Goal: Answer question/provide support: Share knowledge or assist other users

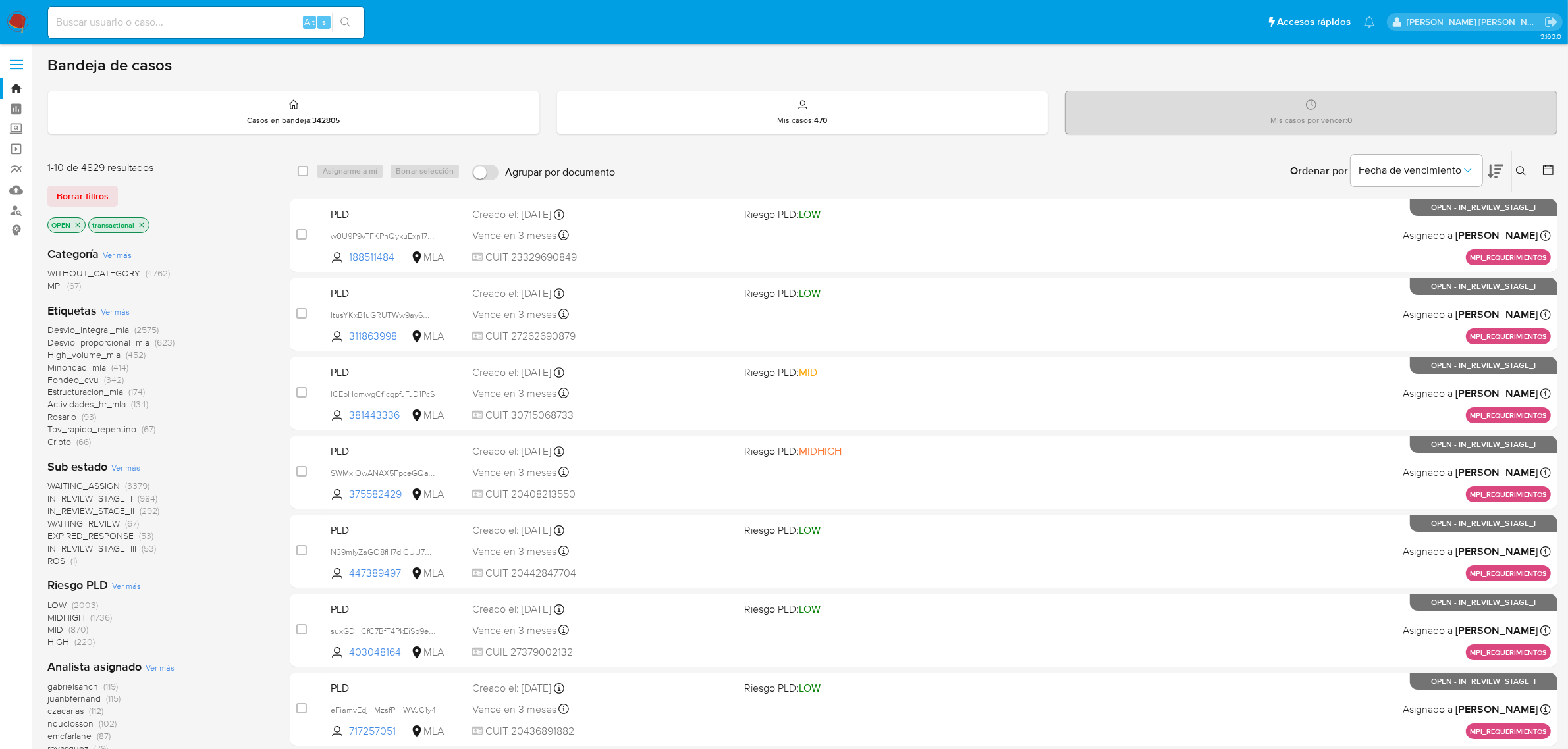
click at [141, 227] on icon "close-filter" at bounding box center [141, 224] width 8 height 8
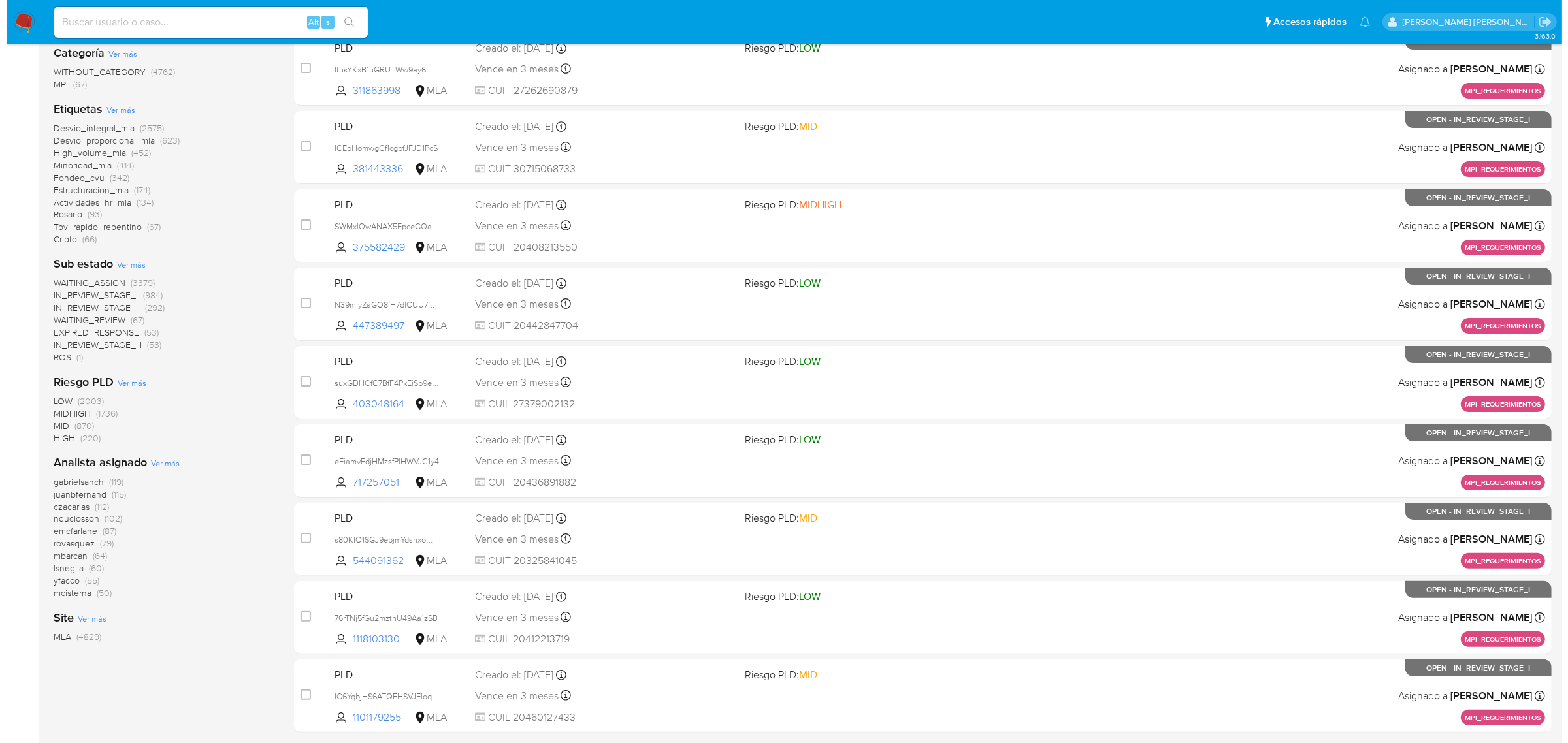
scroll to position [245, 0]
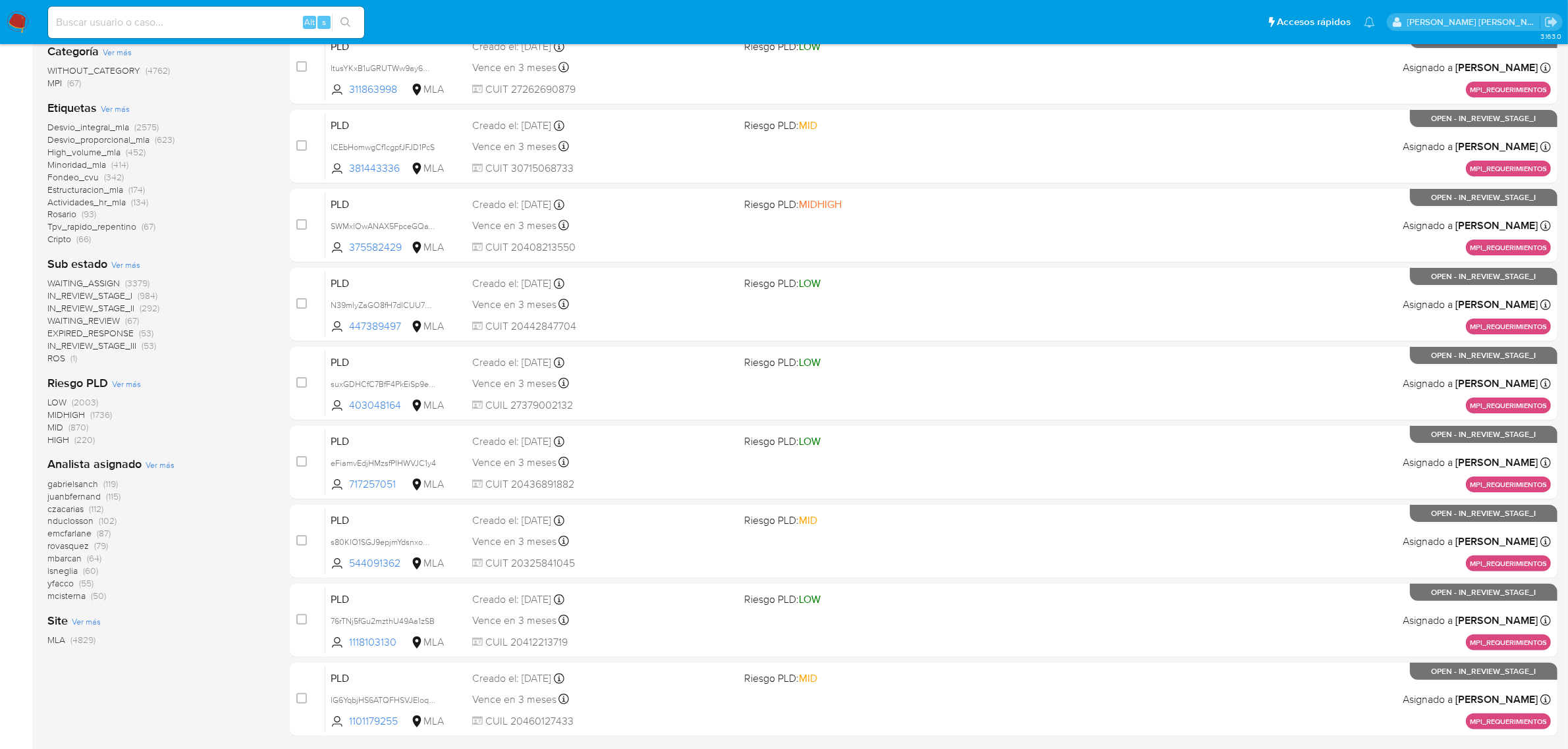
click at [159, 469] on span "Ver más" at bounding box center [160, 464] width 29 height 12
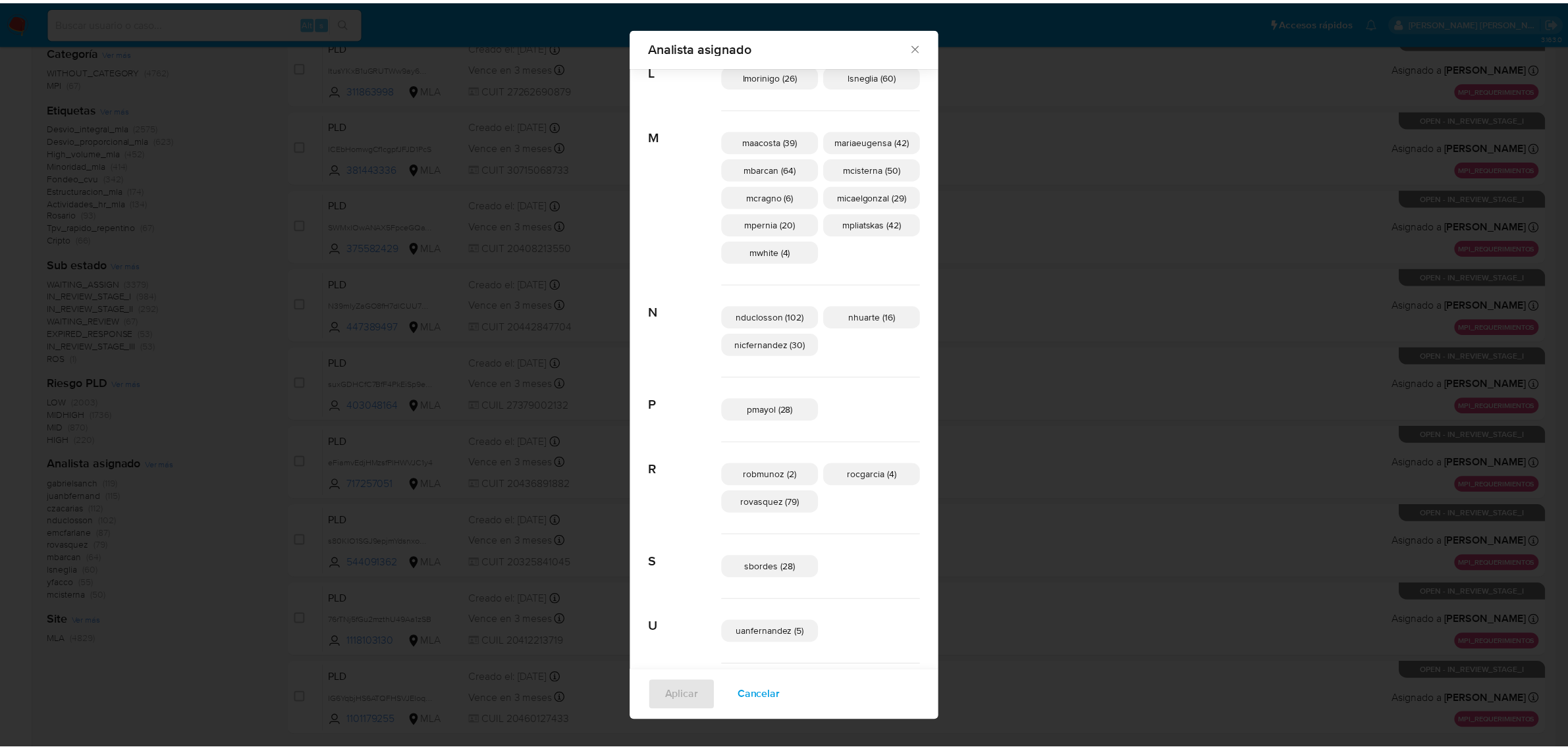
scroll to position [567, 0]
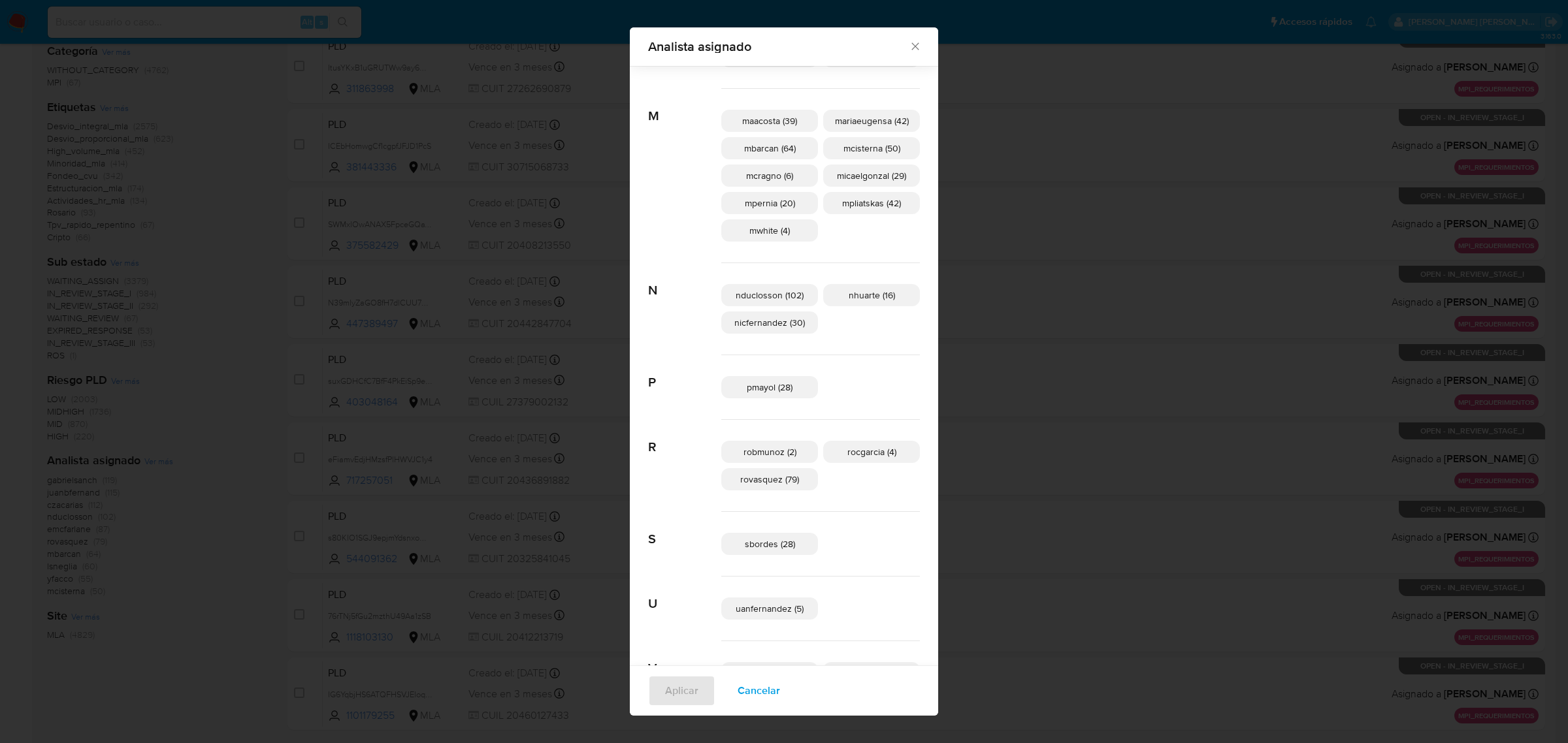
click at [912, 44] on icon "Cerrar" at bounding box center [915, 46] width 7 height 7
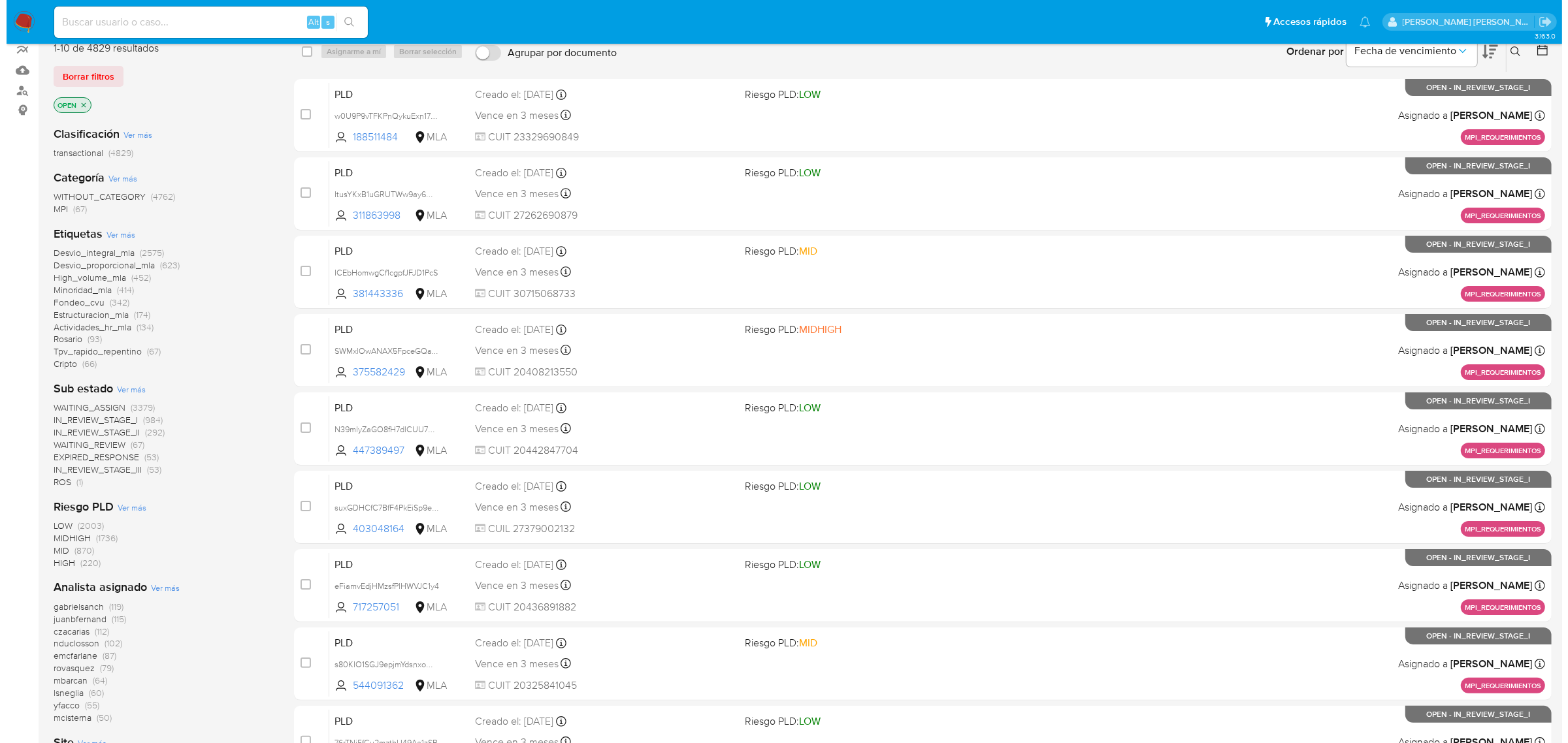
scroll to position [245, 0]
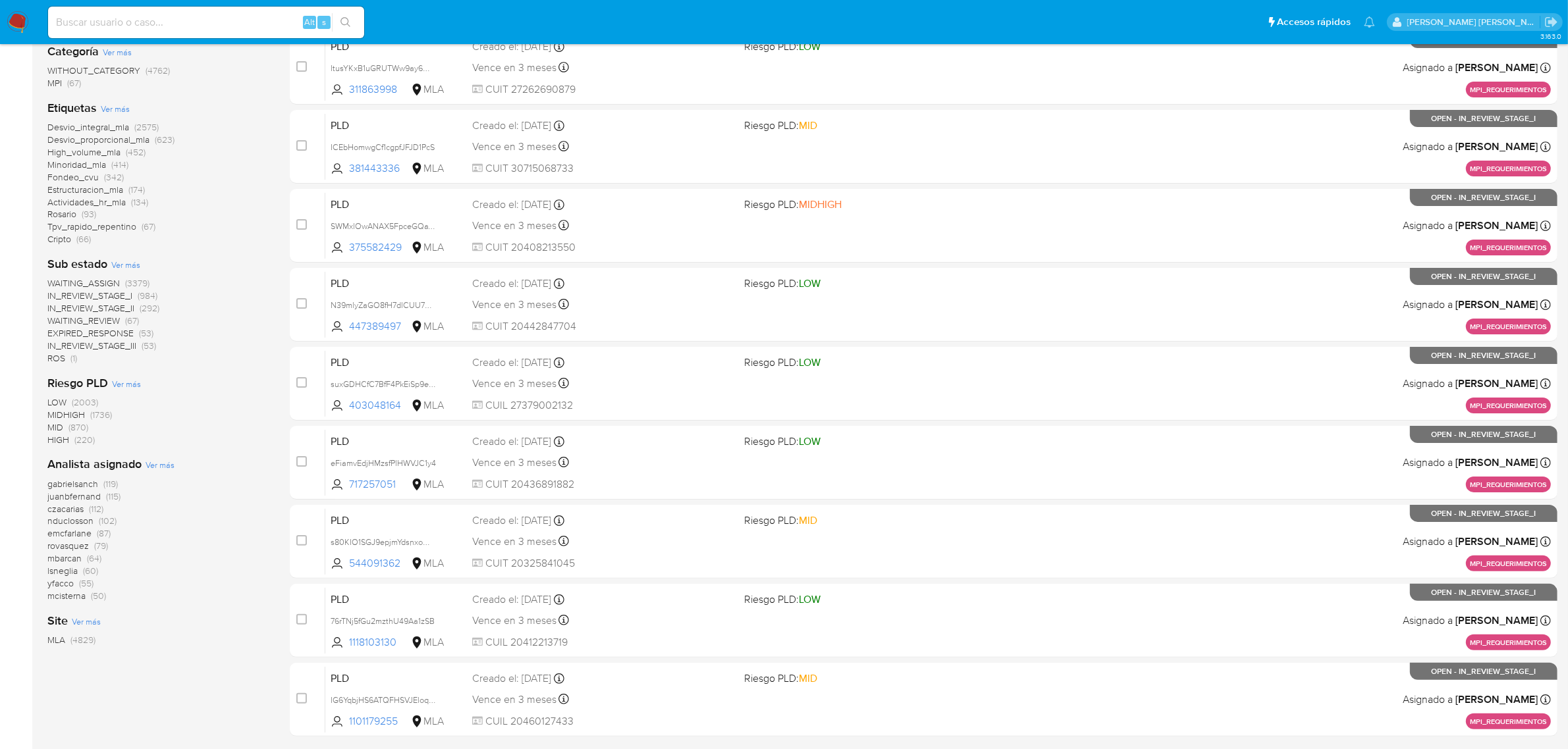
click at [159, 463] on span "Ver más" at bounding box center [160, 464] width 29 height 12
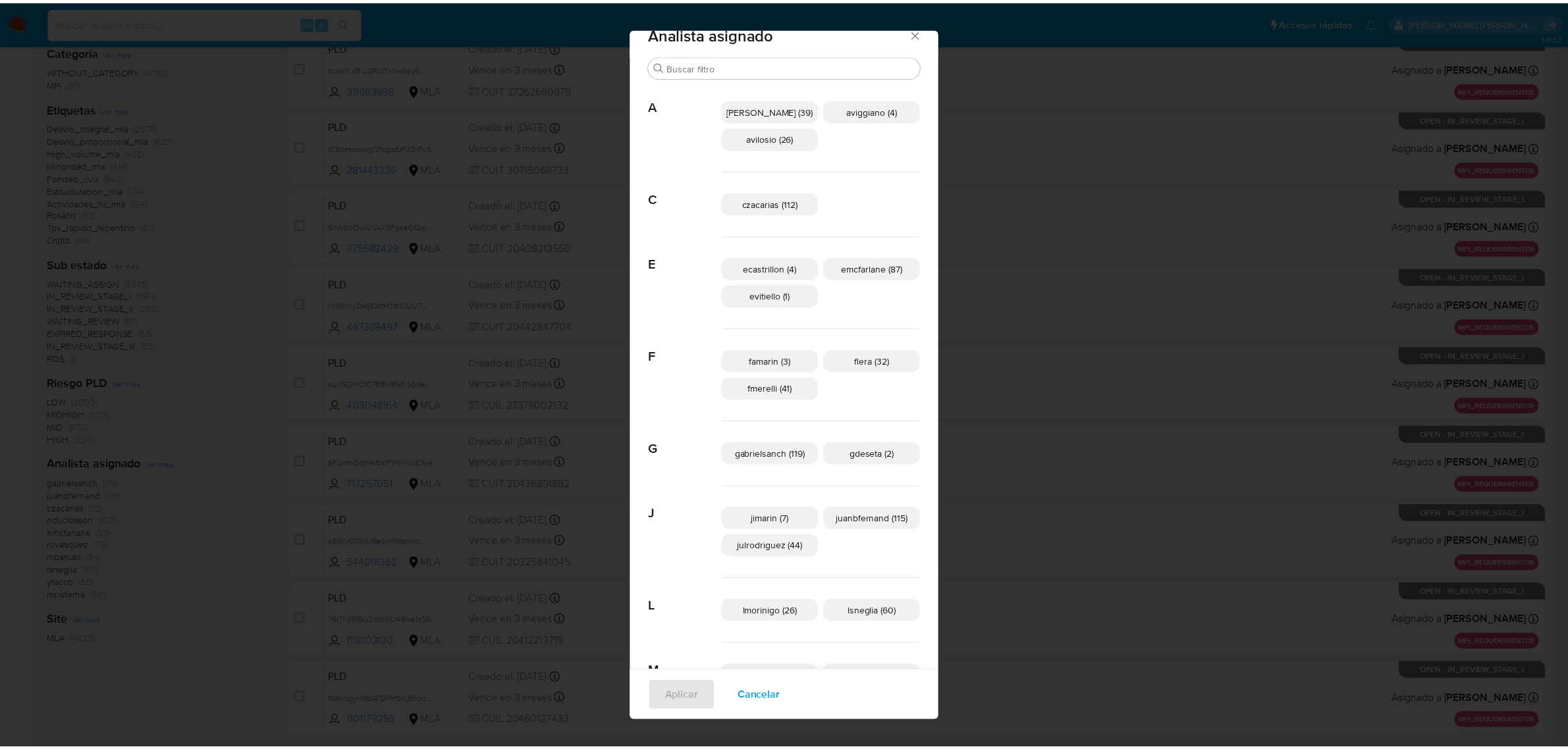
scroll to position [0, 0]
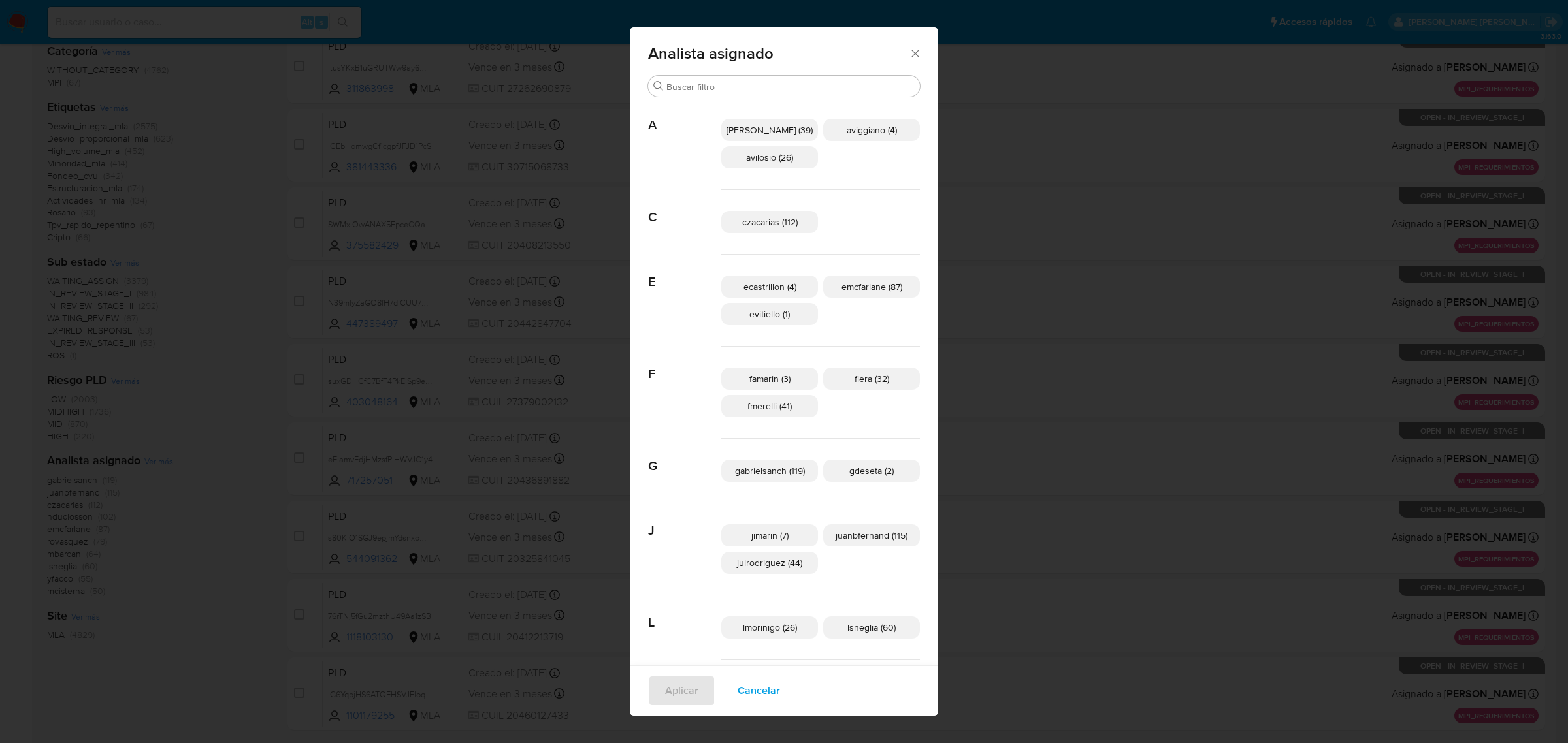
click at [909, 56] on icon "Cerrar" at bounding box center [916, 54] width 13 height 13
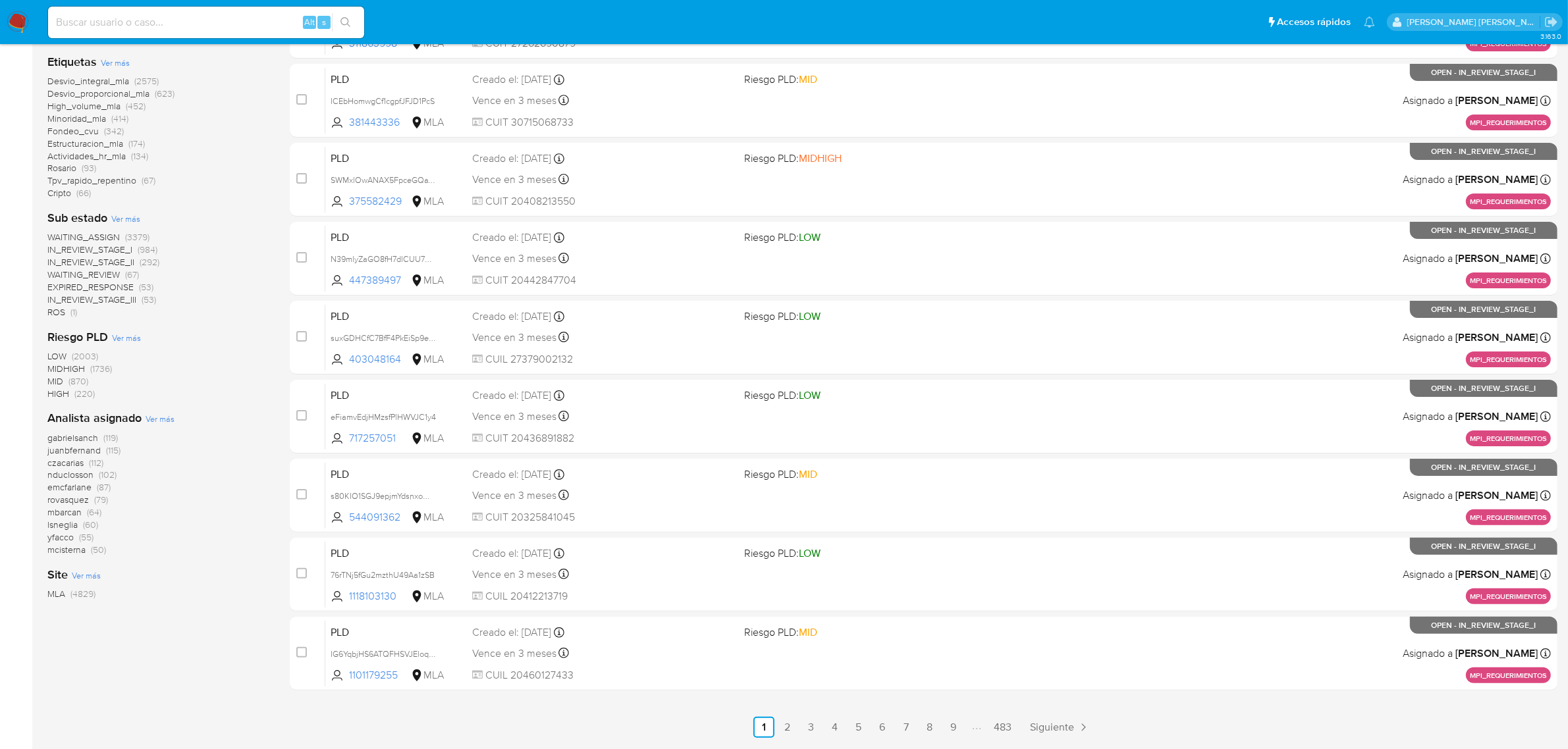
scroll to position [336, 0]
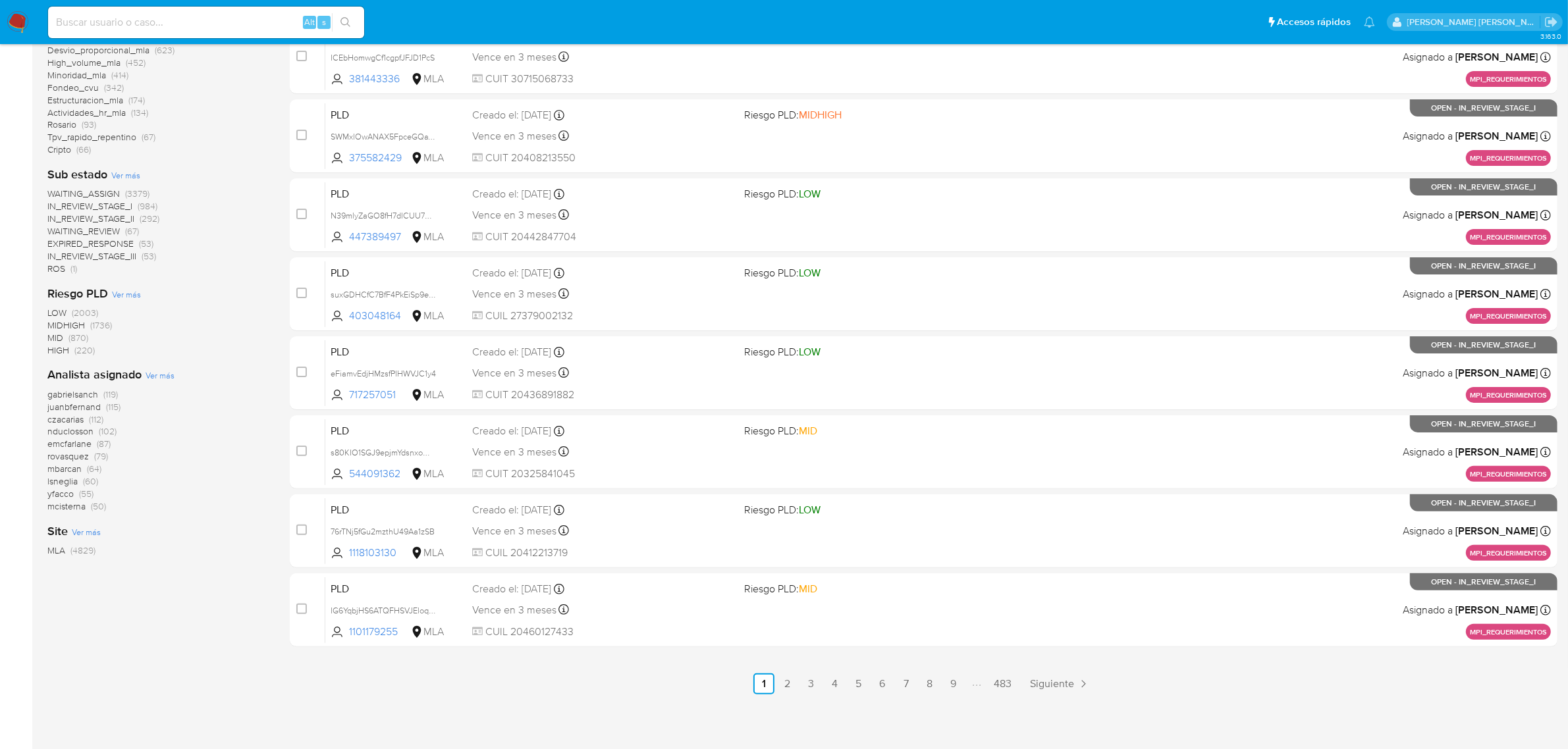
click at [74, 504] on span "mcisterna" at bounding box center [67, 506] width 38 height 13
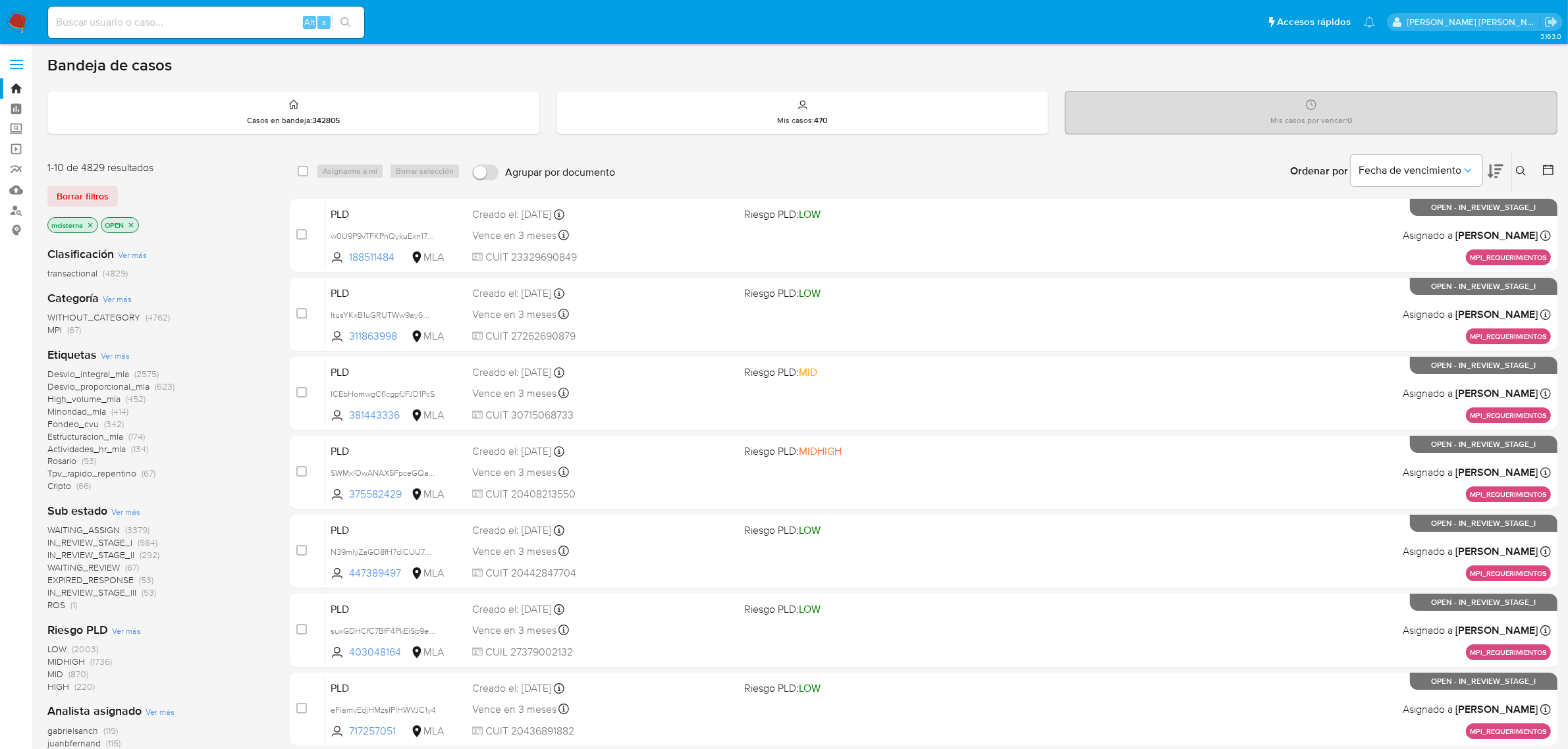
click at [129, 224] on icon "close-filter" at bounding box center [131, 224] width 8 height 8
click at [11, 80] on link "Bandeja" at bounding box center [78, 89] width 156 height 20
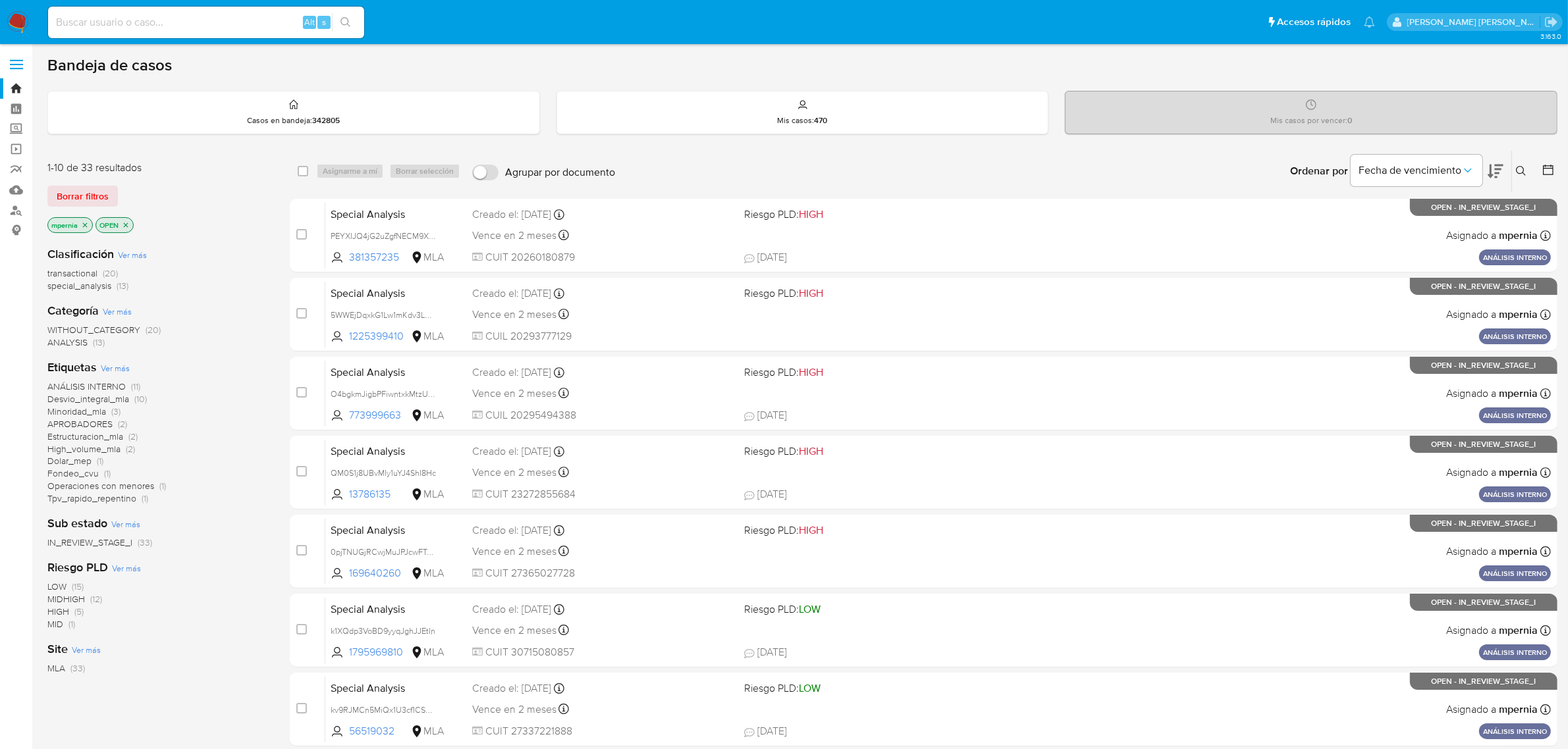
click at [83, 223] on icon "close-filter" at bounding box center [85, 224] width 8 height 8
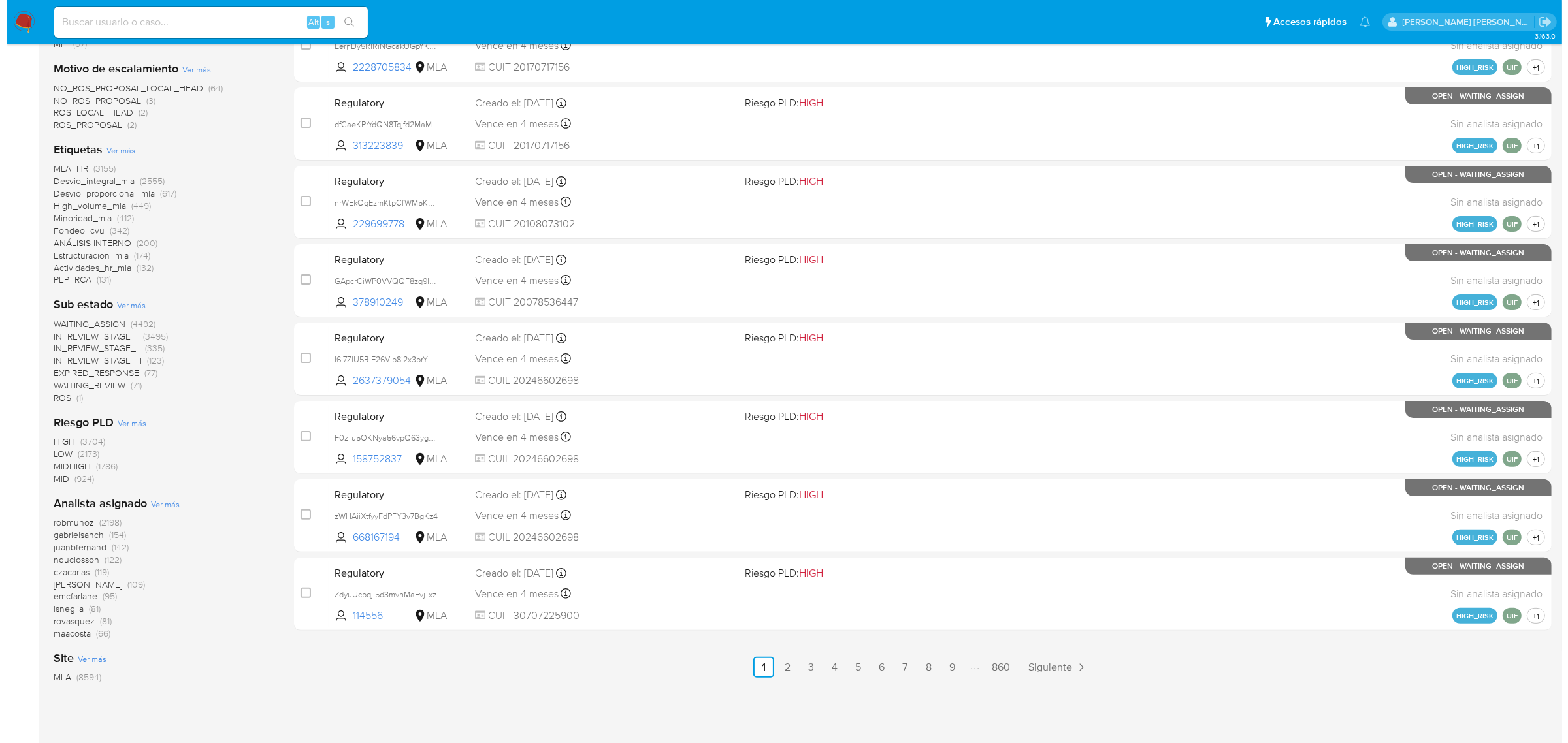
scroll to position [403, 0]
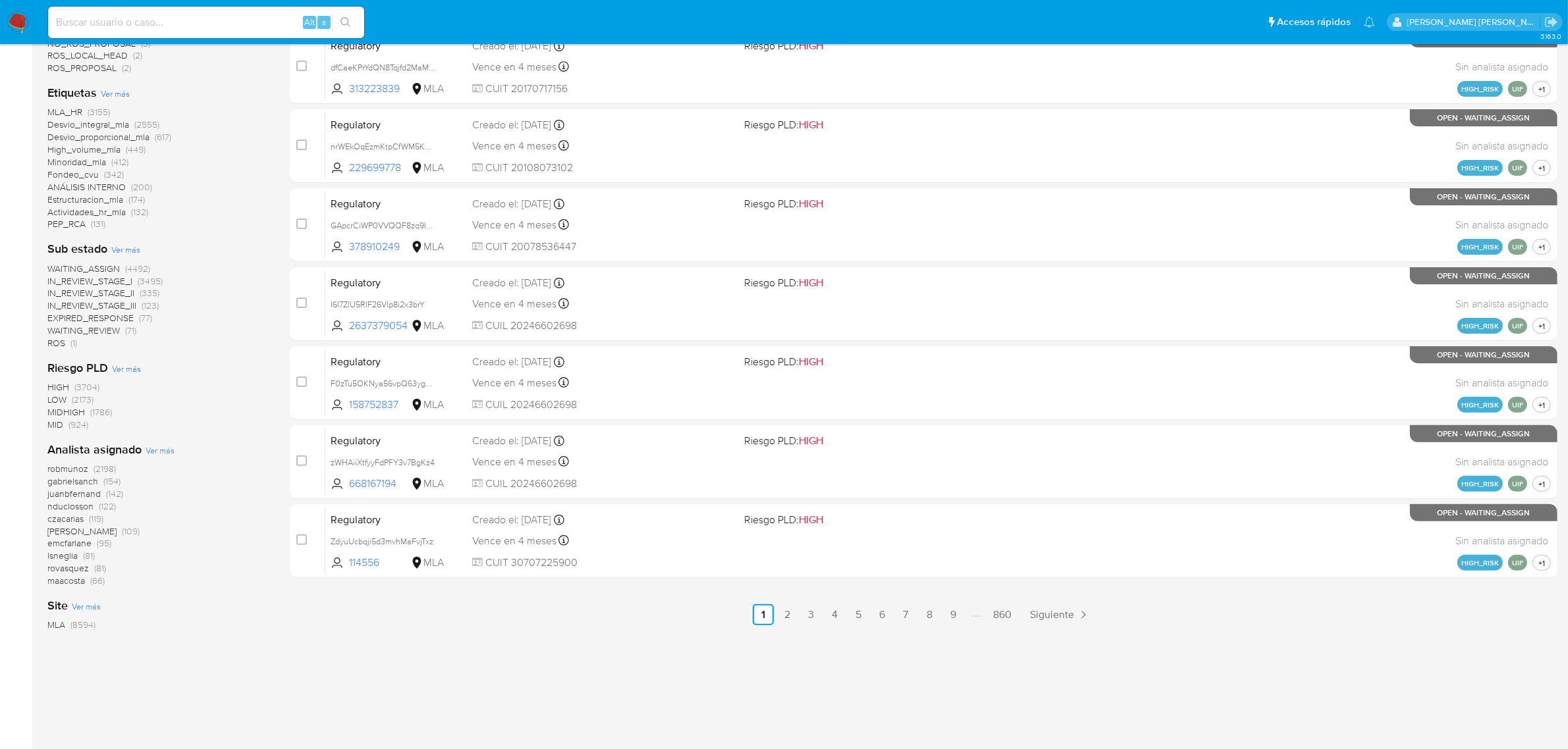
click at [158, 452] on span "Ver más" at bounding box center [160, 450] width 29 height 12
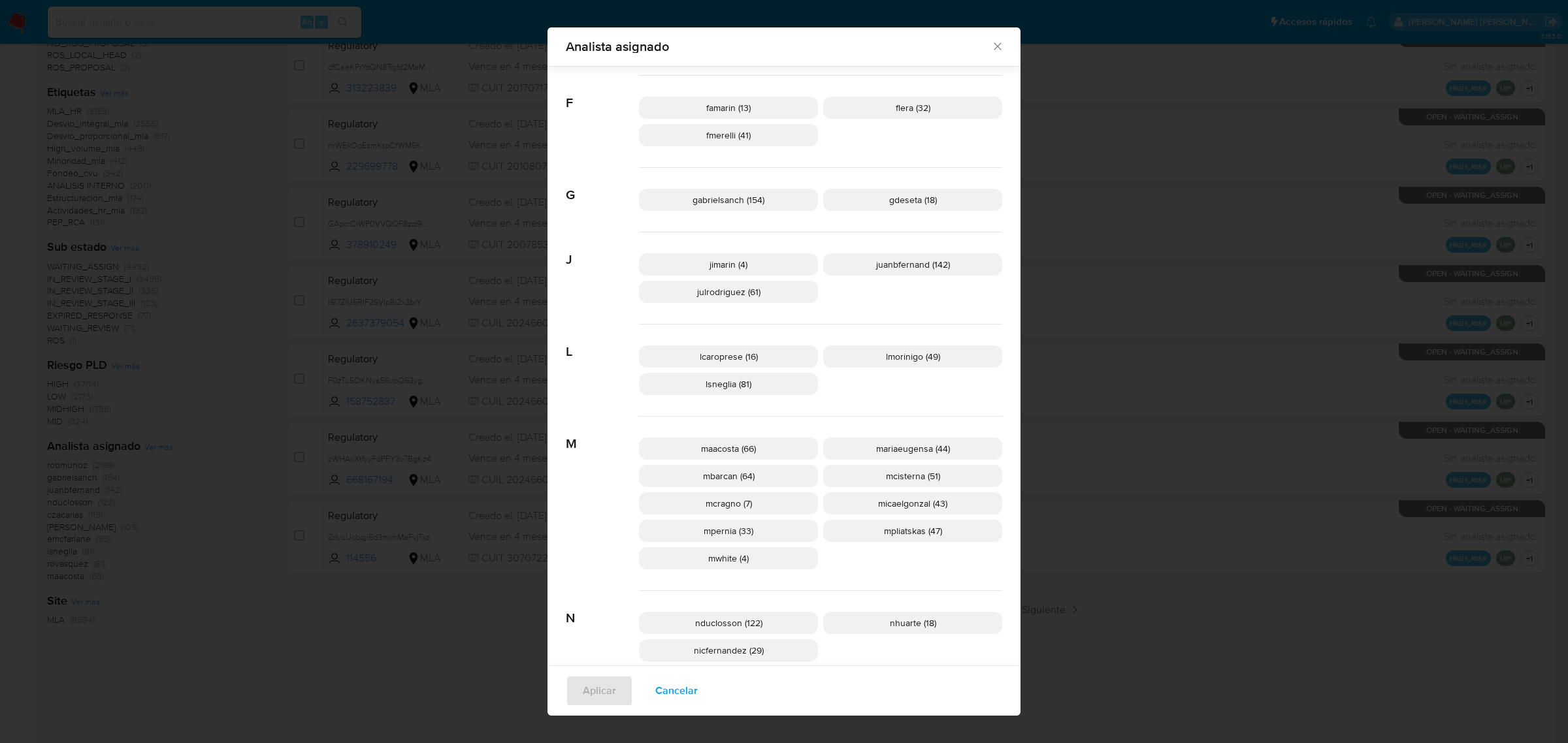
scroll to position [398, 0]
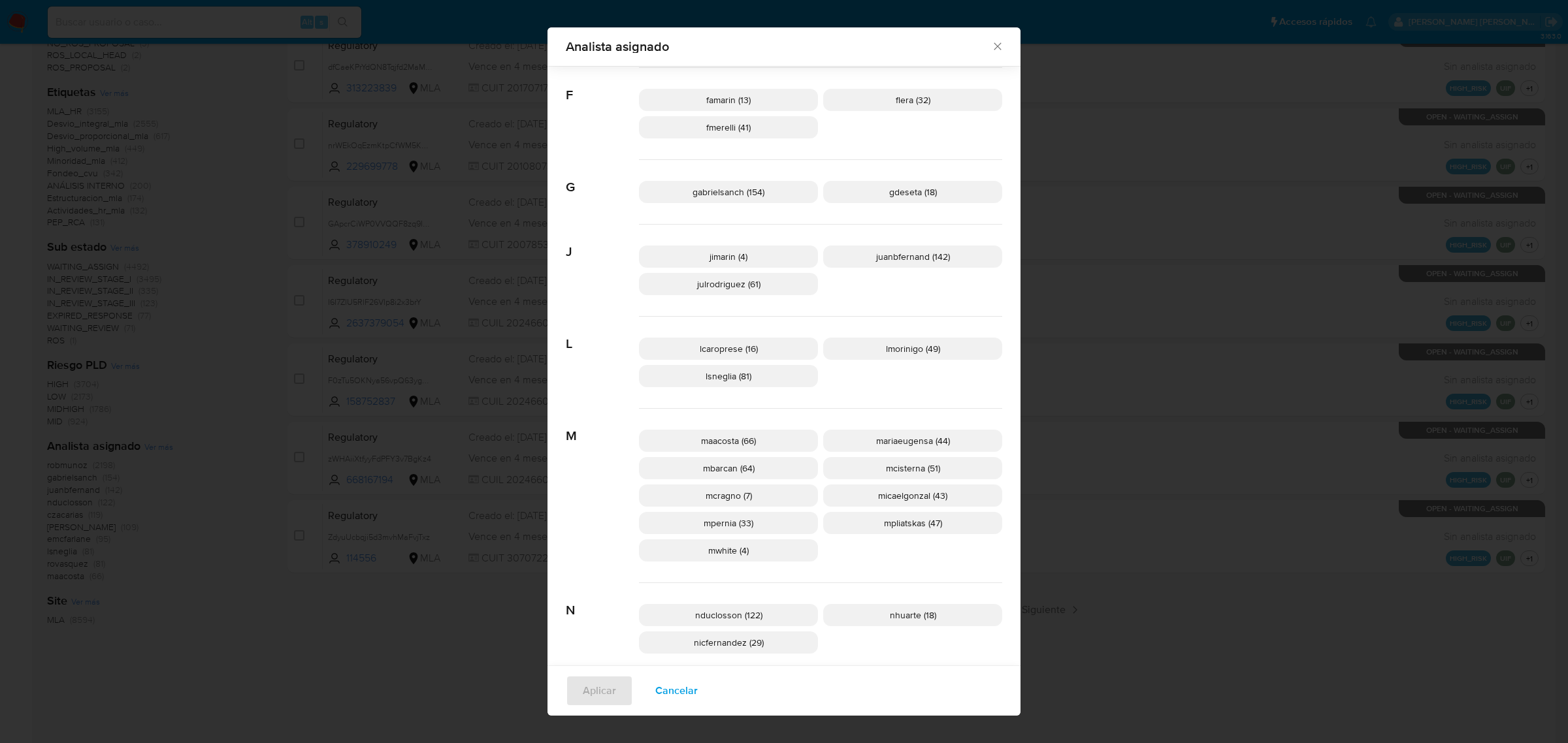
click at [909, 471] on span "mcisterna (51)" at bounding box center [913, 468] width 54 height 13
click at [605, 688] on span "Aplicar" at bounding box center [600, 691] width 33 height 29
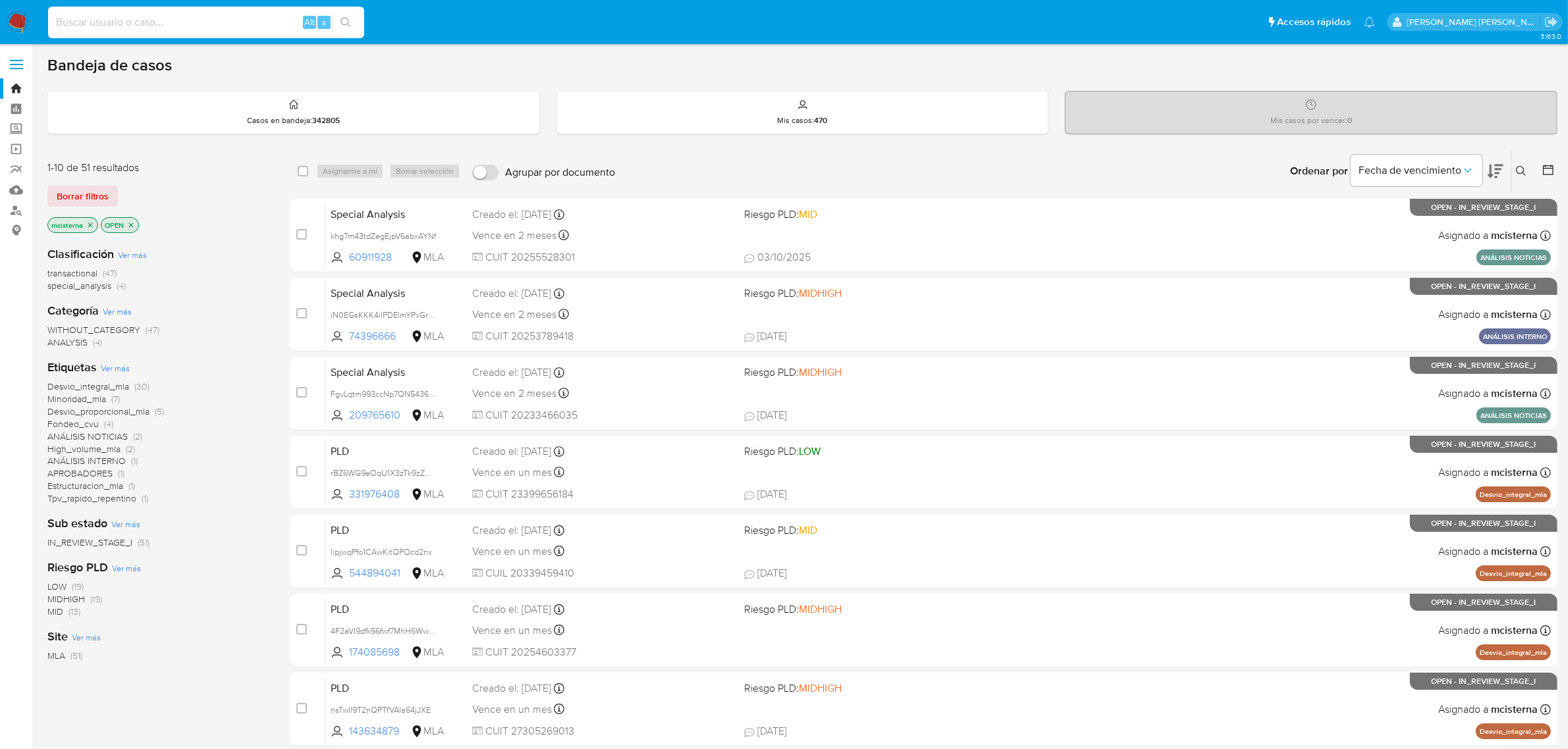
click at [156, 18] on input at bounding box center [206, 23] width 316 height 17
paste input "2425081116"
type input "2425081116"
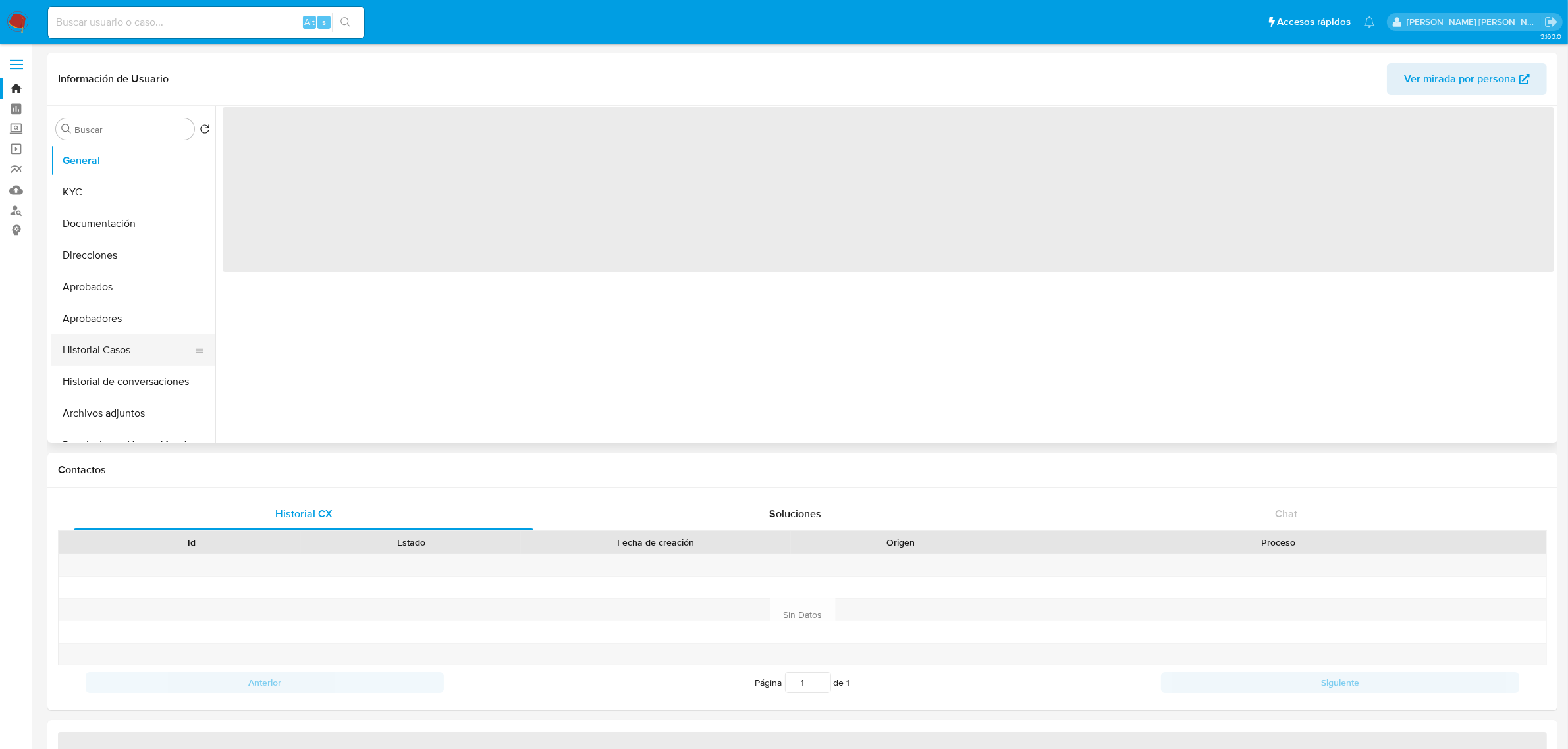
click at [92, 344] on button "Historial Casos" at bounding box center [128, 351] width 154 height 32
select select "10"
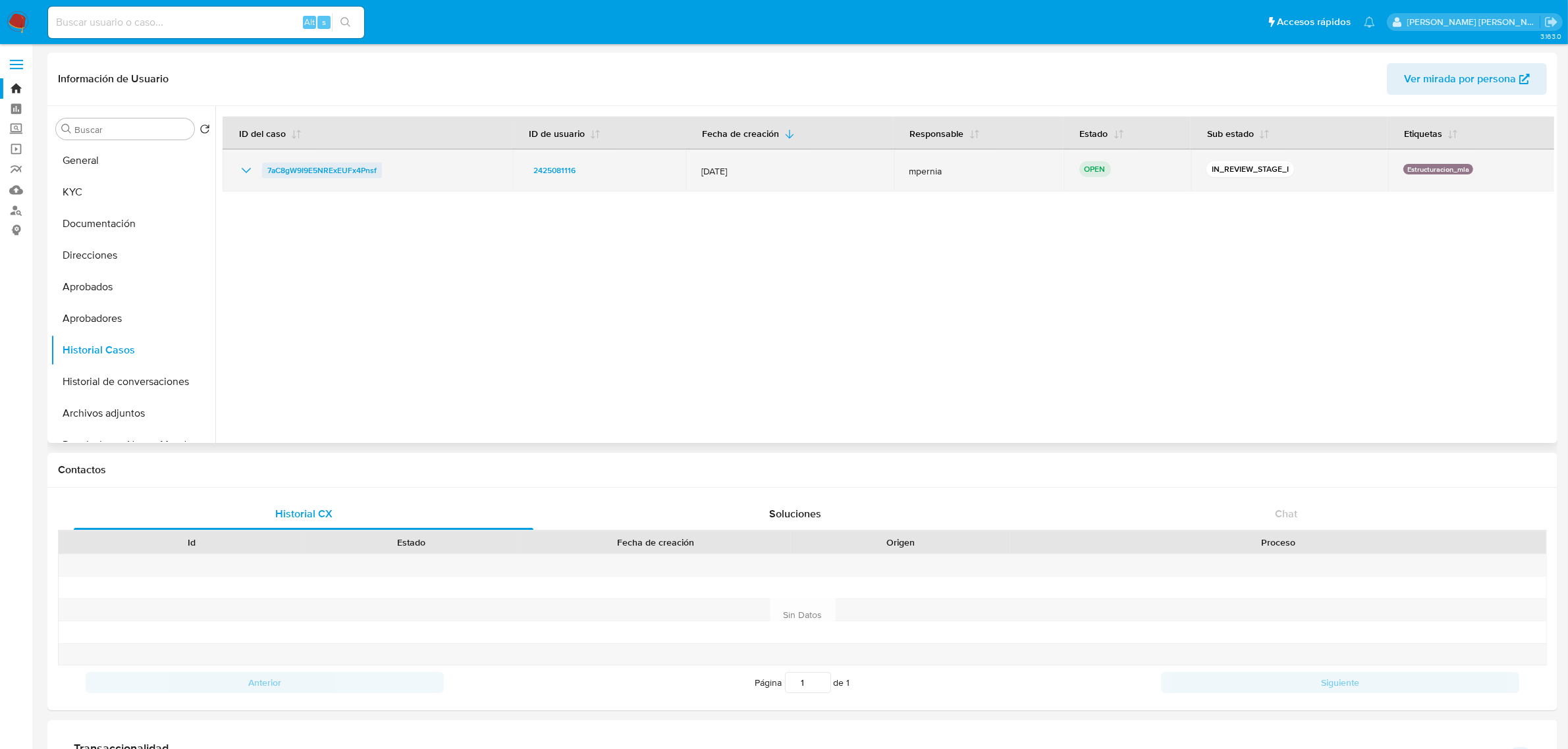
click at [336, 175] on span "7aC8gW9I9E5NRExEUFx4Pnsf" at bounding box center [321, 170] width 110 height 16
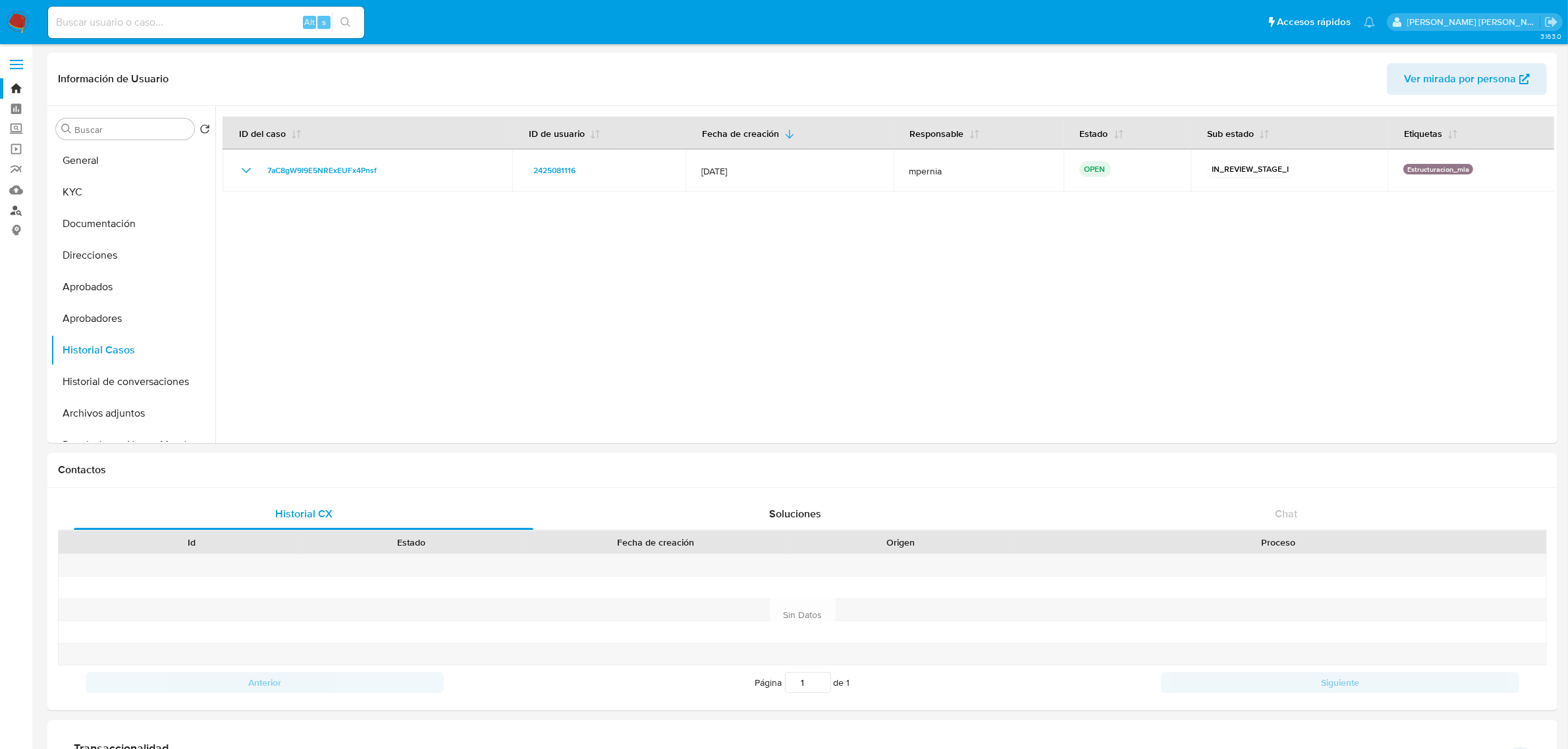
click at [18, 212] on link "Buscador de personas" at bounding box center [78, 210] width 156 height 20
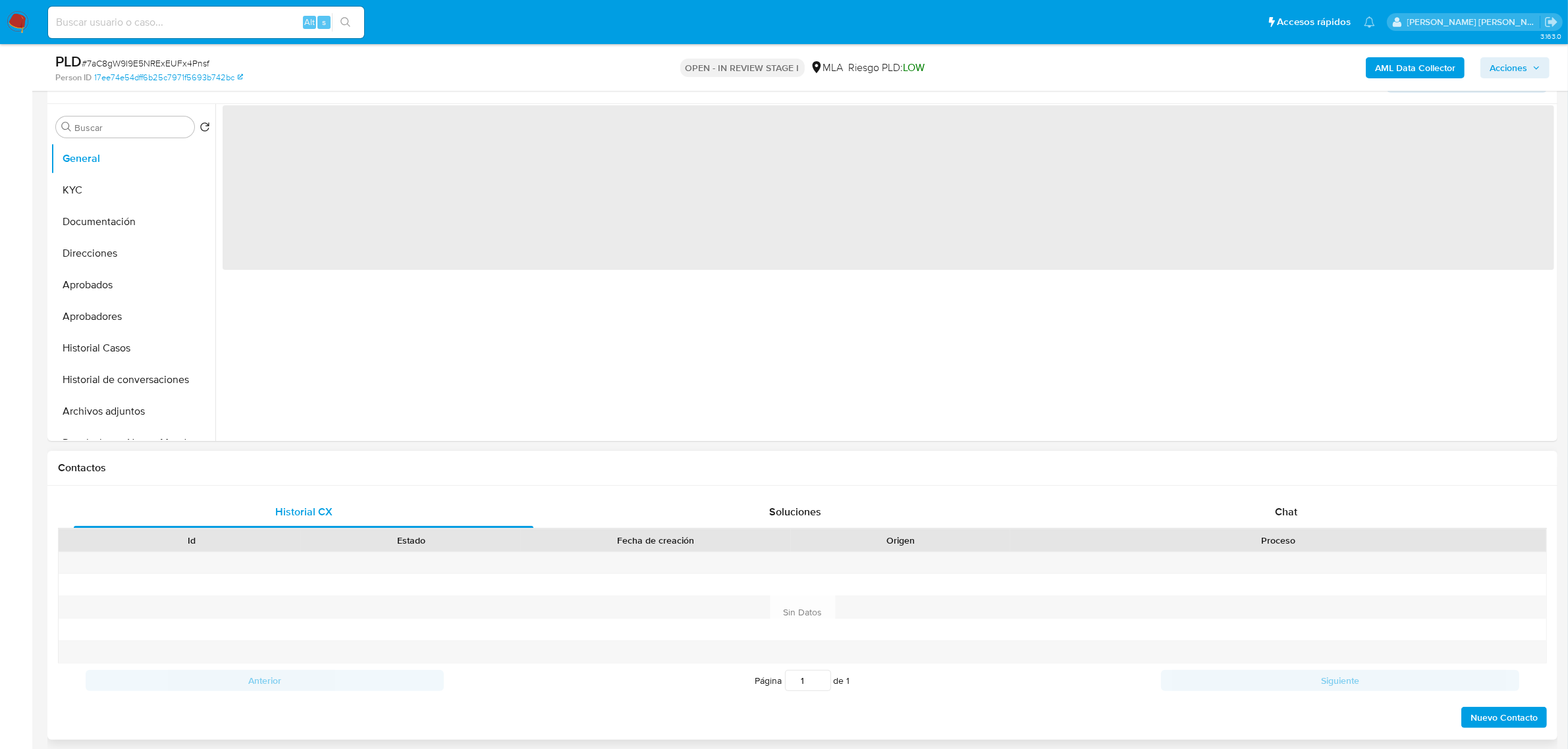
select select "10"
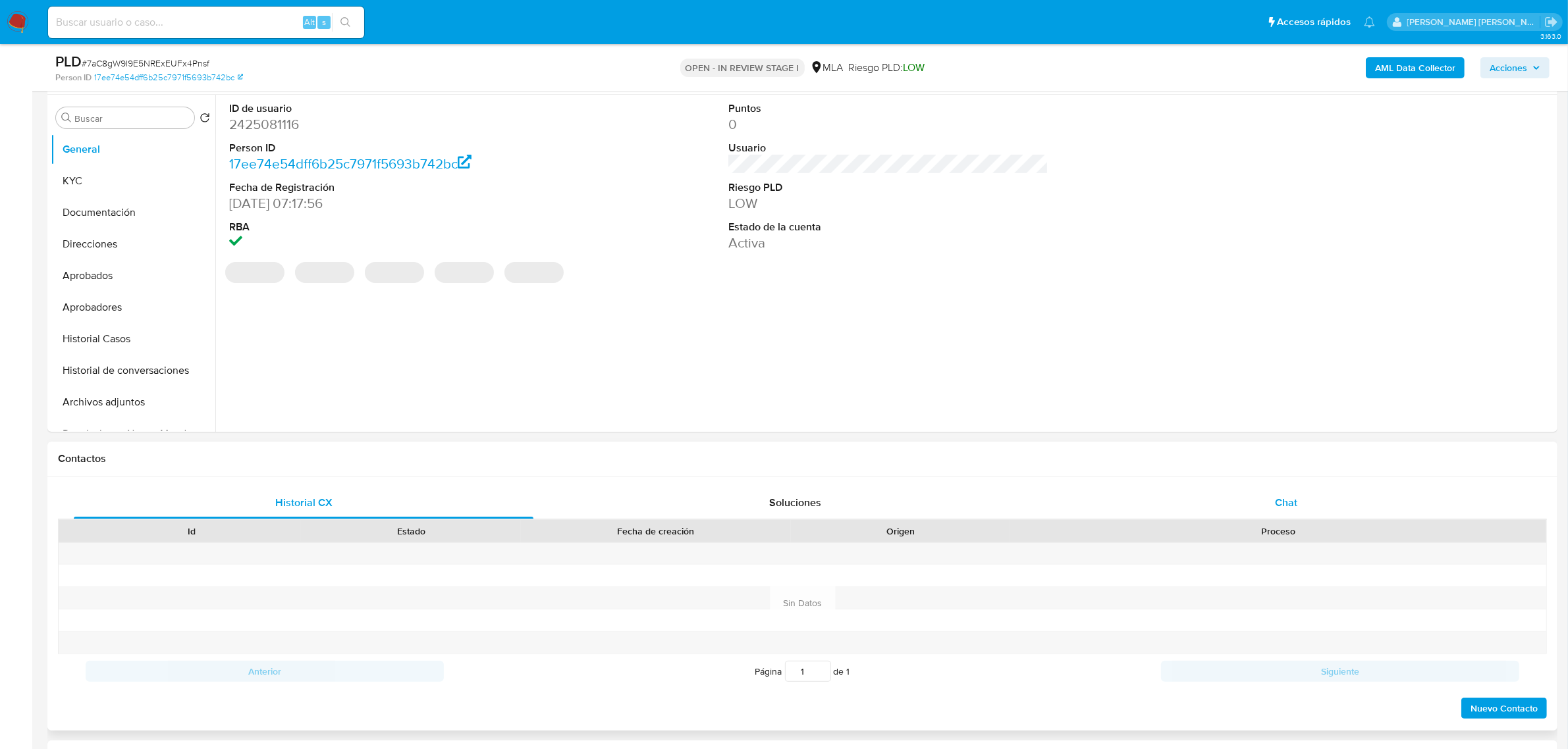
click at [1293, 508] on span "Chat" at bounding box center [1285, 503] width 23 height 15
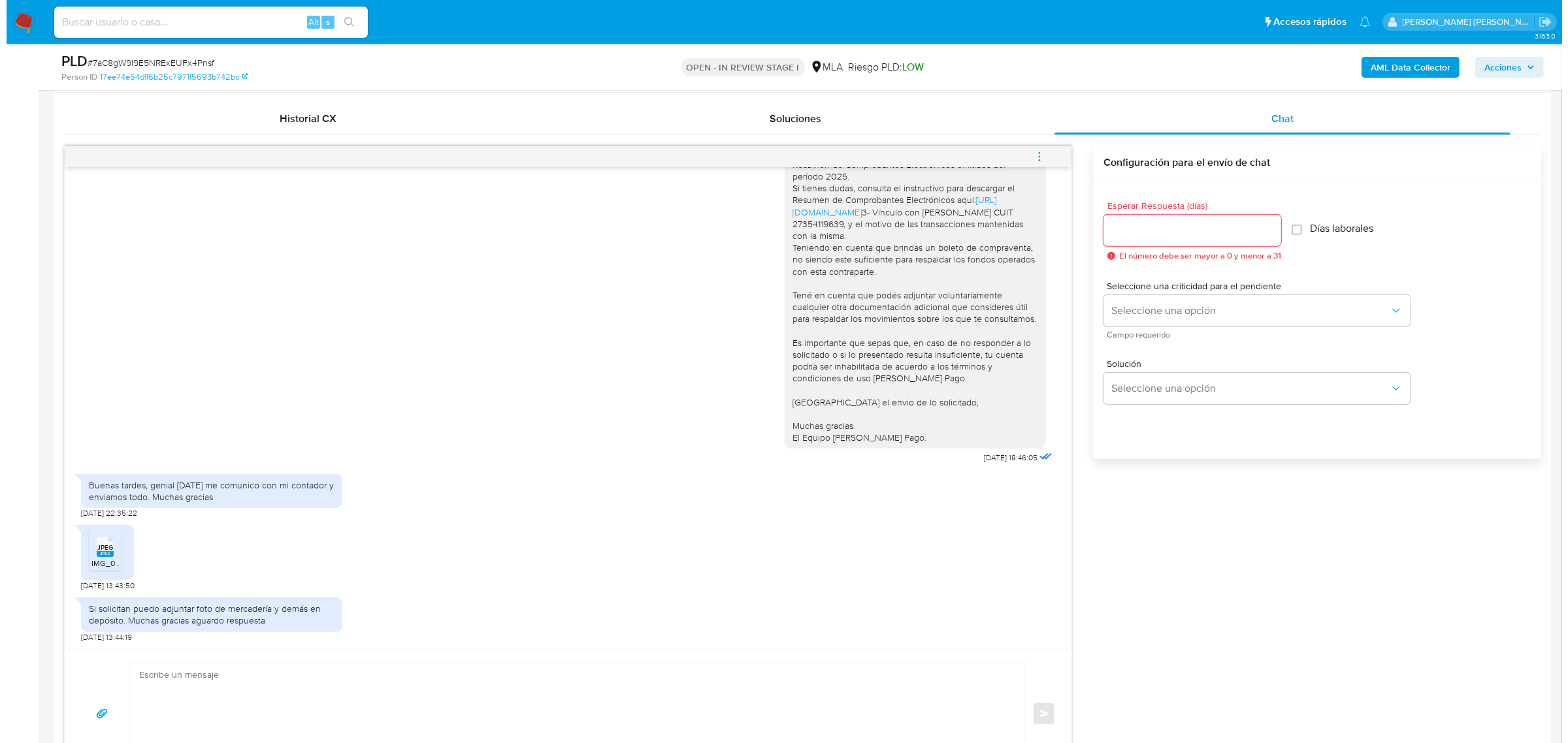
scroll to position [653, 0]
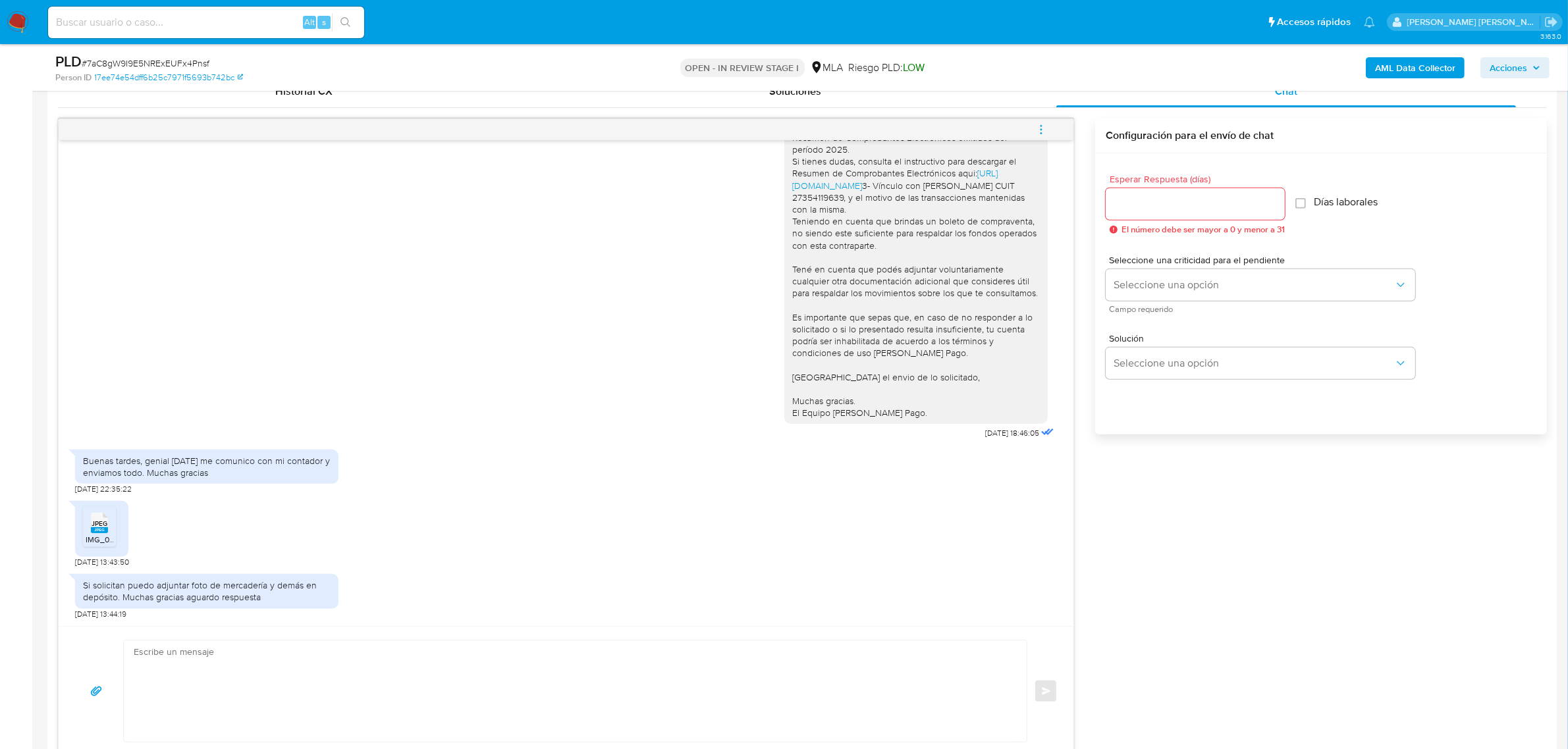
click at [1040, 128] on icon "menu-action" at bounding box center [1041, 130] width 12 height 12
click at [938, 131] on li "Abrir gestor de archivos" at bounding box center [951, 129] width 135 height 23
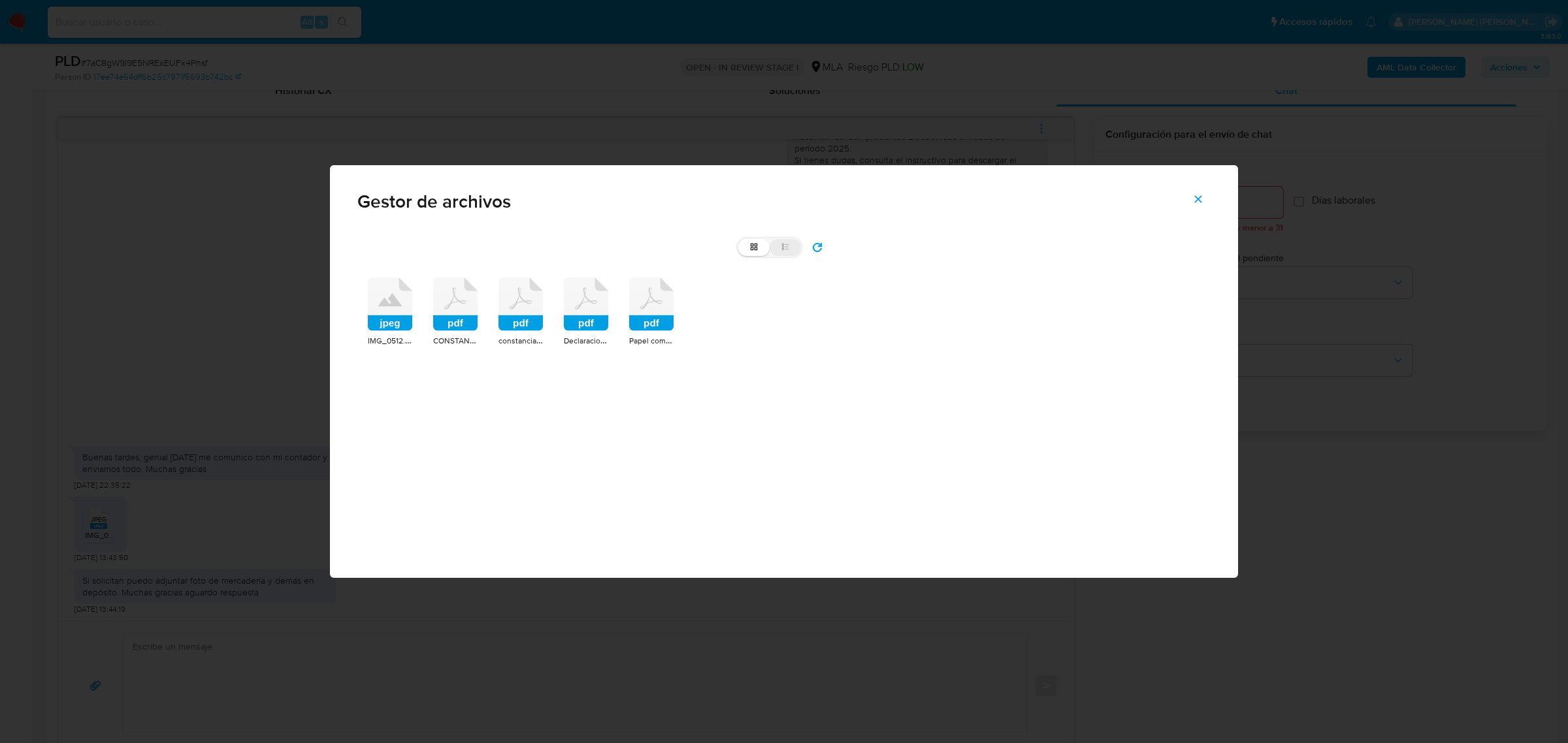
click at [796, 242] on label "list" at bounding box center [786, 247] width 32 height 17
click at [739, 240] on input "list" at bounding box center [738, 239] width 1 height 1
radio input "true"
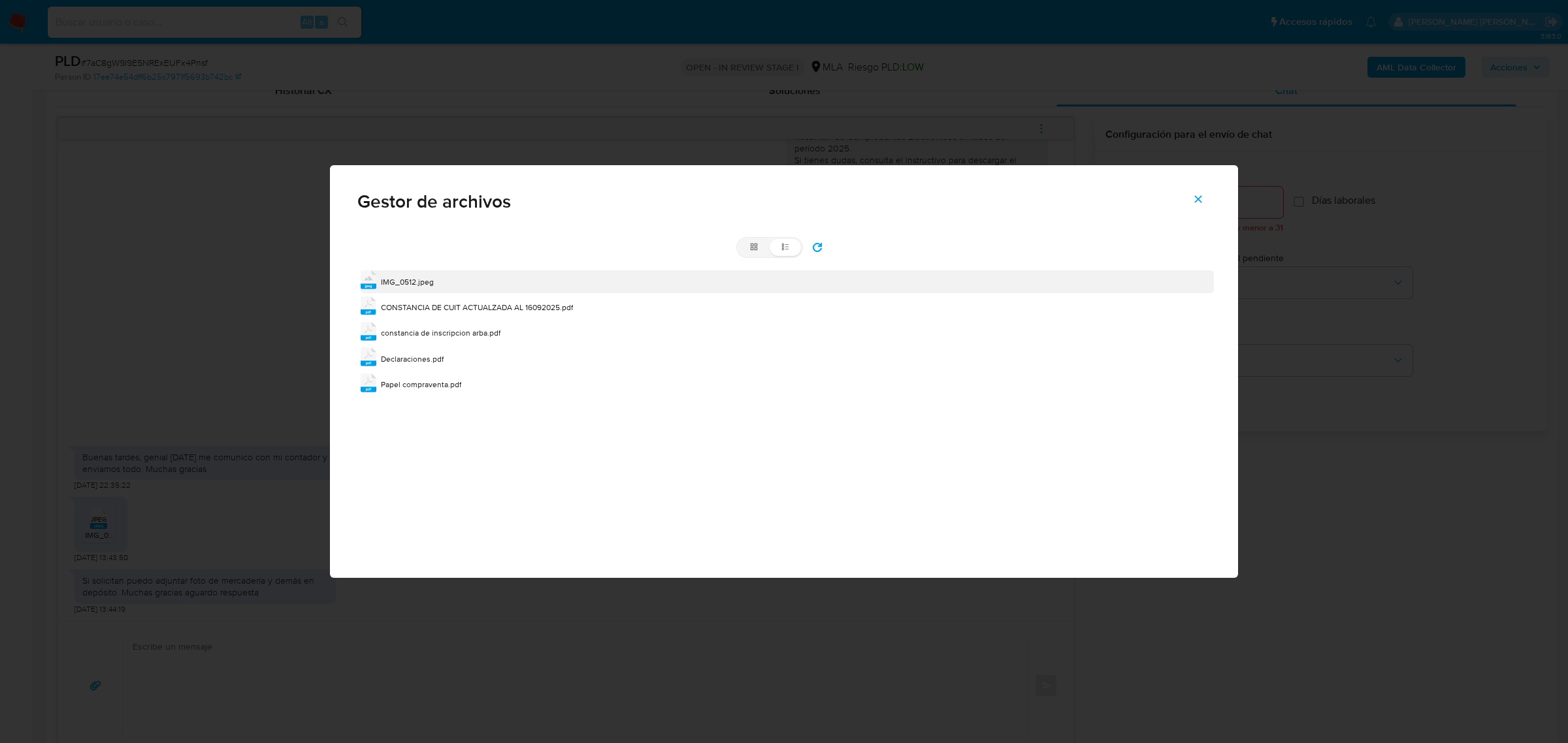
click at [405, 284] on span "IMG_0512.jpeg" at bounding box center [408, 281] width 53 height 11
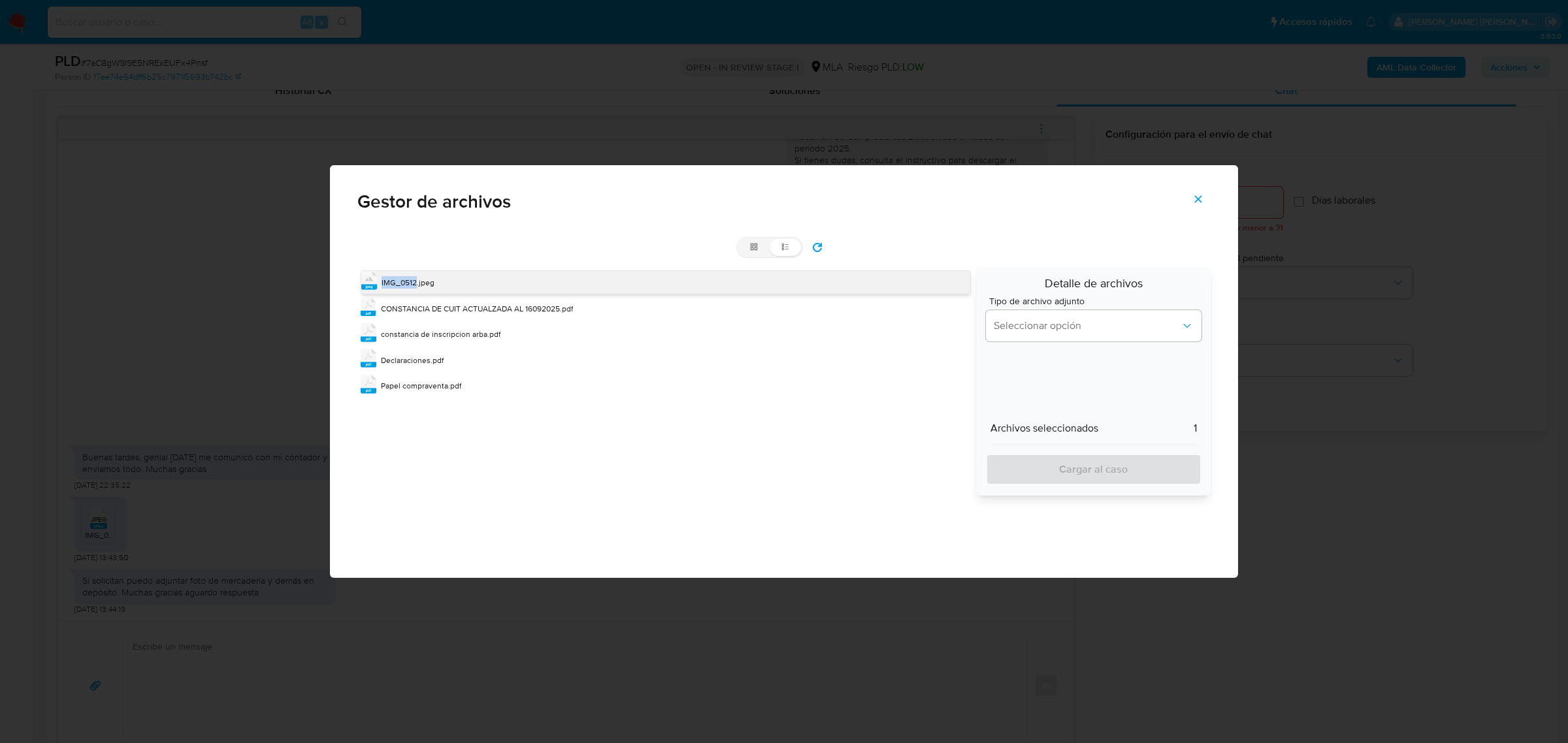
click at [405, 284] on span "IMG_0512.jpeg" at bounding box center [409, 282] width 53 height 11
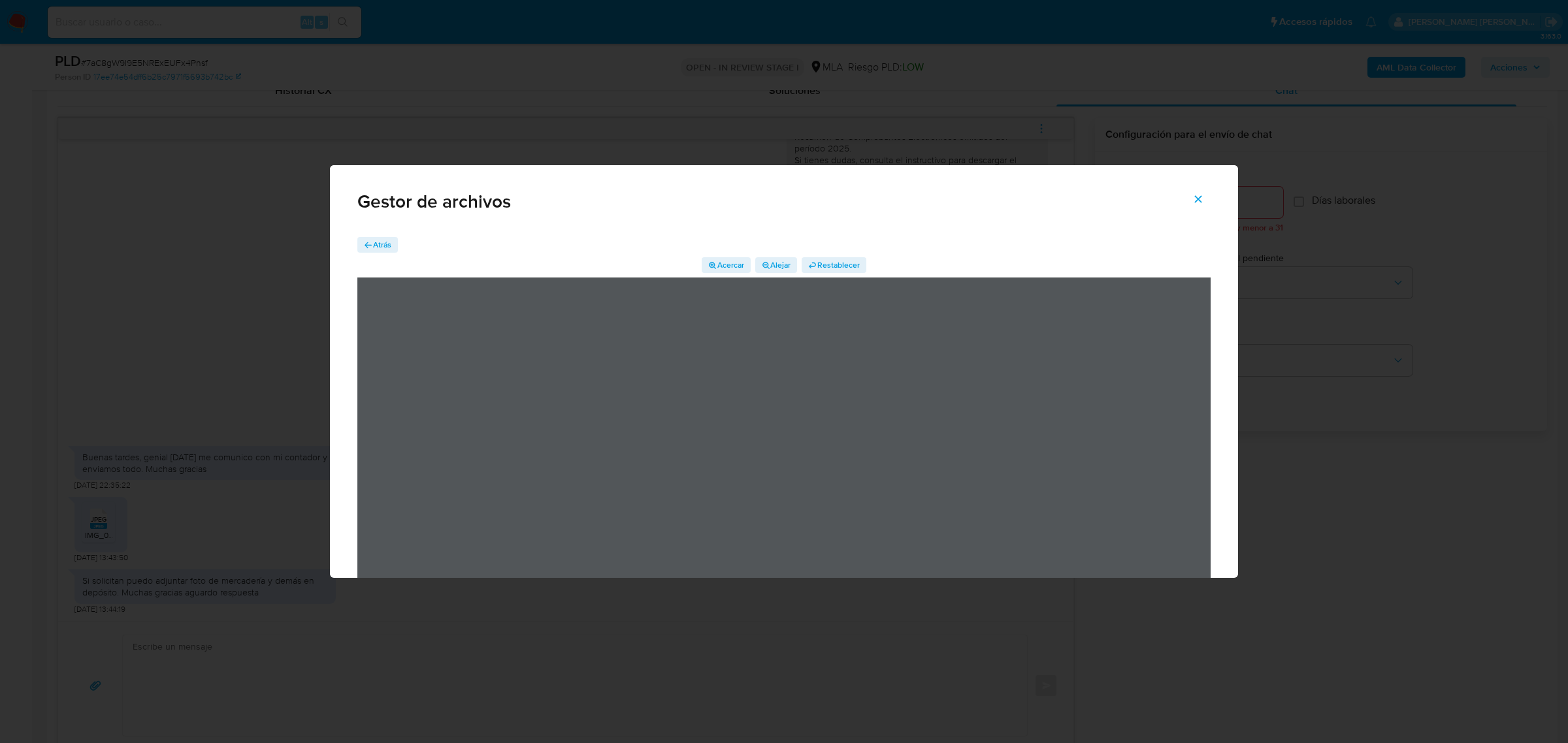
click at [385, 245] on span "Atrás" at bounding box center [382, 245] width 18 height 16
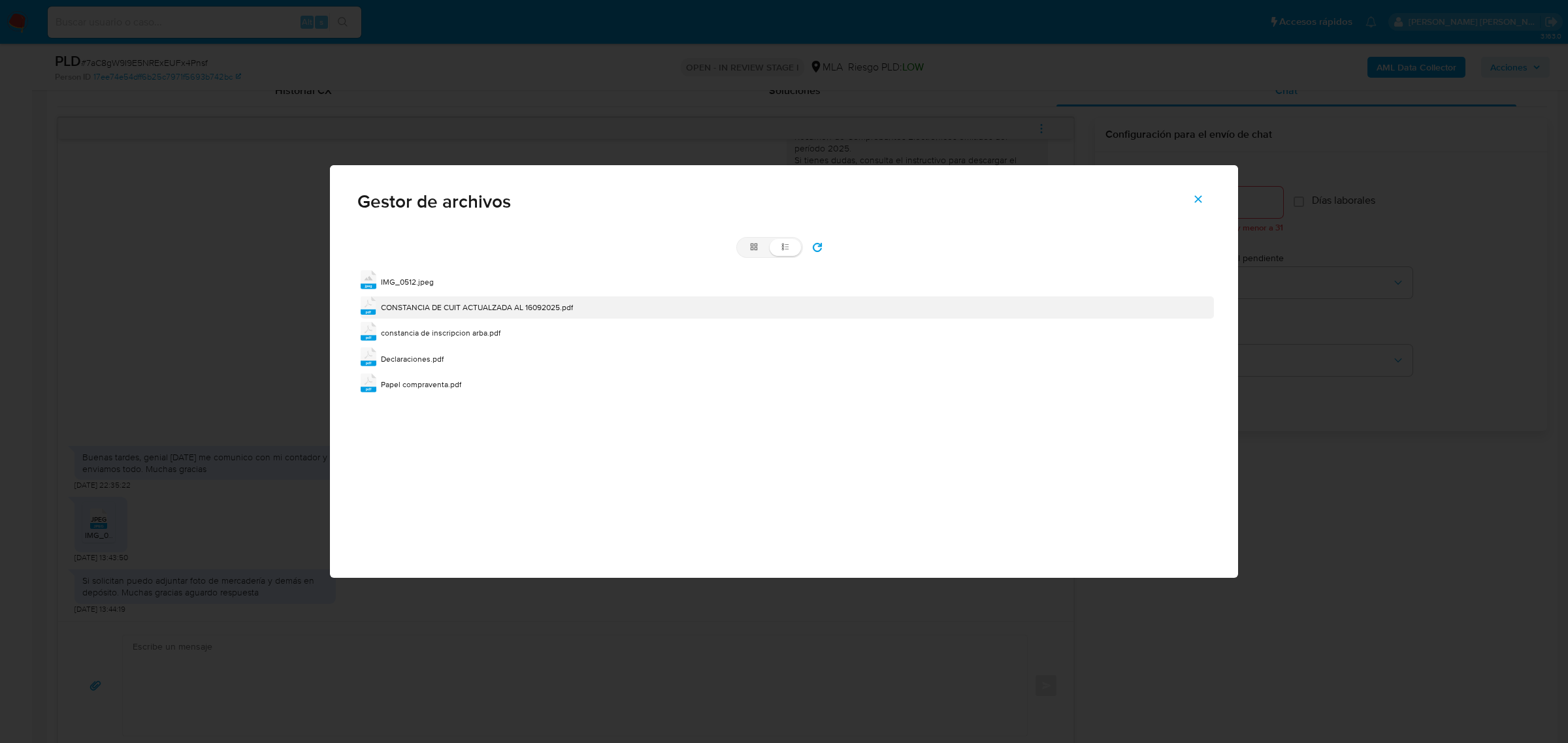
click at [425, 301] on div "CONSTANCIA DE CUIT ACTUALZADA AL 16092025.pdf" at bounding box center [477, 308] width 192 height 13
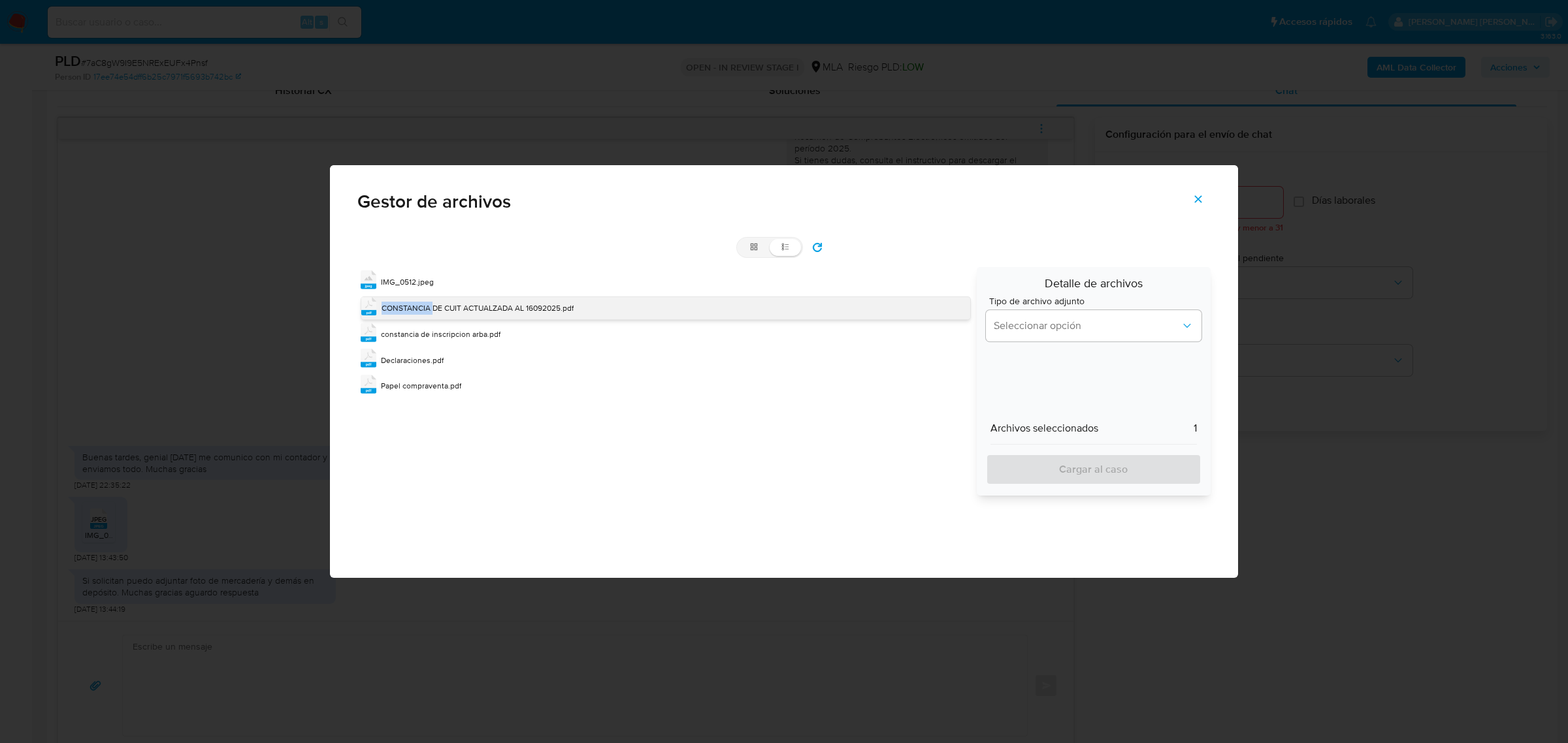
click at [425, 301] on div "pdf CONSTANCIA DE CUIT ACTUALZADA AL 16092025.pdf" at bounding box center [665, 308] width 610 height 23
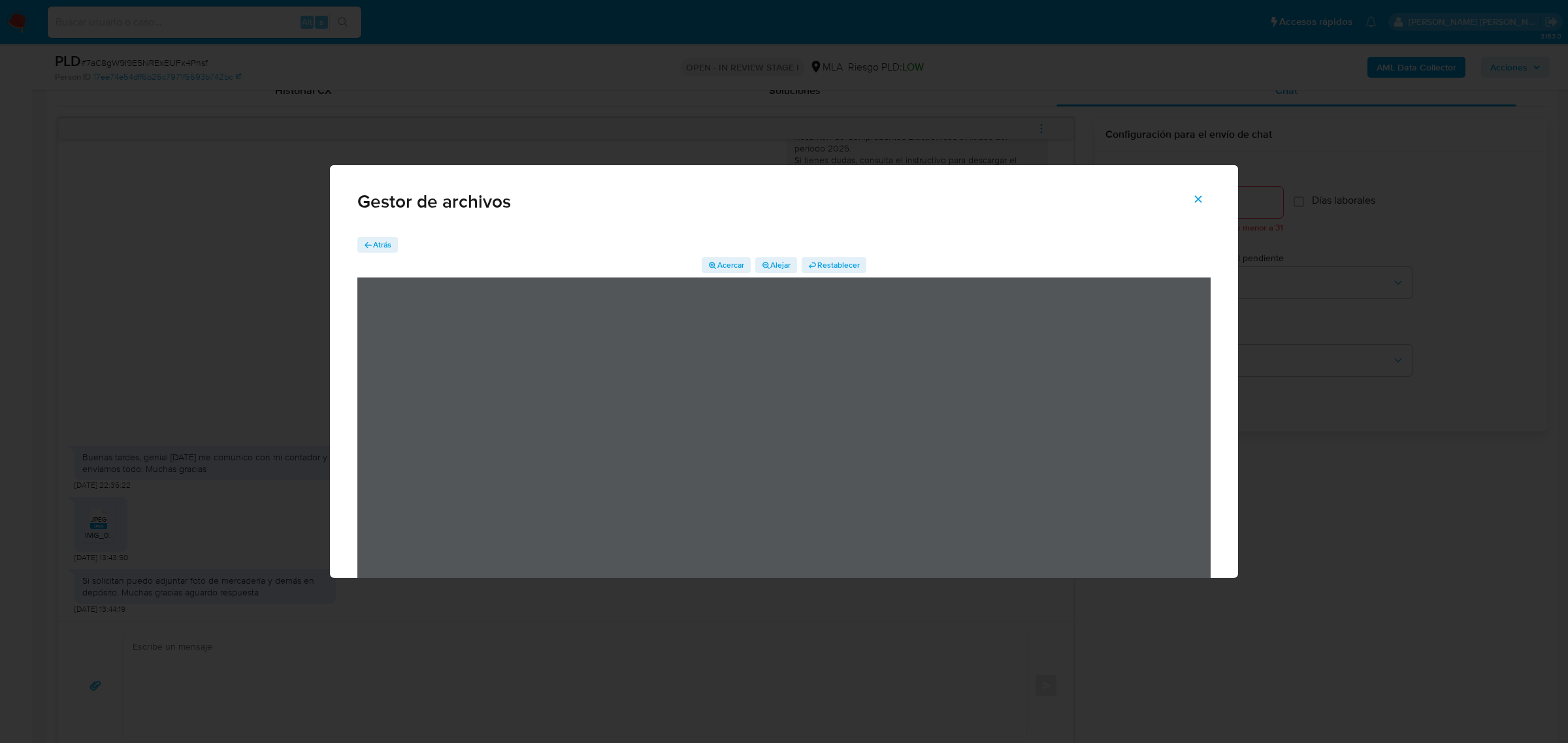
click at [389, 245] on span "Atrás" at bounding box center [382, 245] width 18 height 16
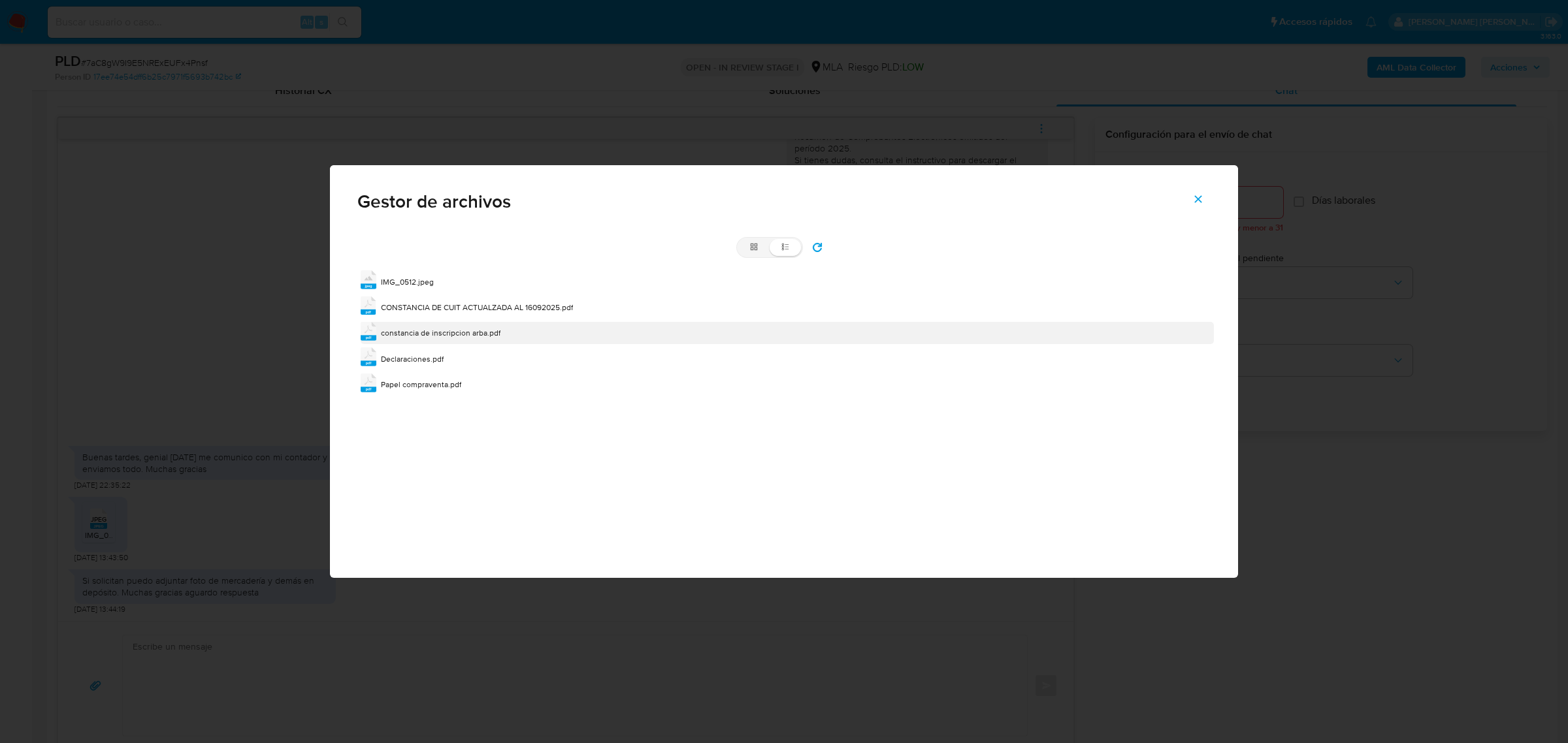
click at [455, 336] on span "constancia de inscripcion arba.pdf" at bounding box center [441, 332] width 120 height 11
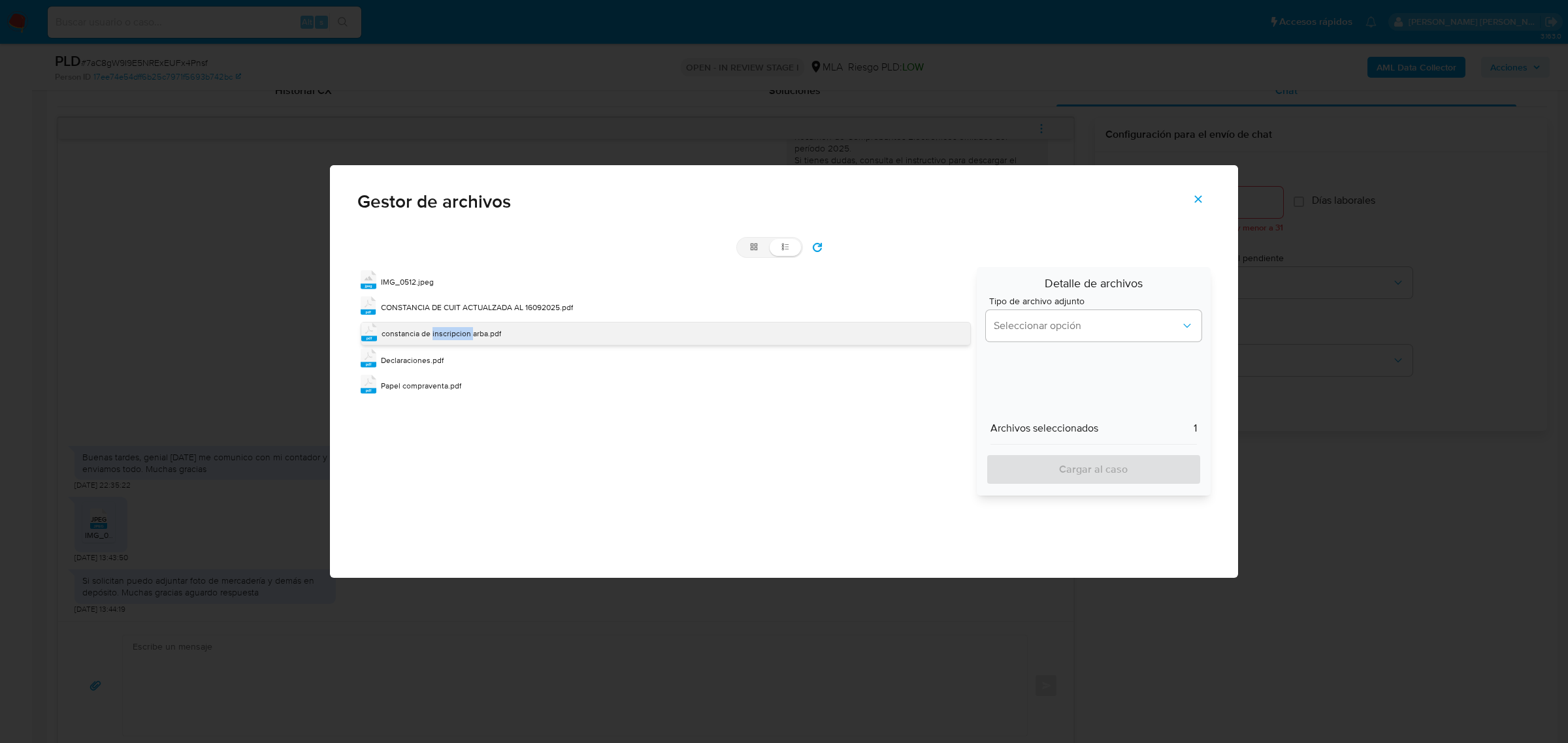
click at [455, 336] on span "constancia de inscripcion arba.pdf" at bounding box center [442, 333] width 120 height 11
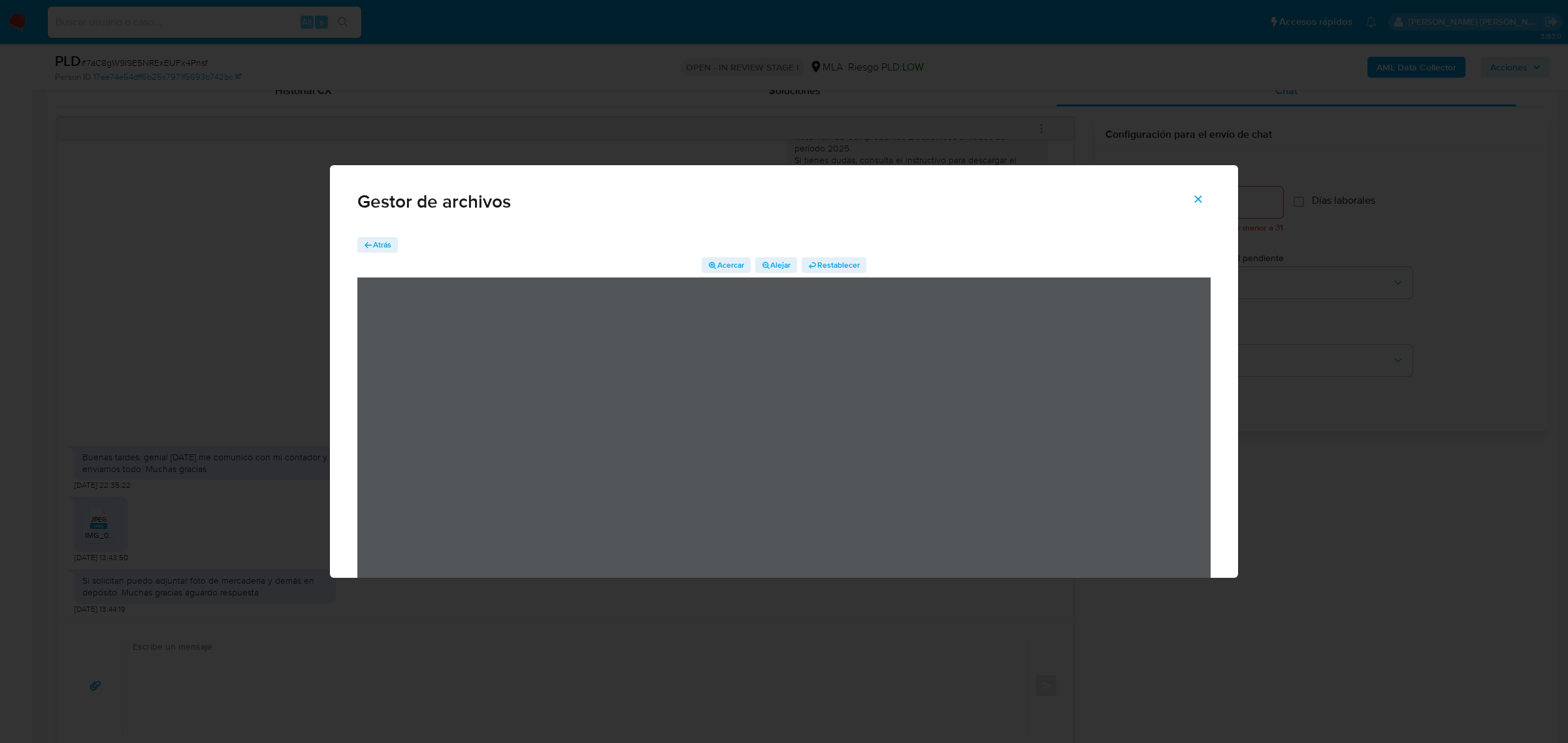
click at [389, 236] on div "Atrás Acercar Alejar Restablecer" at bounding box center [784, 437] width 909 height 420
click at [385, 241] on span "Atrás" at bounding box center [382, 245] width 18 height 16
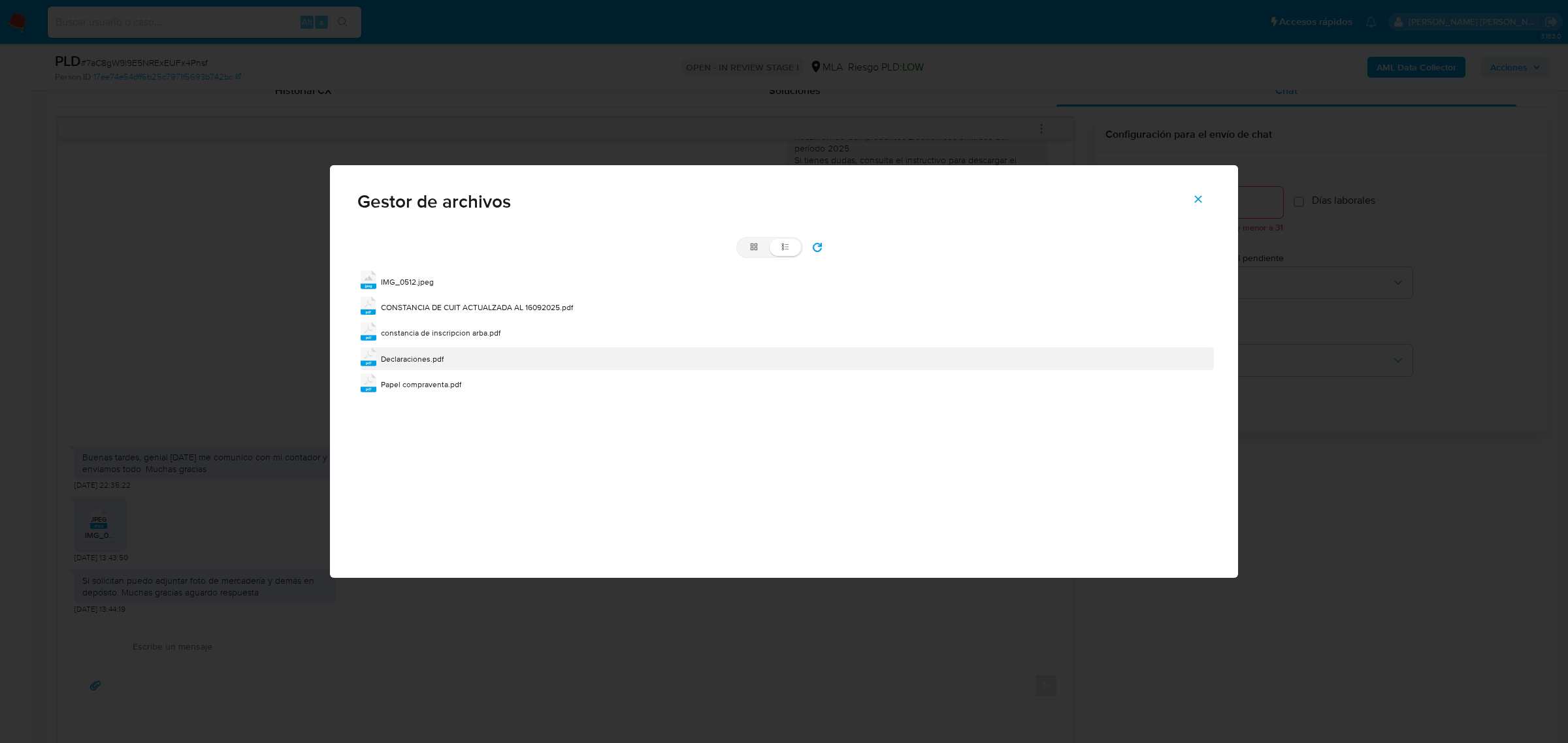
click at [419, 354] on span "Declaraciones.pdf" at bounding box center [413, 359] width 63 height 11
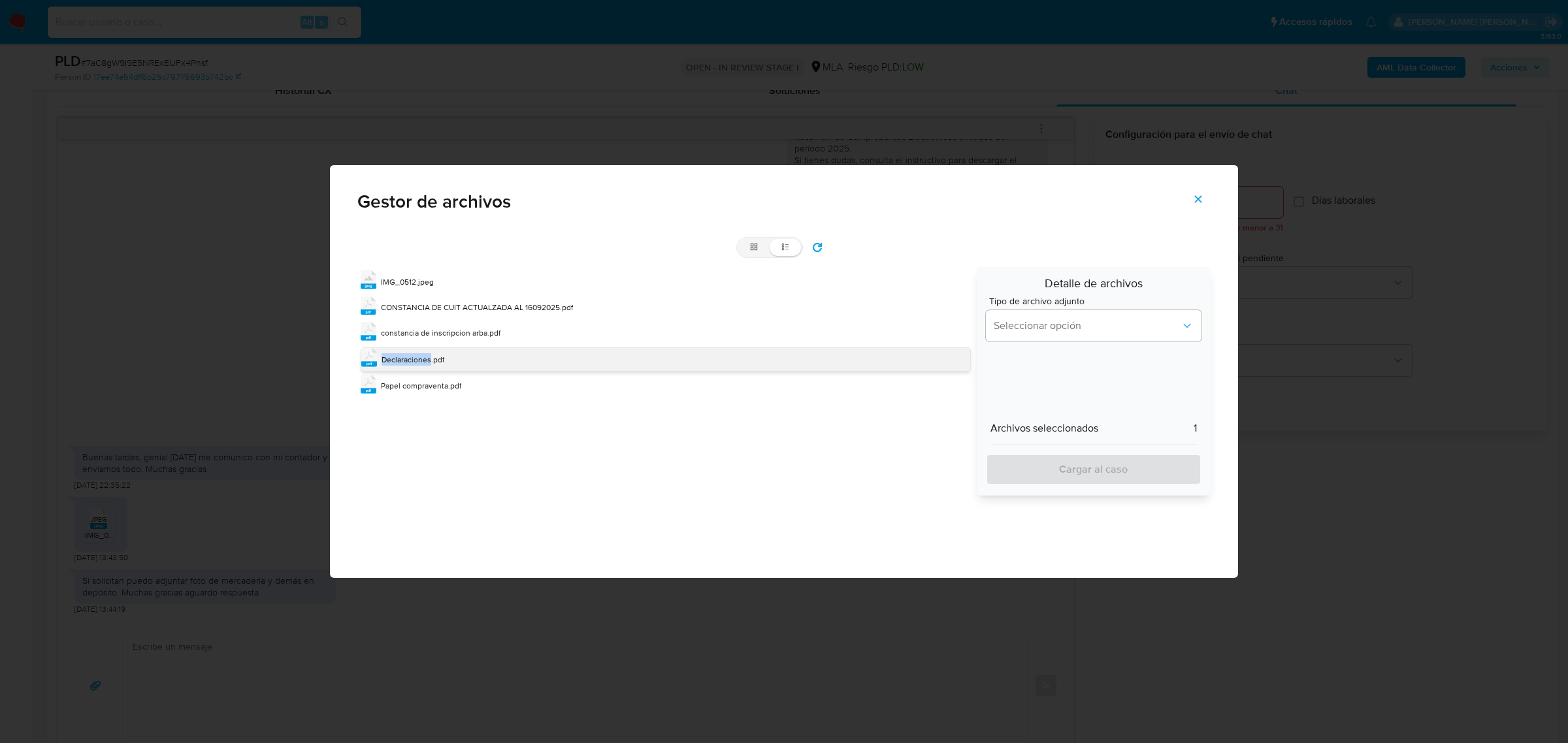
click at [419, 354] on span "Declaraciones.pdf" at bounding box center [414, 359] width 63 height 11
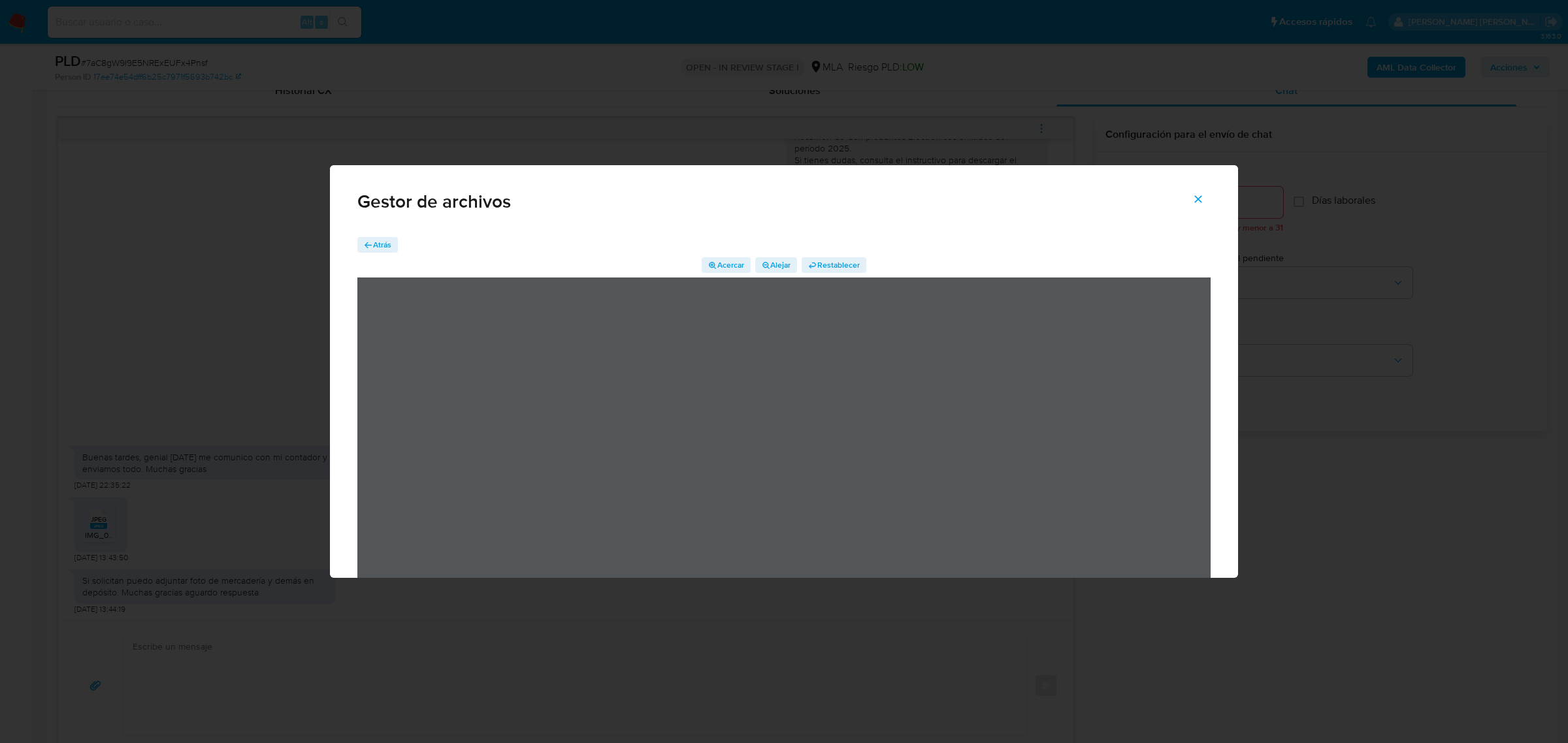
click at [381, 239] on span "Atrás" at bounding box center [382, 245] width 18 height 16
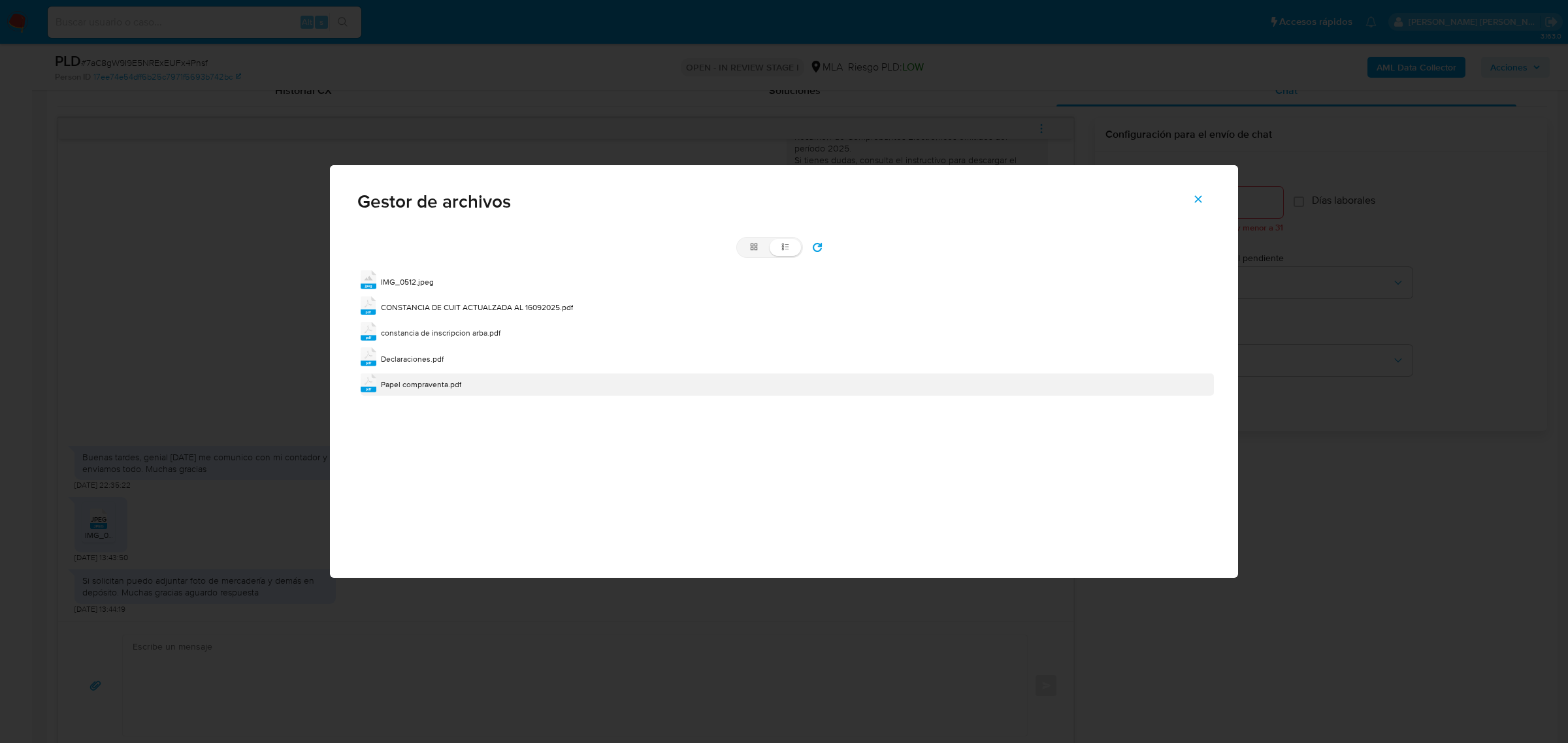
click at [415, 380] on span "Papel compraventa.pdf" at bounding box center [421, 384] width 81 height 11
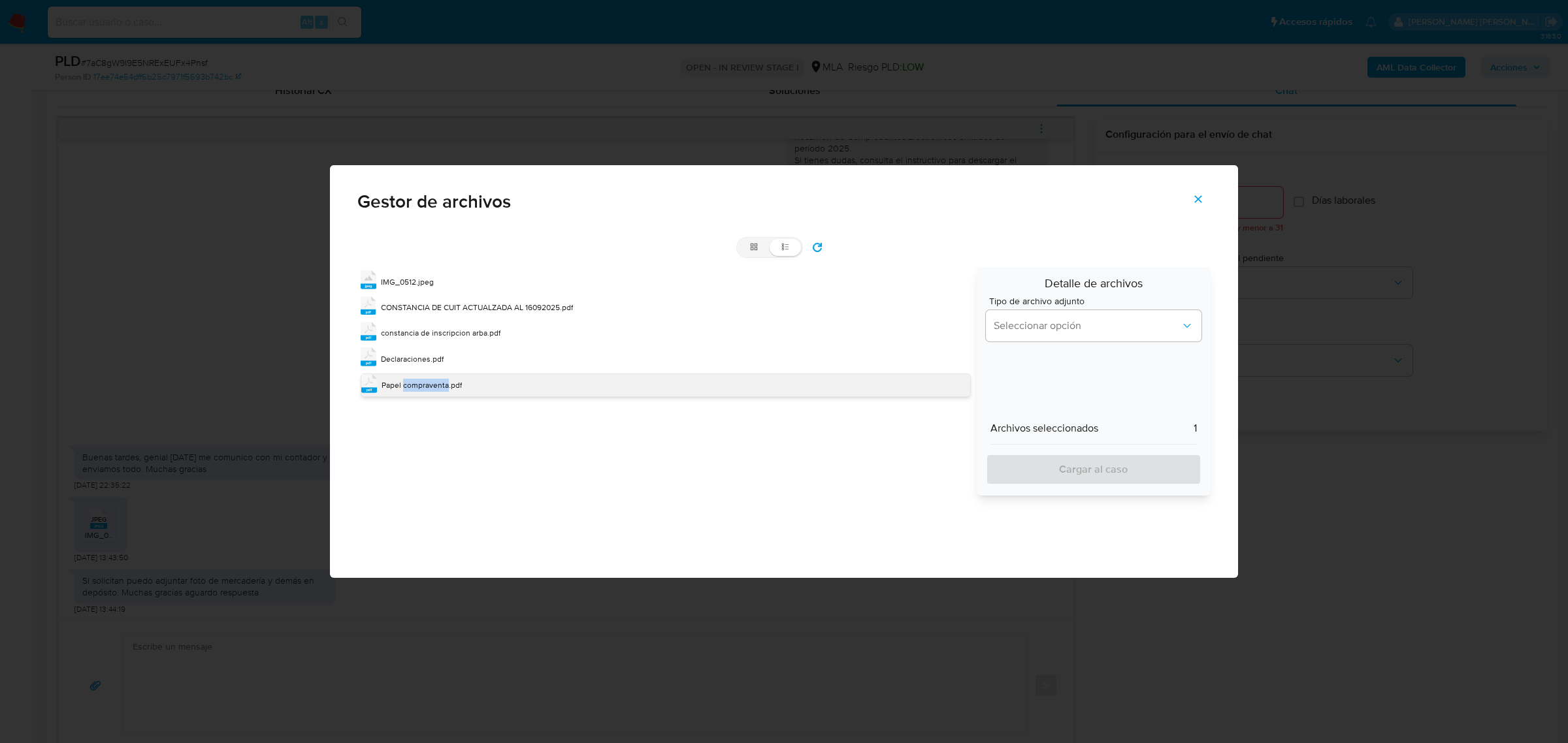
click at [415, 380] on span "Papel compraventa.pdf" at bounding box center [422, 384] width 81 height 11
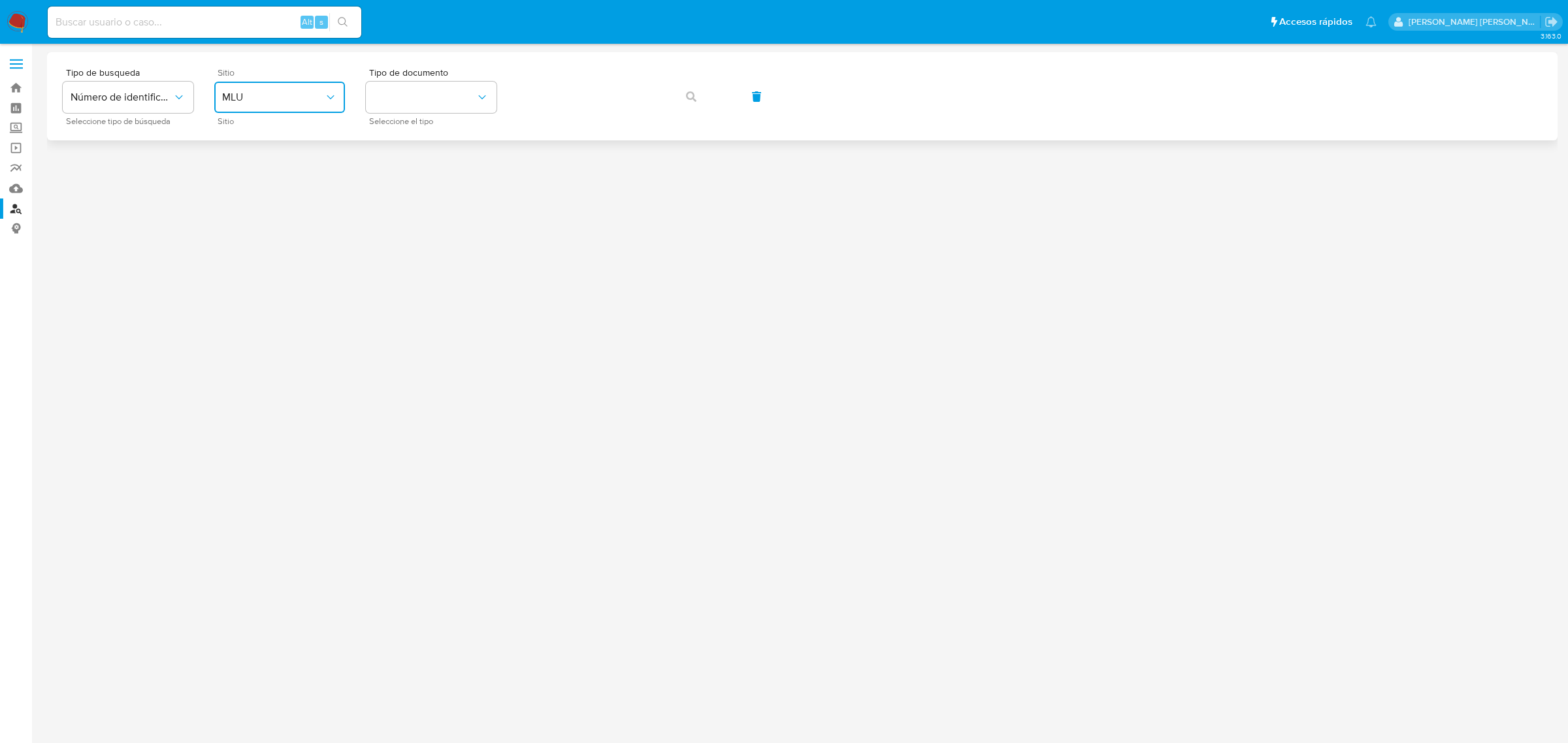
click at [321, 99] on span "MLU" at bounding box center [273, 97] width 102 height 13
click at [258, 171] on div "MLA" at bounding box center [276, 164] width 107 height 32
click at [461, 108] on button "identificationType" at bounding box center [431, 97] width 130 height 32
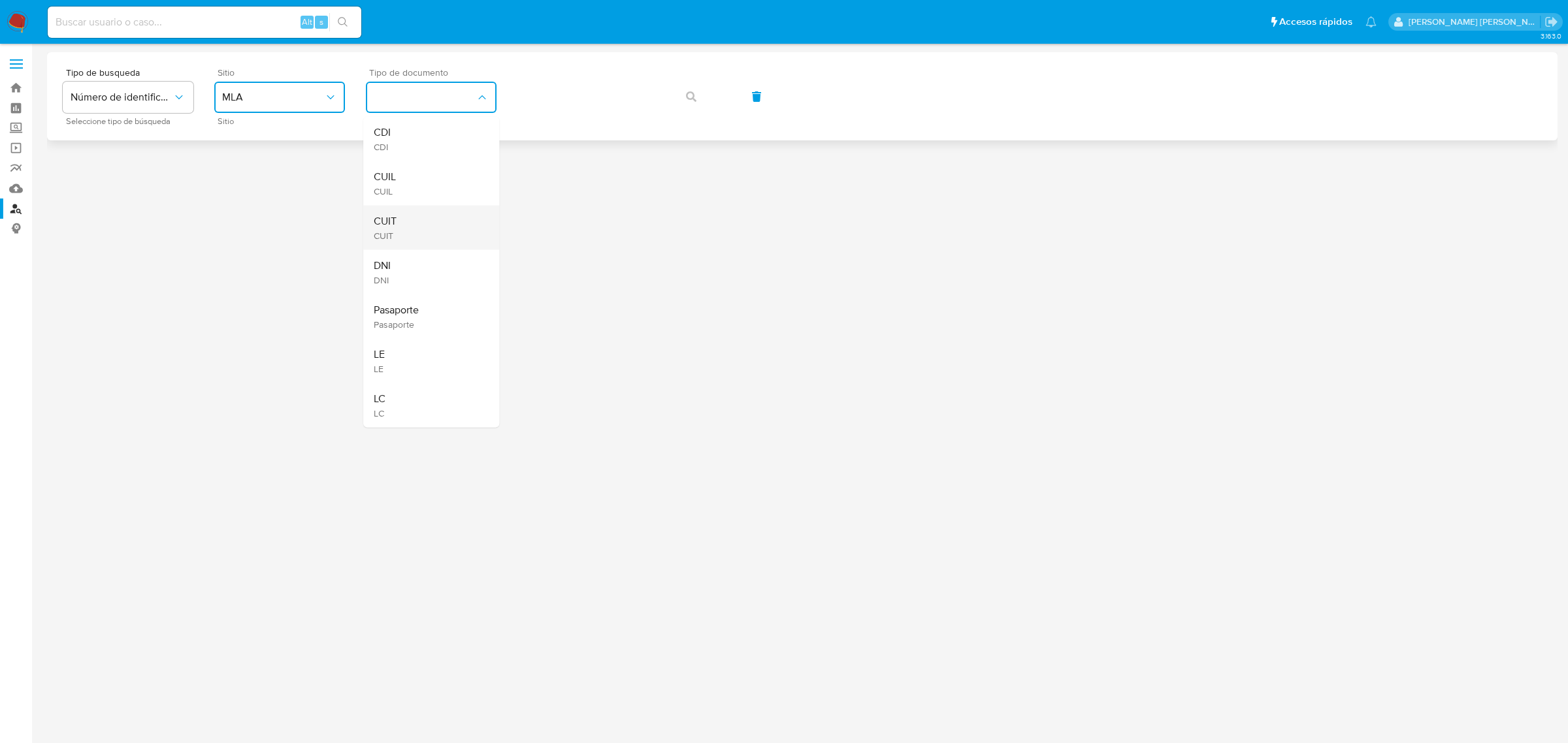
click at [392, 226] on span "CUIT" at bounding box center [385, 222] width 23 height 13
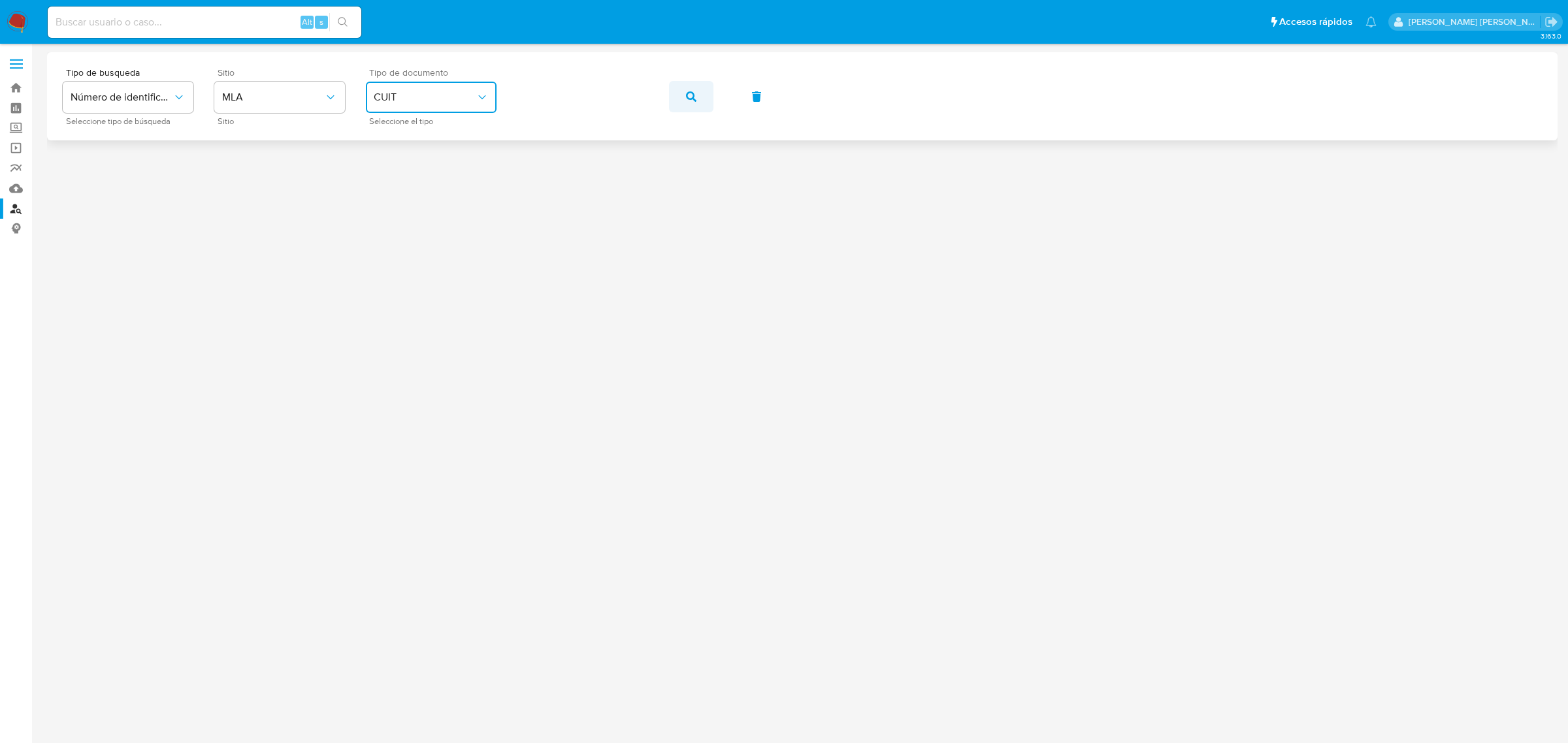
click at [696, 96] on icon "button" at bounding box center [691, 96] width 11 height 11
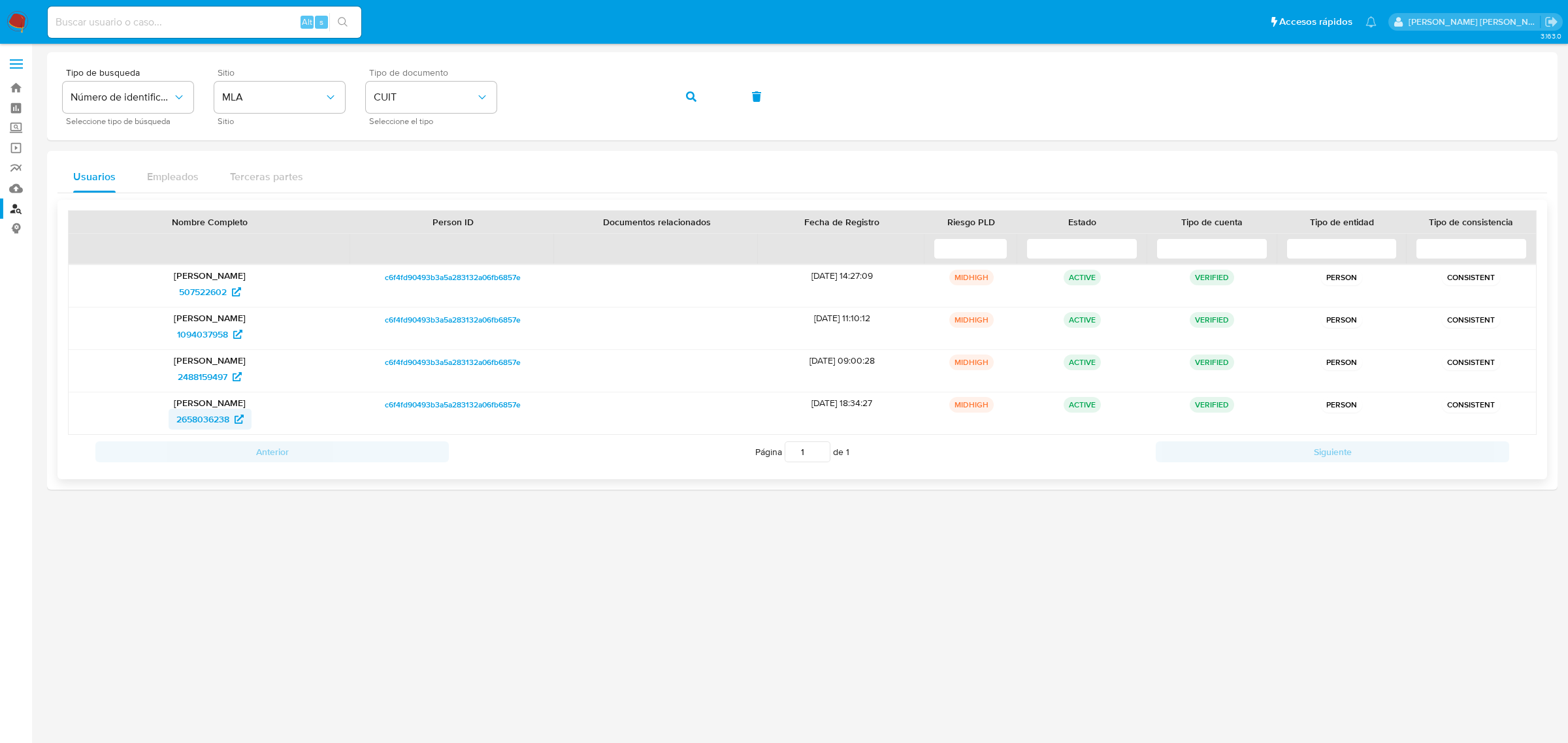
click at [189, 419] on span "2658036238" at bounding box center [203, 419] width 53 height 21
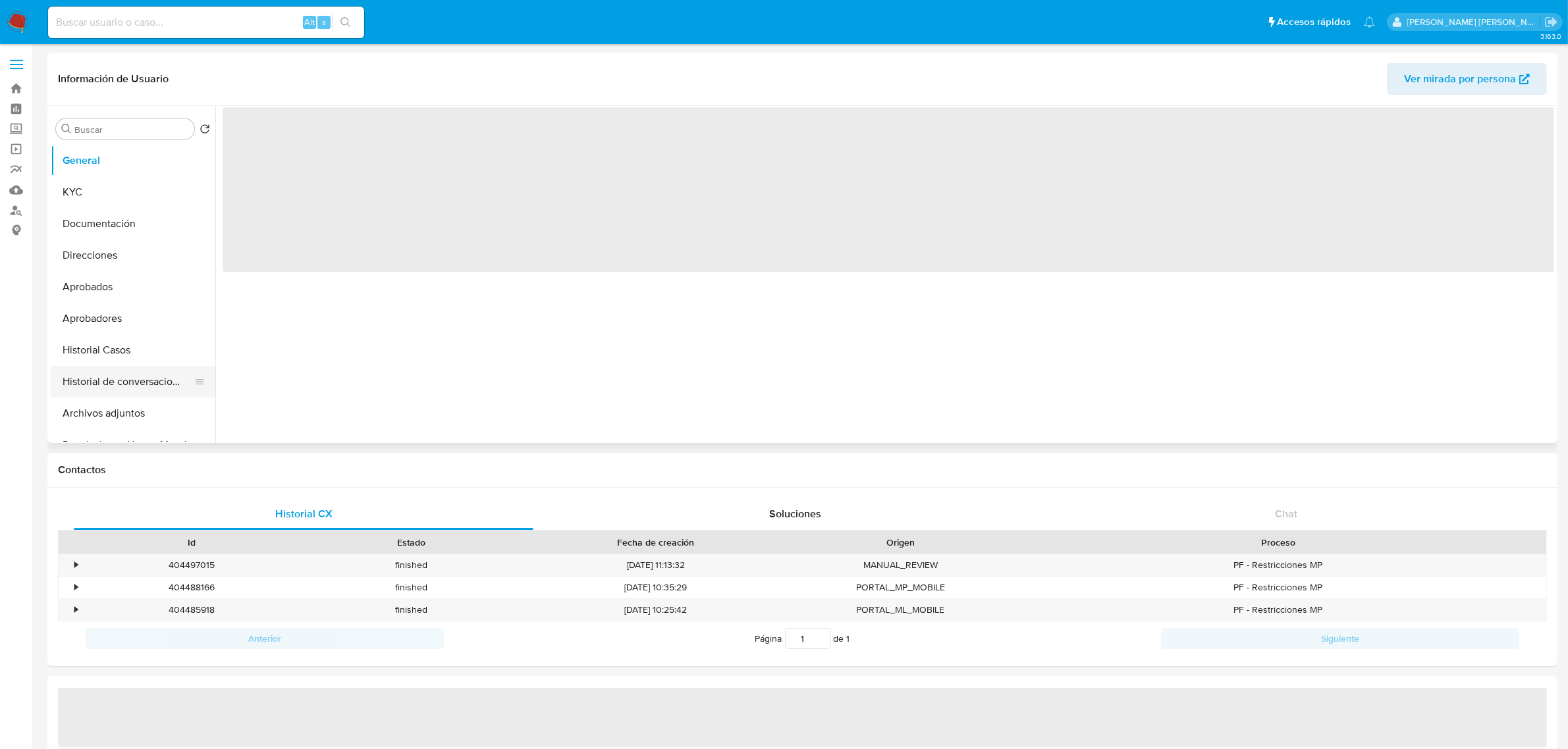
select select "10"
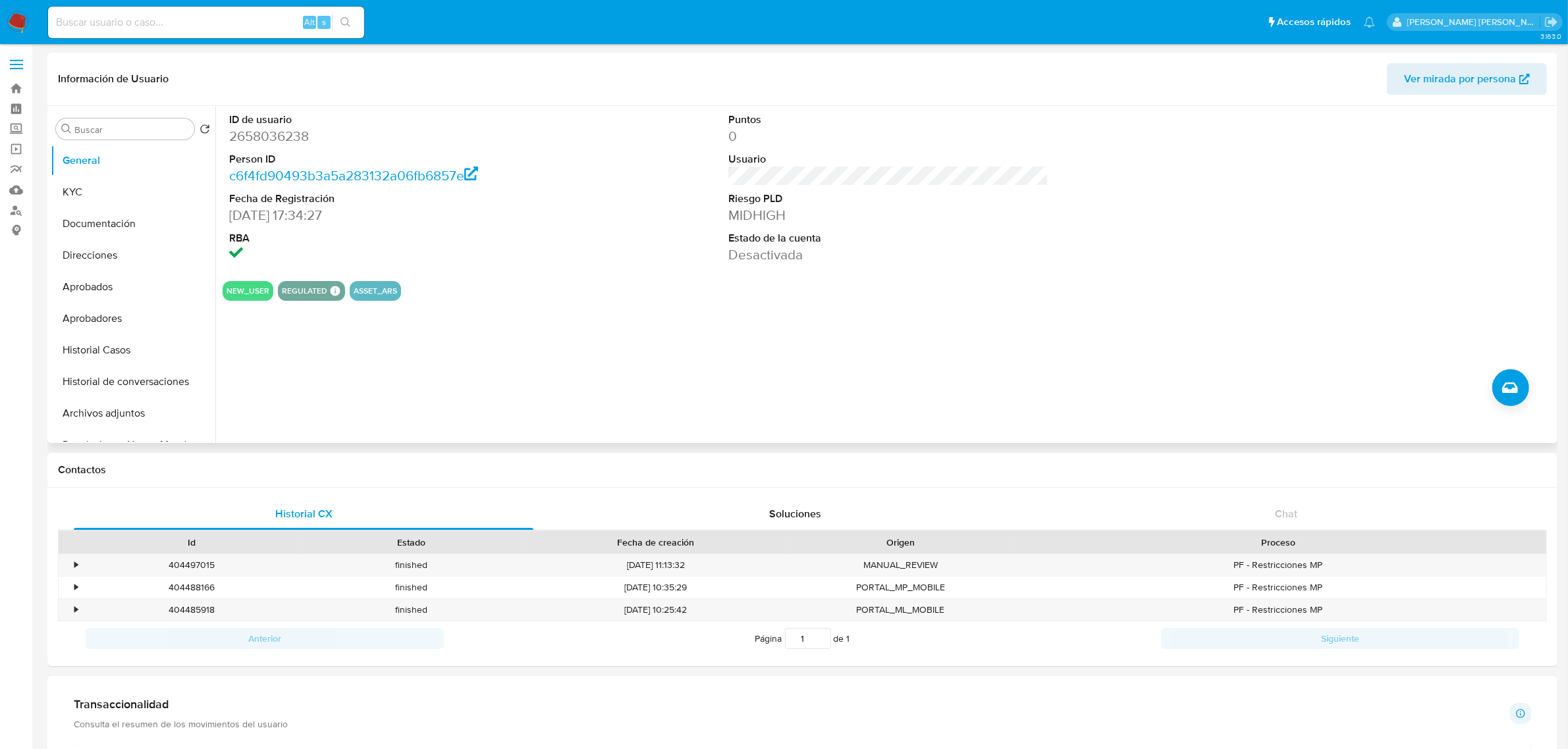
click at [1416, 84] on span "Ver mirada por persona" at bounding box center [1460, 80] width 112 height 32
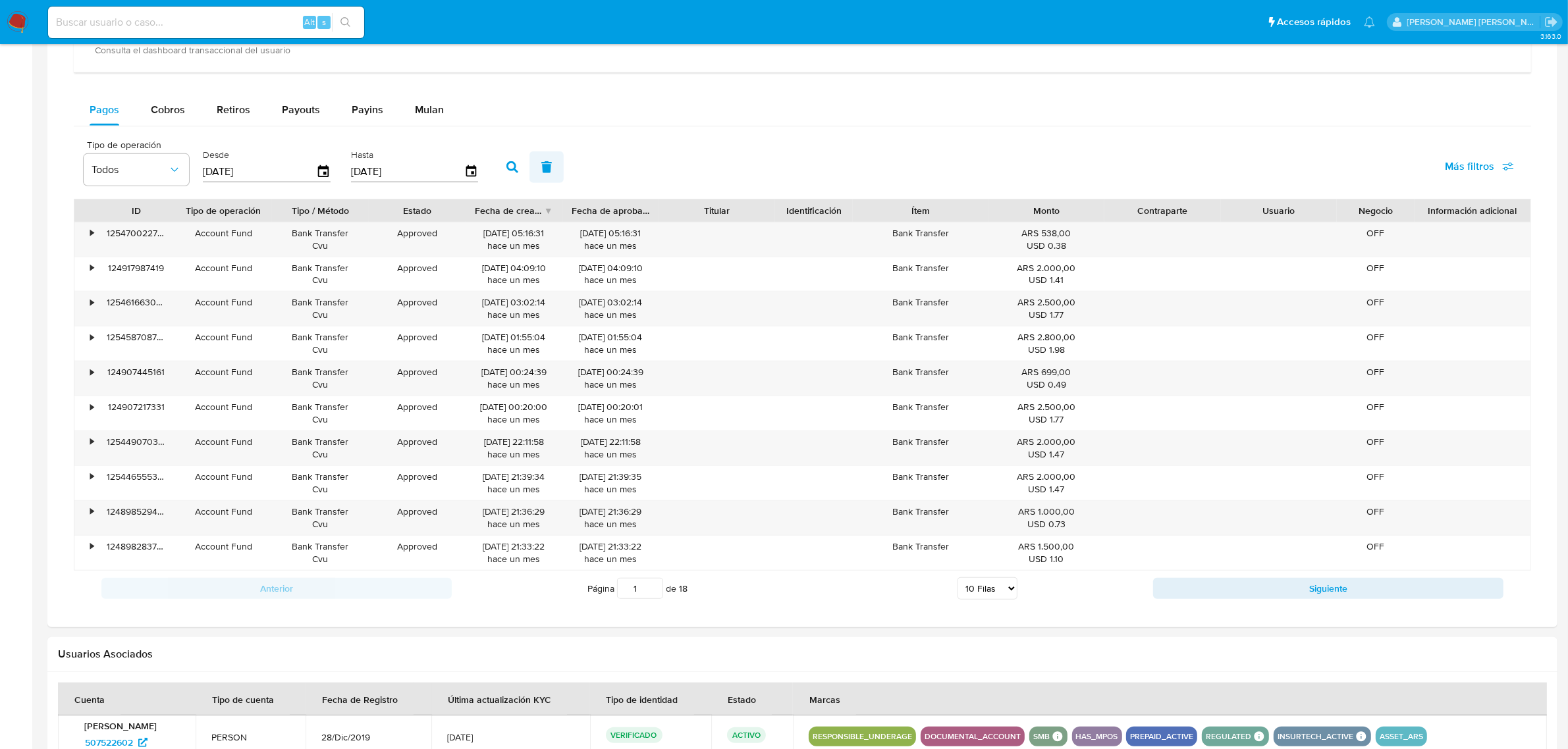
scroll to position [1050, 0]
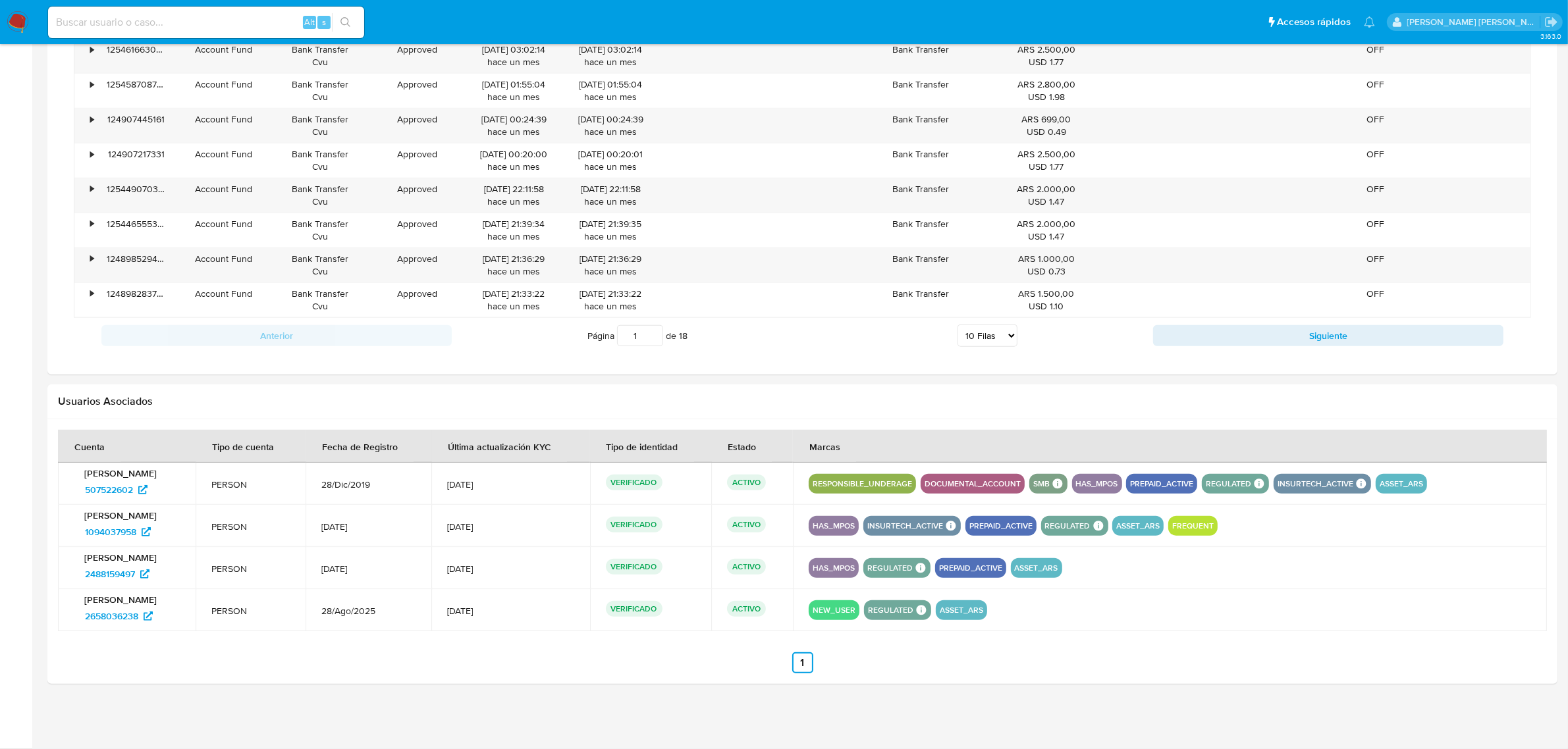
click at [166, 23] on input at bounding box center [206, 23] width 316 height 17
paste input "1151721679"
type input "1151721679"
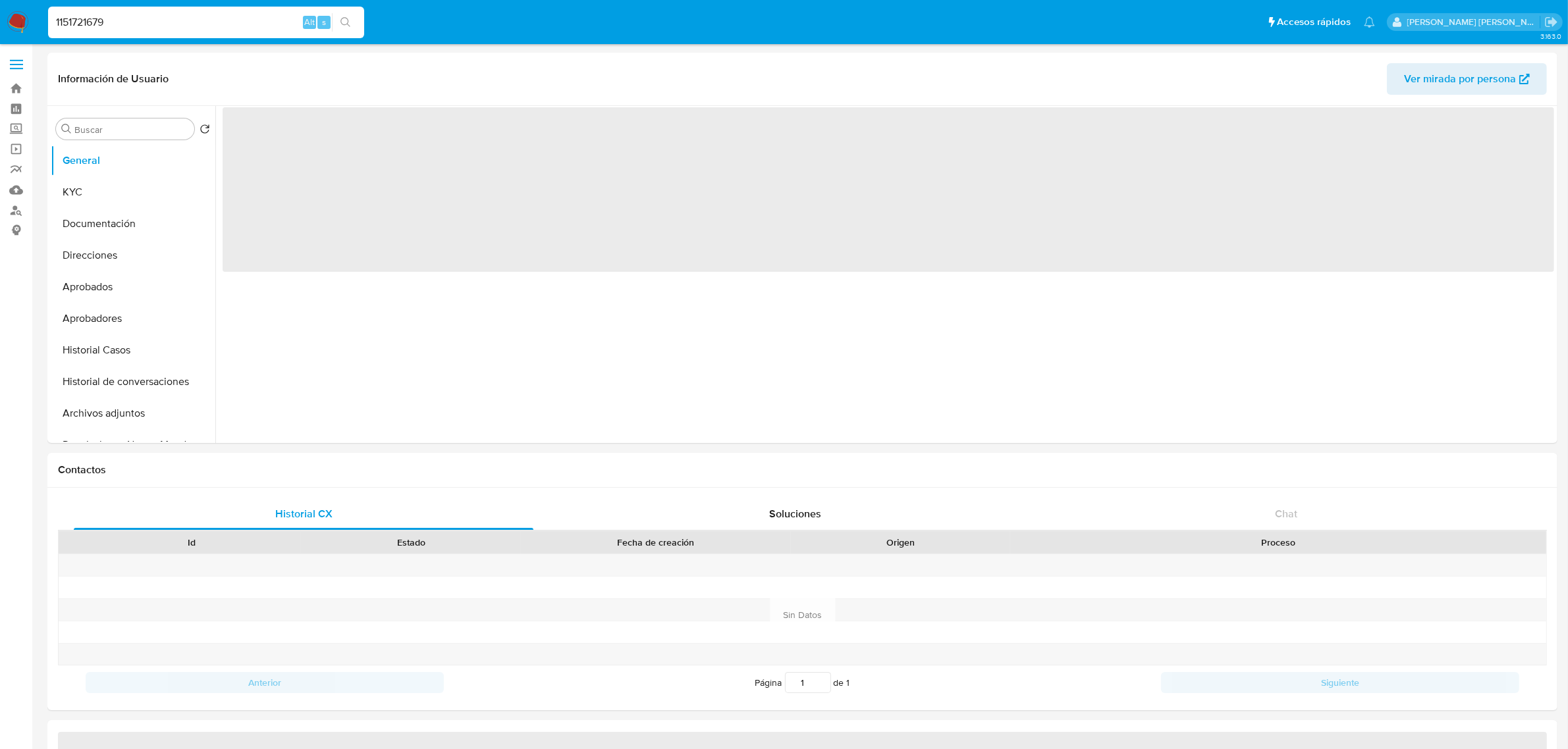
select select "10"
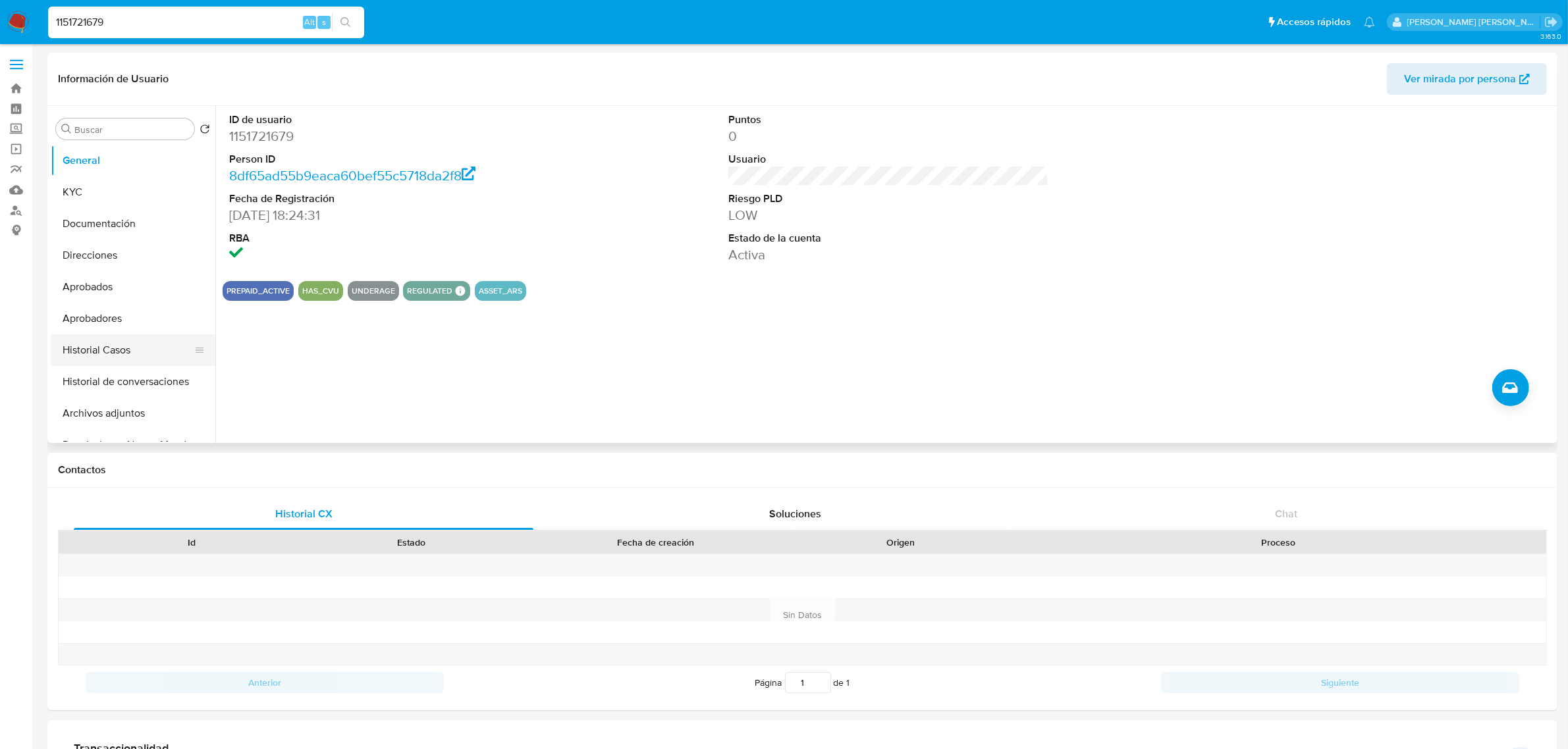
click at [89, 341] on button "Historial Casos" at bounding box center [128, 351] width 154 height 32
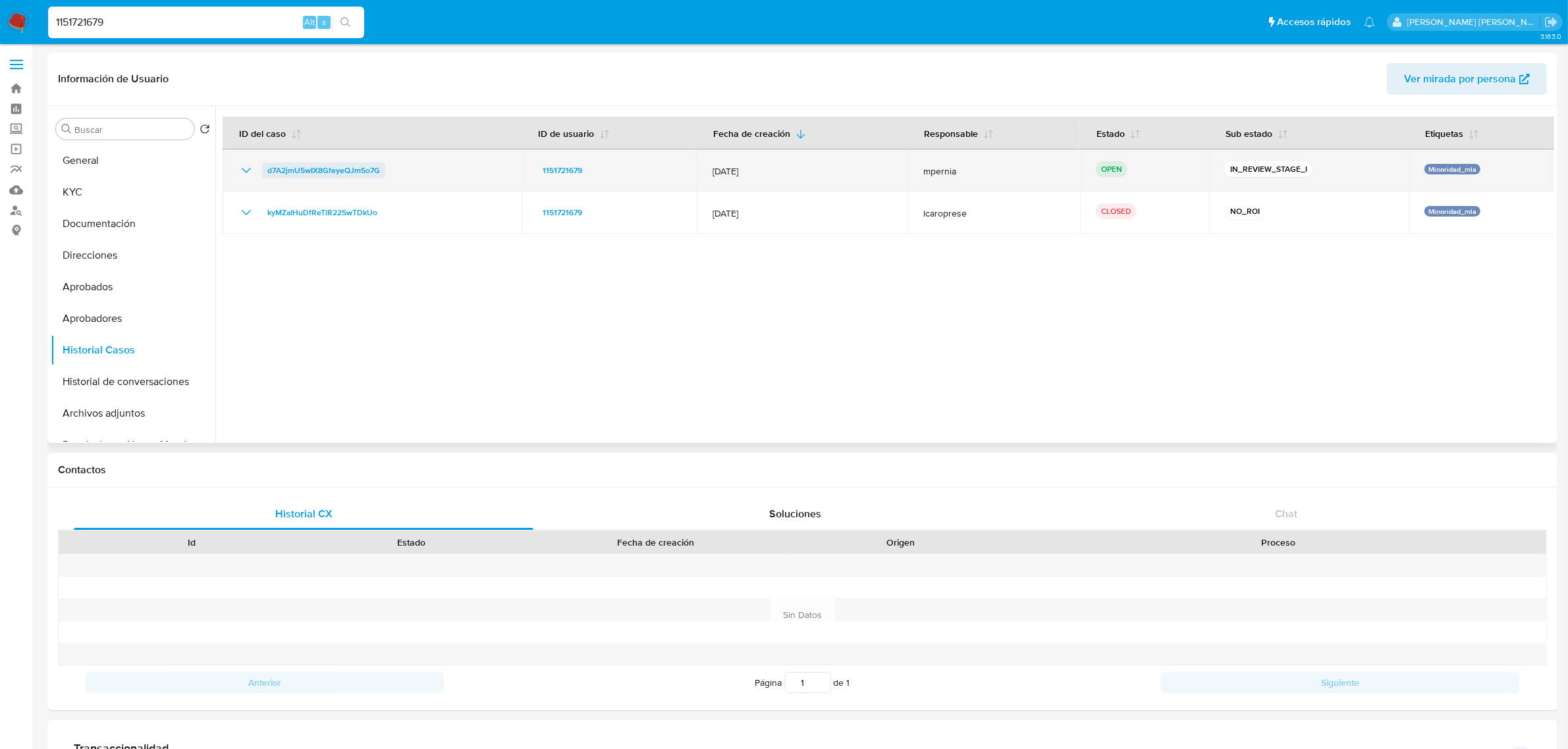
click at [314, 173] on span "d7A2jmU5wIX8GfeyeQJm5o7G" at bounding box center [323, 170] width 113 height 16
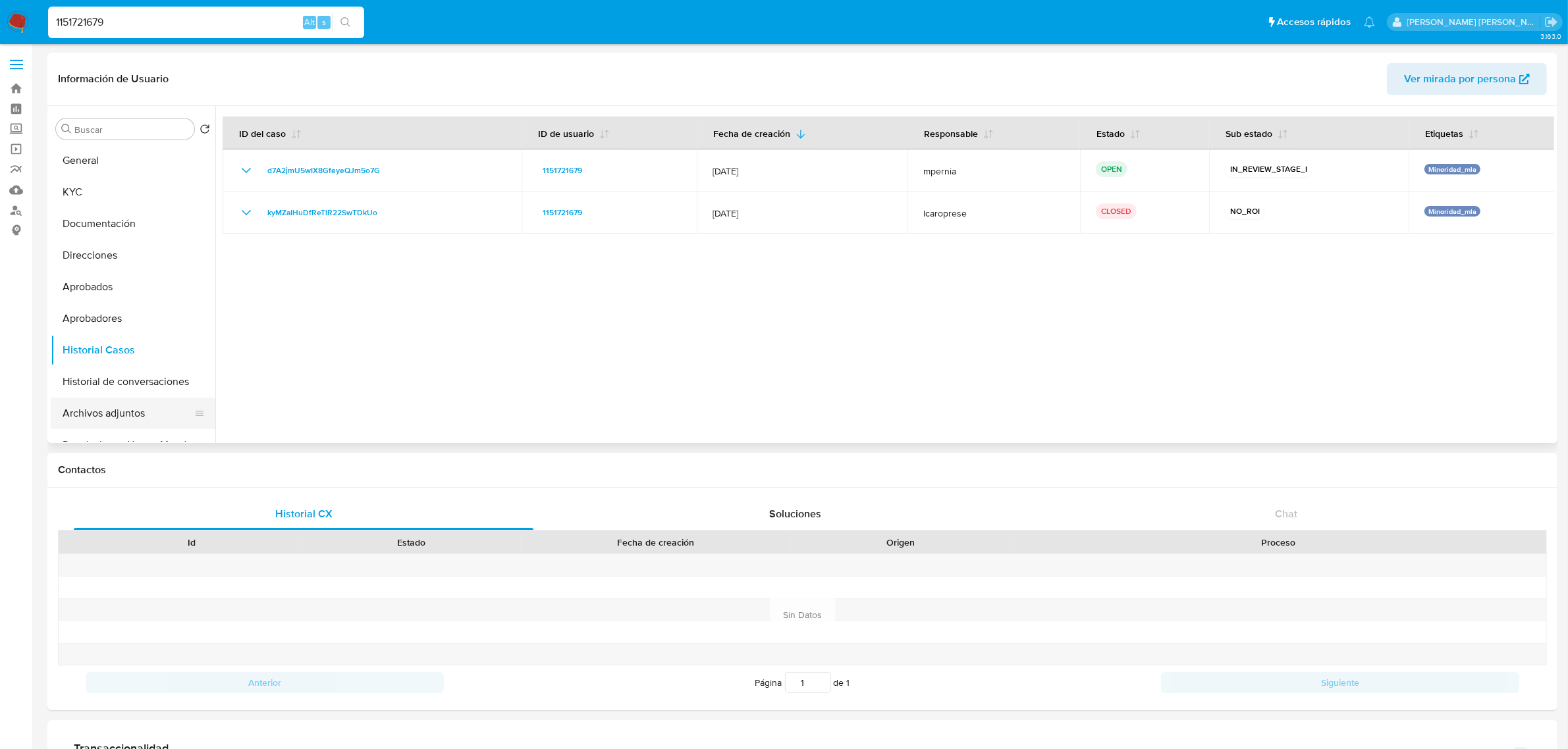
click at [120, 416] on button "Archivos adjuntos" at bounding box center [128, 413] width 154 height 32
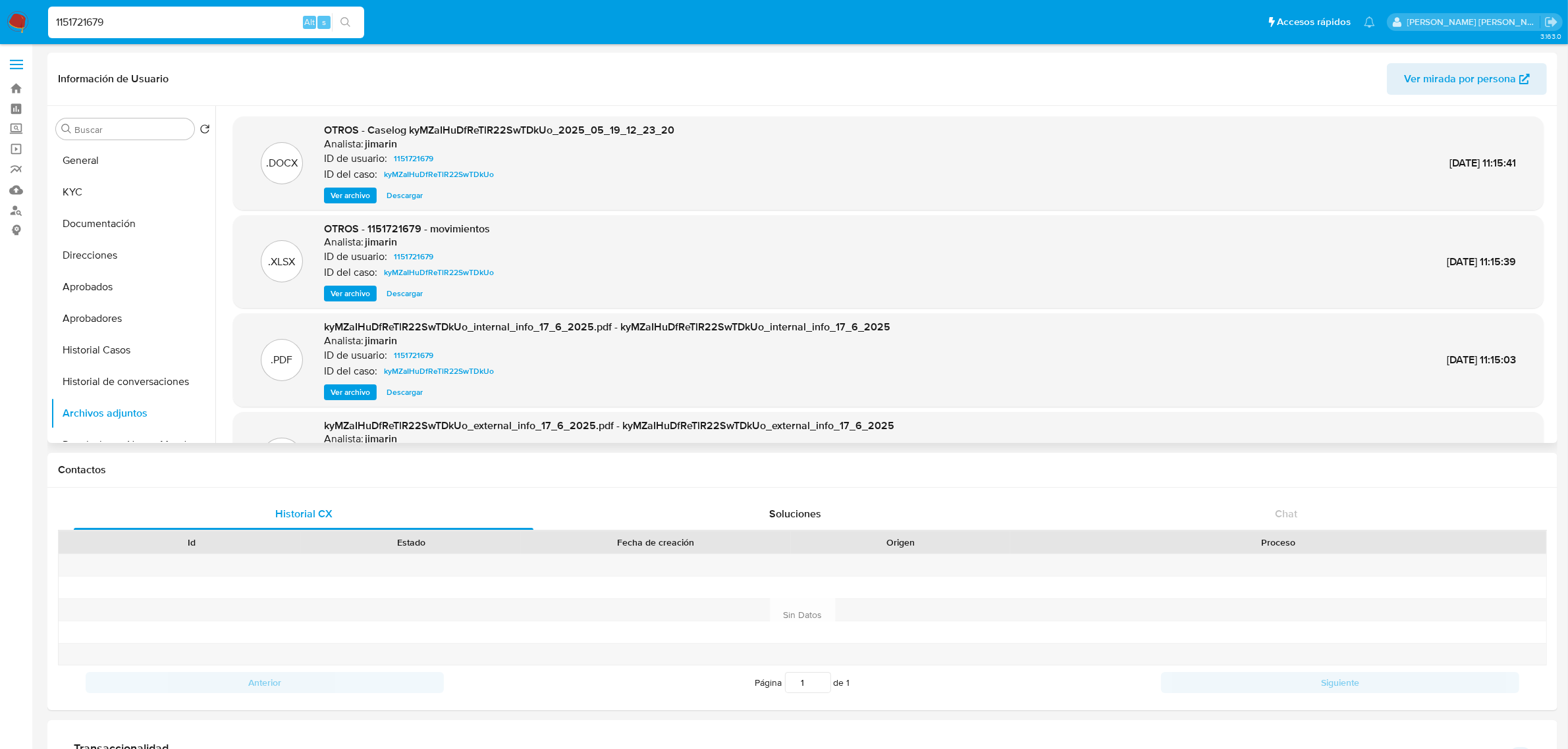
click at [360, 202] on span "Ver archivo" at bounding box center [350, 196] width 39 height 13
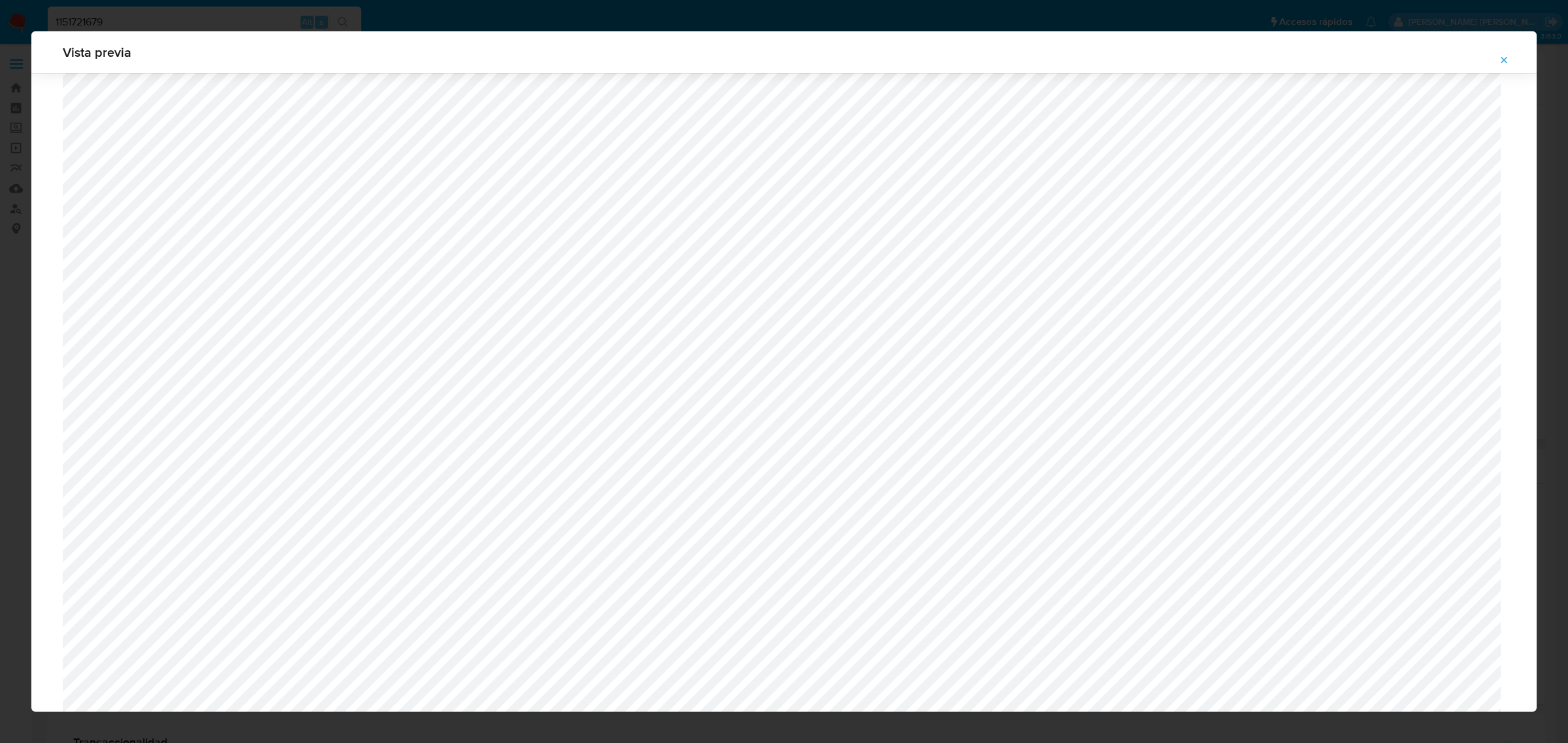
scroll to position [681, 0]
click at [1508, 63] on icon "Attachment preview" at bounding box center [1504, 60] width 11 height 11
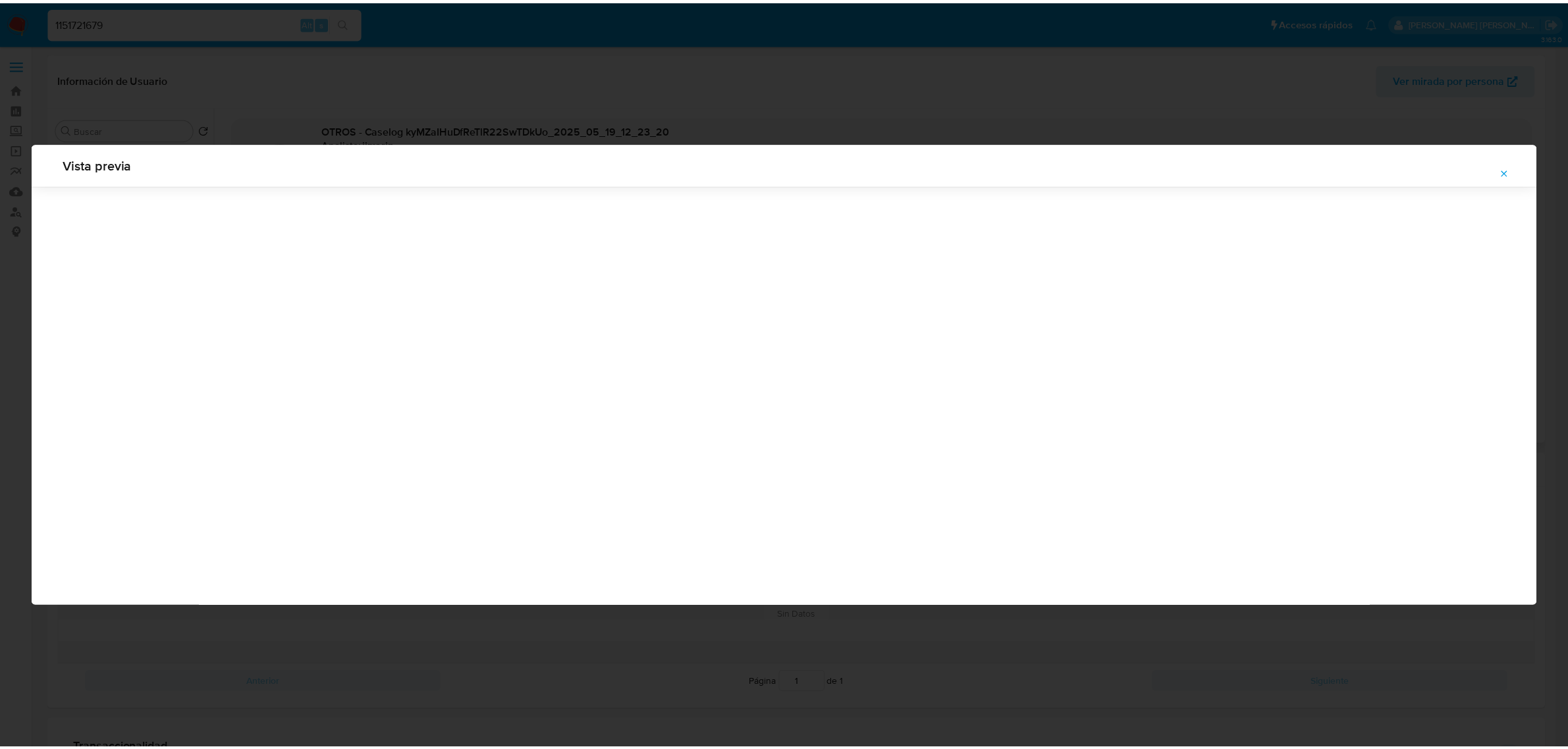
scroll to position [0, 0]
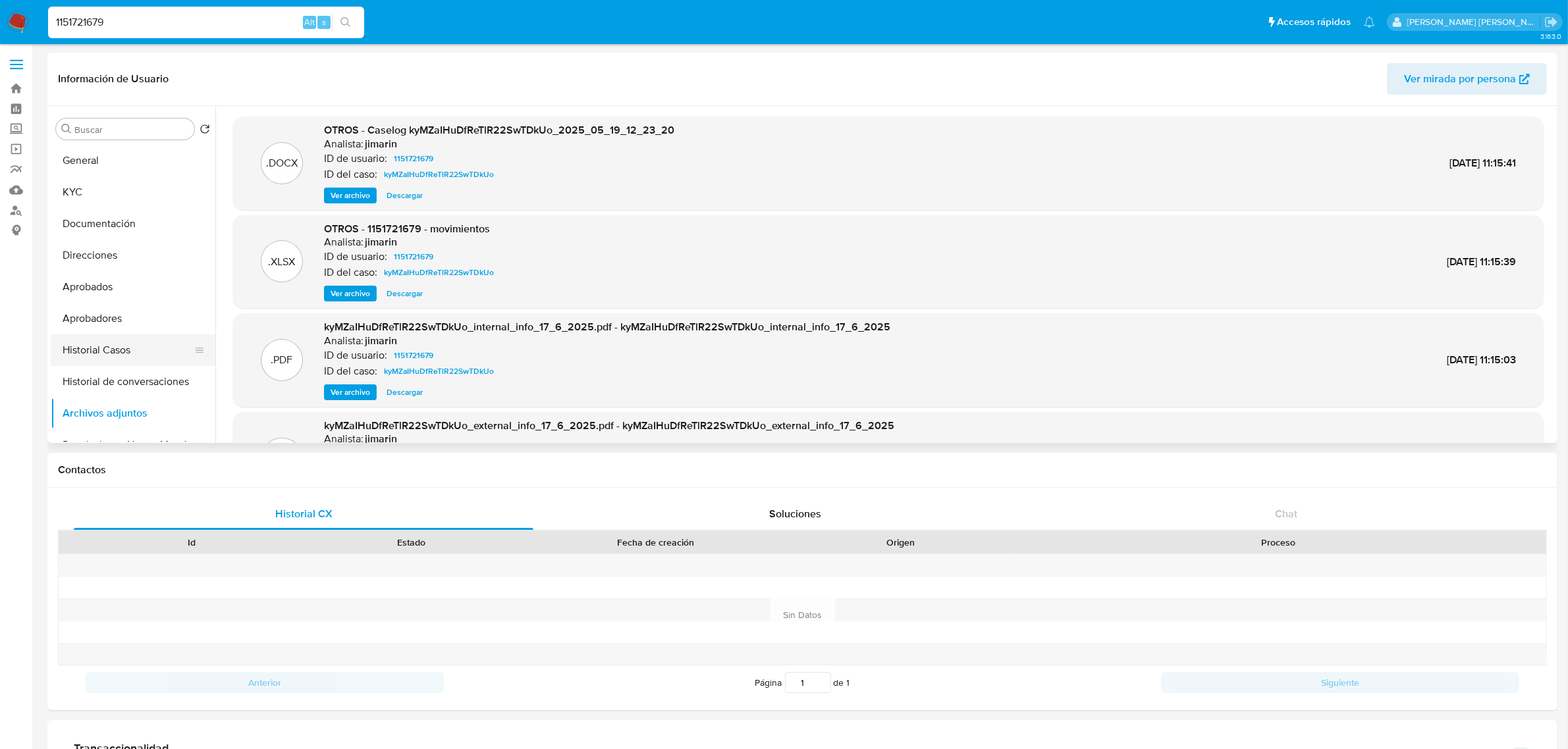
click at [97, 351] on button "Historial Casos" at bounding box center [128, 351] width 154 height 32
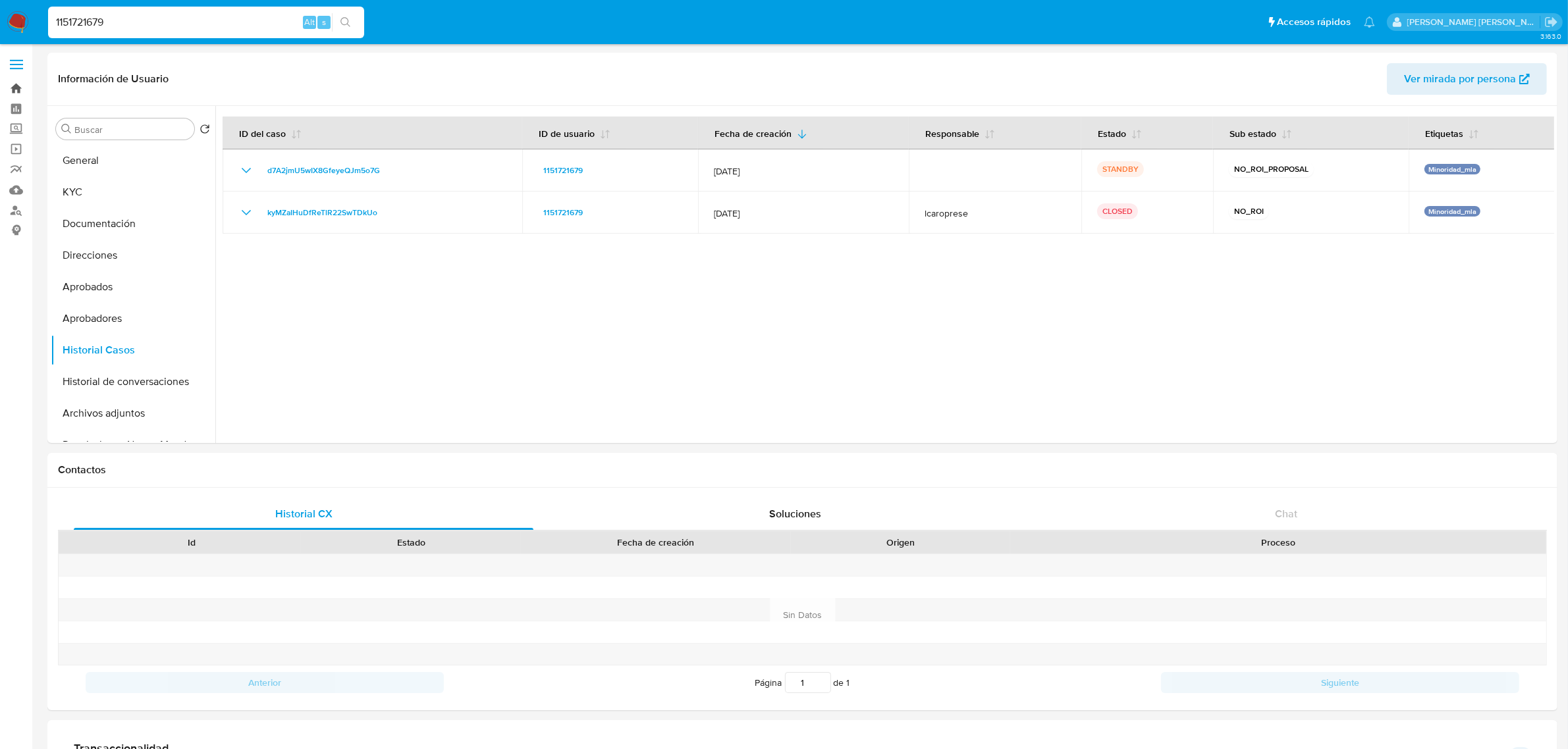
click at [20, 89] on link "Bandeja" at bounding box center [78, 89] width 156 height 20
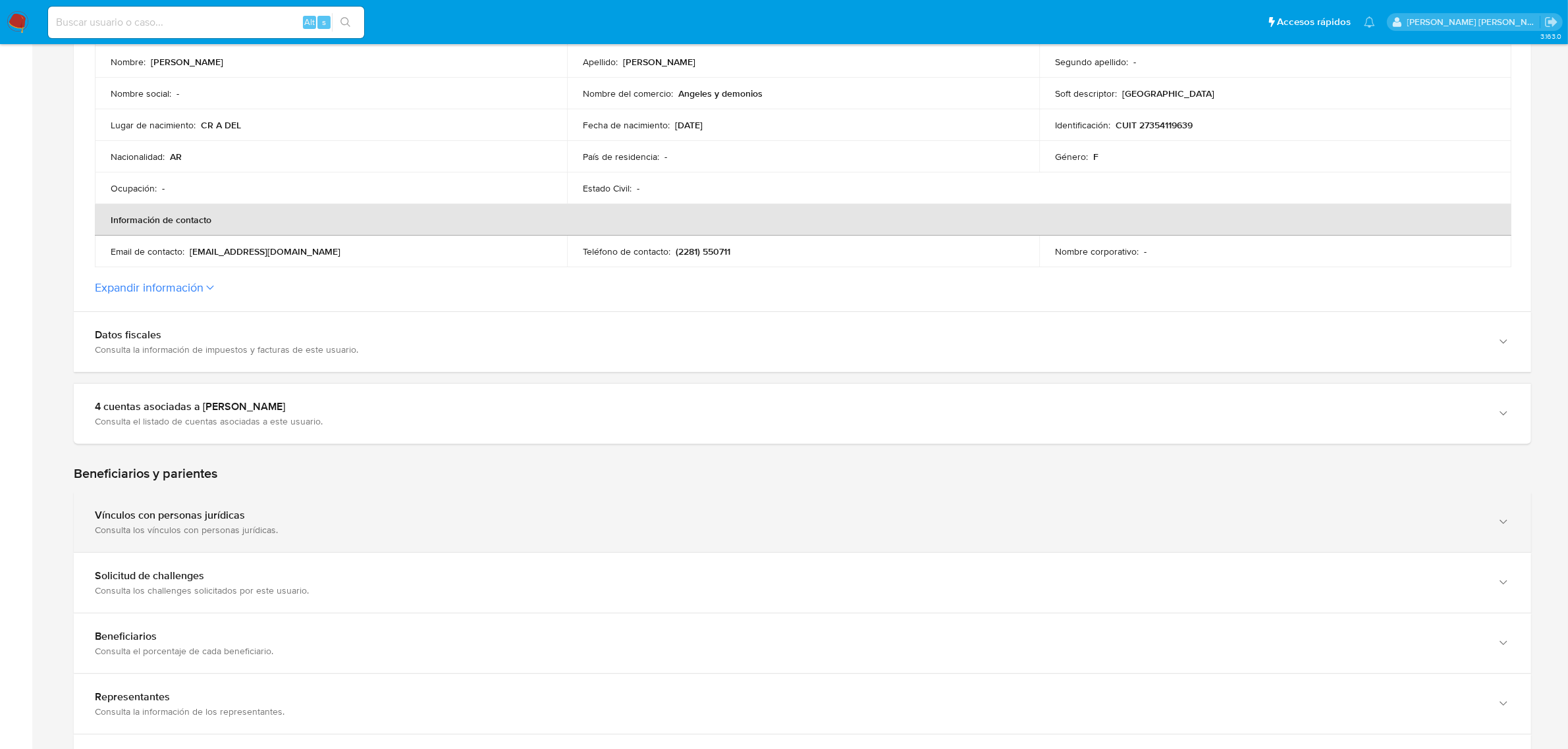
scroll to position [526, 0]
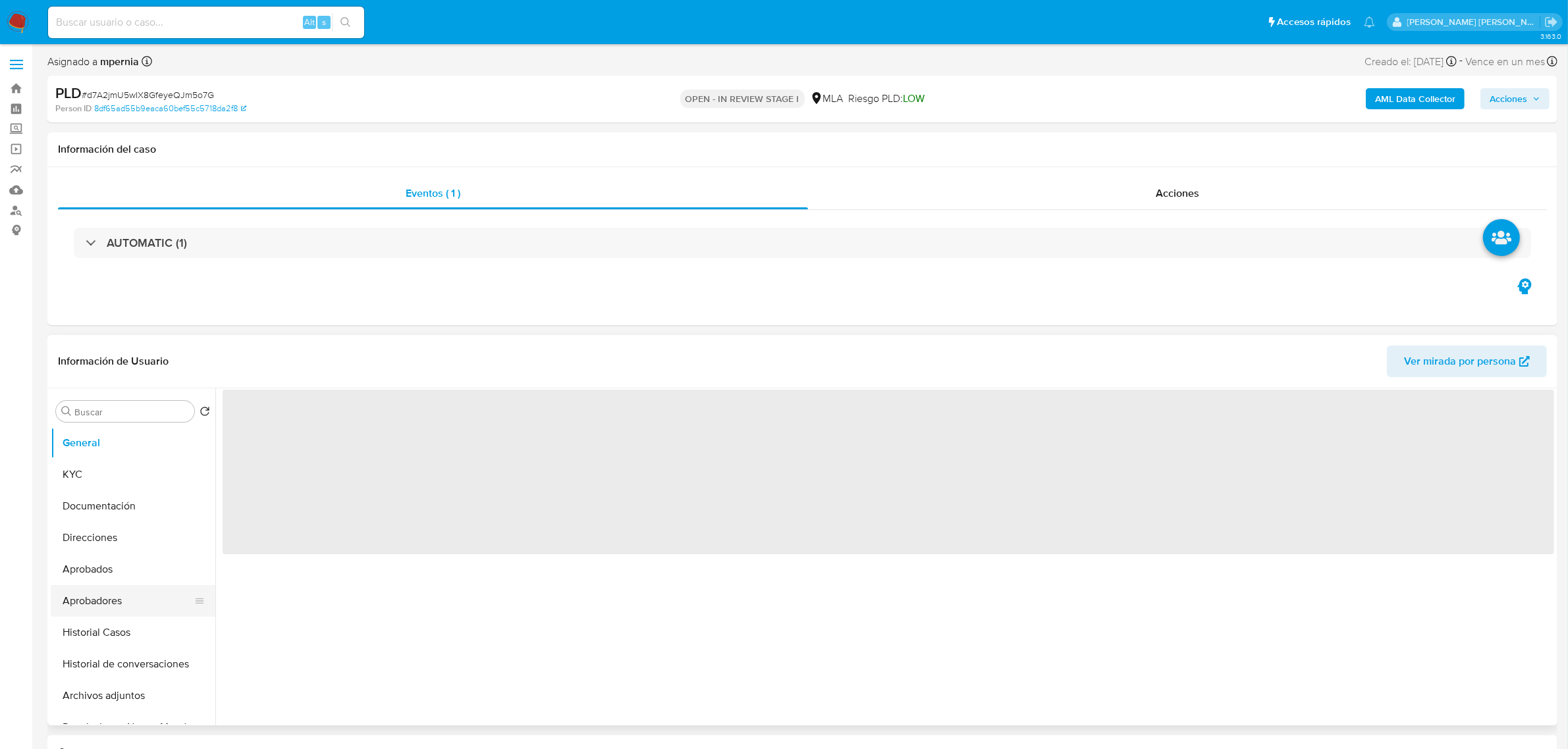
select select "10"
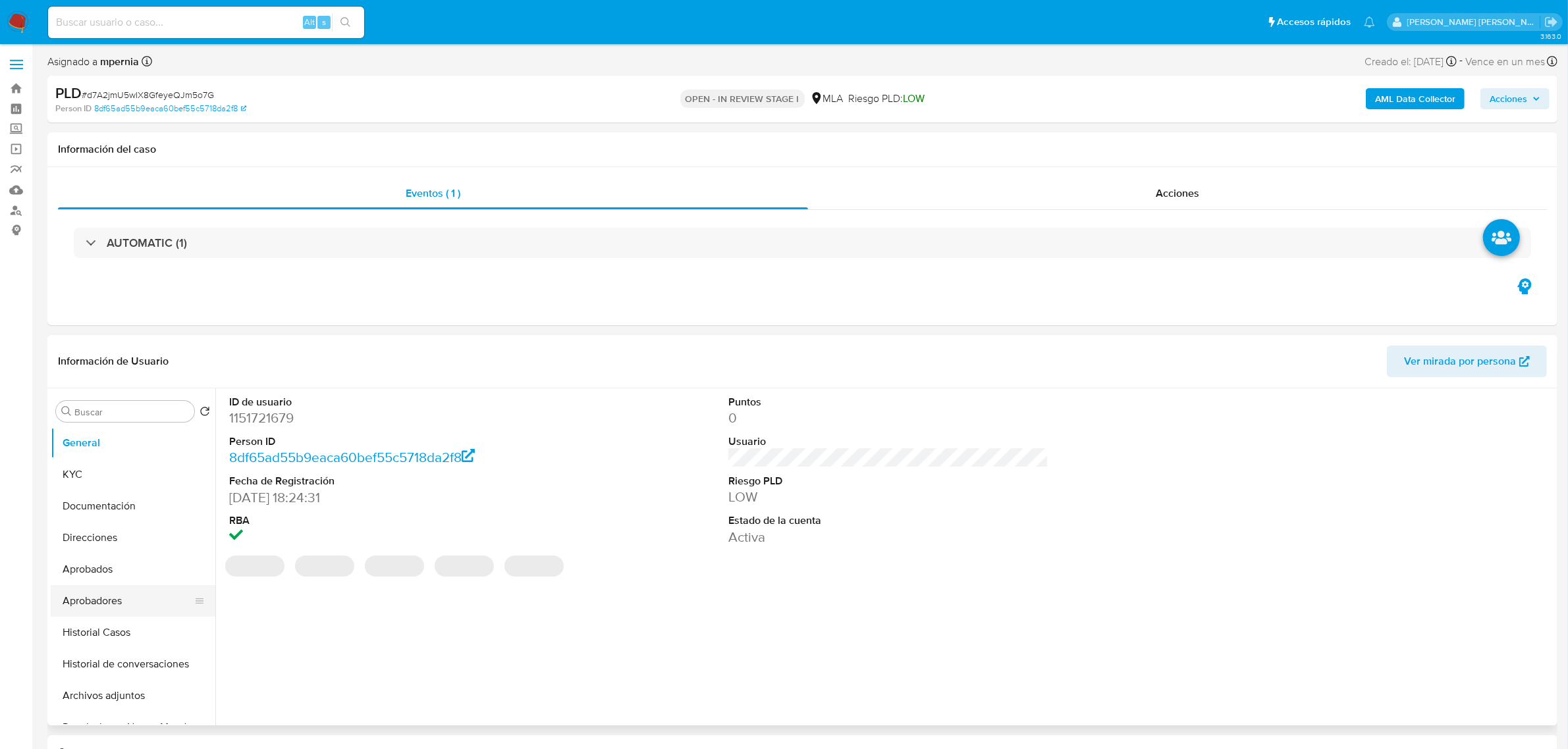
click at [95, 600] on button "Aprobadores" at bounding box center [128, 602] width 154 height 32
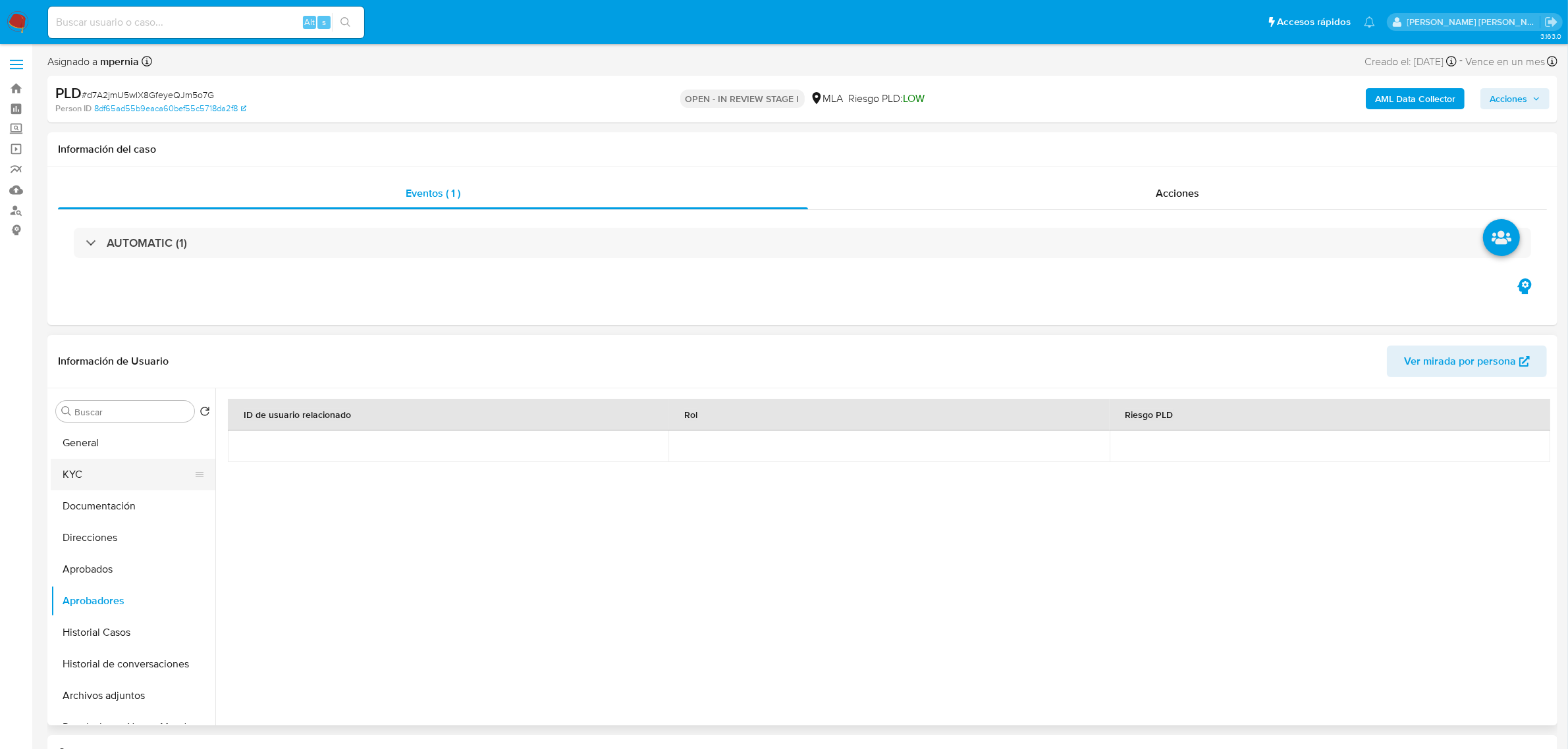
click at [83, 478] on button "KYC" at bounding box center [128, 475] width 154 height 32
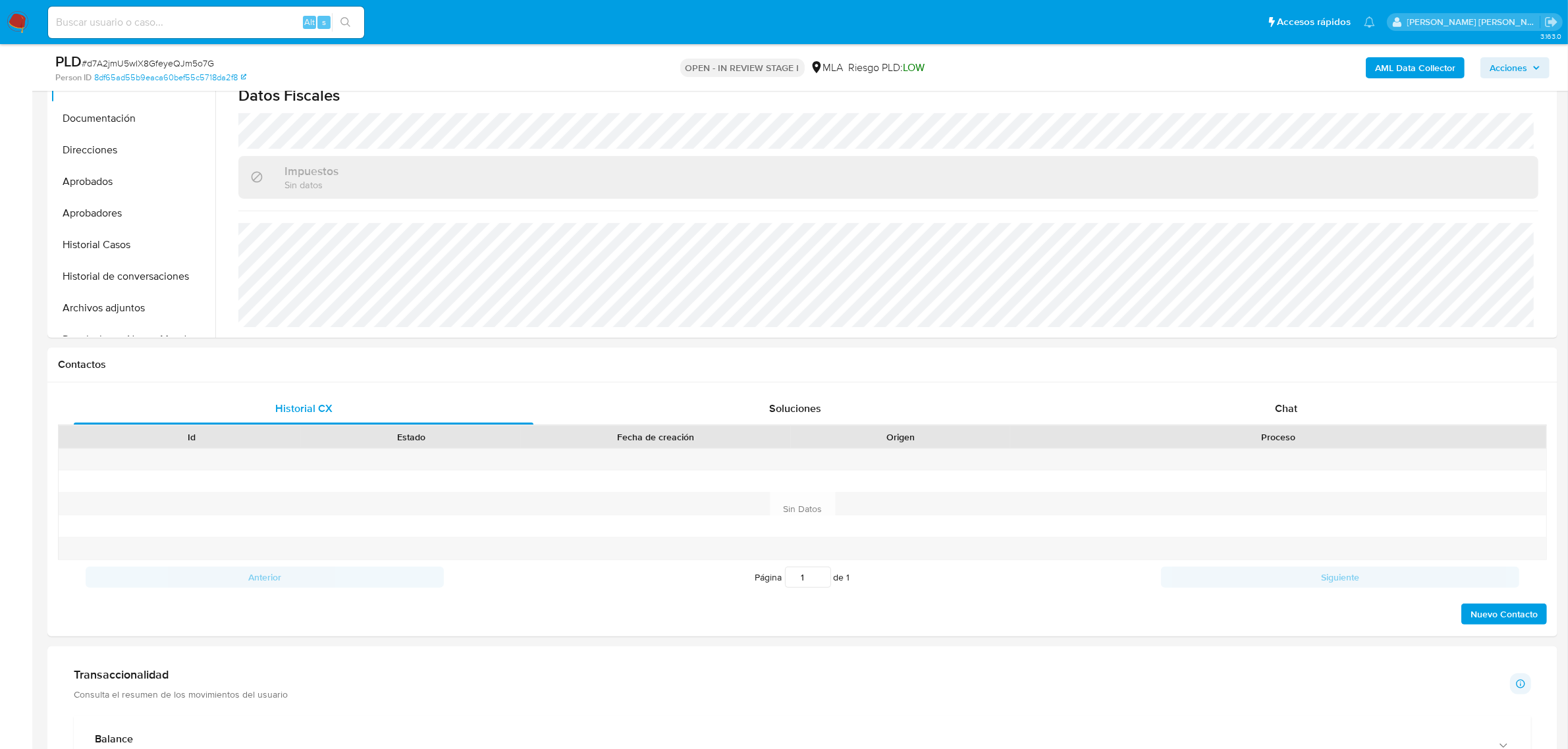
scroll to position [329, 0]
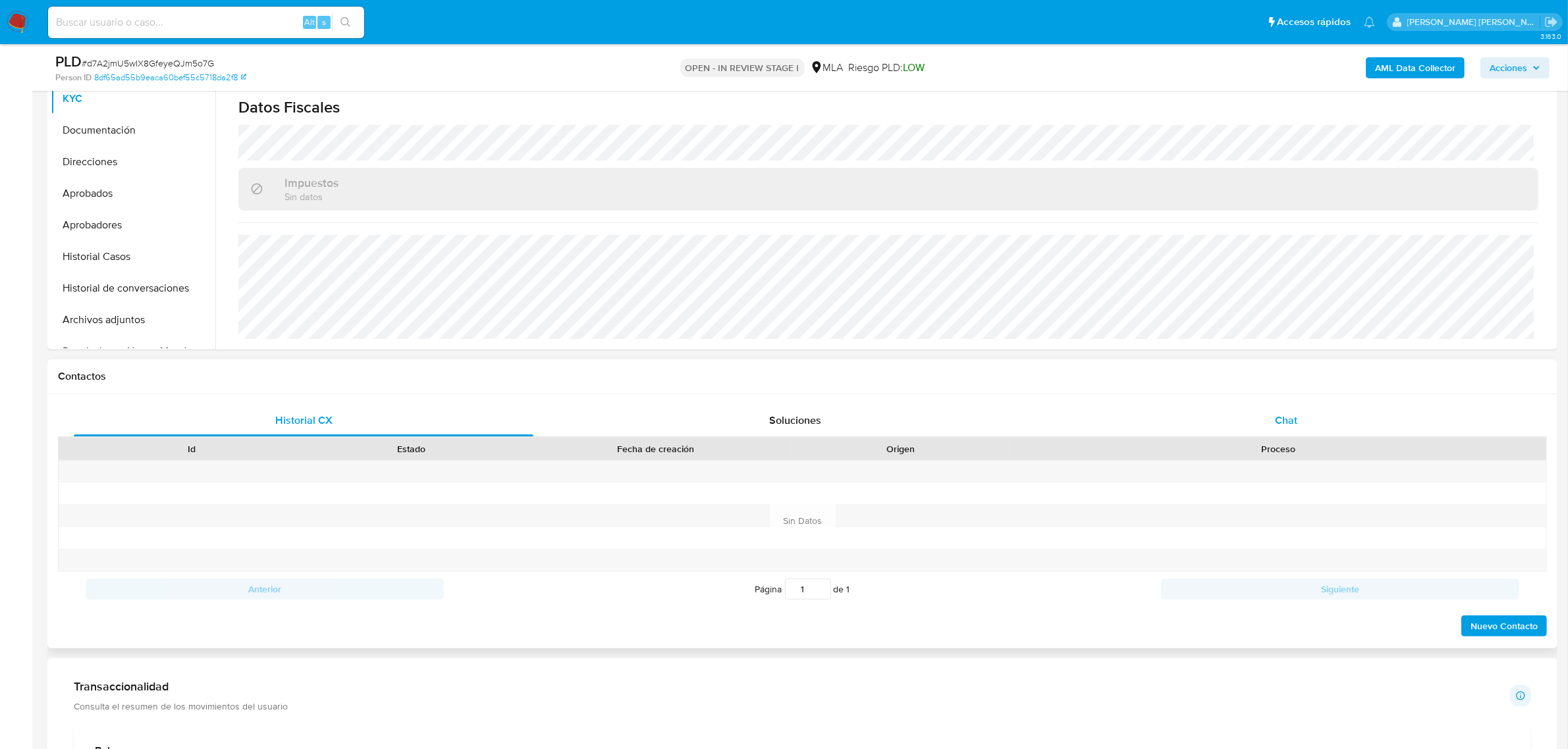
click at [1269, 423] on div "Chat" at bounding box center [1285, 421] width 459 height 32
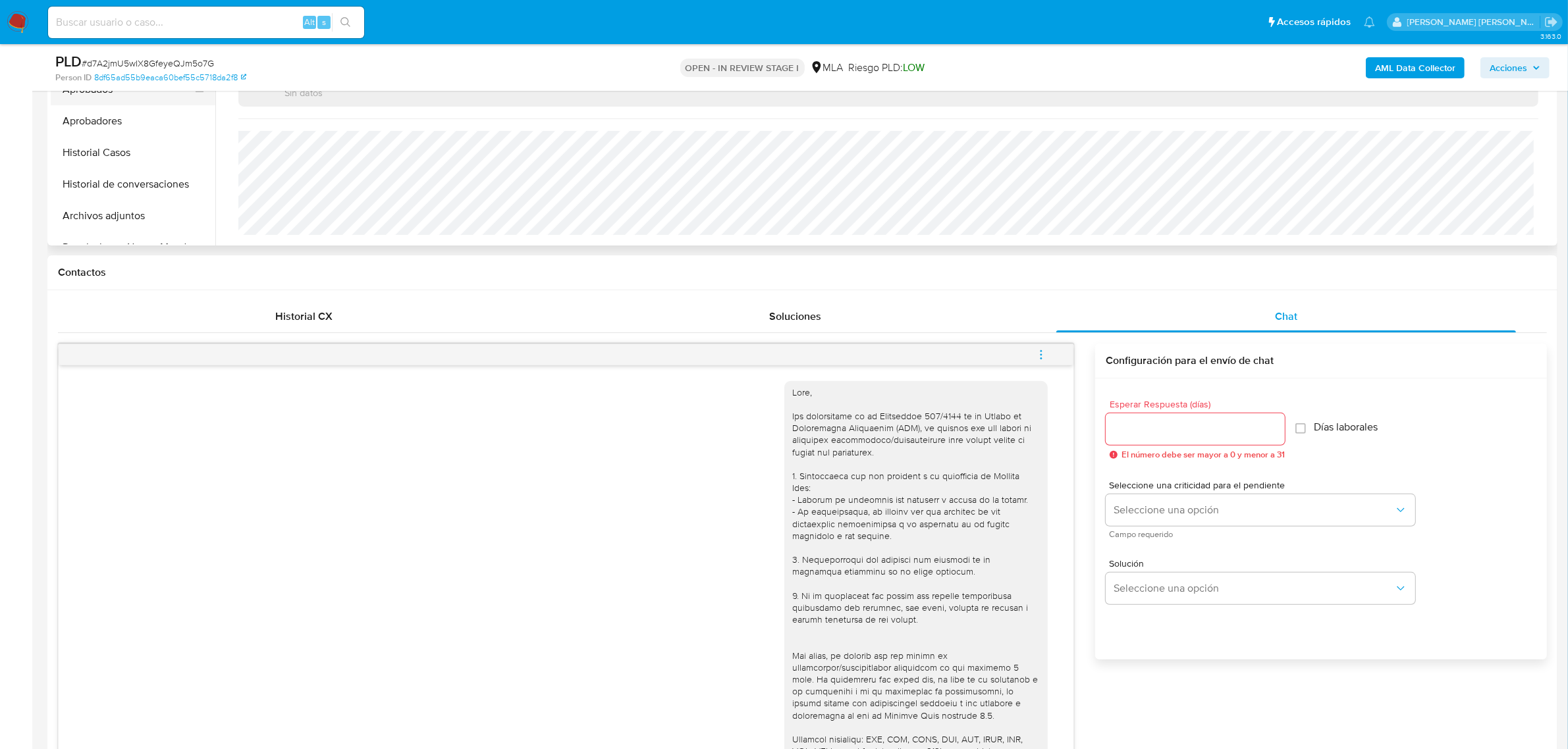
scroll to position [247, 0]
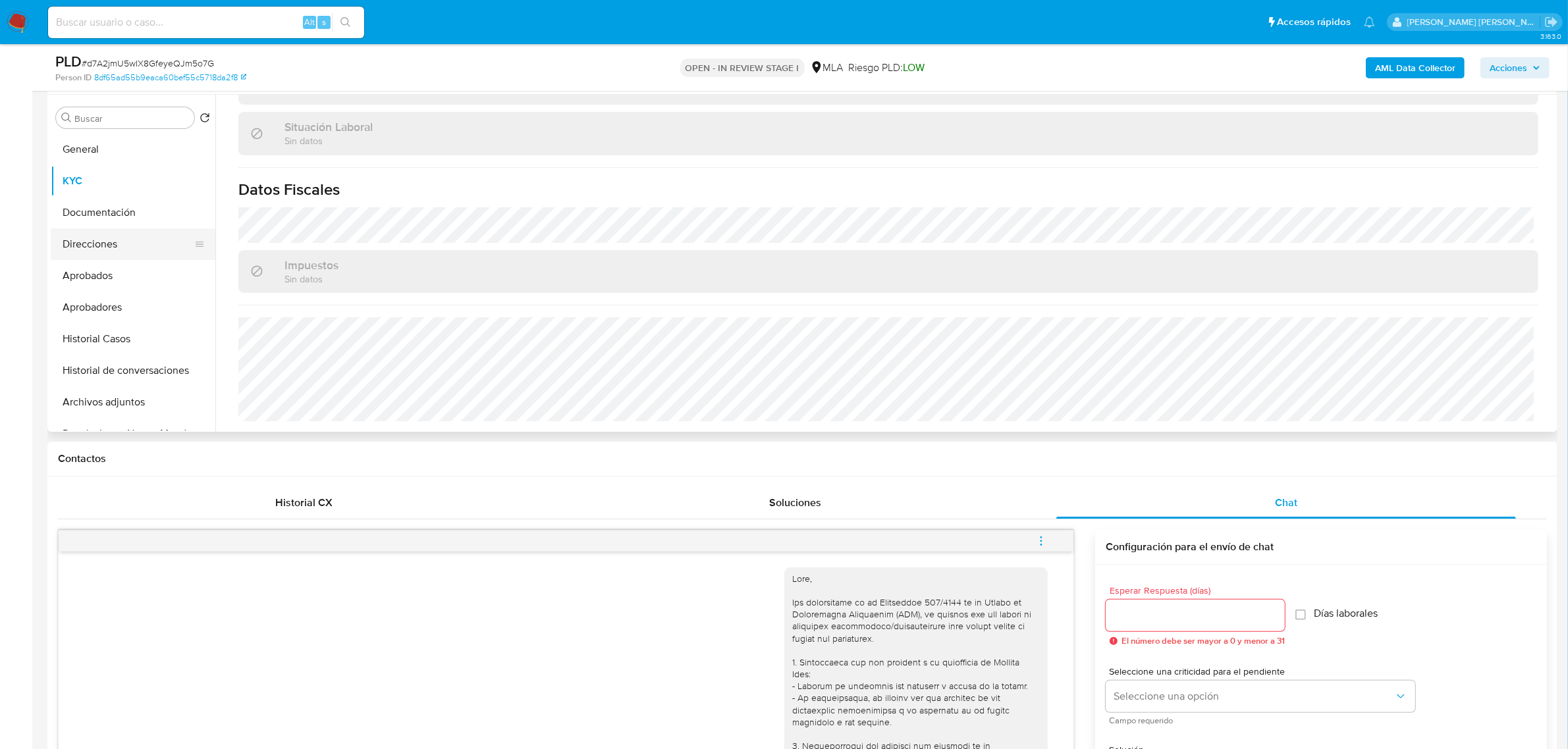
click at [93, 244] on button "Direcciones" at bounding box center [128, 244] width 154 height 32
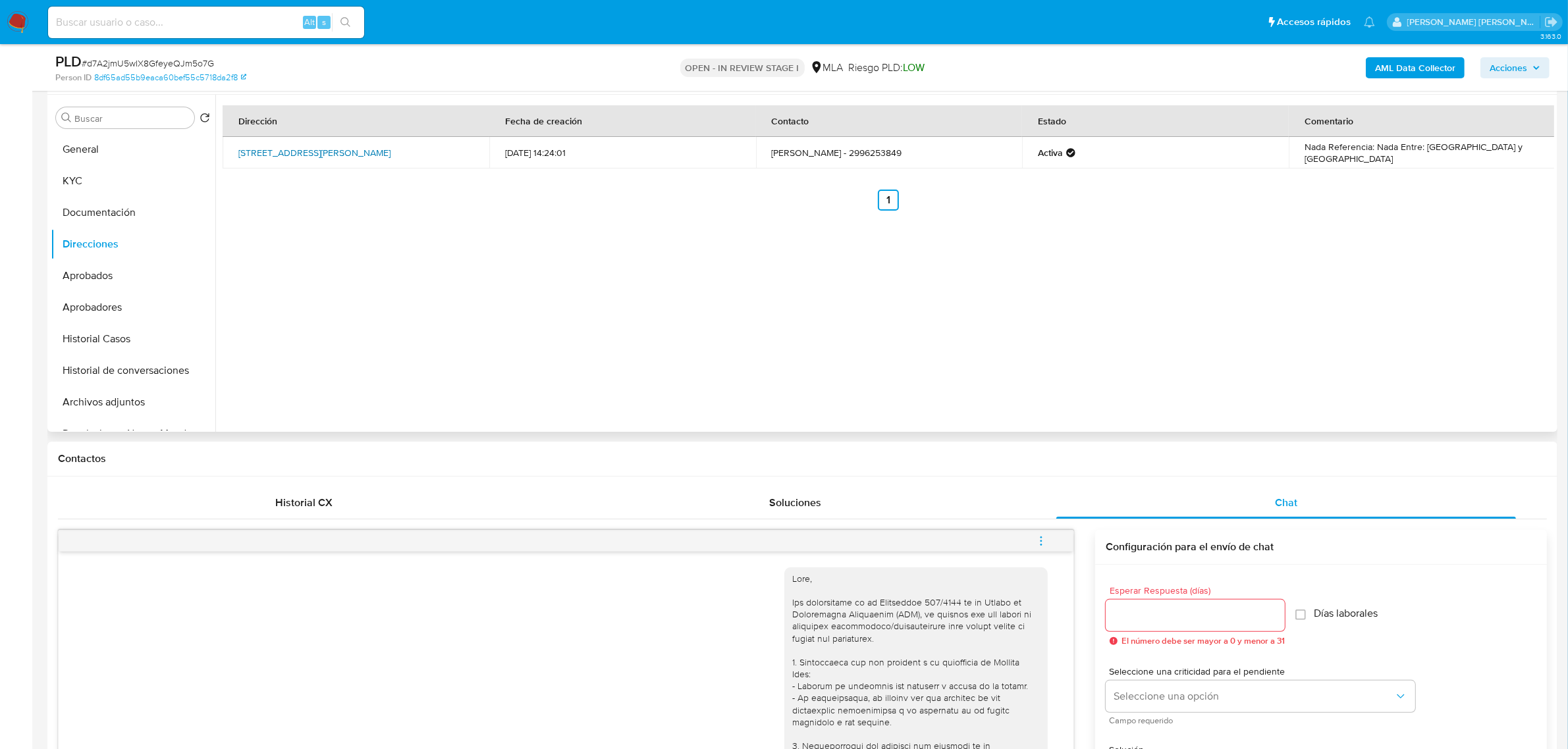
click at [320, 146] on link "[STREET_ADDRESS][PERSON_NAME]" at bounding box center [315, 153] width 152 height 13
click at [391, 146] on link "Avenida Roque Saenz Peña 631, Catriel, Río Negro, 8307, Argentina 631" at bounding box center [315, 153] width 152 height 13
click at [109, 227] on button "Documentación" at bounding box center [128, 213] width 154 height 32
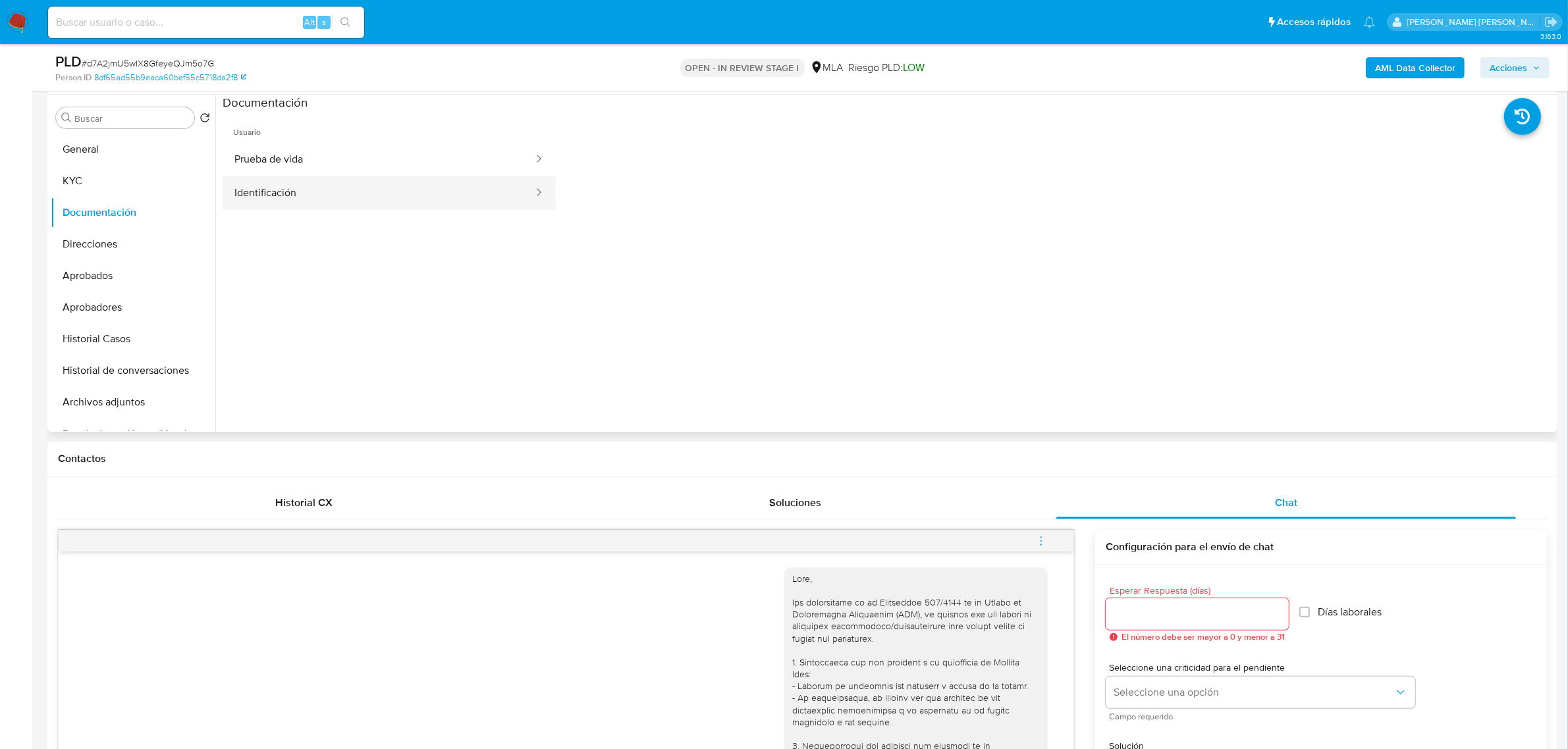
drag, startPoint x: 311, startPoint y: 189, endPoint x: 336, endPoint y: 192, distance: 25.2
click at [311, 188] on button "Identificación" at bounding box center [378, 193] width 312 height 33
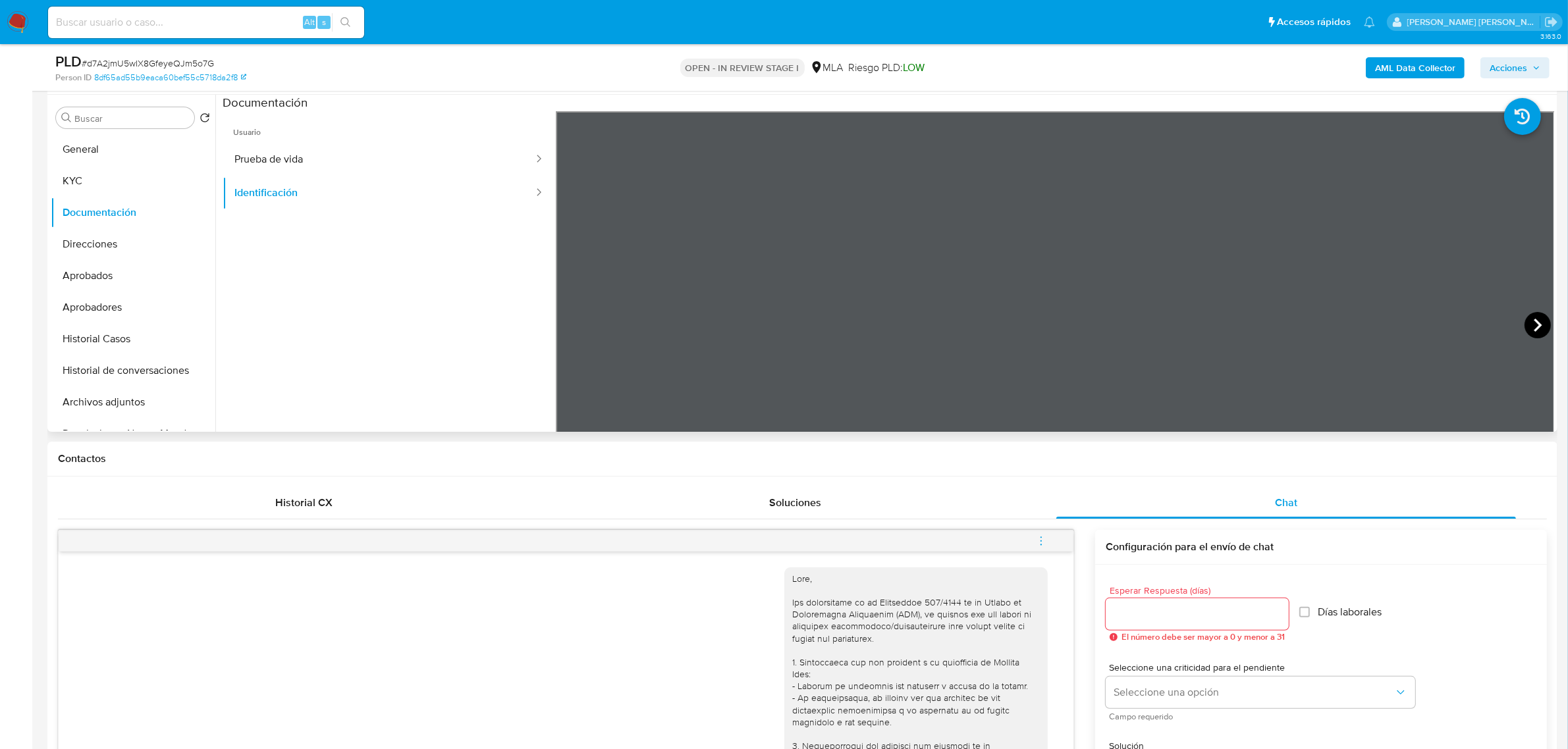
click at [1524, 326] on icon at bounding box center [1537, 325] width 26 height 26
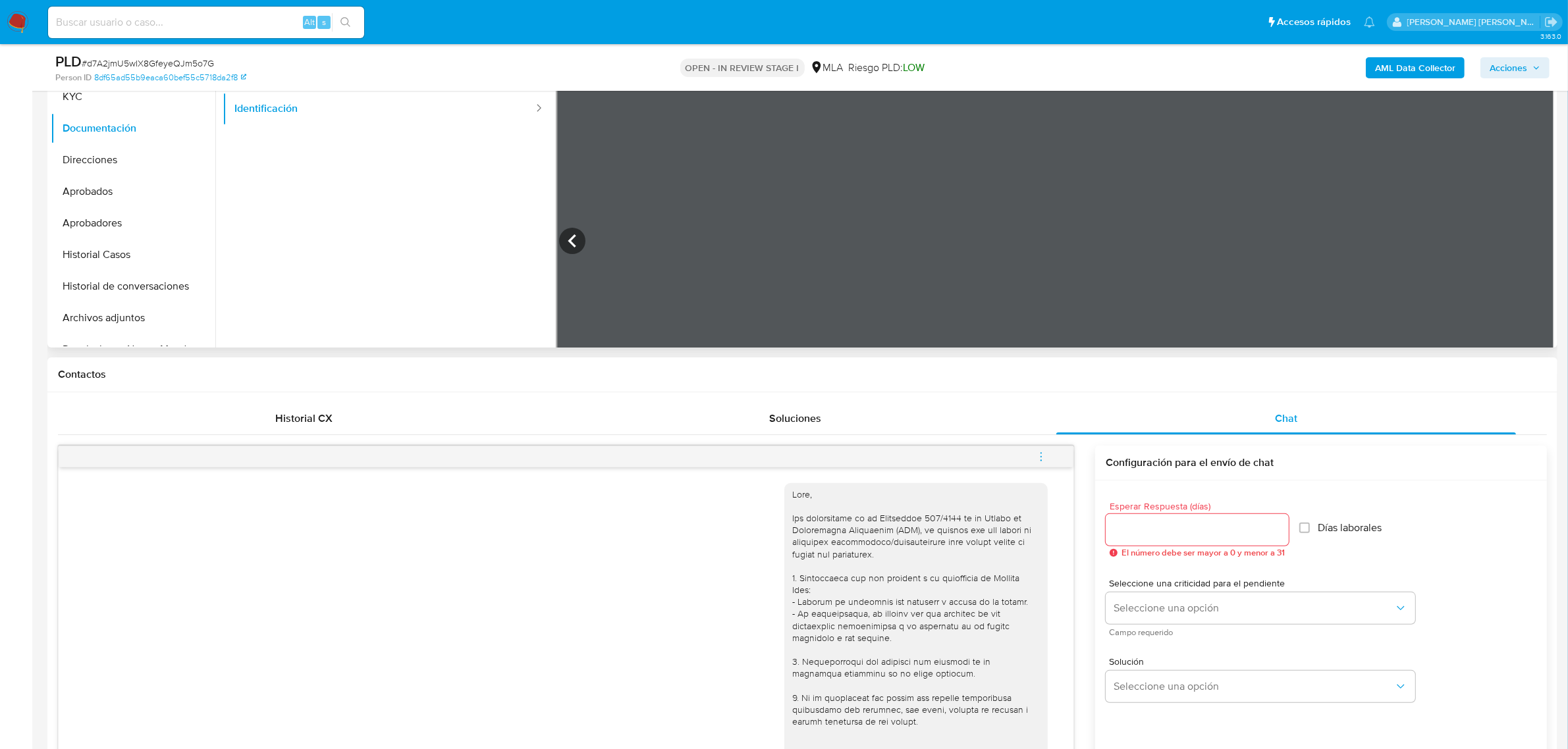
scroll to position [412, 0]
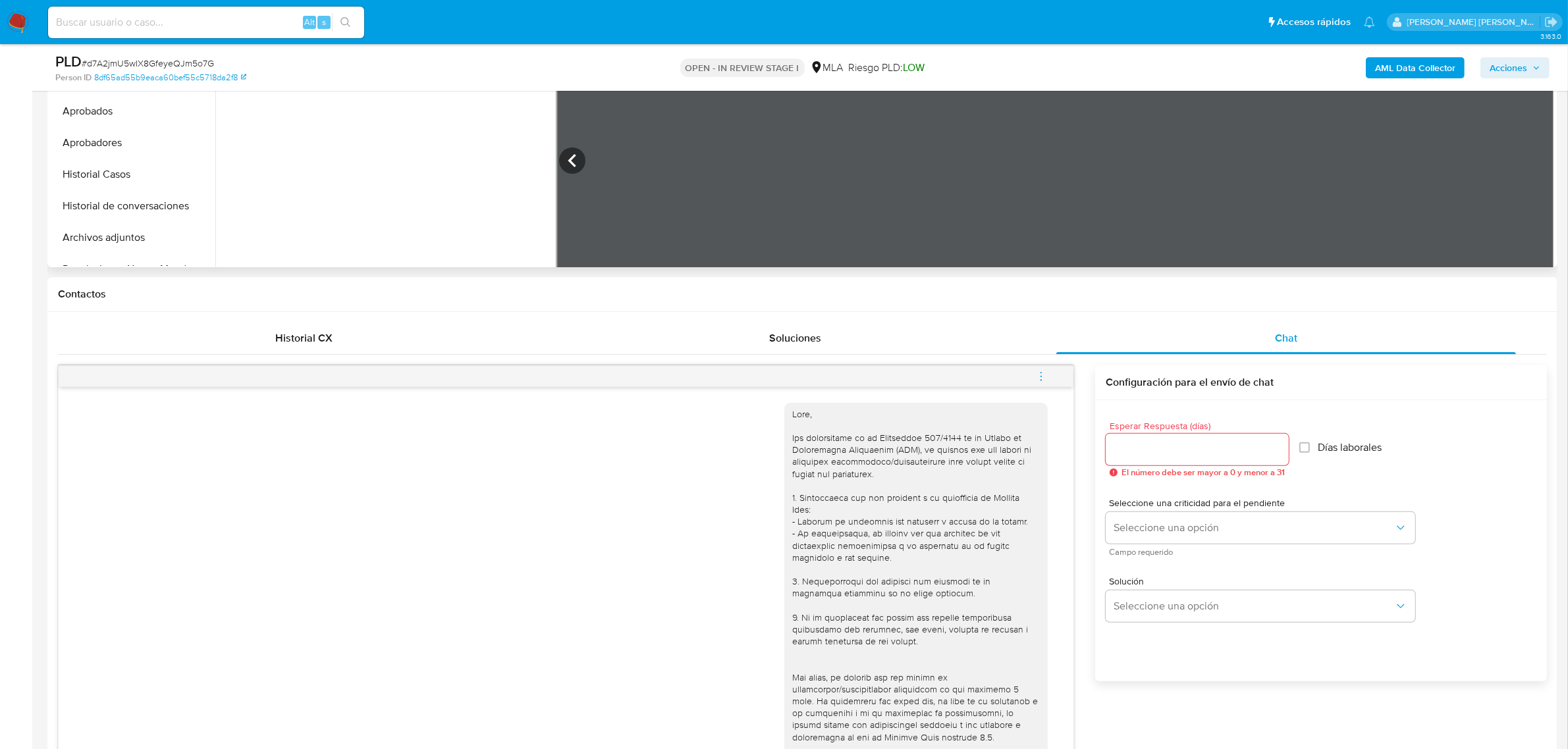
click at [1043, 372] on icon "menu-action" at bounding box center [1041, 377] width 12 height 12
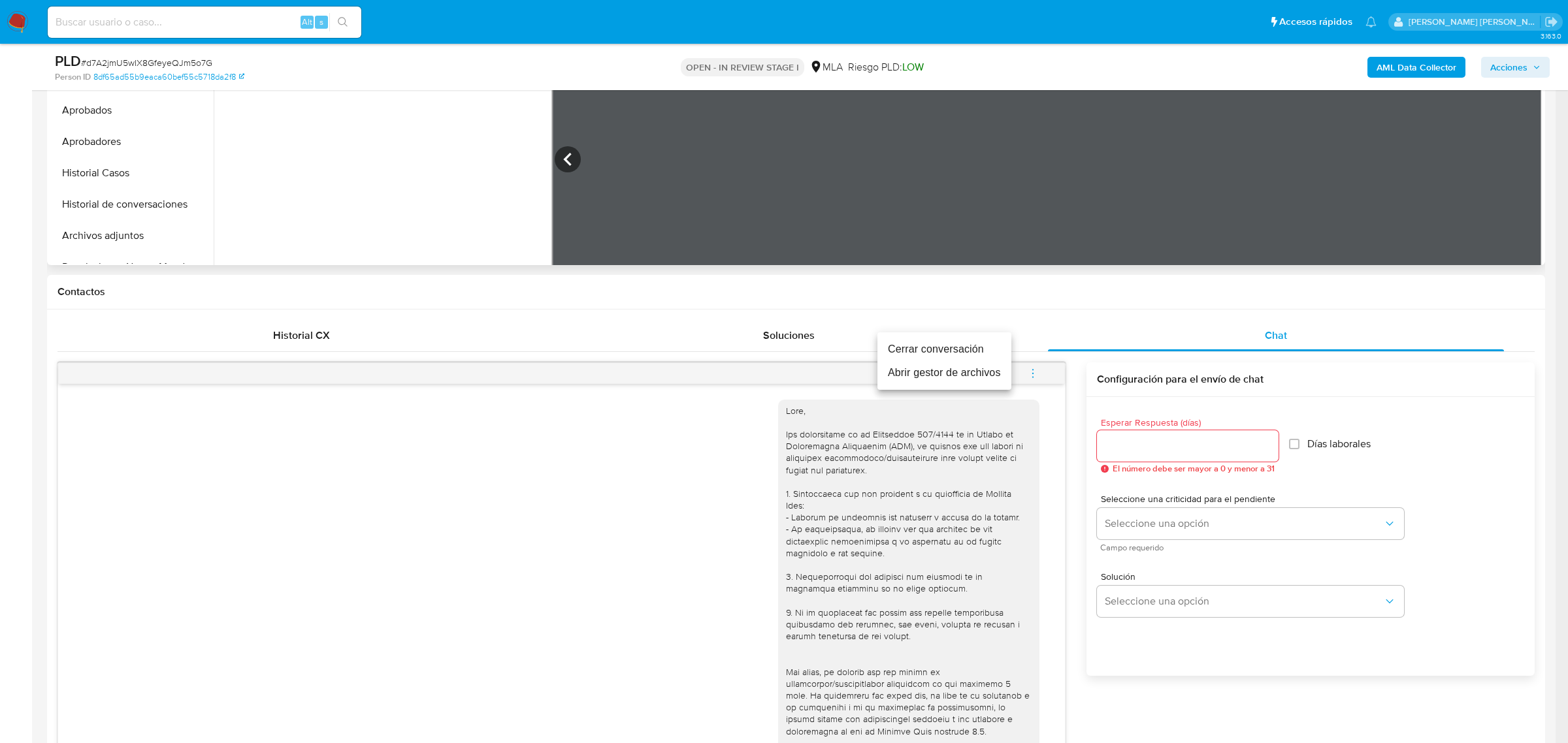
click at [941, 348] on li "Cerrar conversación" at bounding box center [944, 350] width 134 height 23
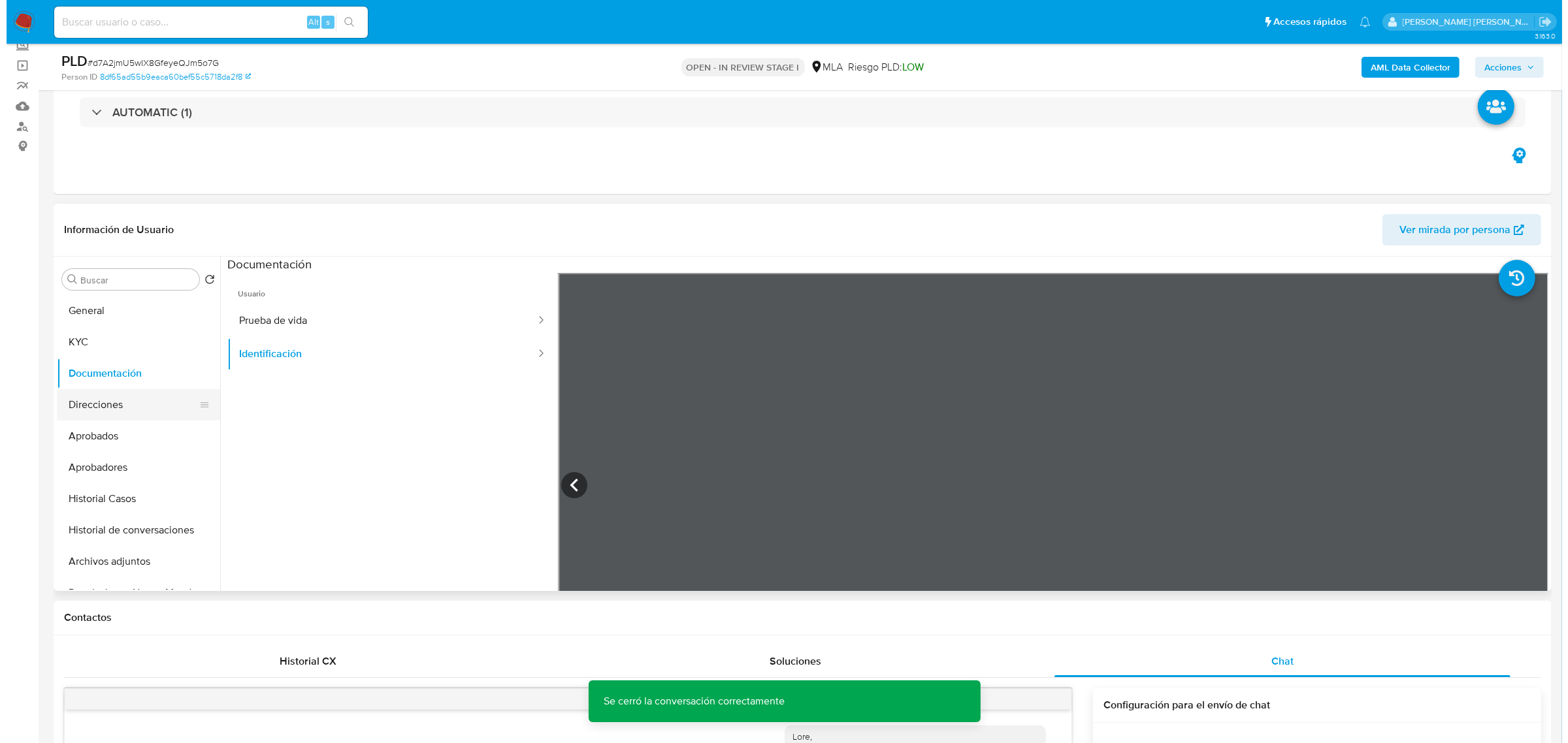
scroll to position [81, 0]
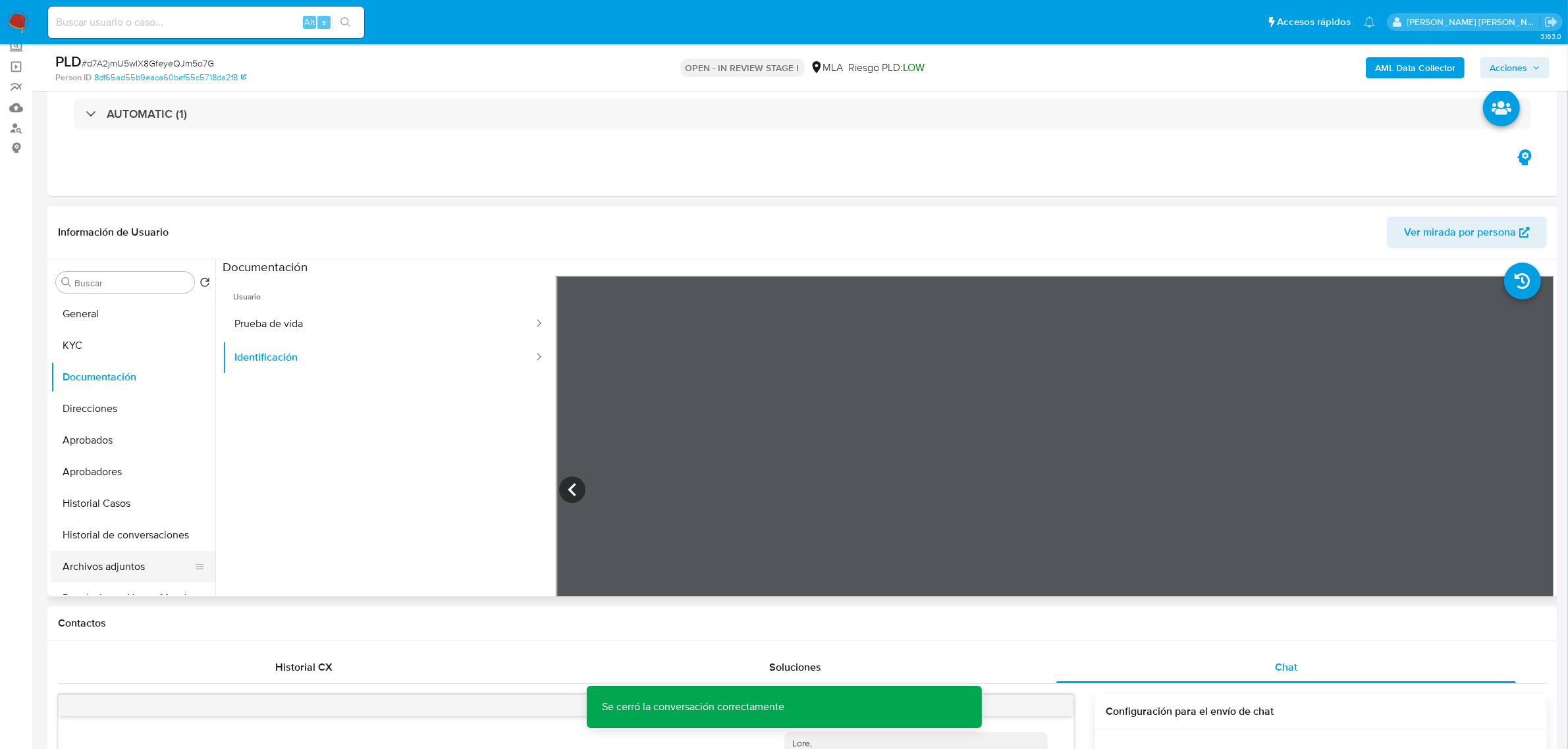
click at [115, 567] on button "Archivos adjuntos" at bounding box center [128, 567] width 154 height 32
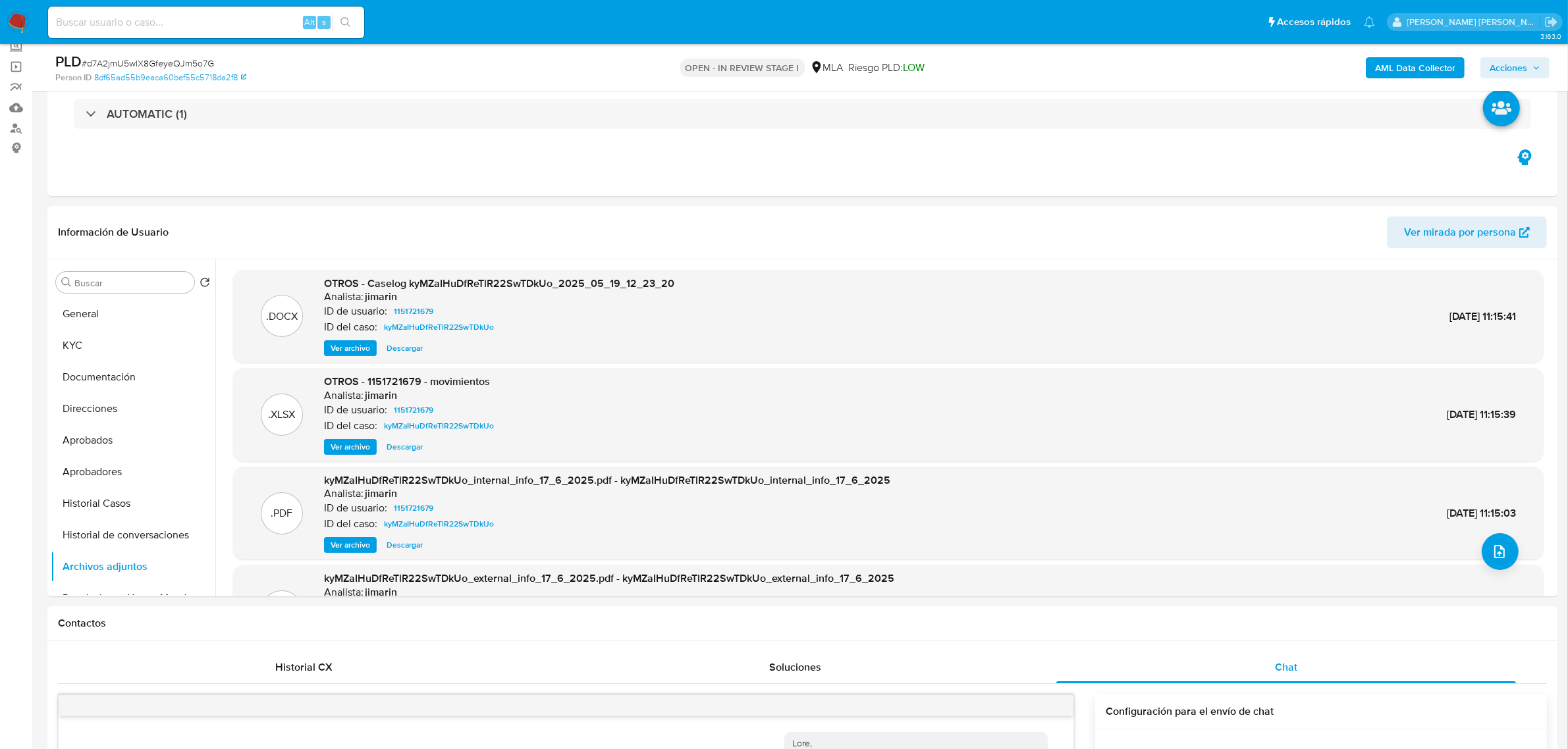
click at [1509, 70] on span "Acciones" at bounding box center [1508, 67] width 38 height 21
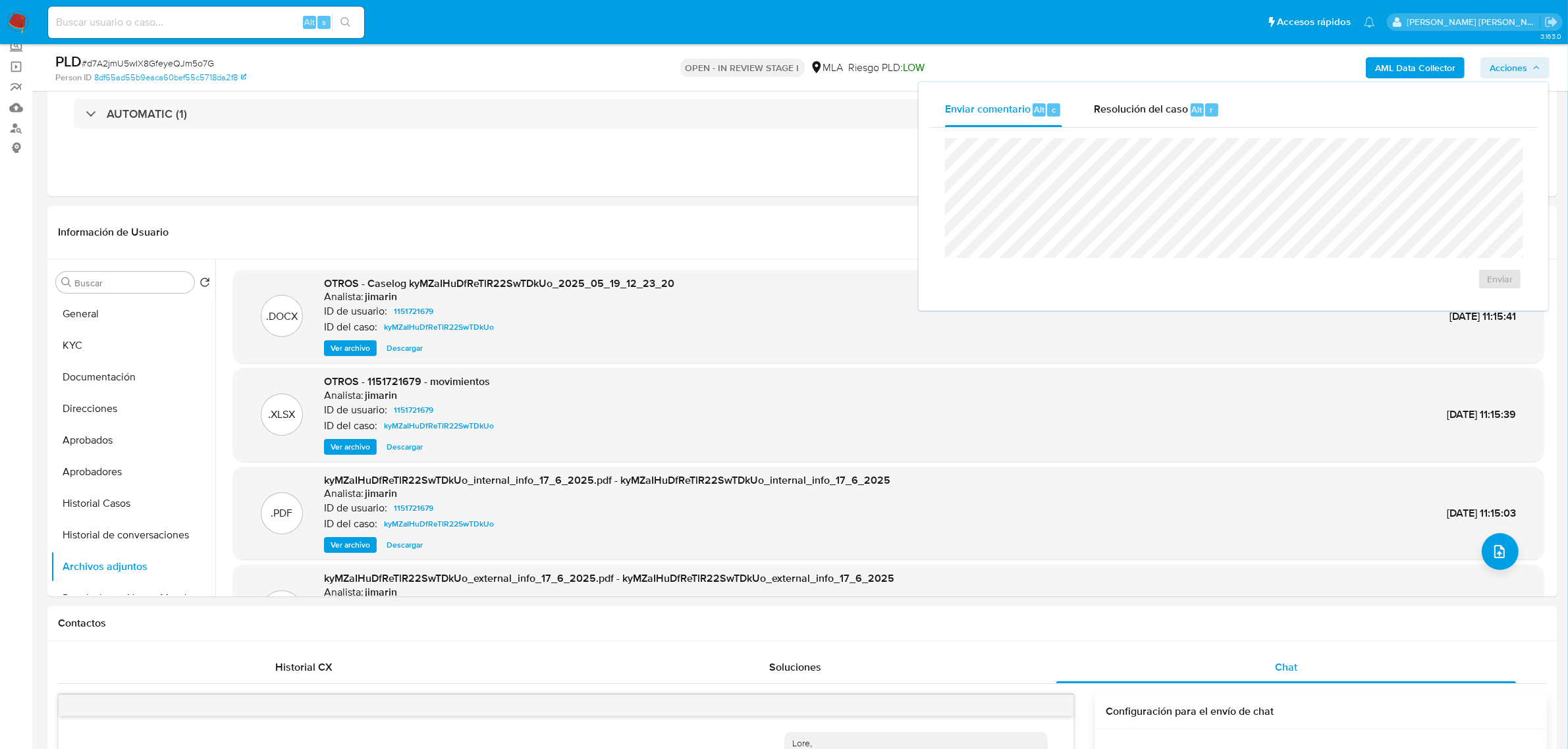
click at [1395, 69] on b "AML Data Collector" at bounding box center [1415, 67] width 80 height 21
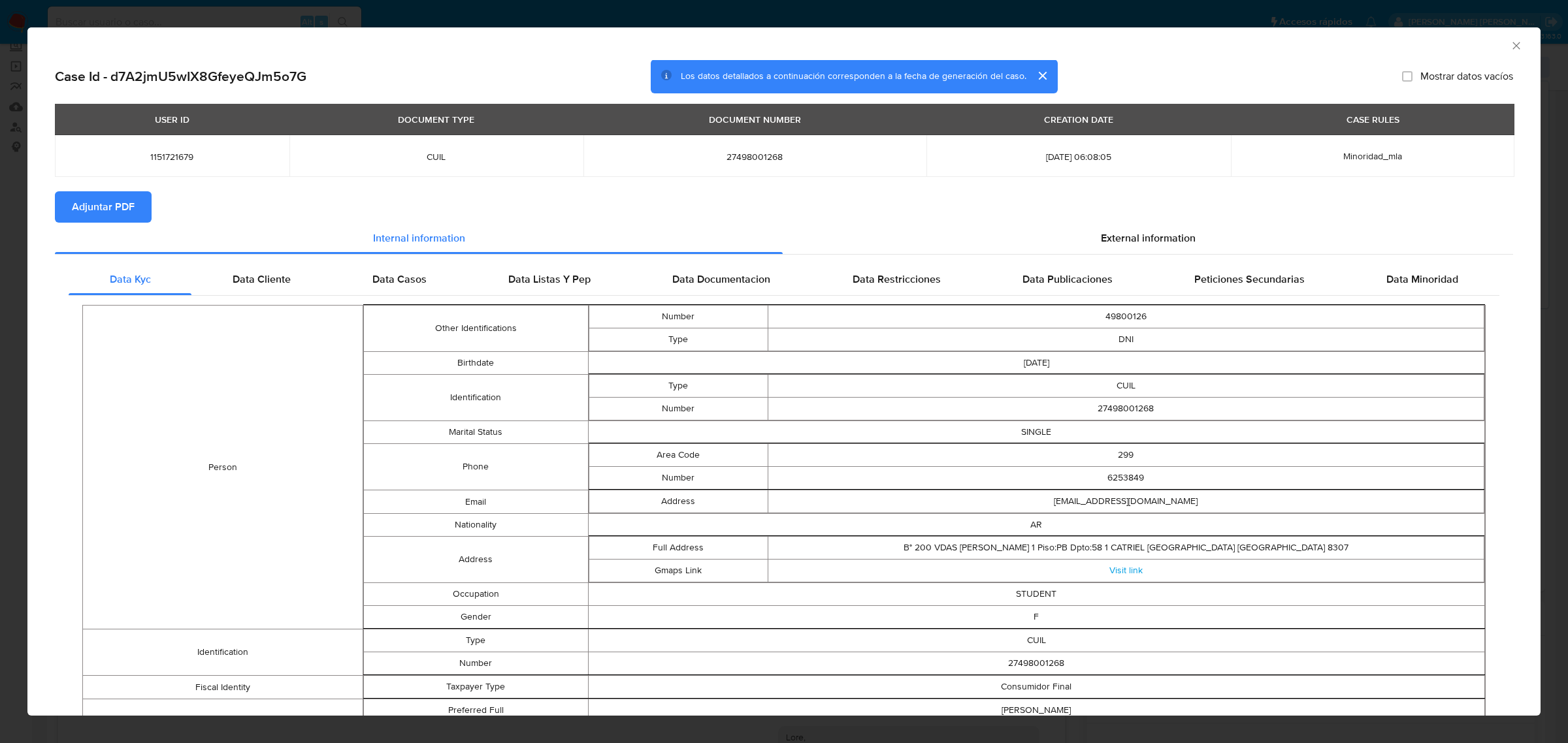
click at [113, 208] on span "Adjuntar PDF" at bounding box center [104, 207] width 63 height 29
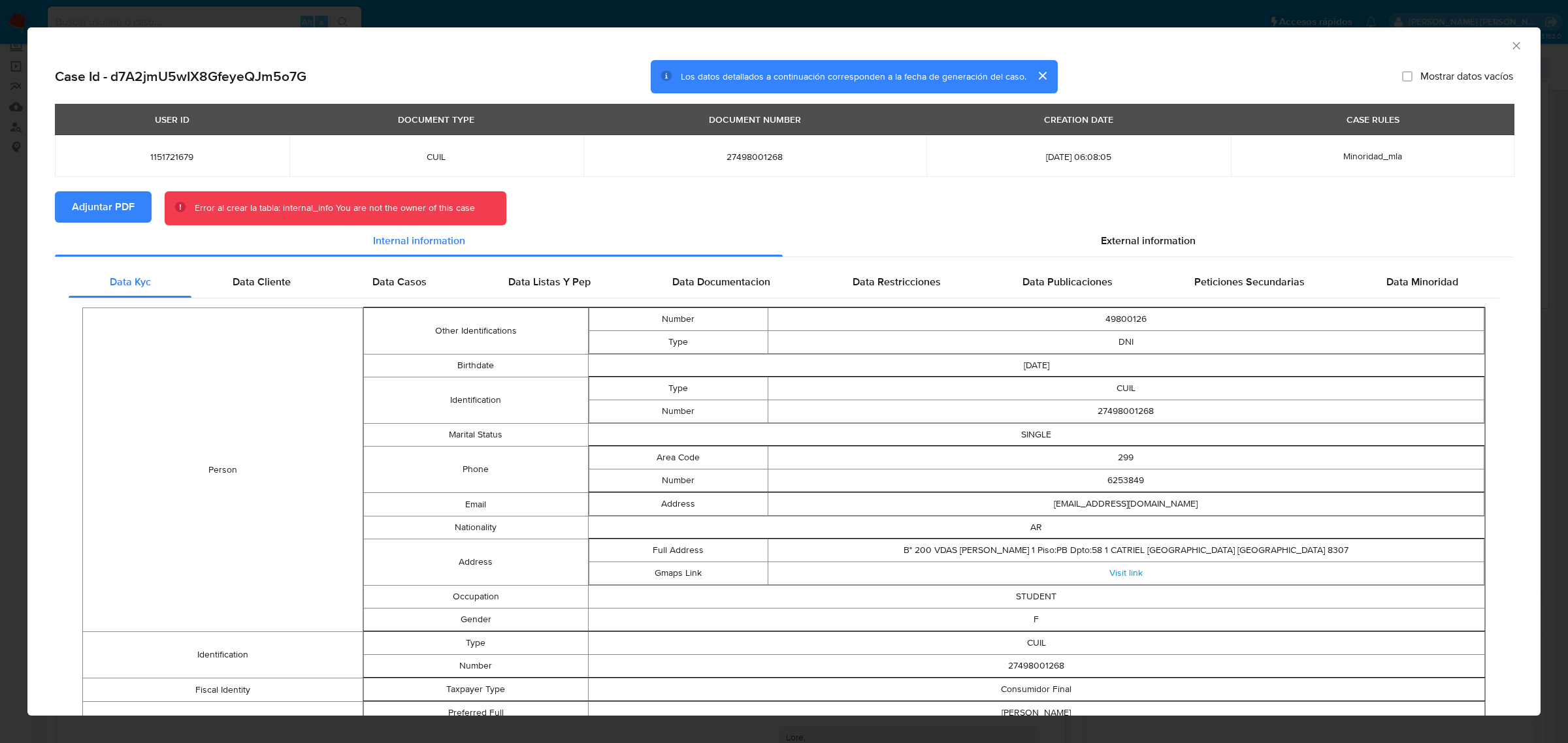
click at [1510, 39] on icon "Cerrar ventana" at bounding box center [1517, 46] width 13 height 13
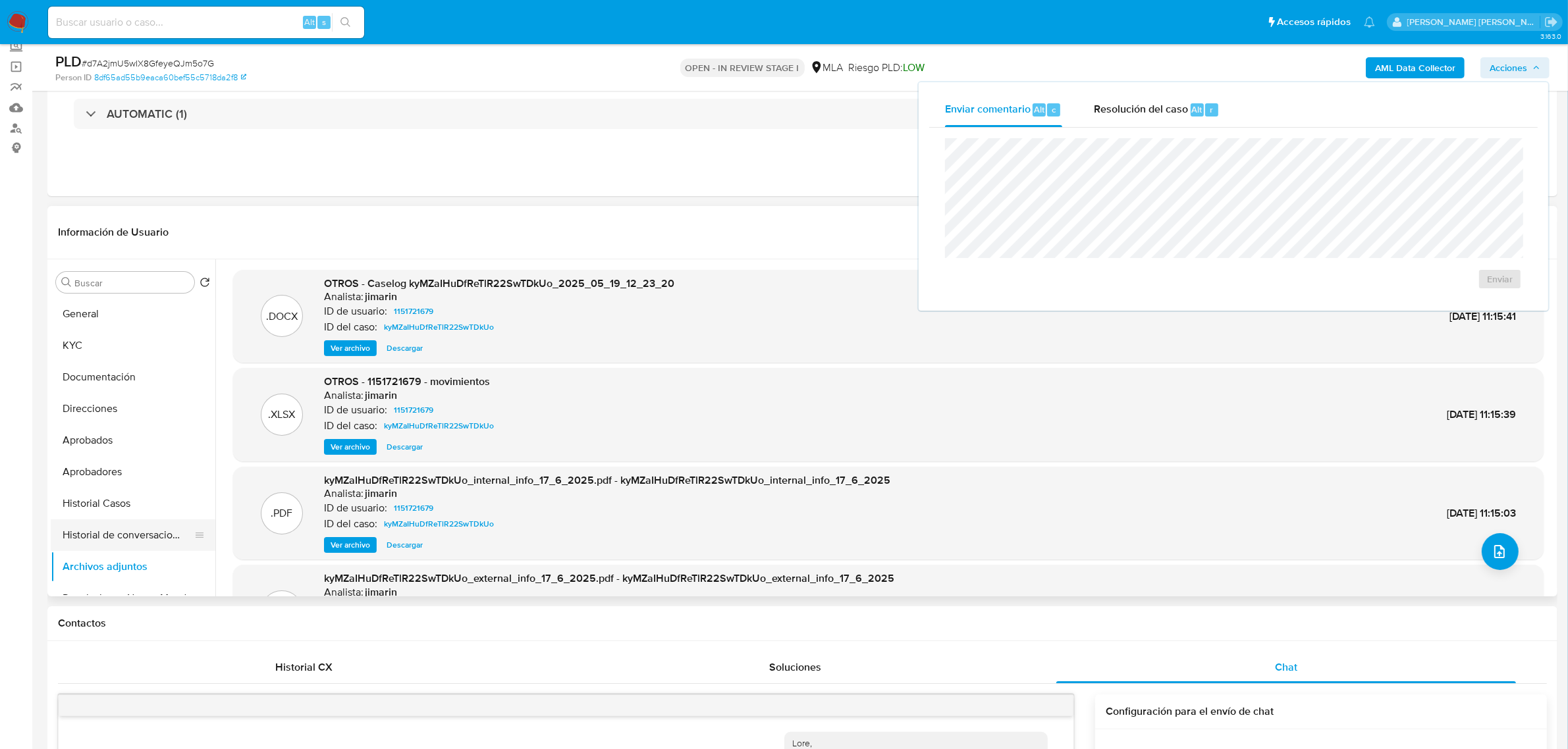
click at [136, 531] on button "Historial de conversaciones" at bounding box center [128, 536] width 154 height 32
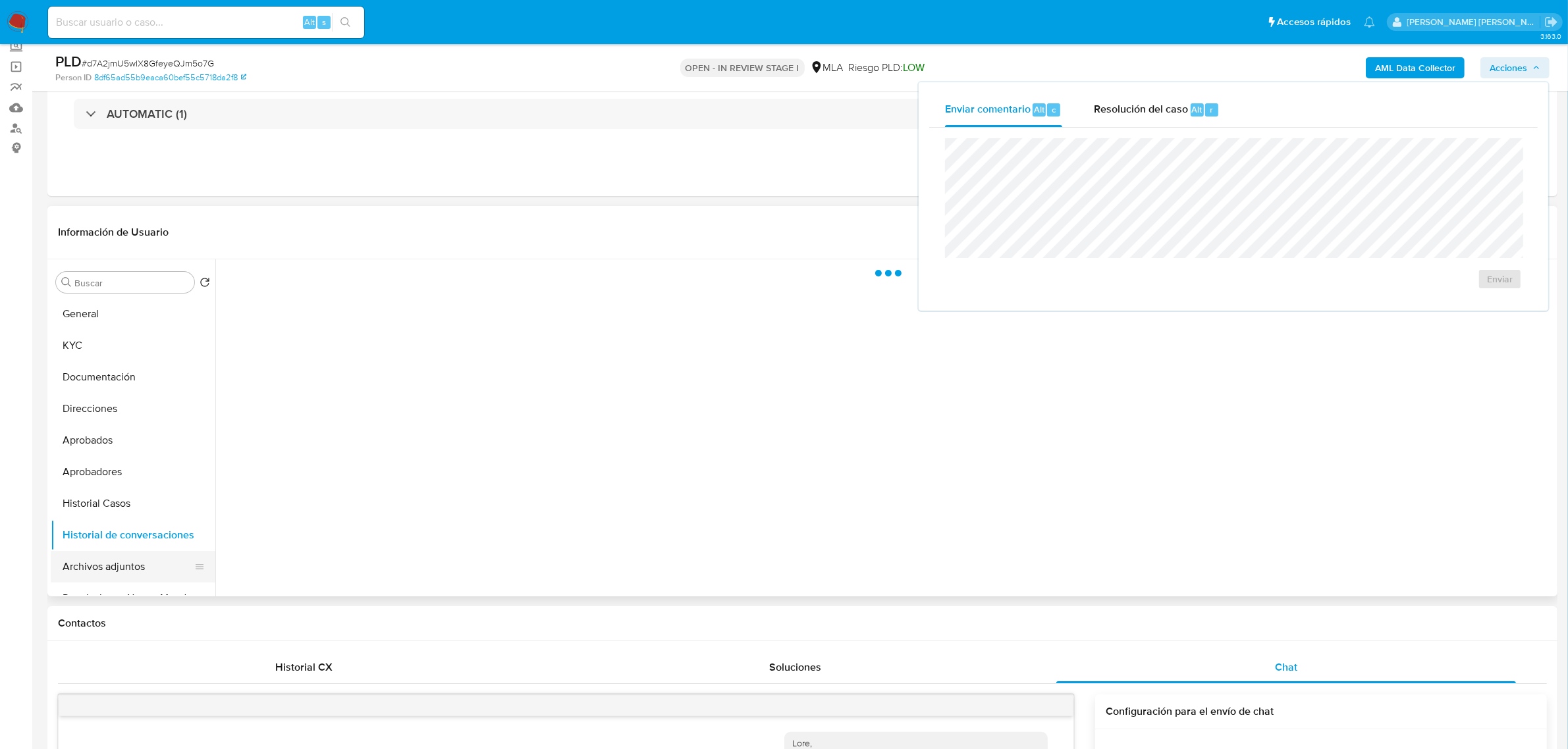
click at [117, 561] on button "Archivos adjuntos" at bounding box center [128, 567] width 154 height 32
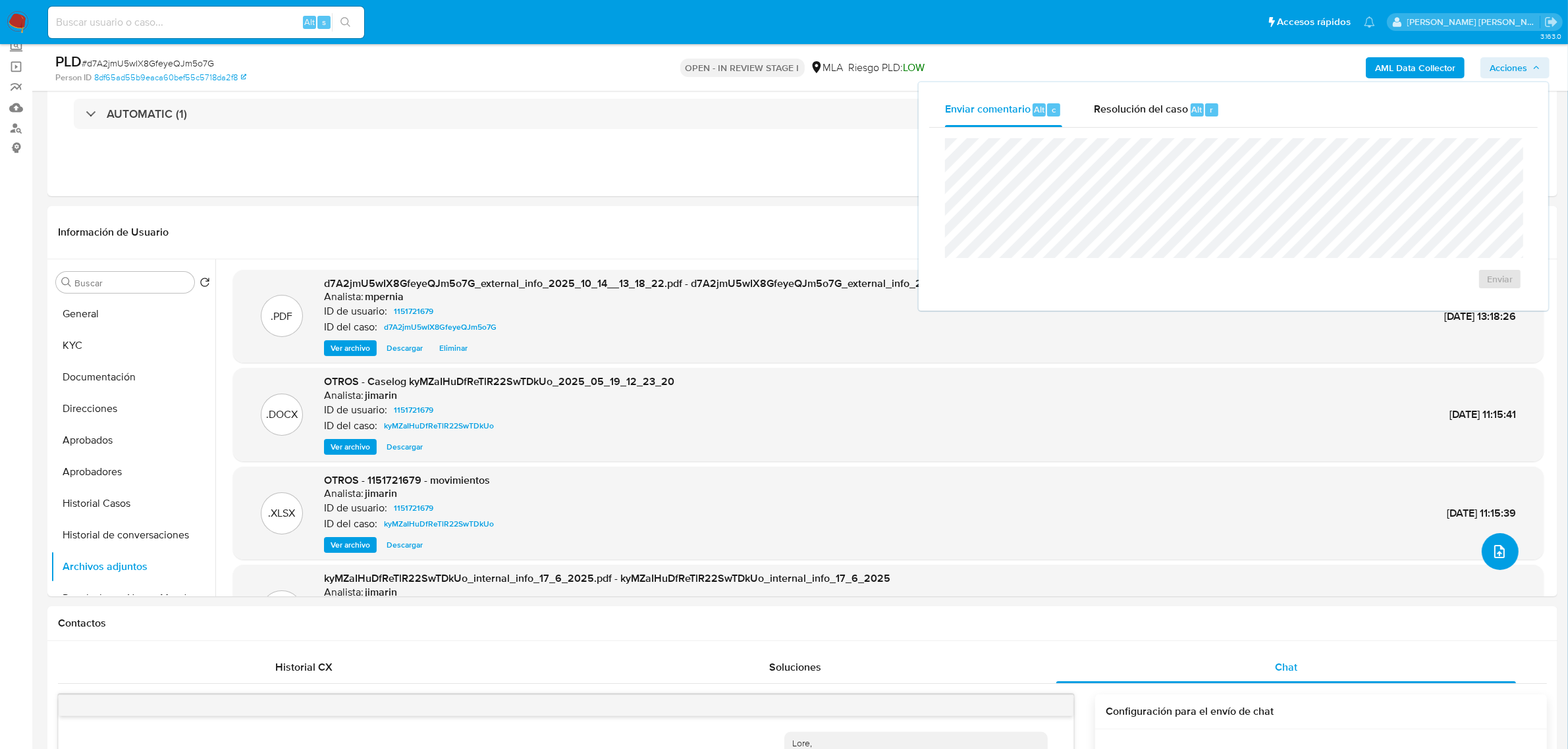
click at [1499, 548] on icon "upload-file" at bounding box center [1499, 551] width 16 height 16
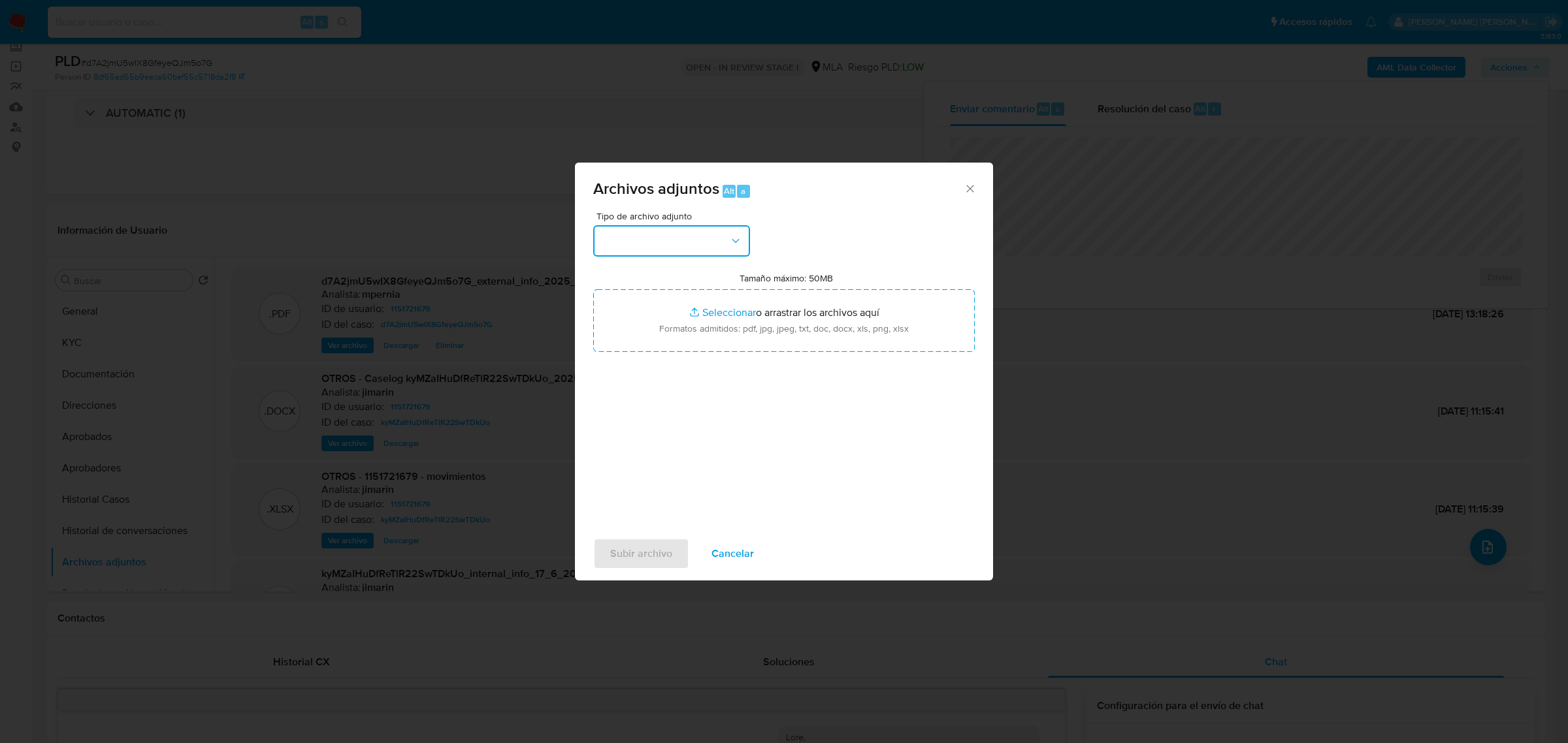
click at [717, 243] on button "button" at bounding box center [671, 241] width 157 height 32
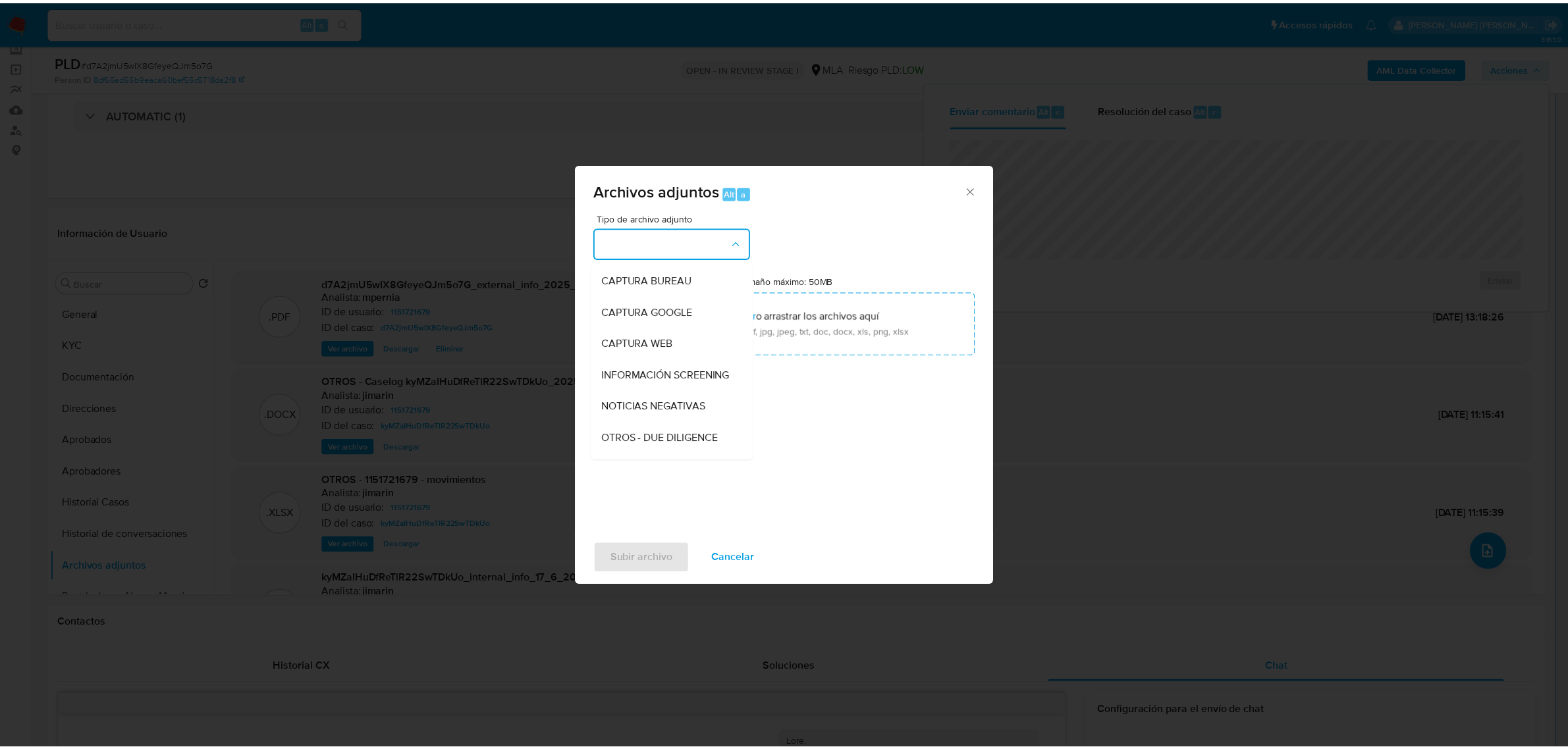
scroll to position [165, 0]
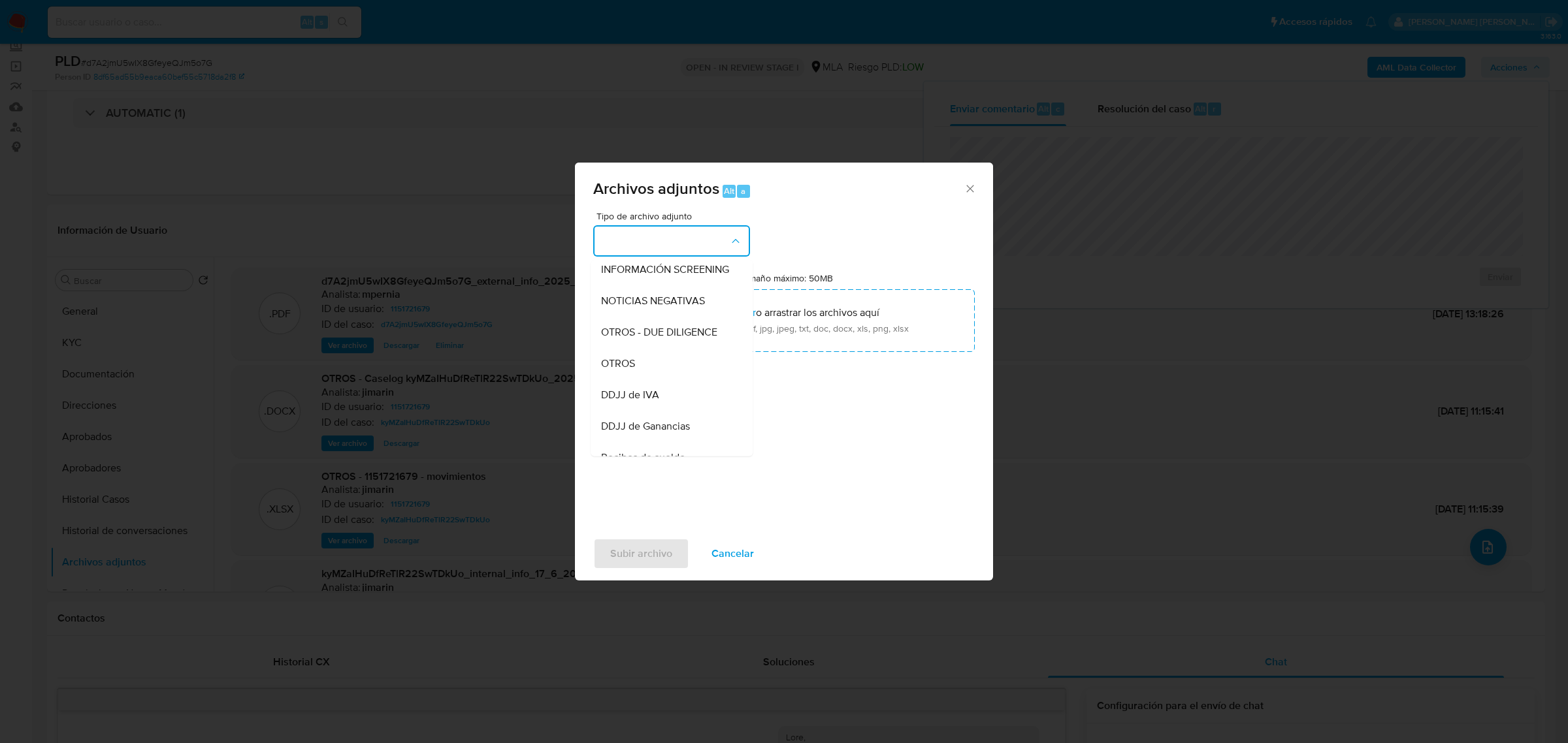
drag, startPoint x: 641, startPoint y: 381, endPoint x: 620, endPoint y: 384, distance: 21.2
click at [640, 379] on div "OTROS" at bounding box center [668, 364] width 134 height 32
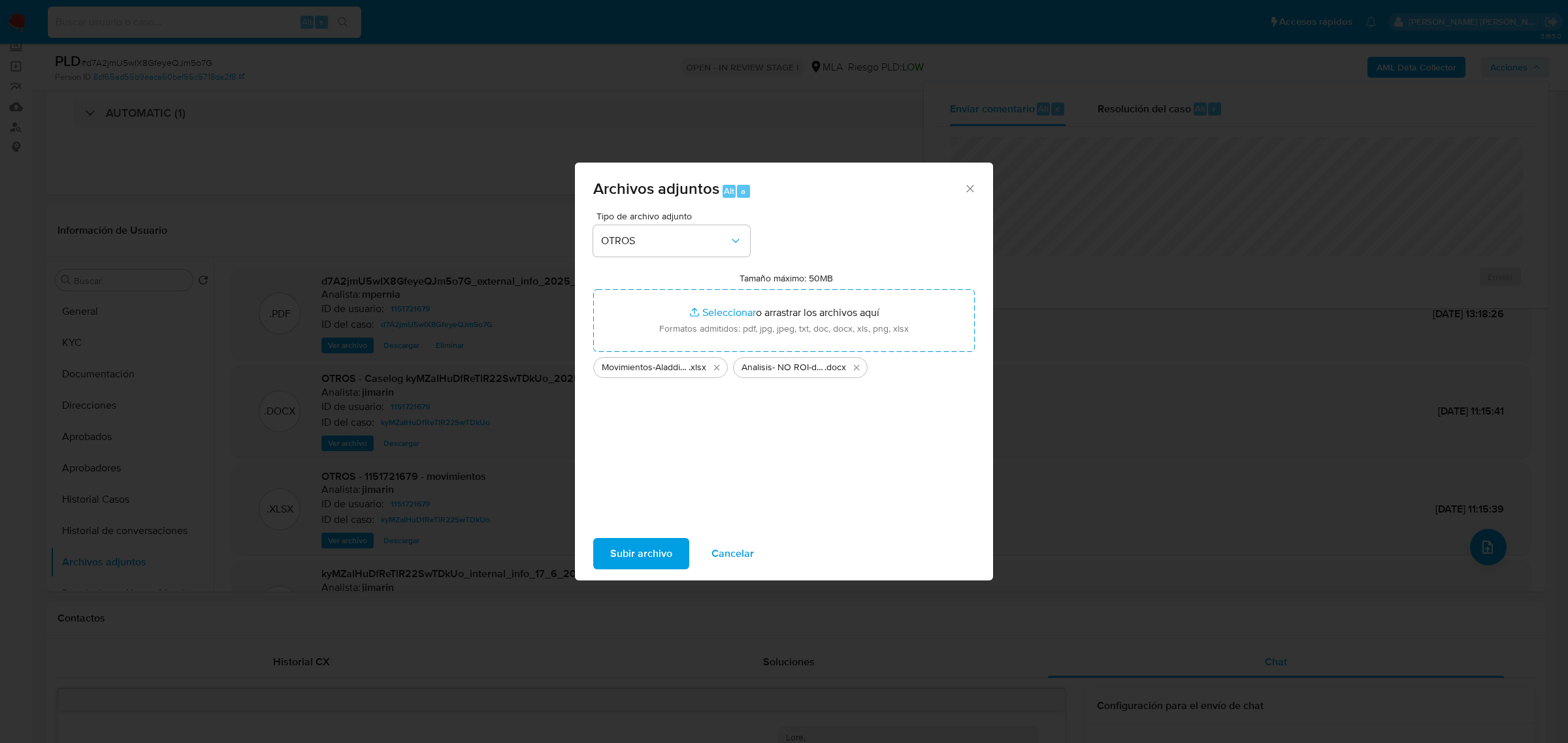
click at [621, 552] on span "Subir archivo" at bounding box center [641, 554] width 62 height 29
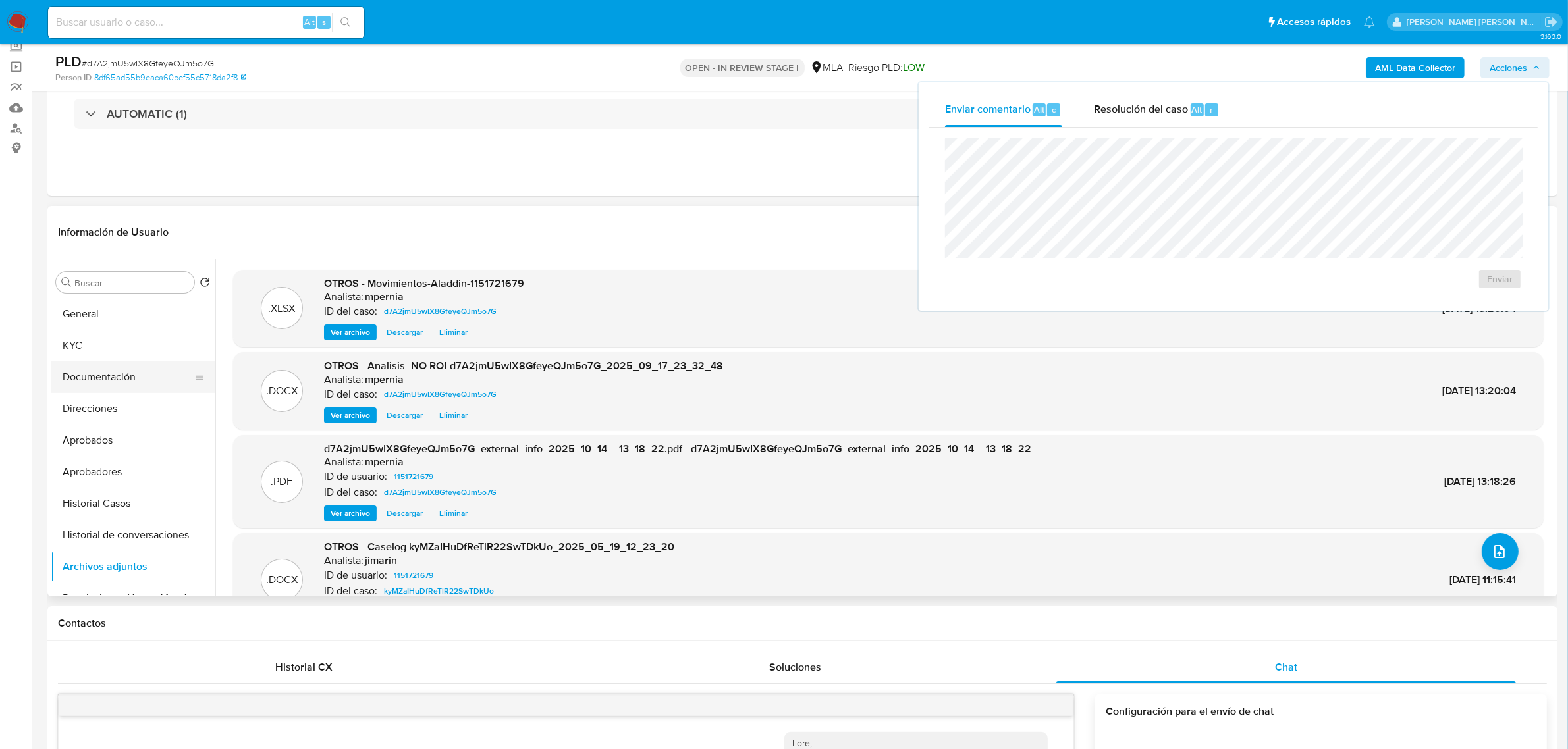
click at [135, 372] on button "Documentación" at bounding box center [128, 377] width 154 height 32
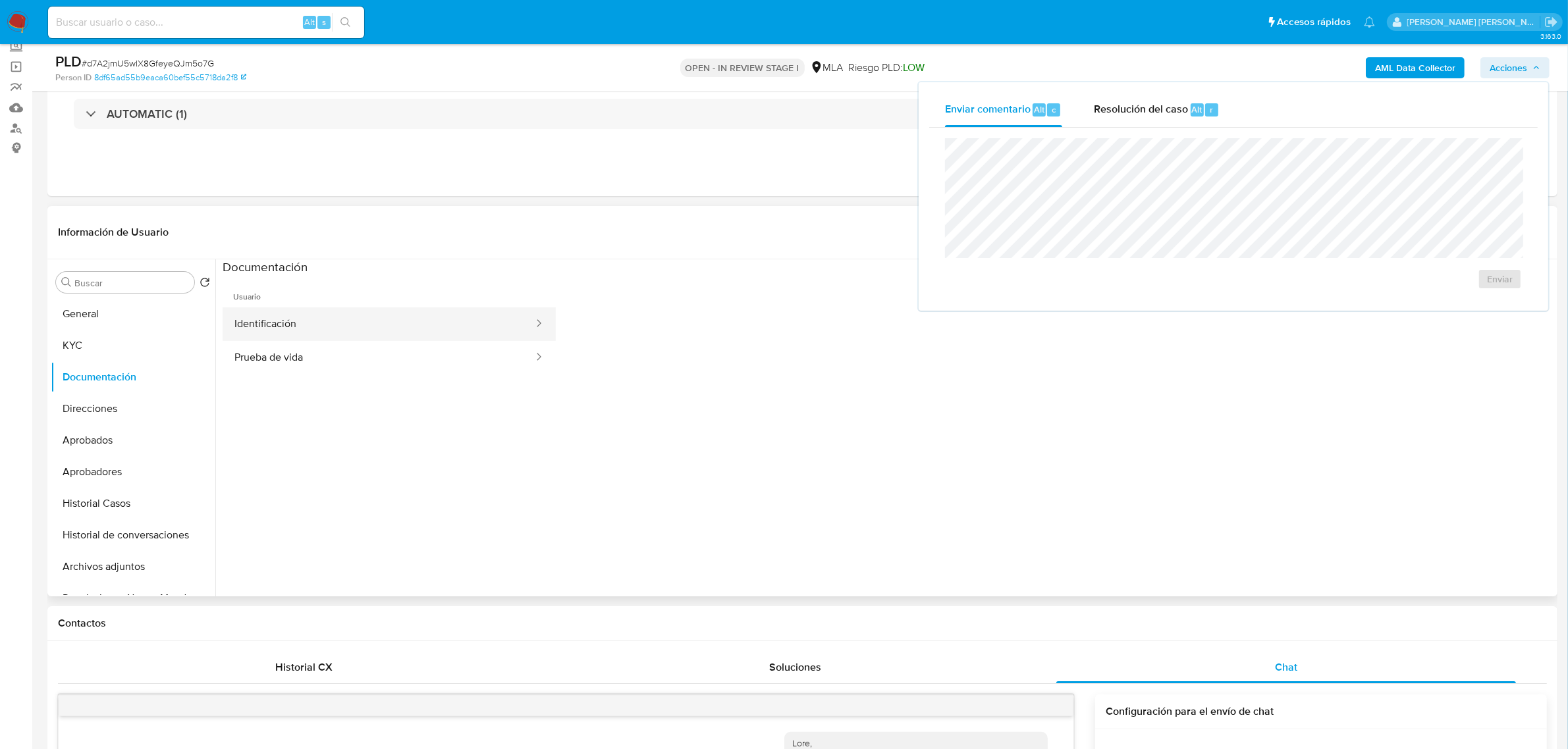
click at [285, 326] on button "Identificación" at bounding box center [378, 324] width 312 height 33
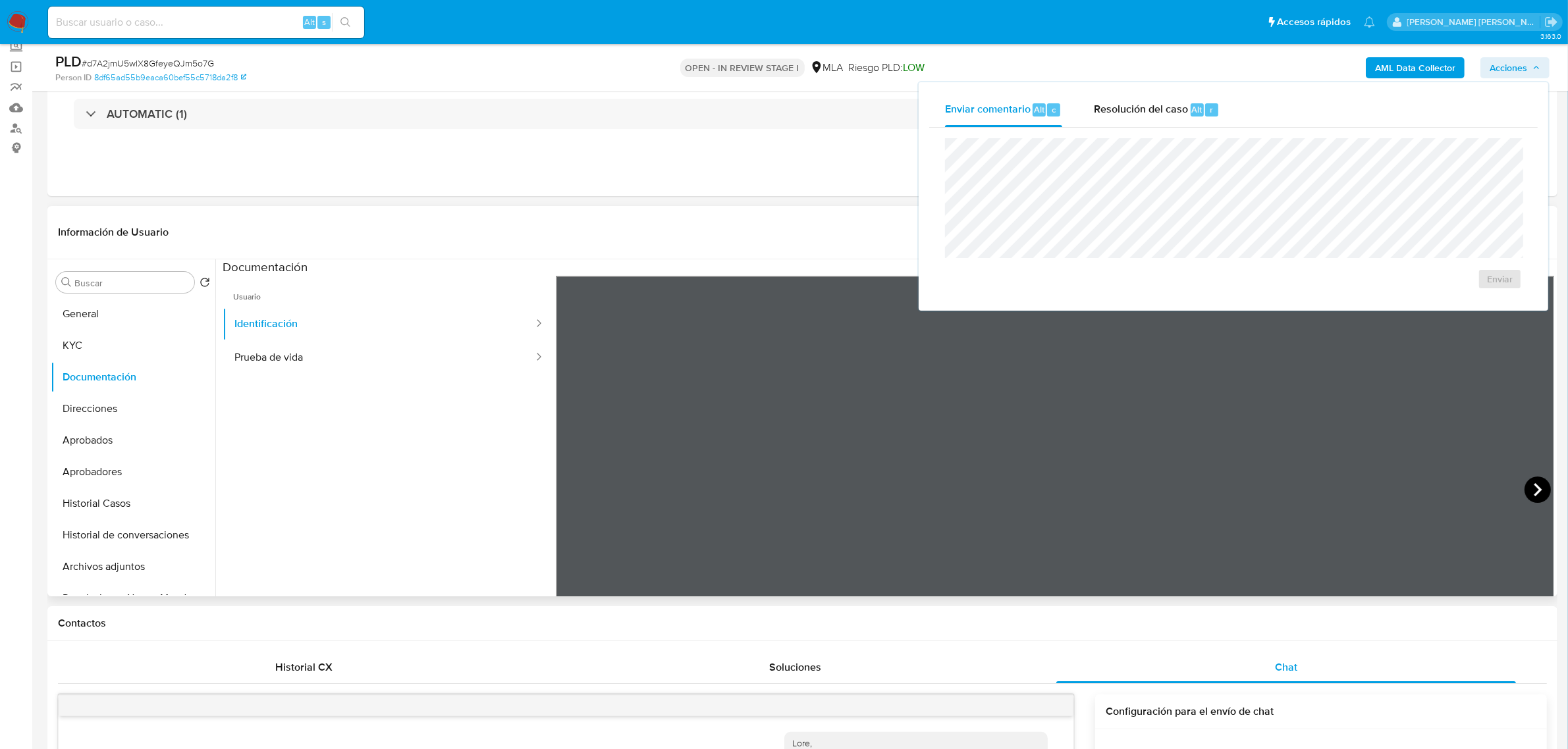
click at [1519, 487] on div at bounding box center [1055, 492] width 999 height 432
click at [1524, 488] on icon at bounding box center [1537, 490] width 26 height 26
click at [105, 567] on button "Archivos adjuntos" at bounding box center [128, 567] width 154 height 32
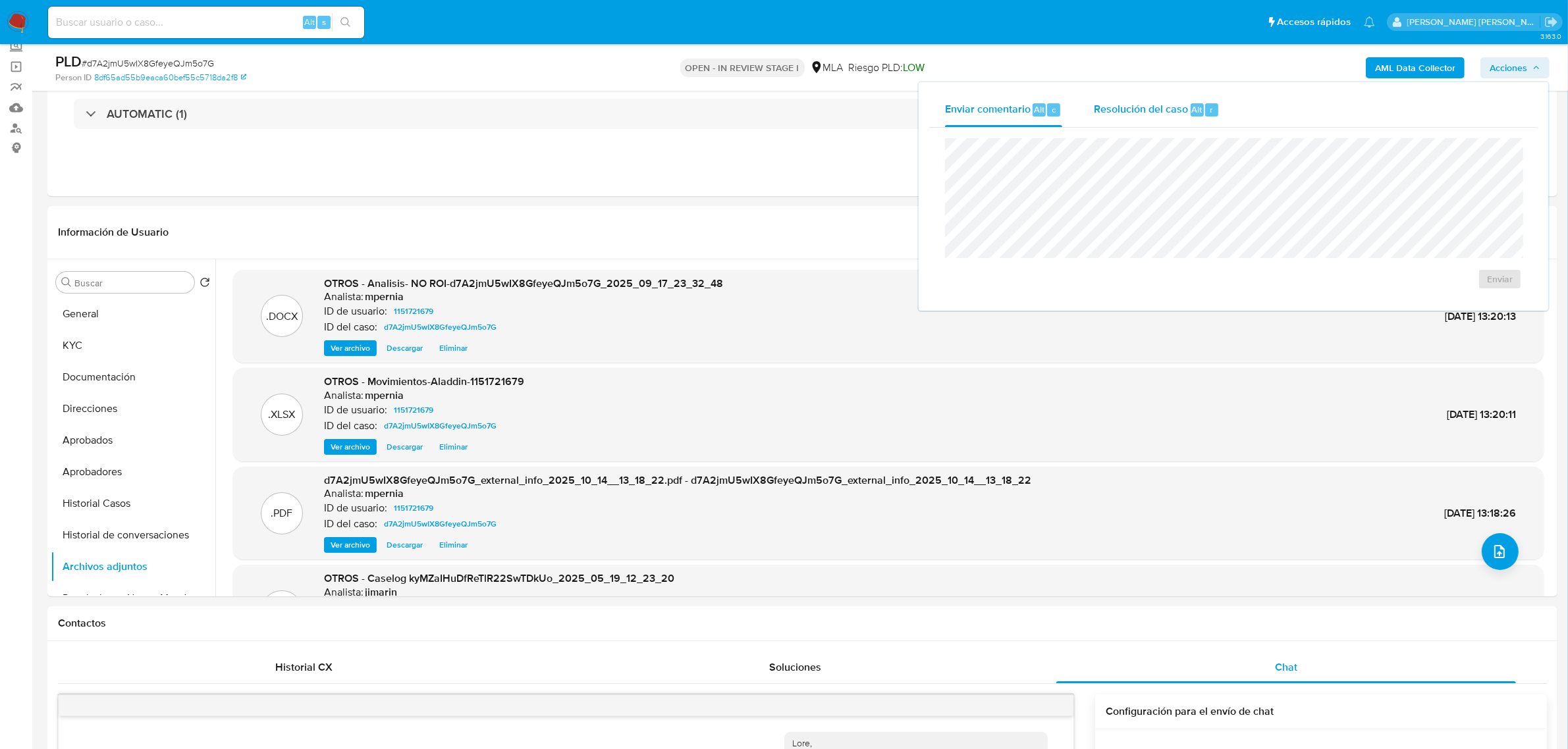
click at [1120, 120] on div "Resolución del caso Alt r" at bounding box center [1156, 110] width 126 height 34
click at [143, 545] on button "Historial de conversaciones" at bounding box center [128, 536] width 154 height 32
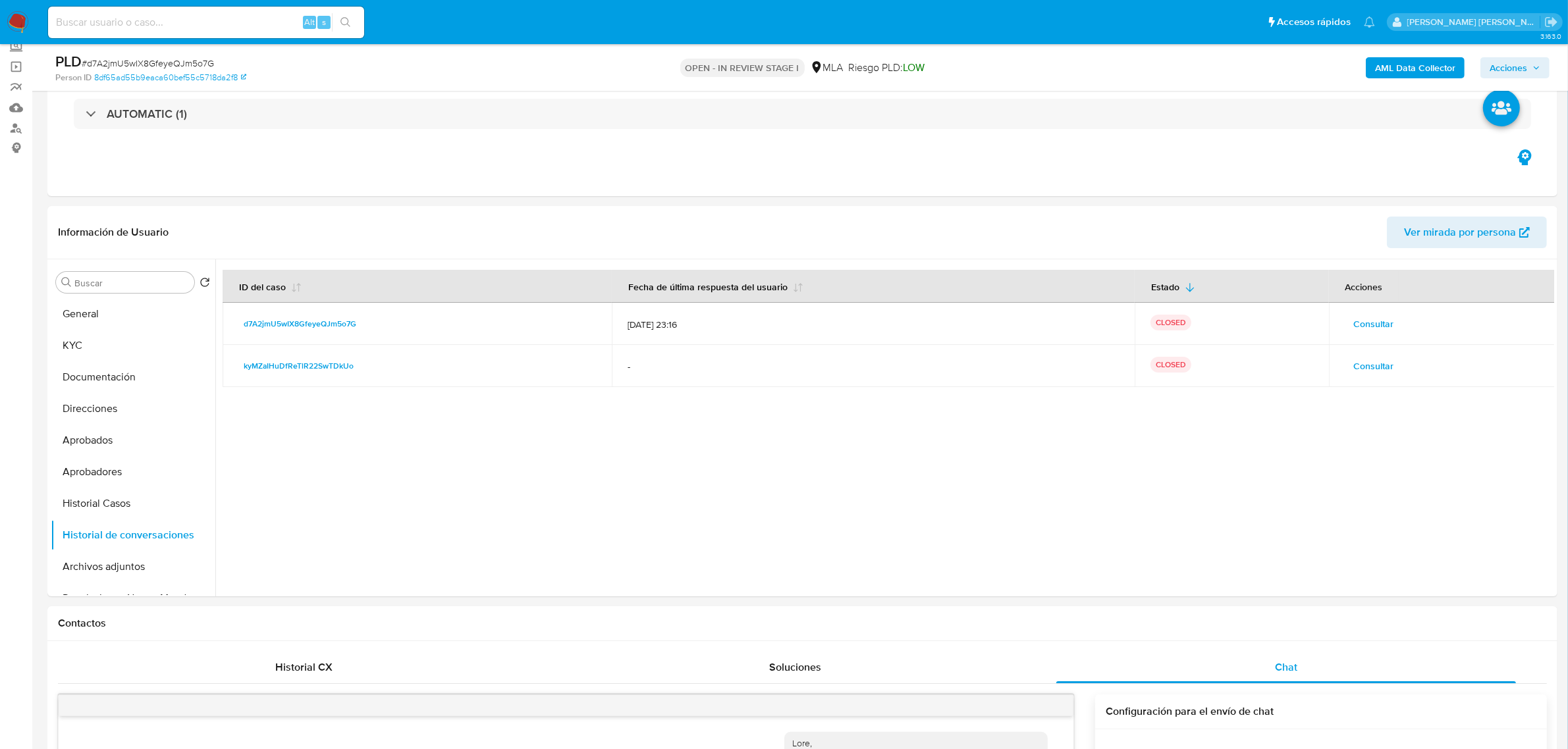
click at [1498, 60] on span "Acciones" at bounding box center [1508, 67] width 38 height 21
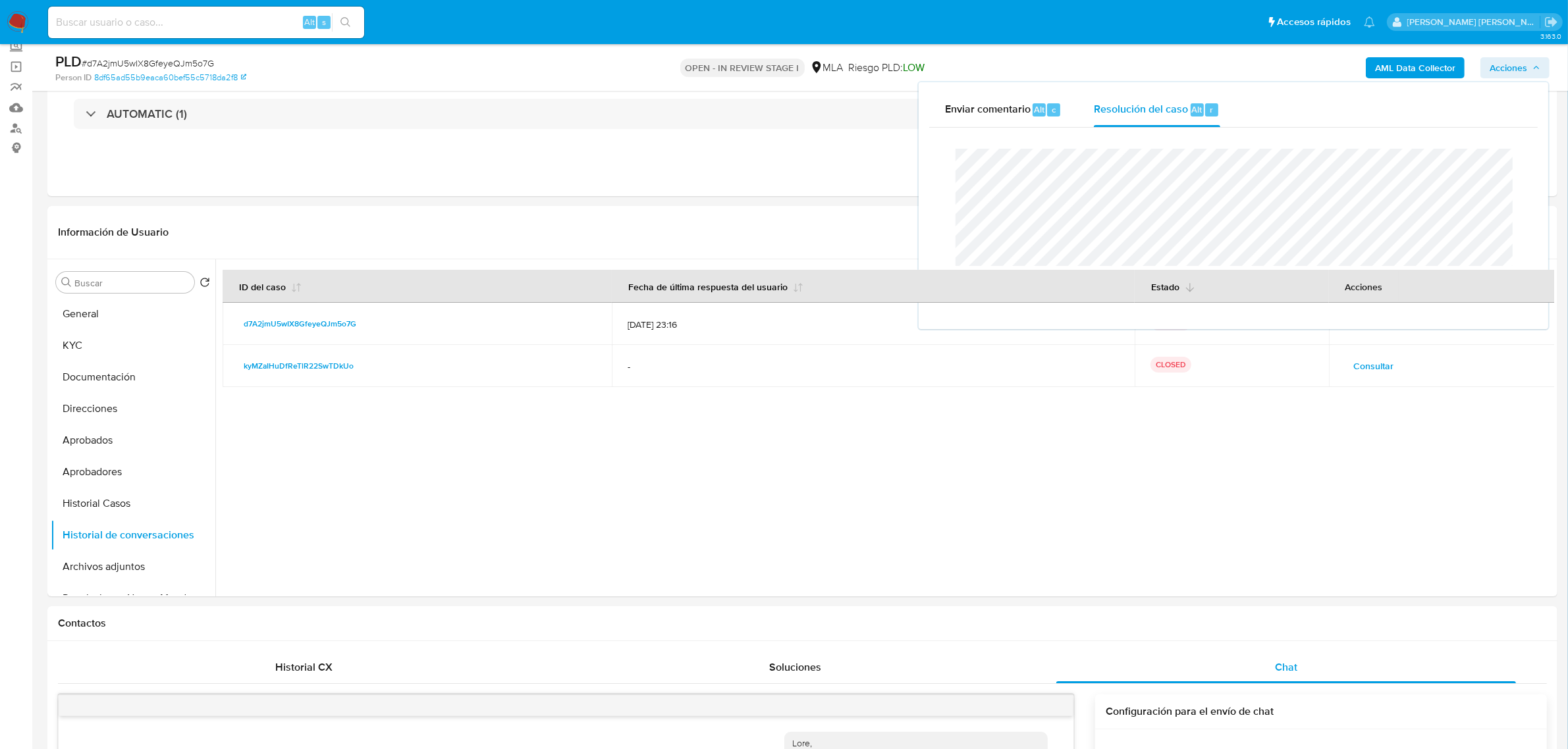
scroll to position [247, 0]
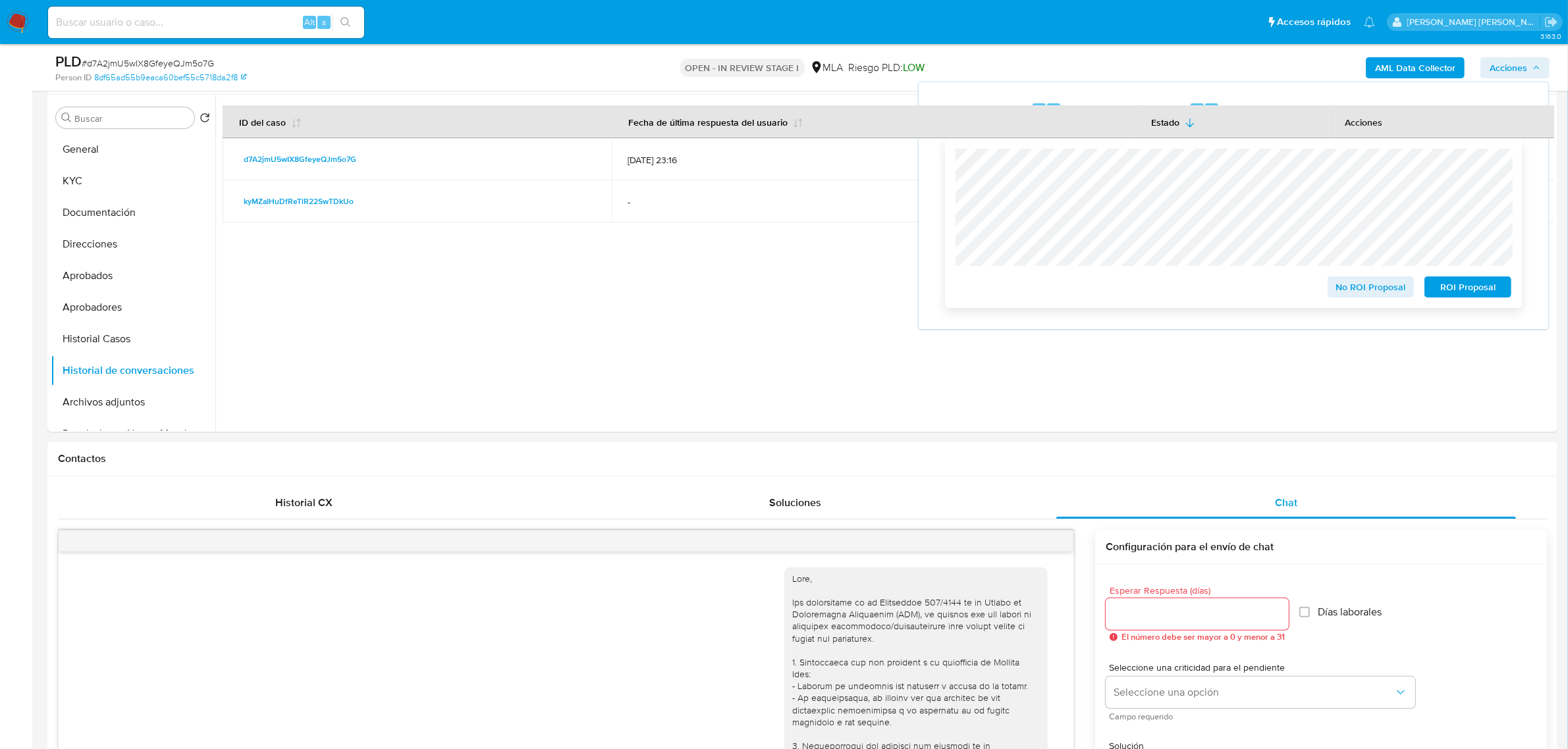
click at [1370, 295] on span "No ROI Proposal" at bounding box center [1371, 287] width 69 height 18
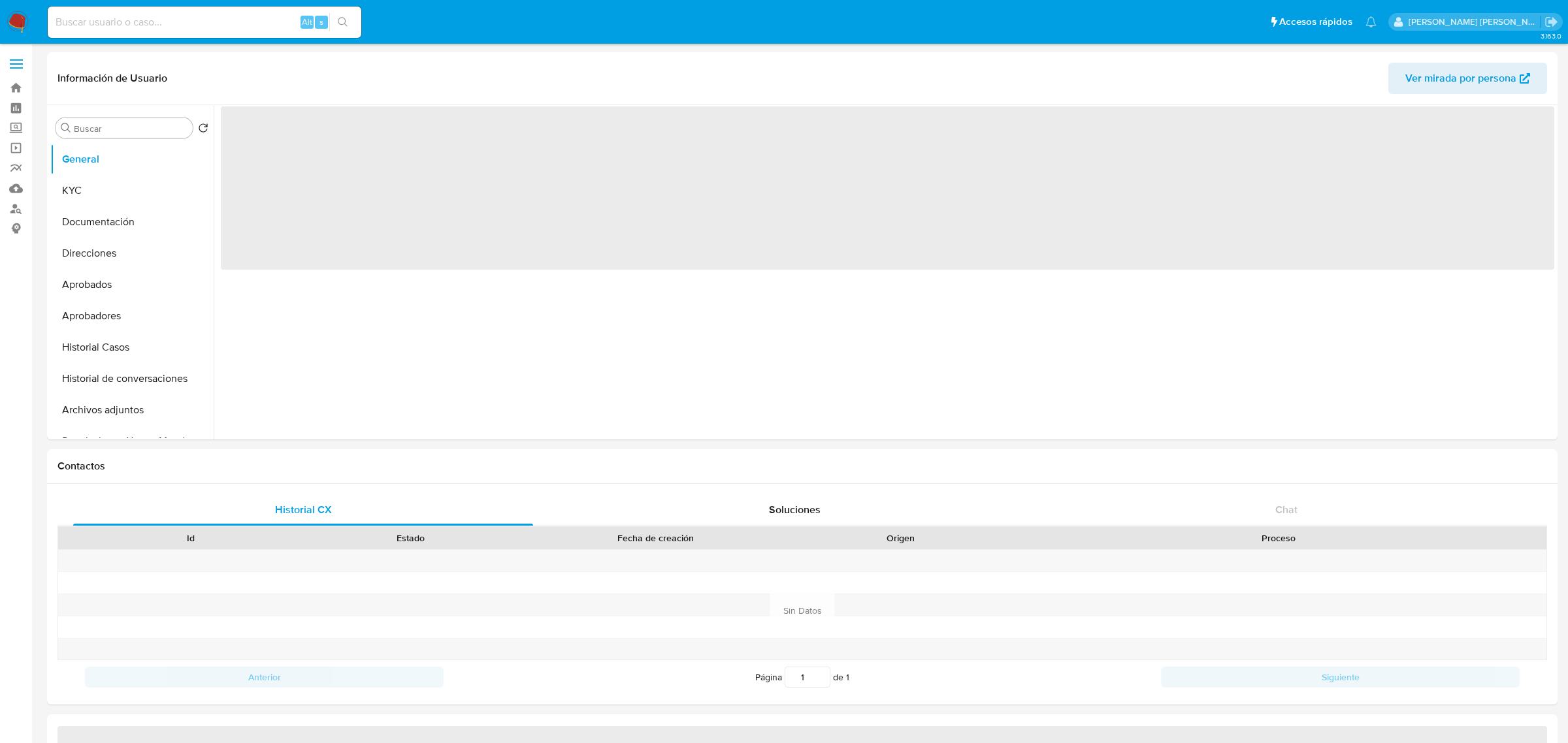
select select "10"
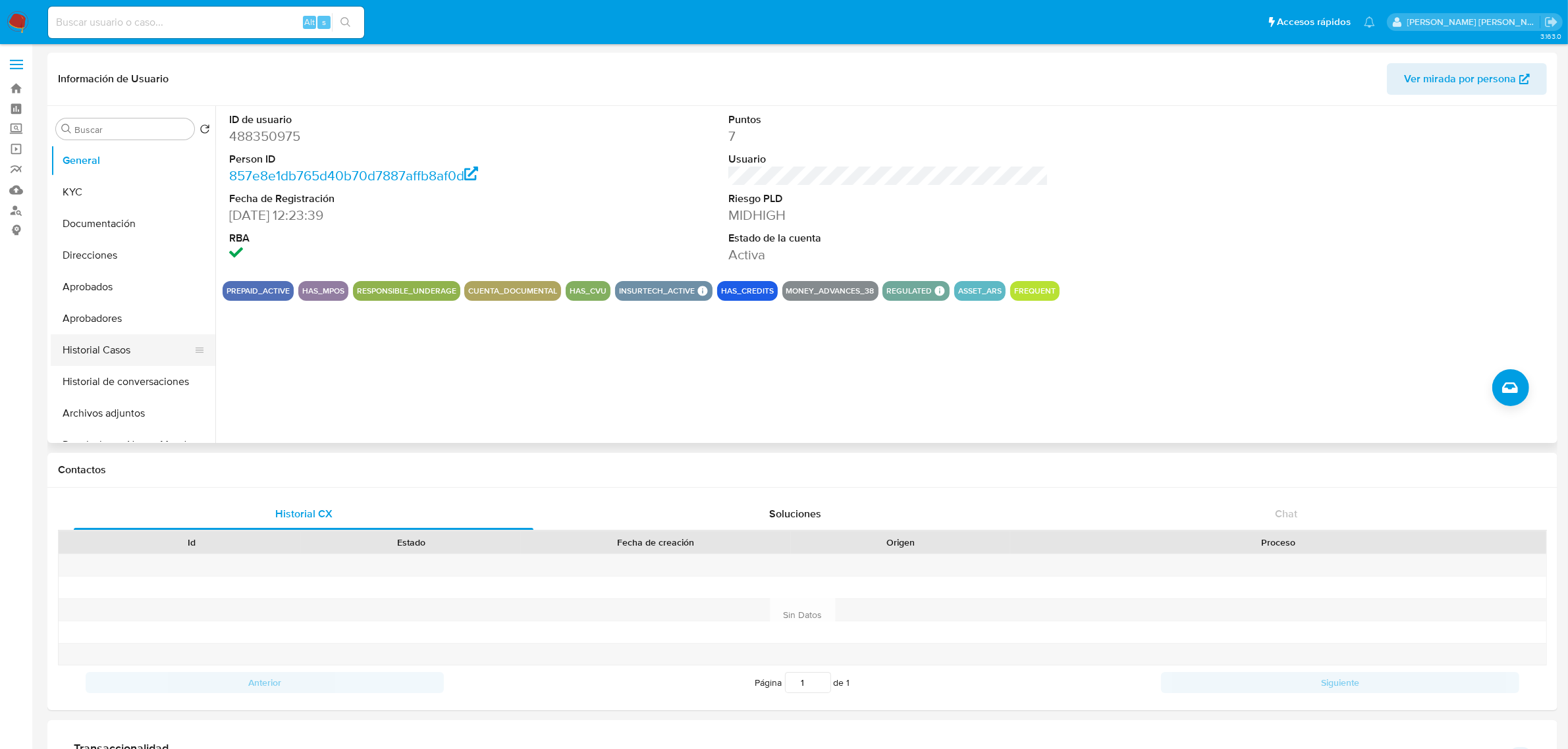
click at [115, 359] on button "Historial Casos" at bounding box center [128, 351] width 154 height 32
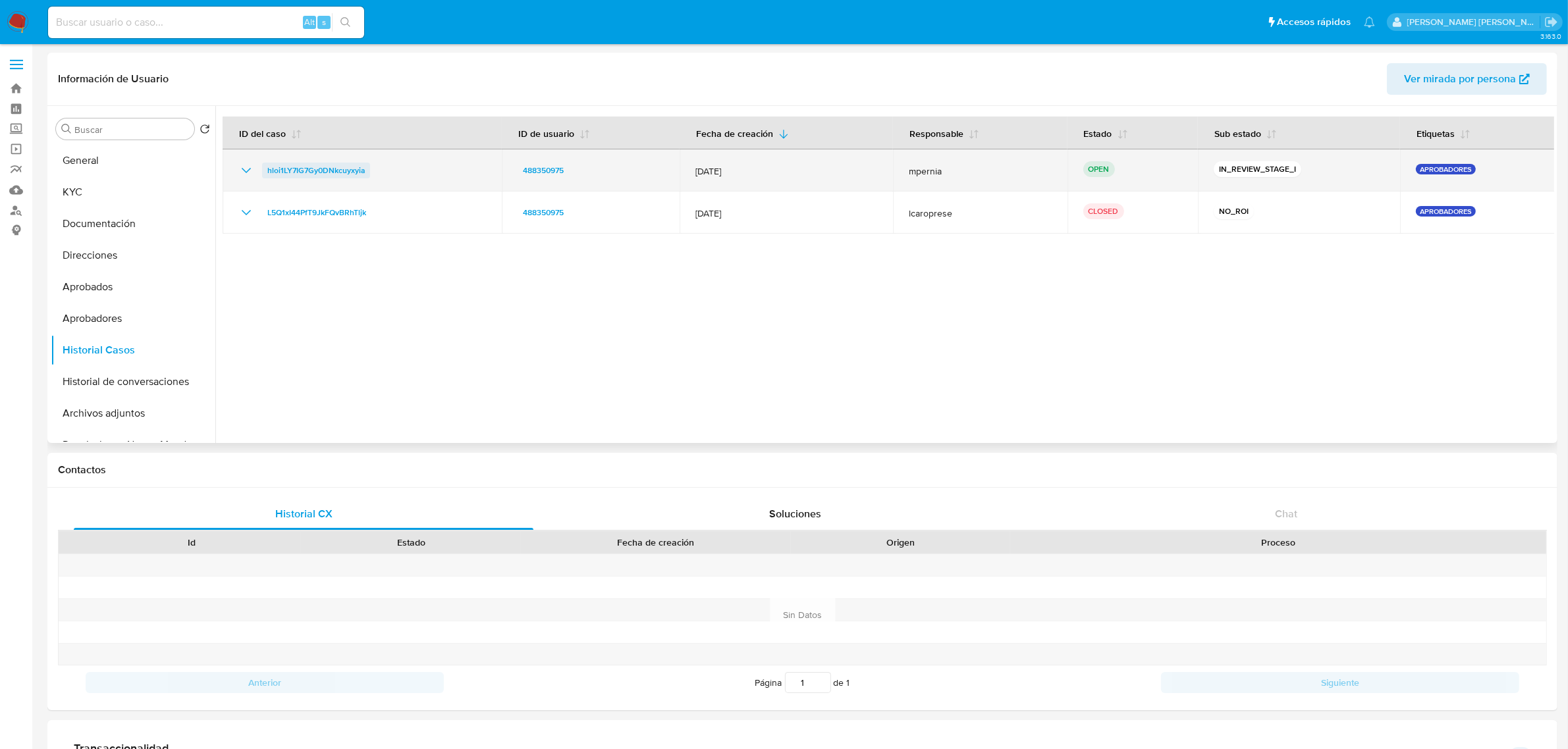
click at [315, 162] on span "hloi1LY7IG7Gy0DNkcuyxyia" at bounding box center [315, 170] width 97 height 16
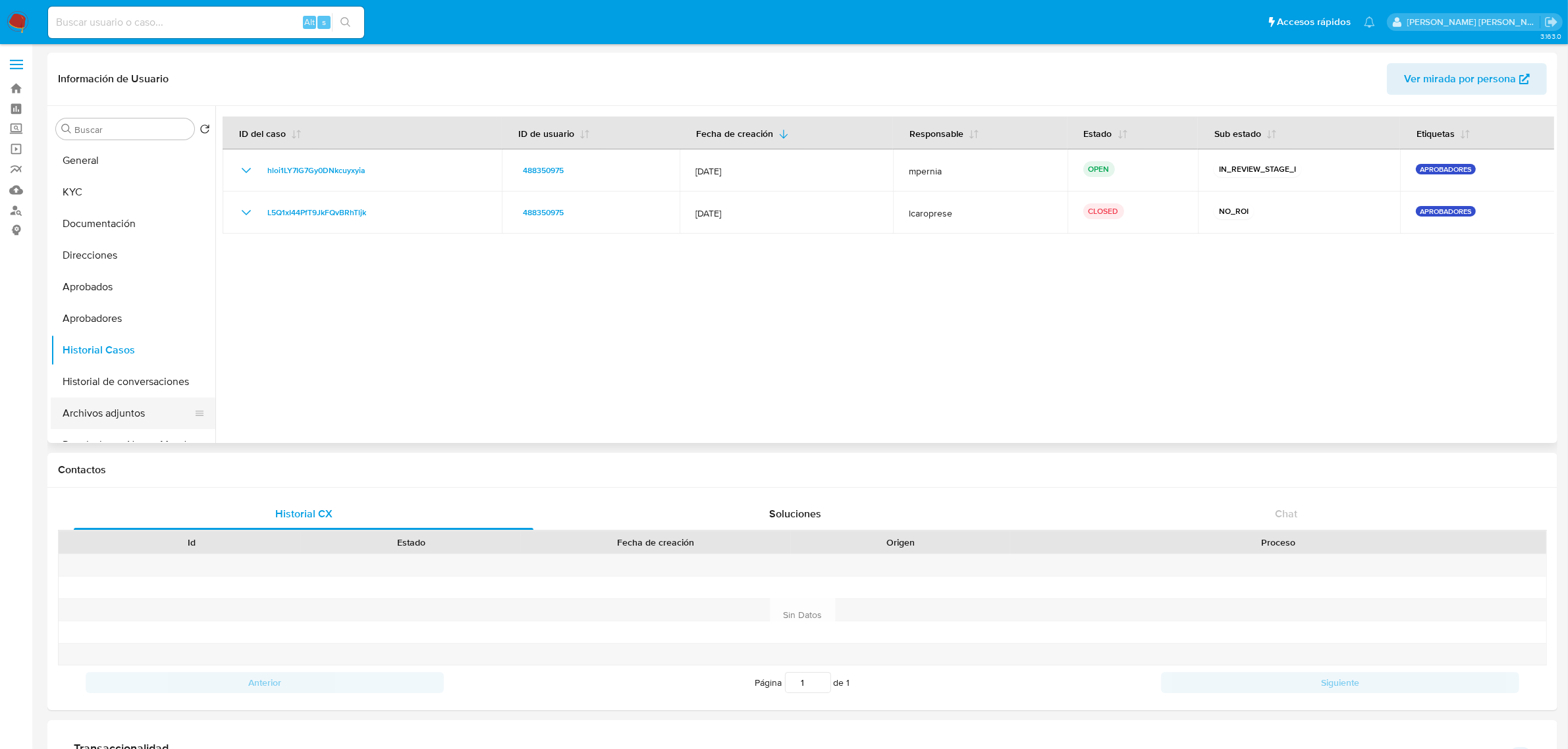
click at [88, 409] on button "Archivos adjuntos" at bounding box center [128, 413] width 154 height 32
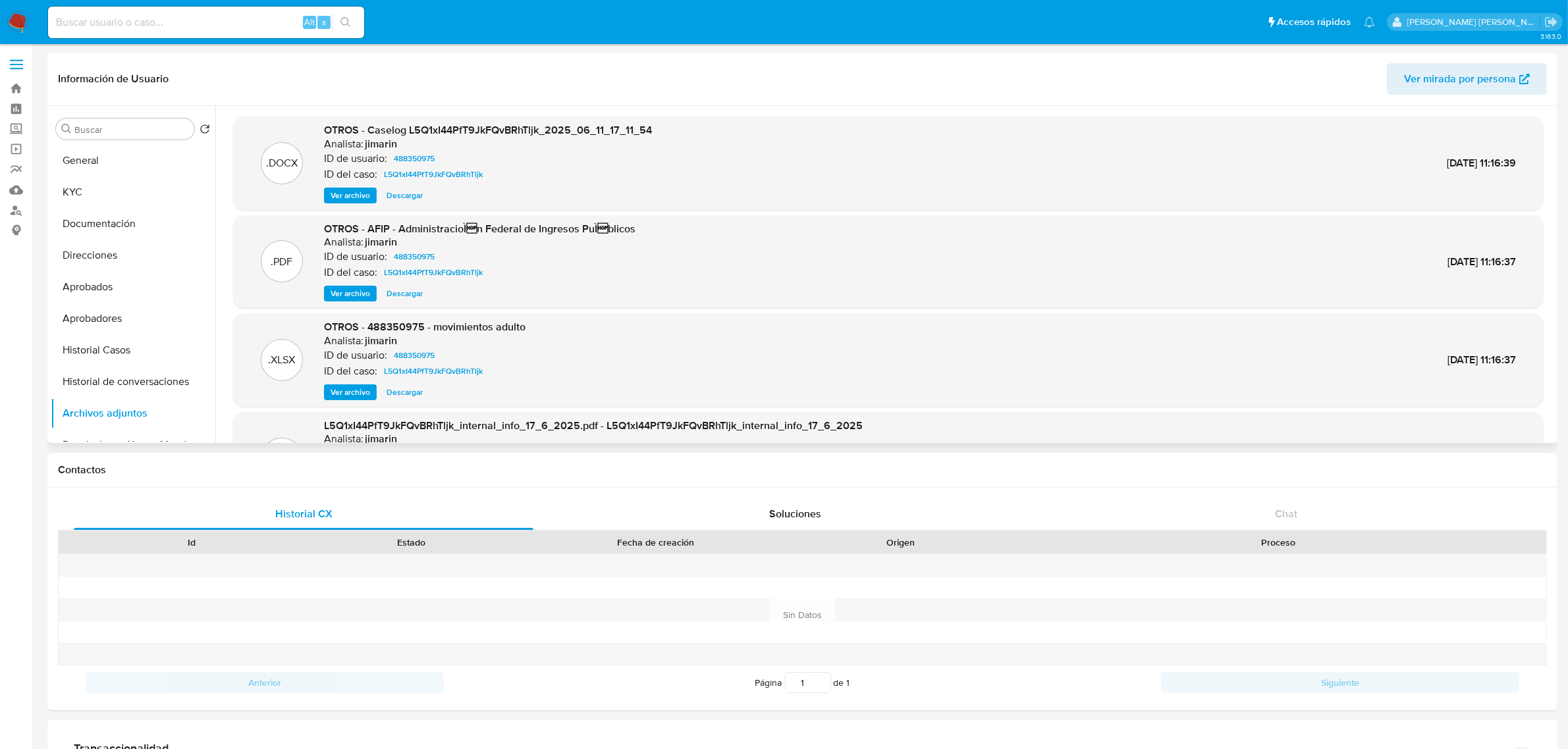
click at [360, 196] on span "Ver archivo" at bounding box center [350, 196] width 39 height 13
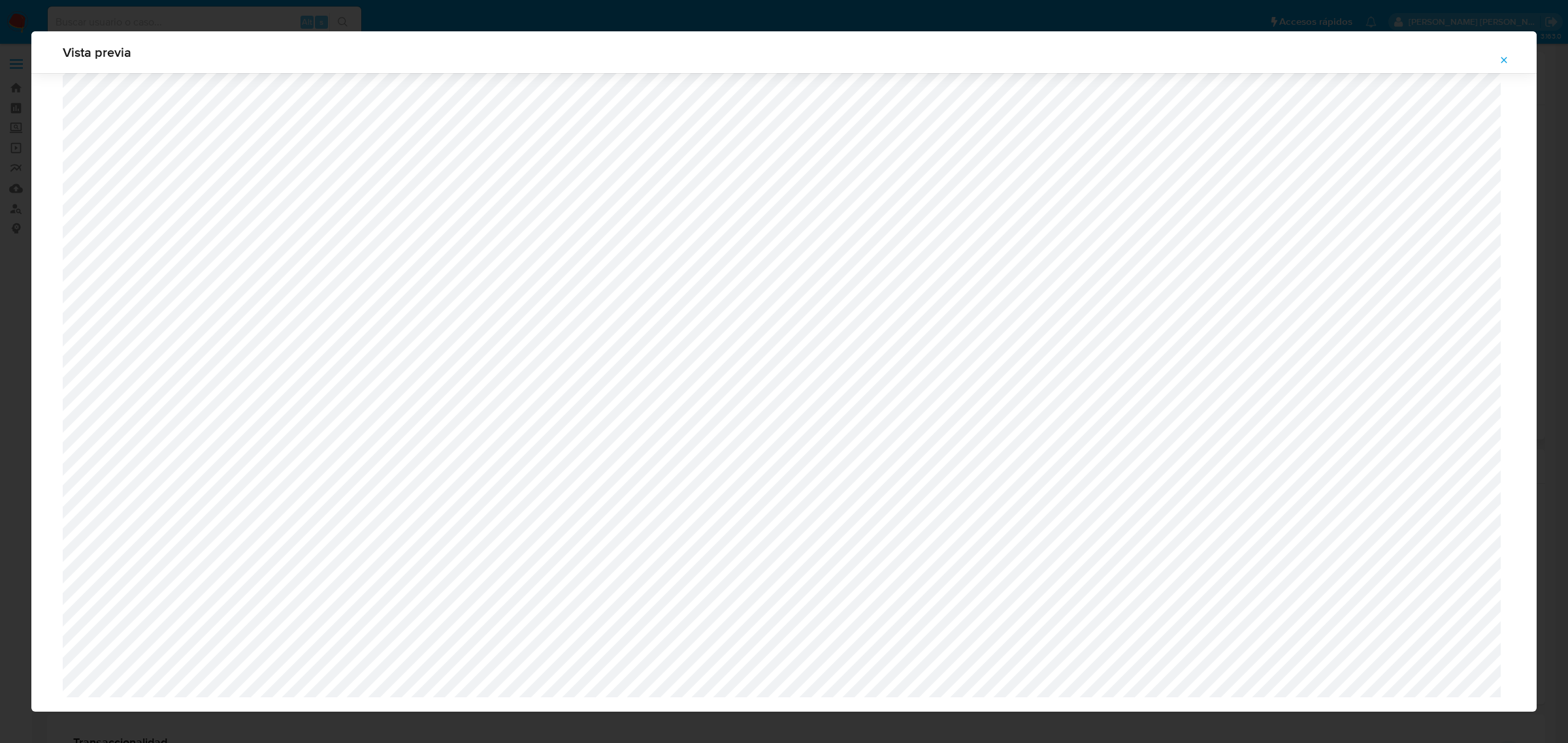
scroll to position [918, 0]
click at [1500, 59] on icon "Attachment preview" at bounding box center [1504, 60] width 11 height 11
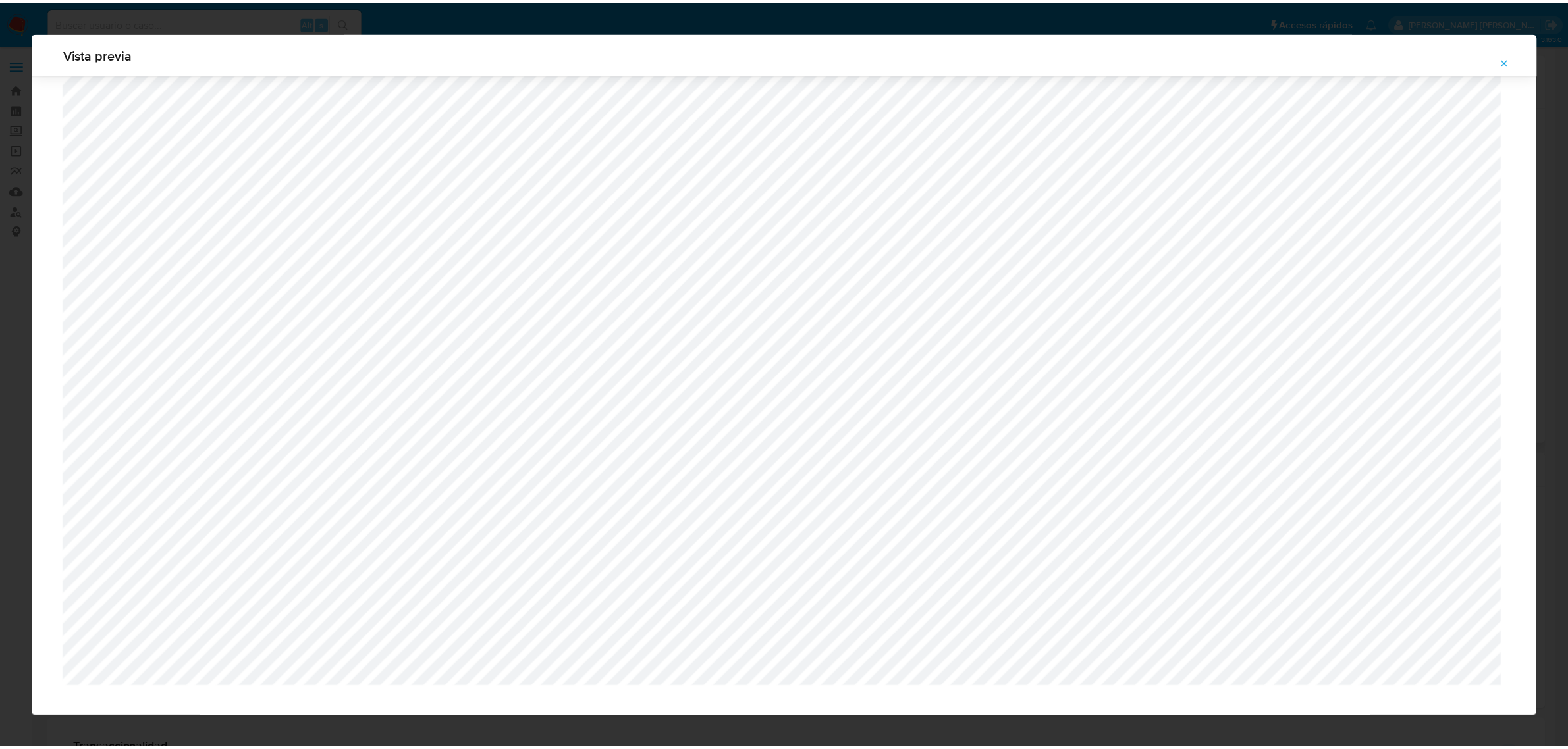
scroll to position [0, 0]
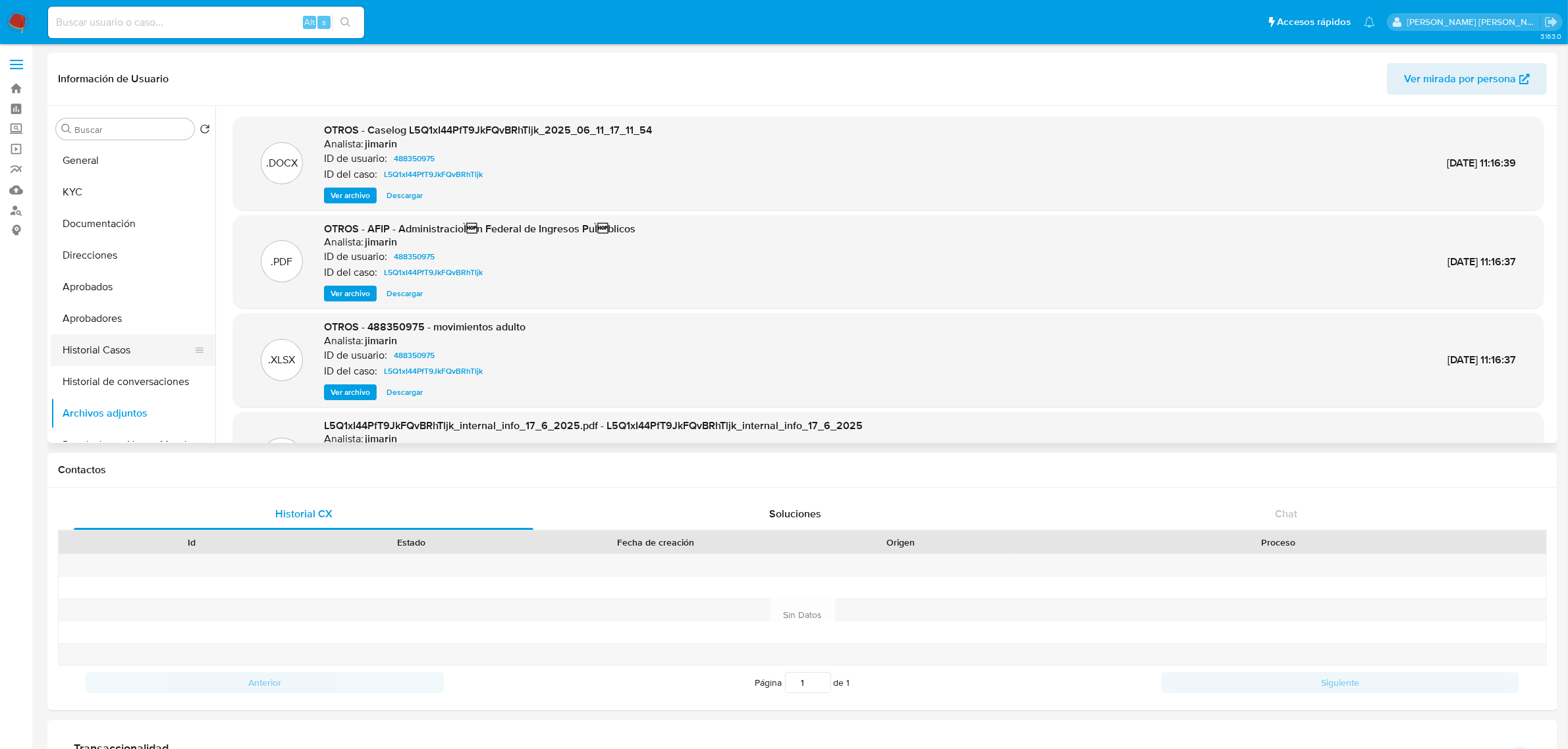
click at [103, 347] on button "Historial Casos" at bounding box center [128, 351] width 154 height 32
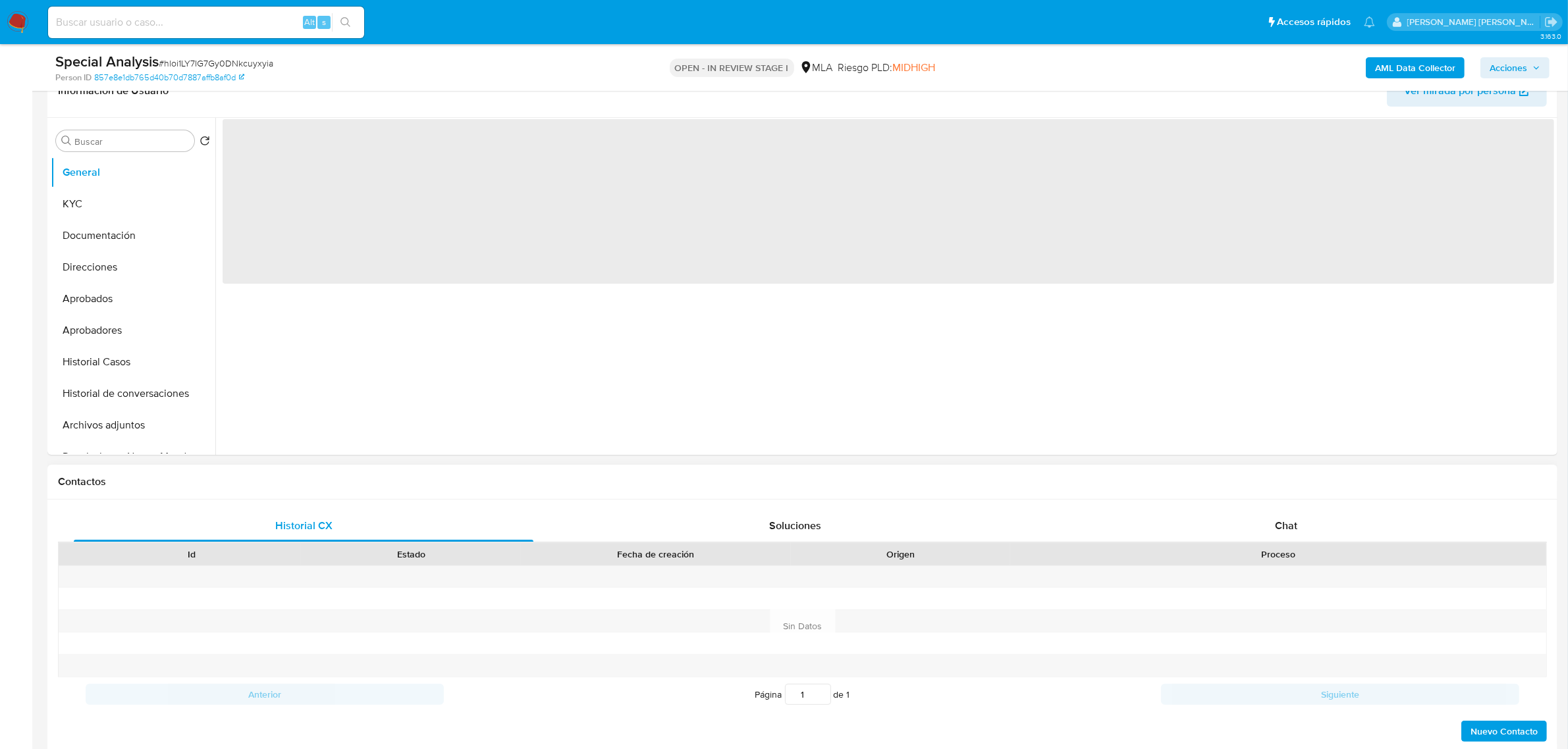
scroll to position [247, 0]
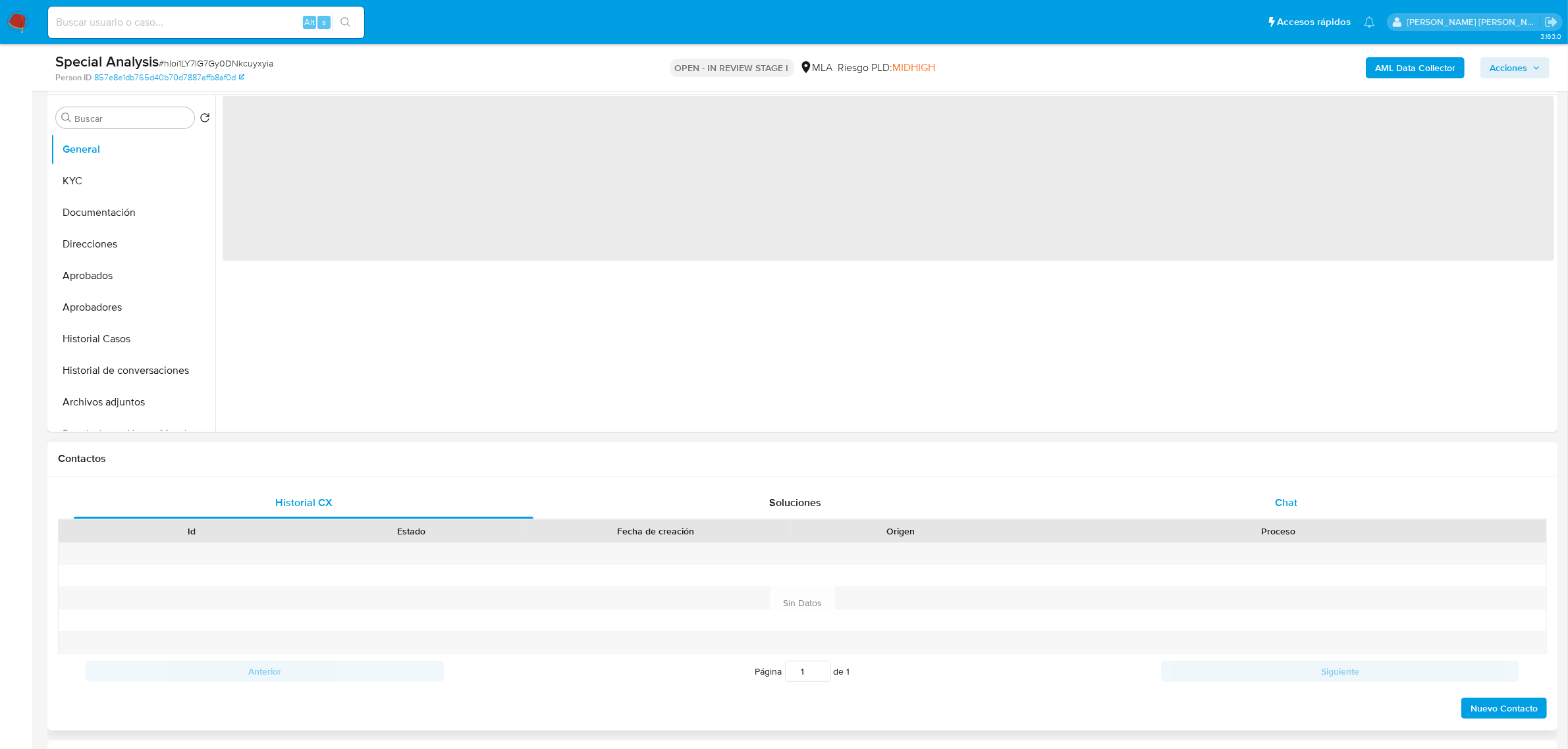
select select "10"
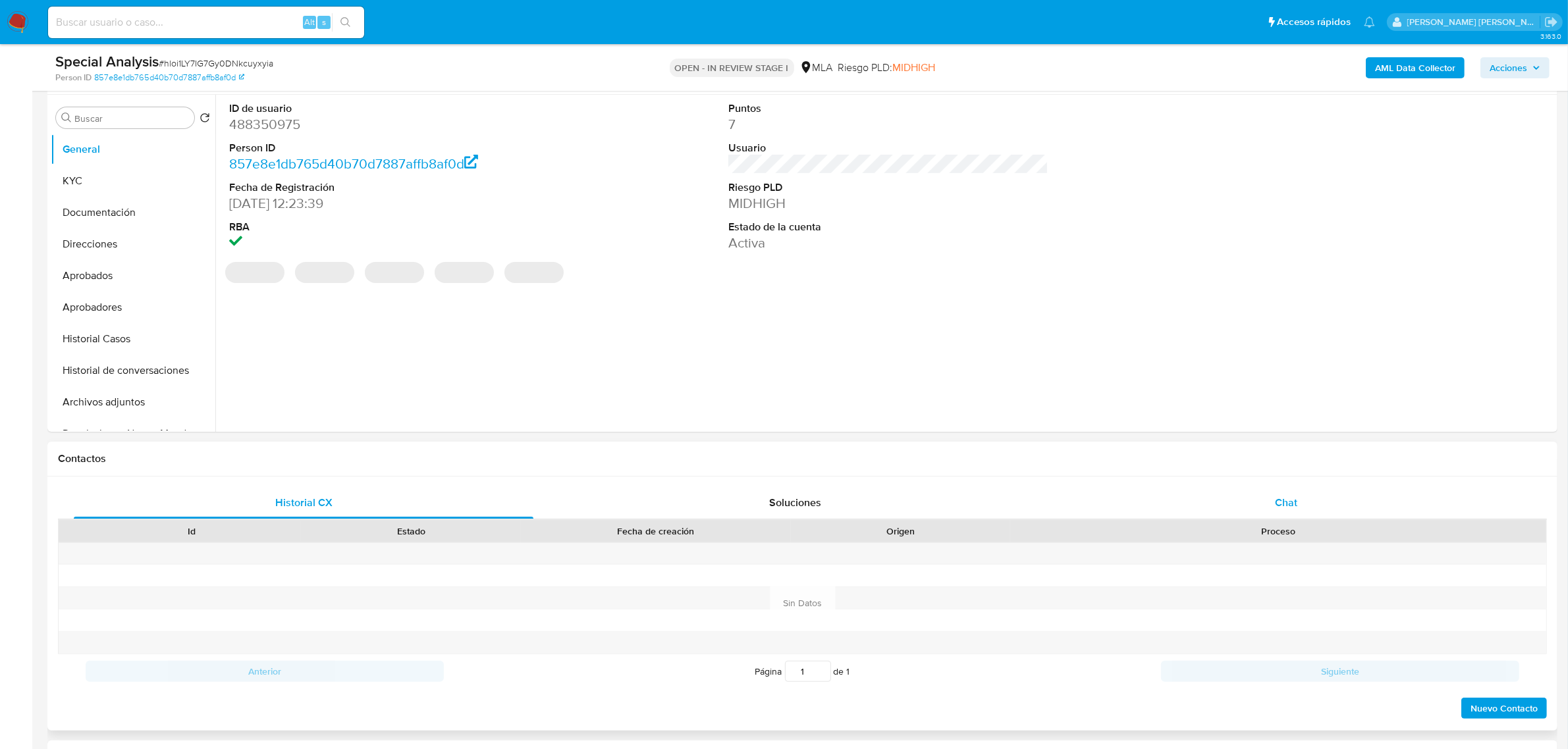
click at [1294, 502] on span "Chat" at bounding box center [1285, 503] width 23 height 15
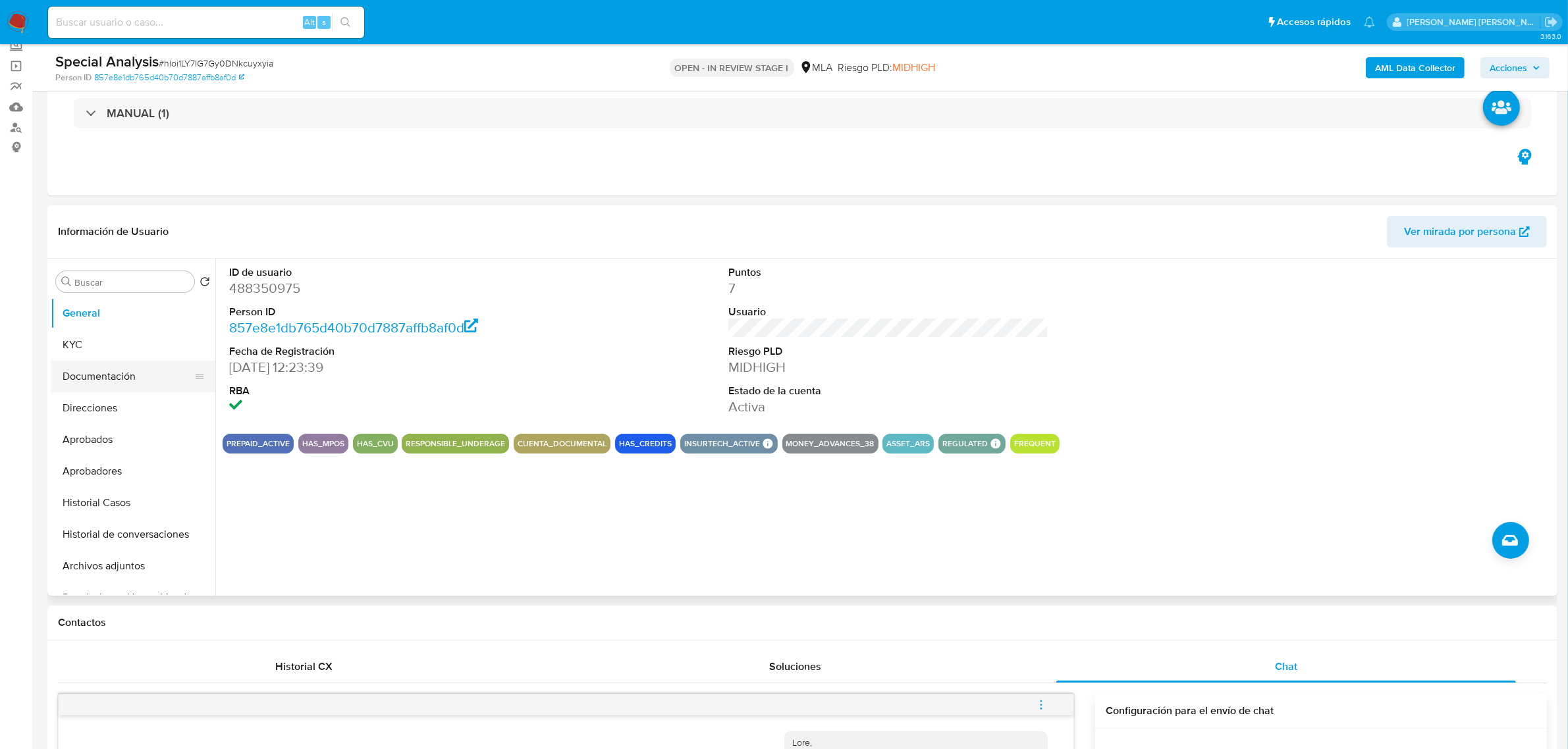
scroll to position [82, 0]
click at [85, 347] on button "KYC" at bounding box center [128, 346] width 154 height 32
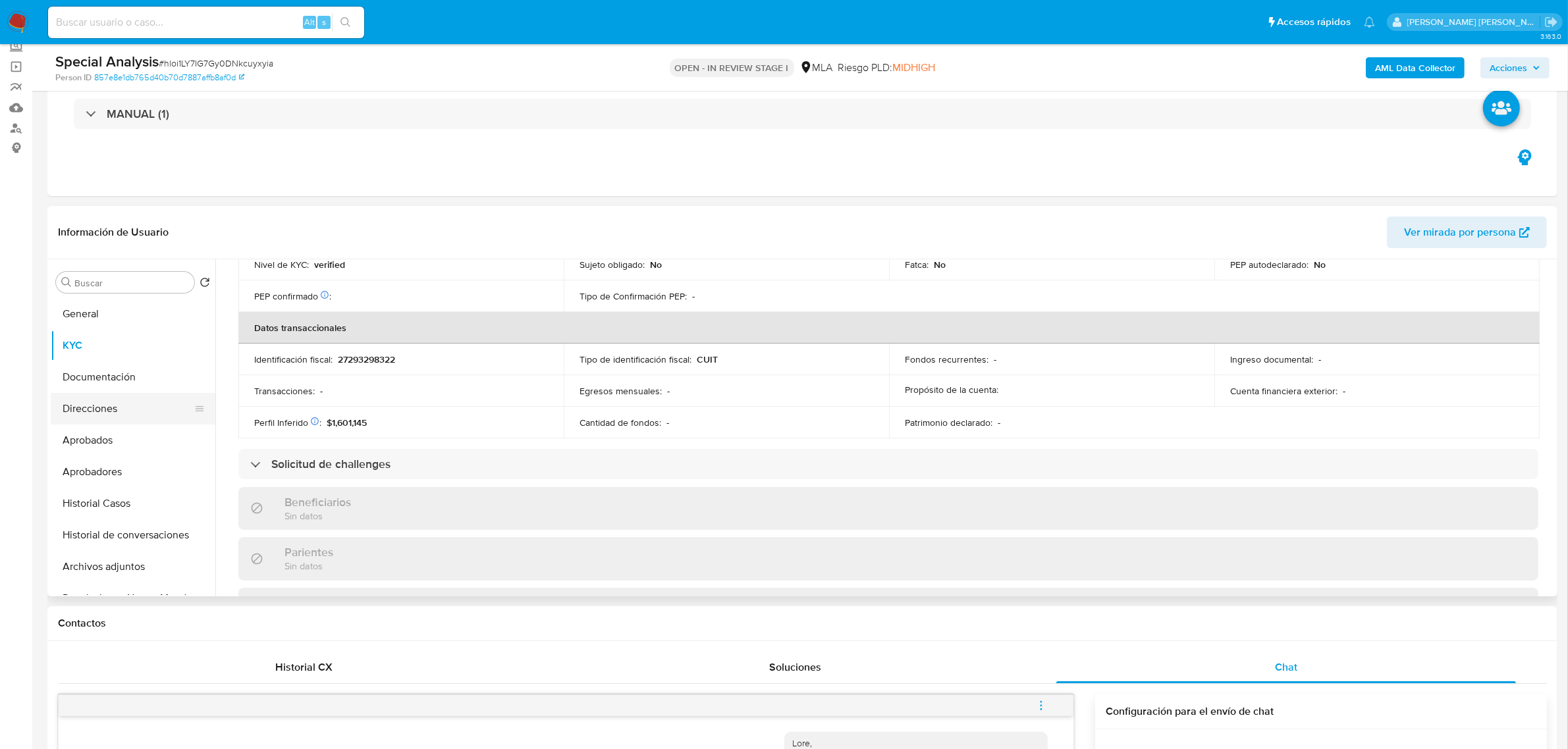
scroll to position [669, 0]
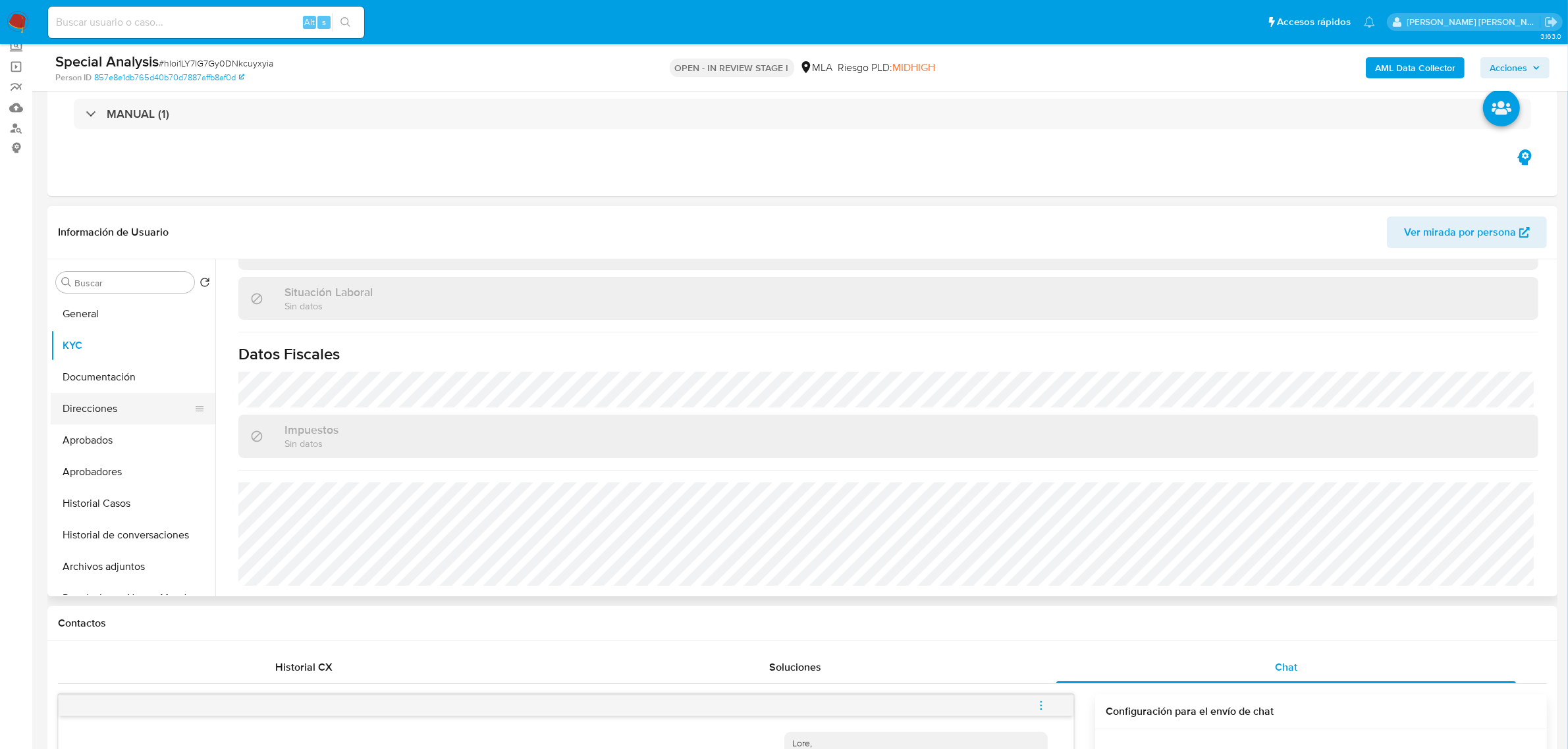
click at [88, 416] on button "Direcciones" at bounding box center [128, 409] width 154 height 32
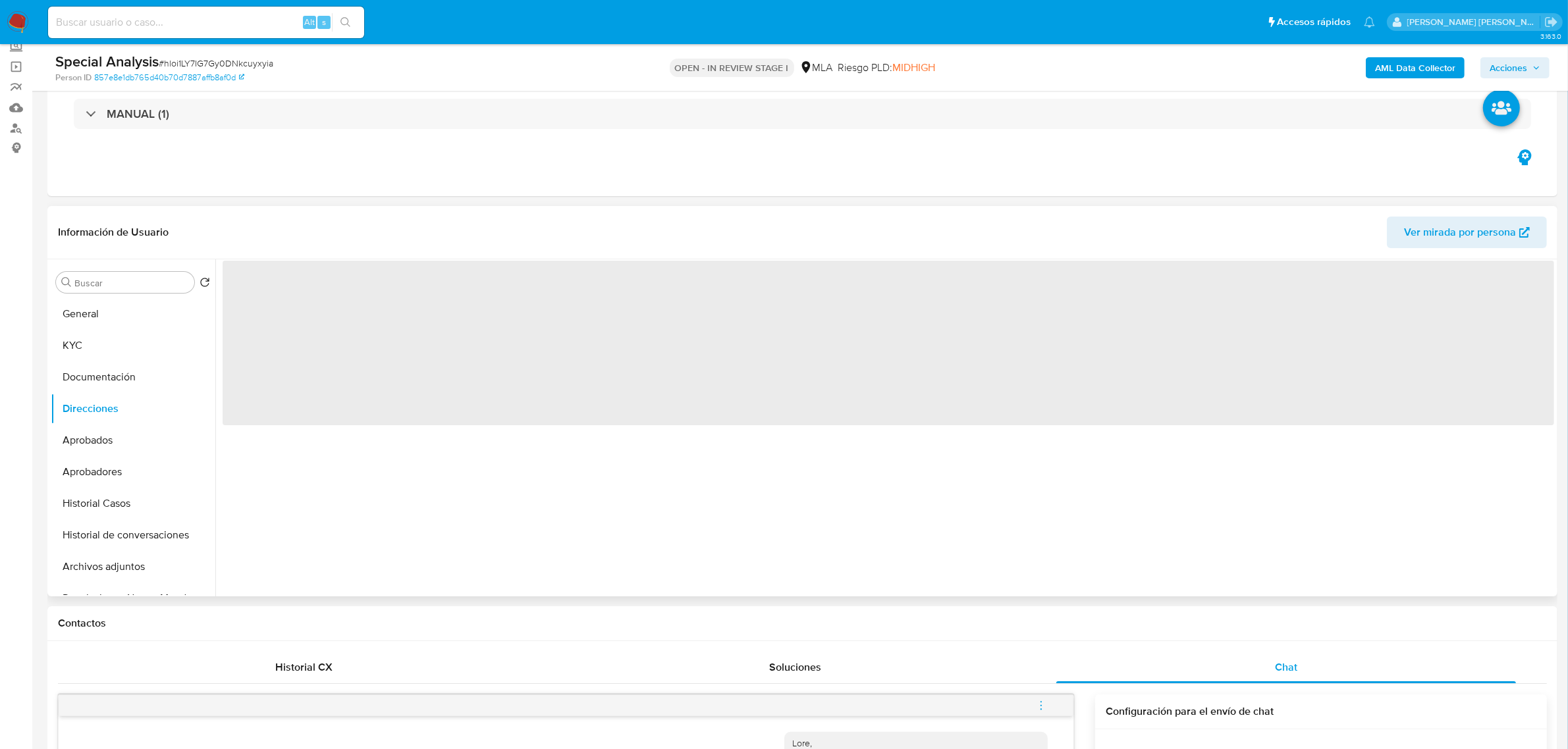
scroll to position [0, 0]
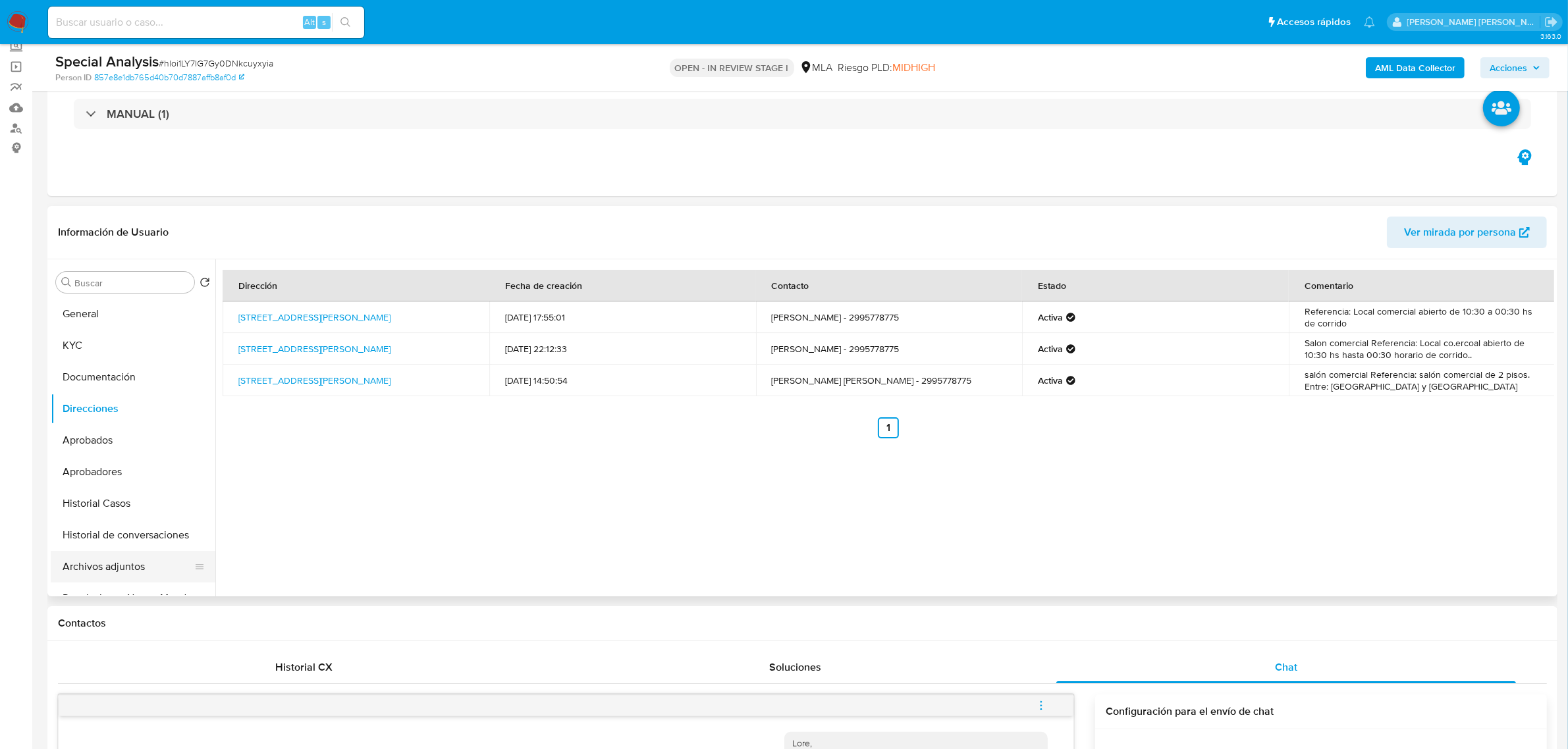
click at [95, 567] on button "Archivos adjuntos" at bounding box center [128, 567] width 154 height 32
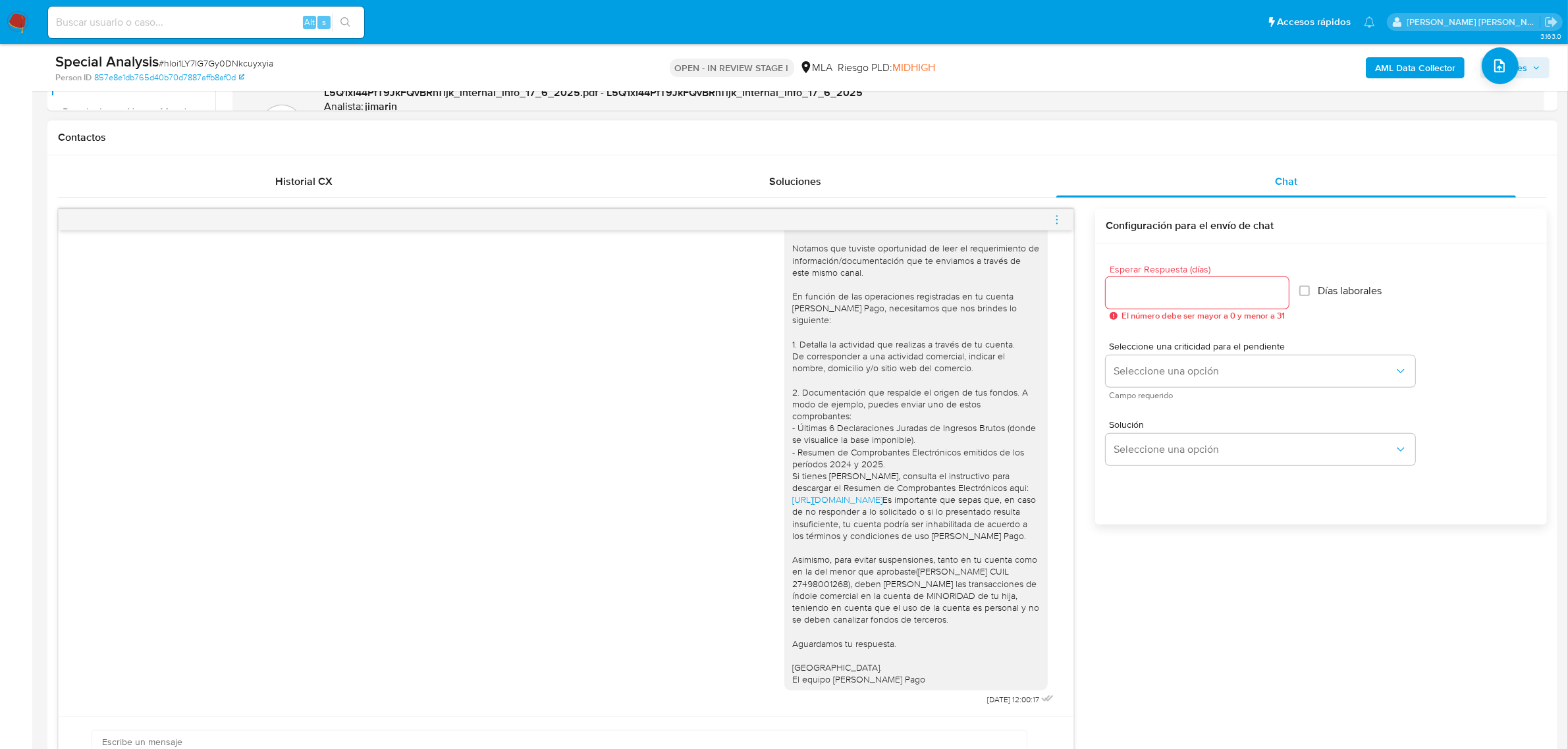
scroll to position [577, 0]
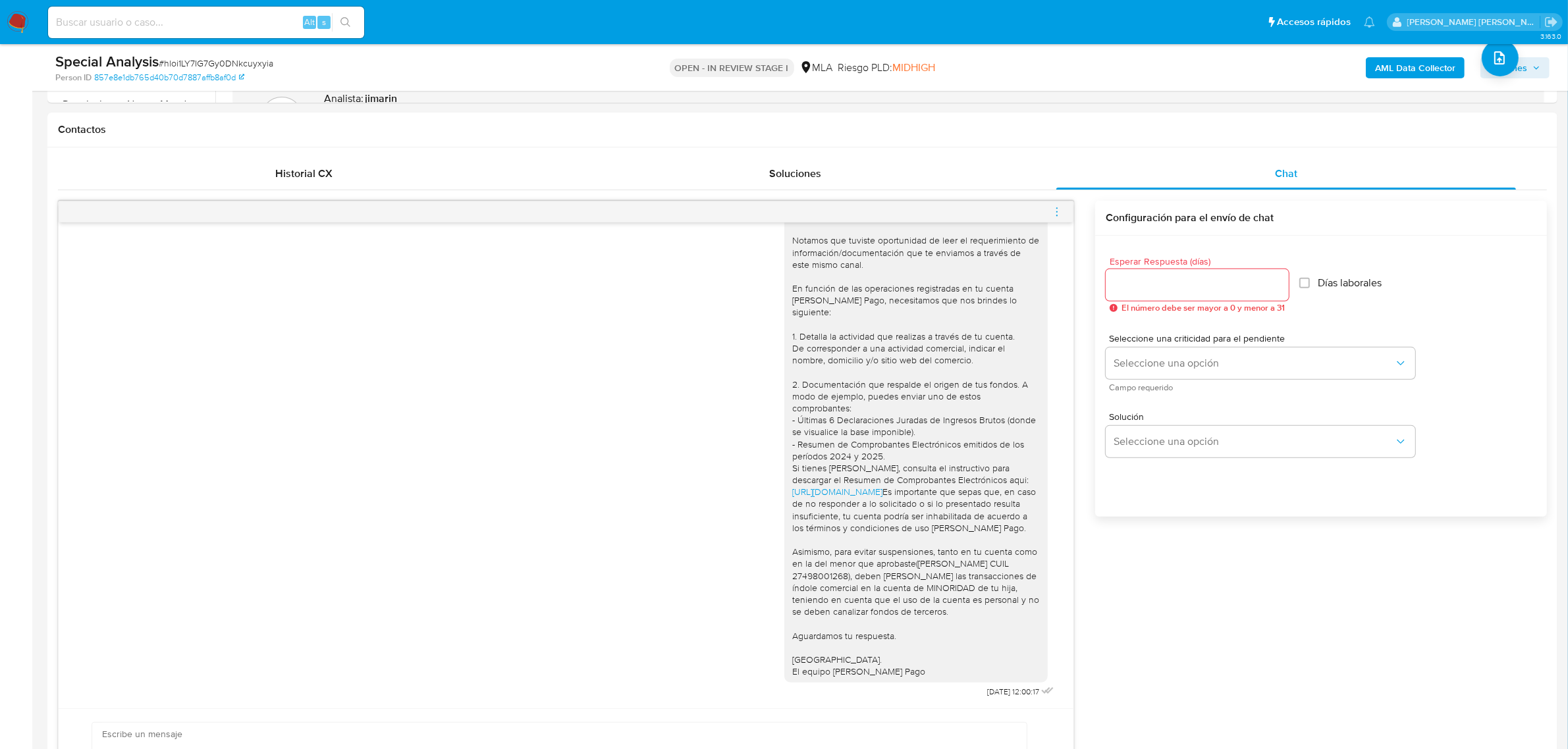
drag, startPoint x: 1057, startPoint y: 214, endPoint x: 987, endPoint y: 211, distance: 70.1
click at [1057, 215] on icon "menu-action" at bounding box center [1057, 212] width 12 height 12
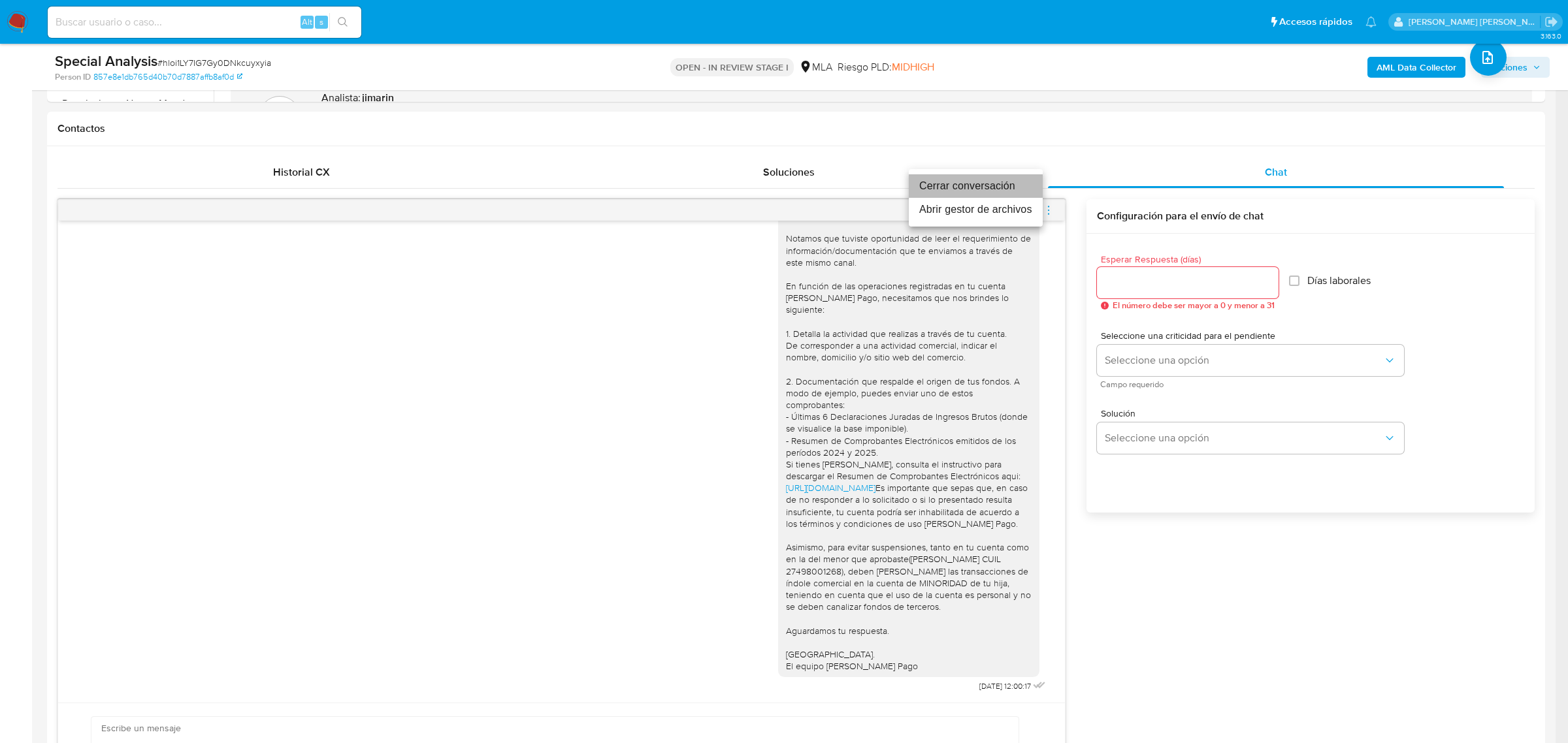
click at [931, 188] on li "Cerrar conversación" at bounding box center [976, 186] width 134 height 23
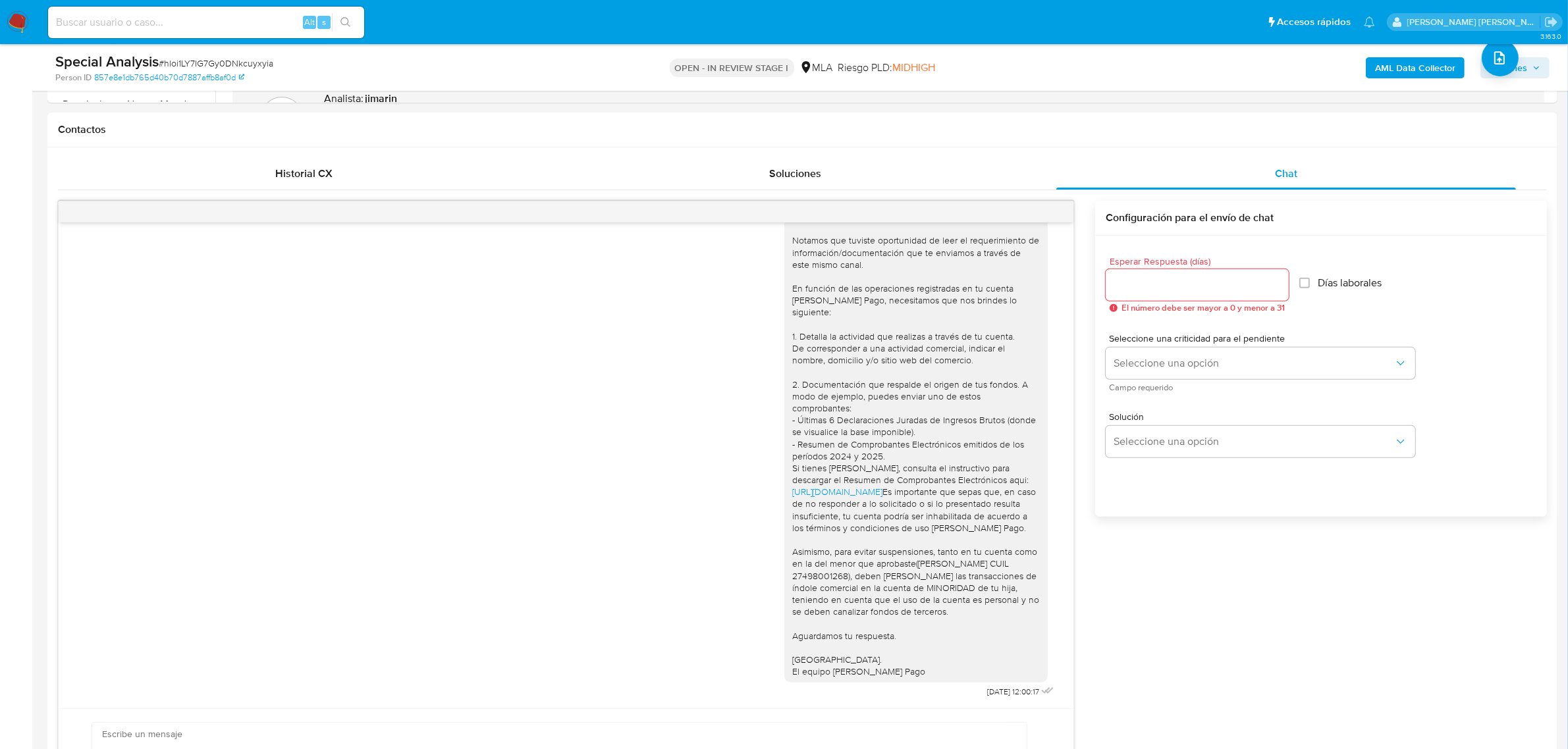
click at [1391, 66] on b "AML Data Collector" at bounding box center [1415, 67] width 80 height 21
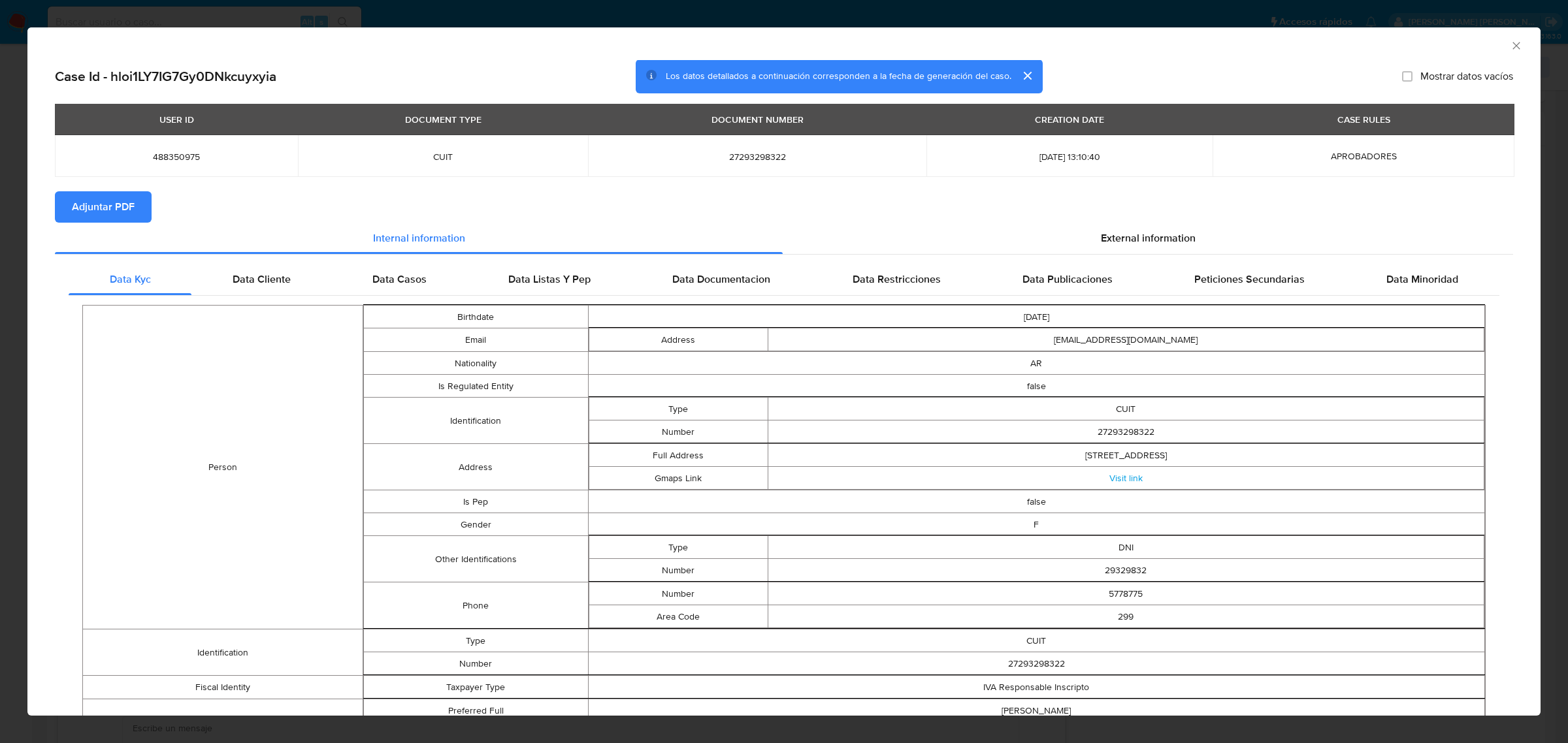
drag, startPoint x: 106, startPoint y: 217, endPoint x: 118, endPoint y: 160, distance: 58.2
click at [106, 217] on span "Adjuntar PDF" at bounding box center [104, 207] width 63 height 29
click at [1513, 47] on icon "Cerrar ventana" at bounding box center [1517, 45] width 7 height 7
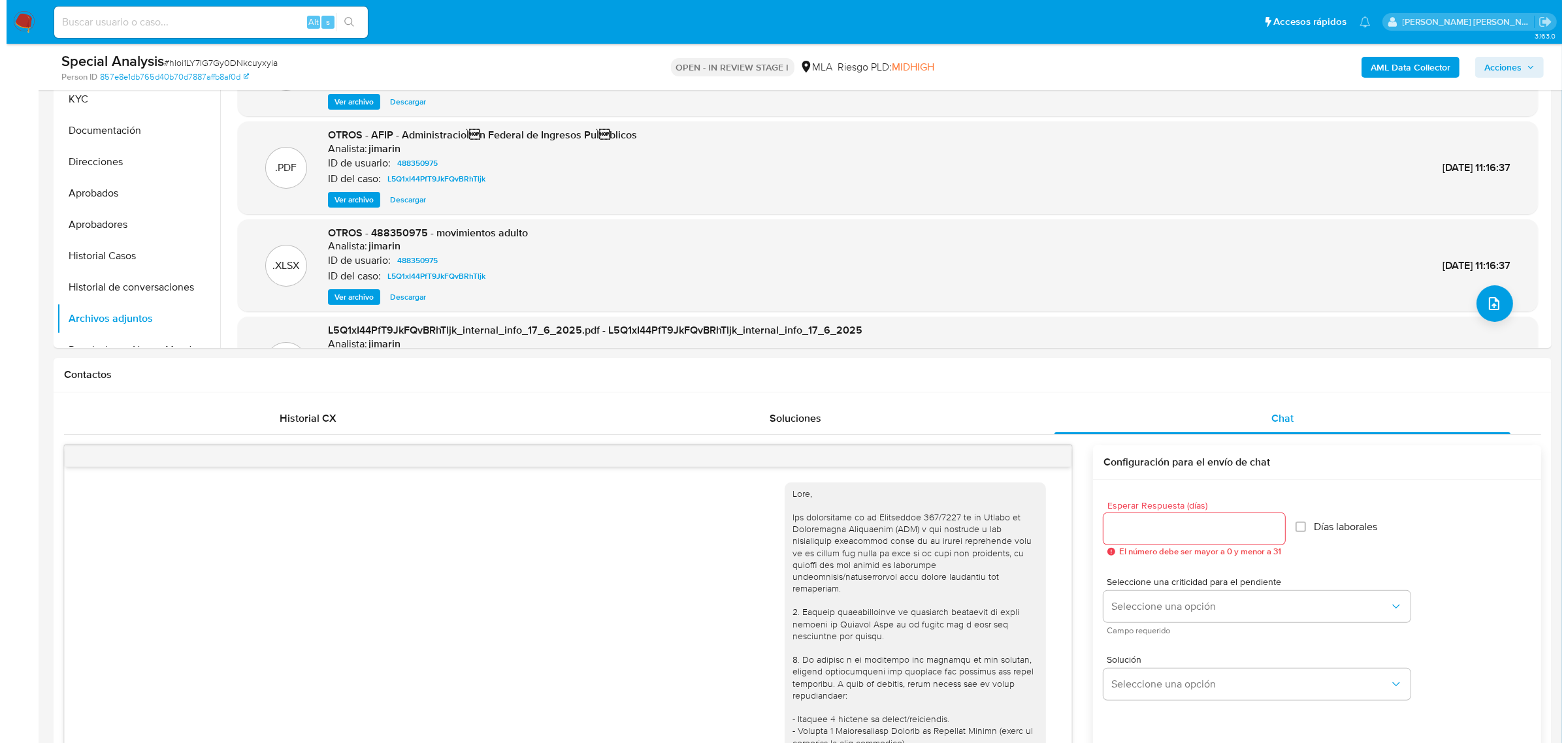
scroll to position [245, 0]
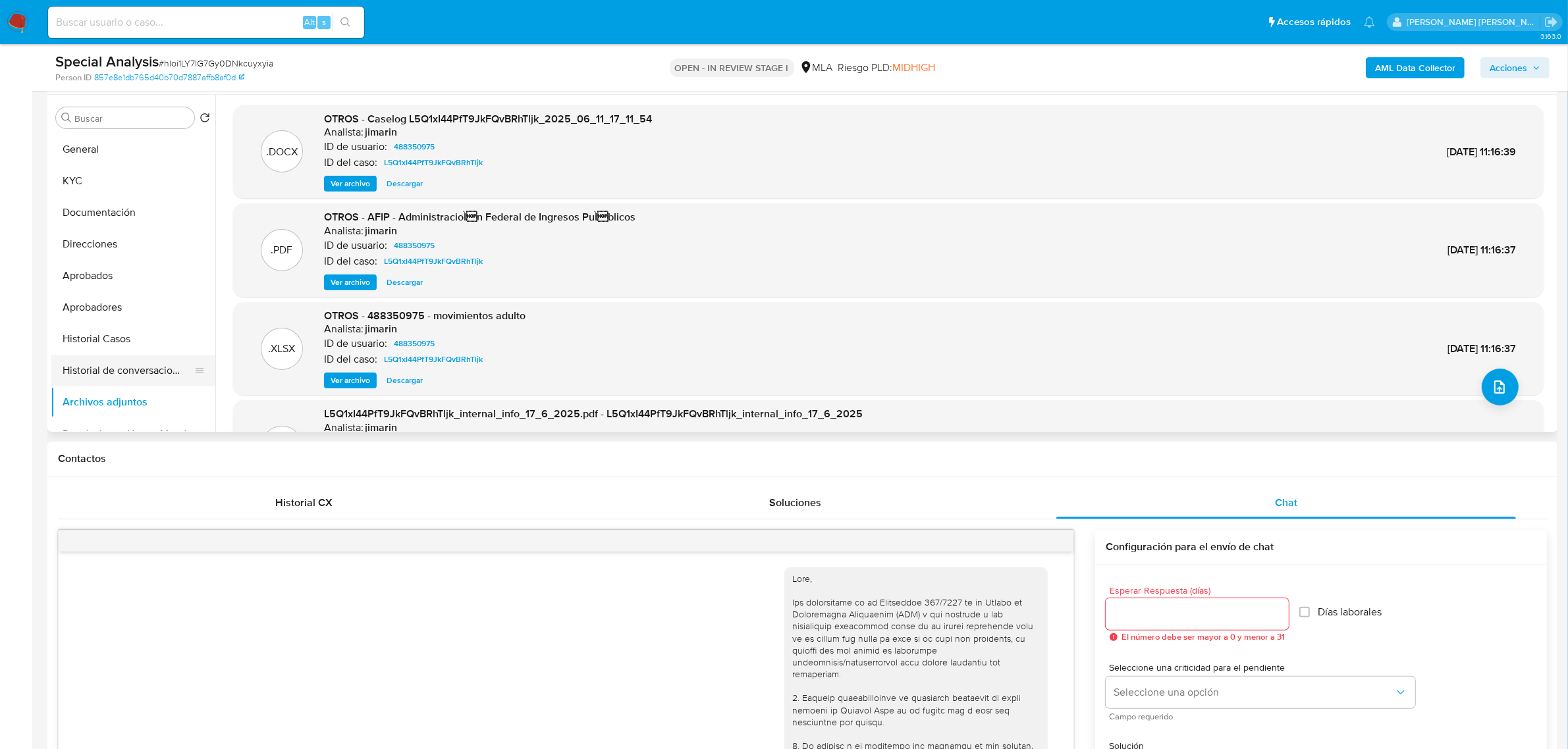
click at [115, 372] on button "Historial de conversaciones" at bounding box center [128, 371] width 154 height 32
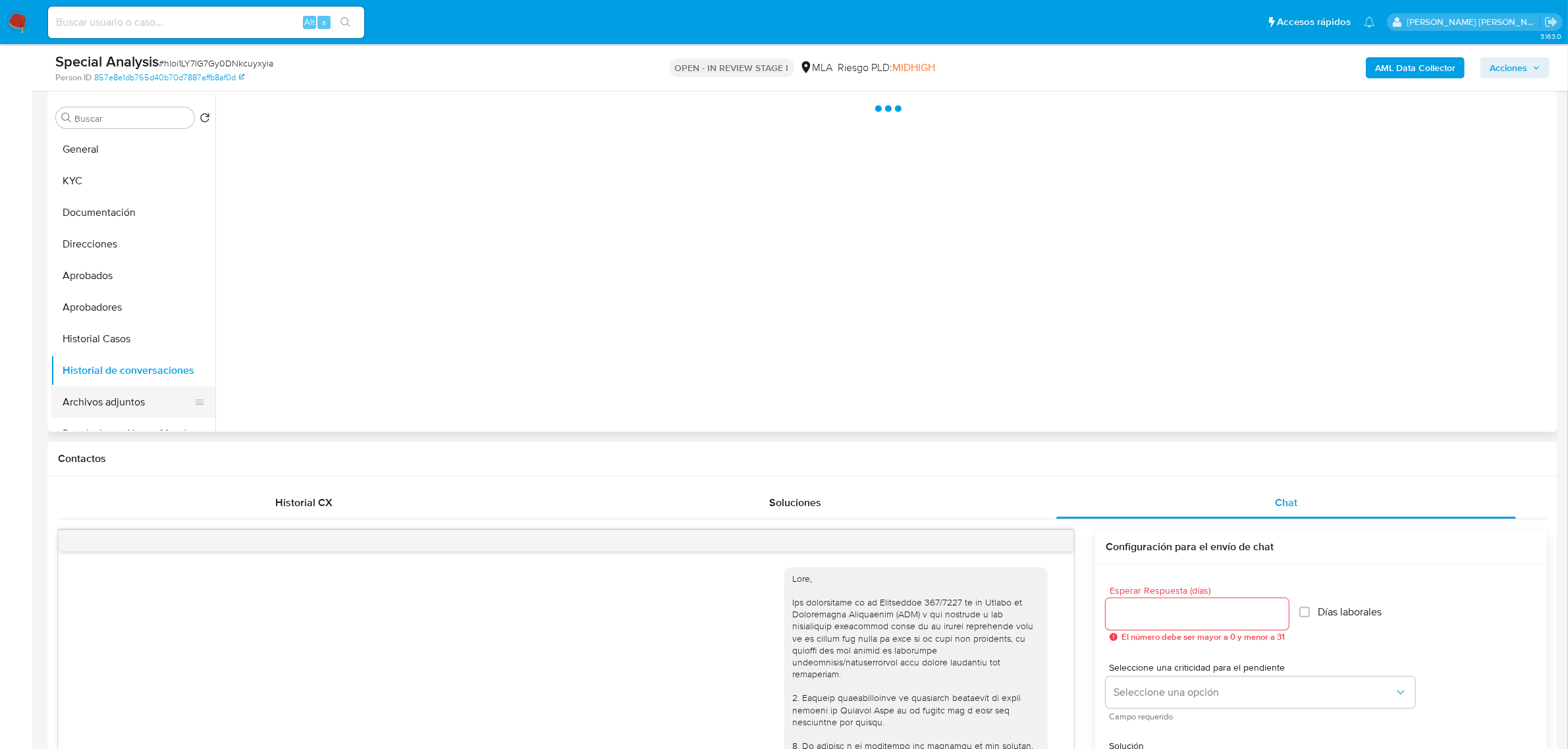
click at [126, 398] on button "Archivos adjuntos" at bounding box center [128, 403] width 154 height 32
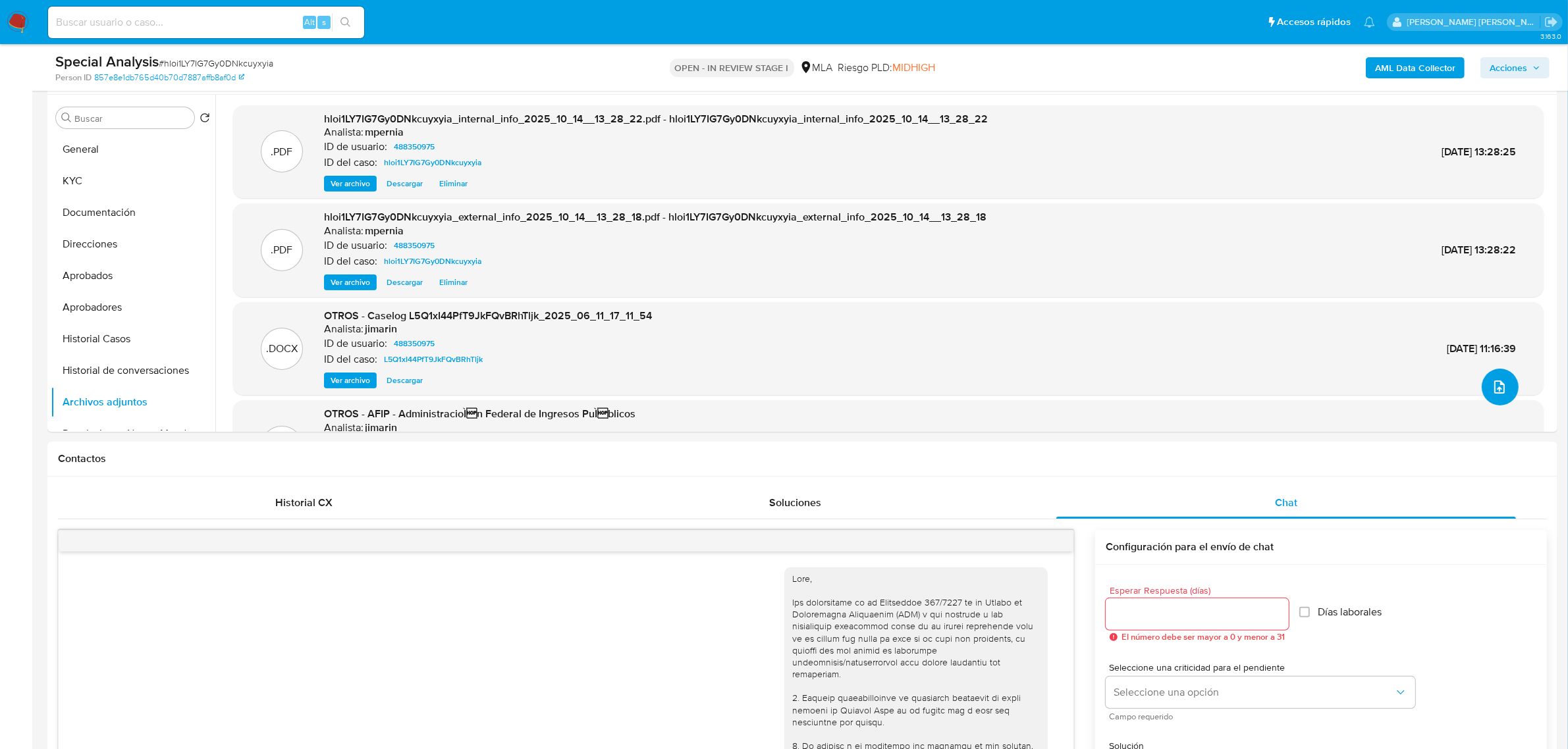
click at [1493, 392] on icon "upload-file" at bounding box center [1499, 387] width 16 height 16
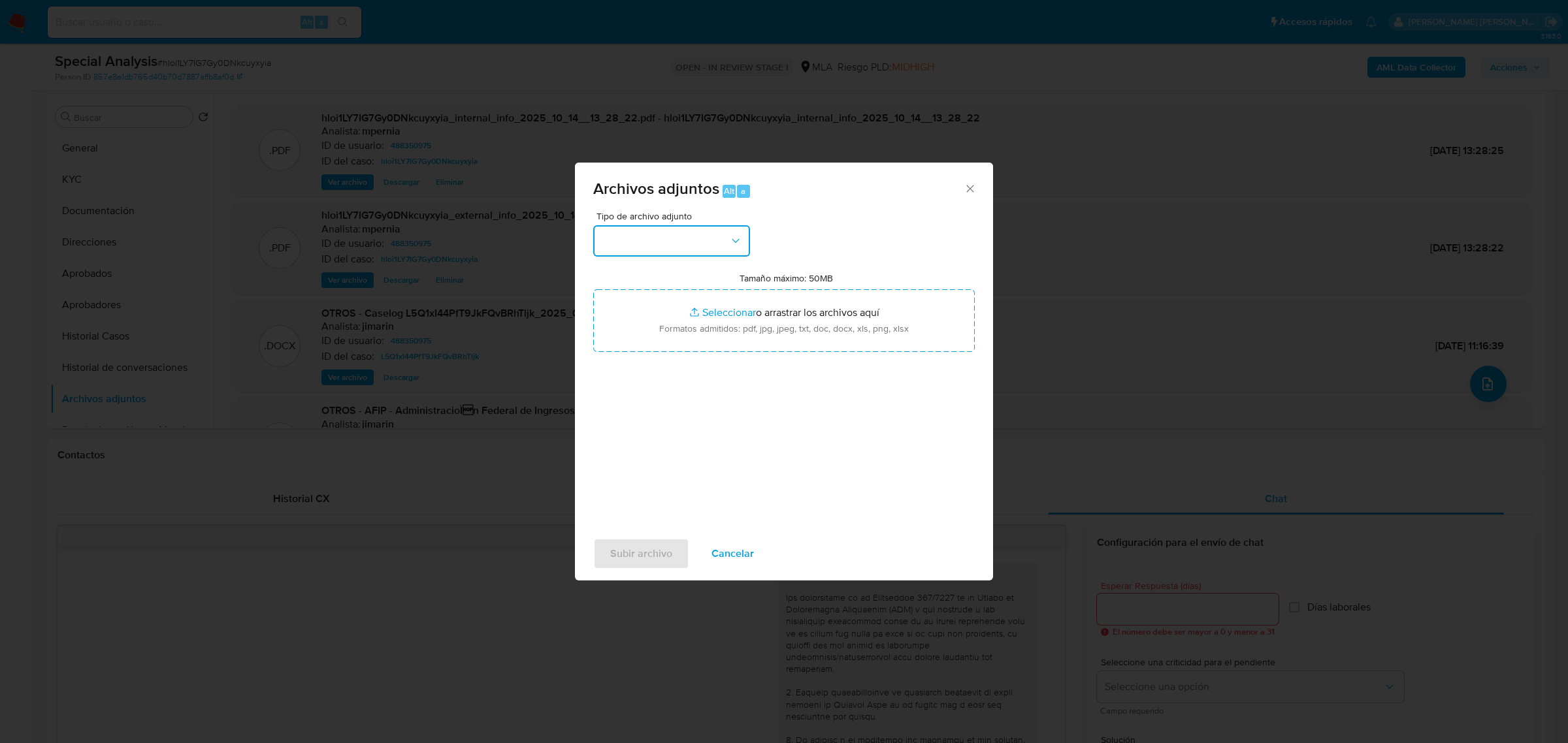
click at [724, 229] on button "button" at bounding box center [671, 241] width 157 height 32
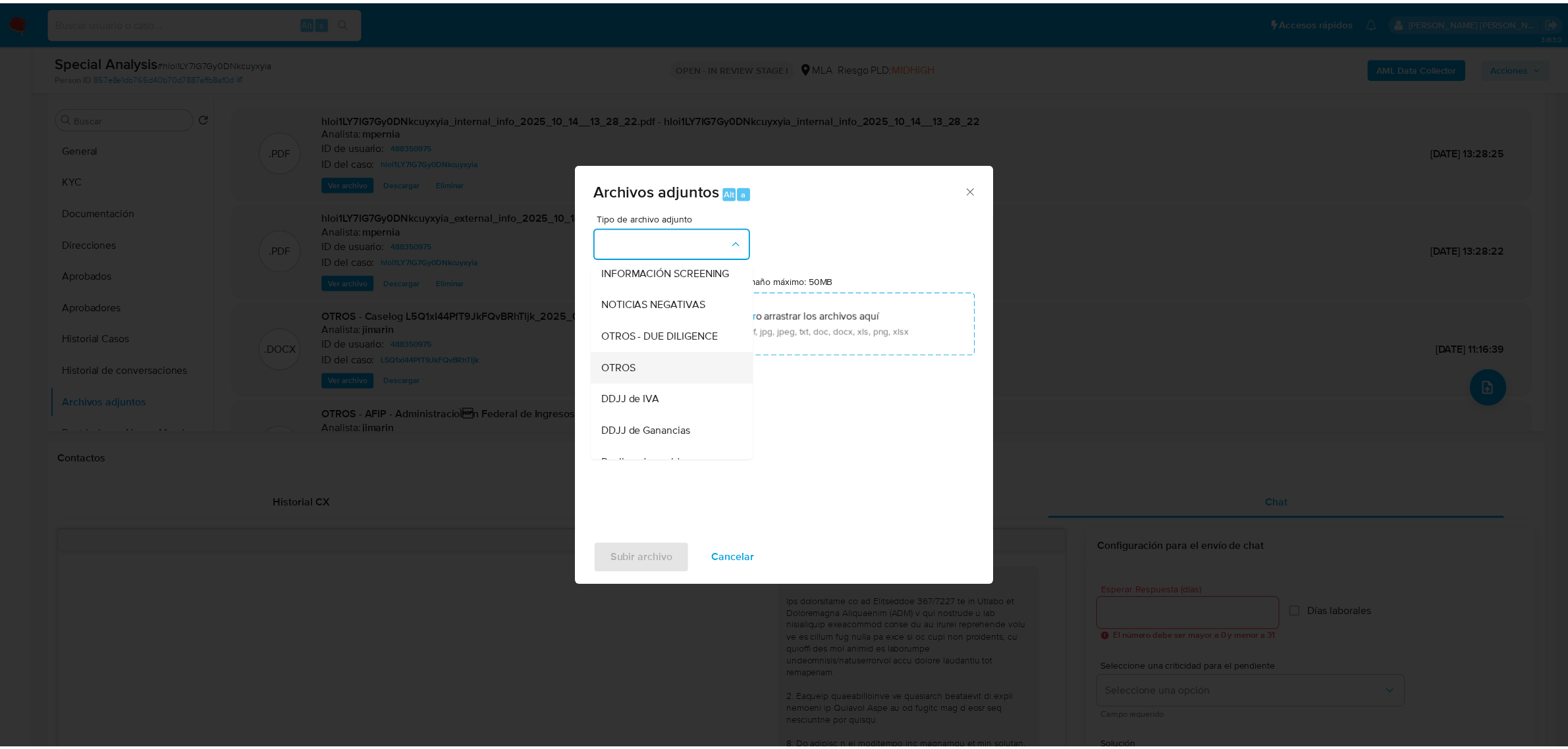
scroll to position [165, 0]
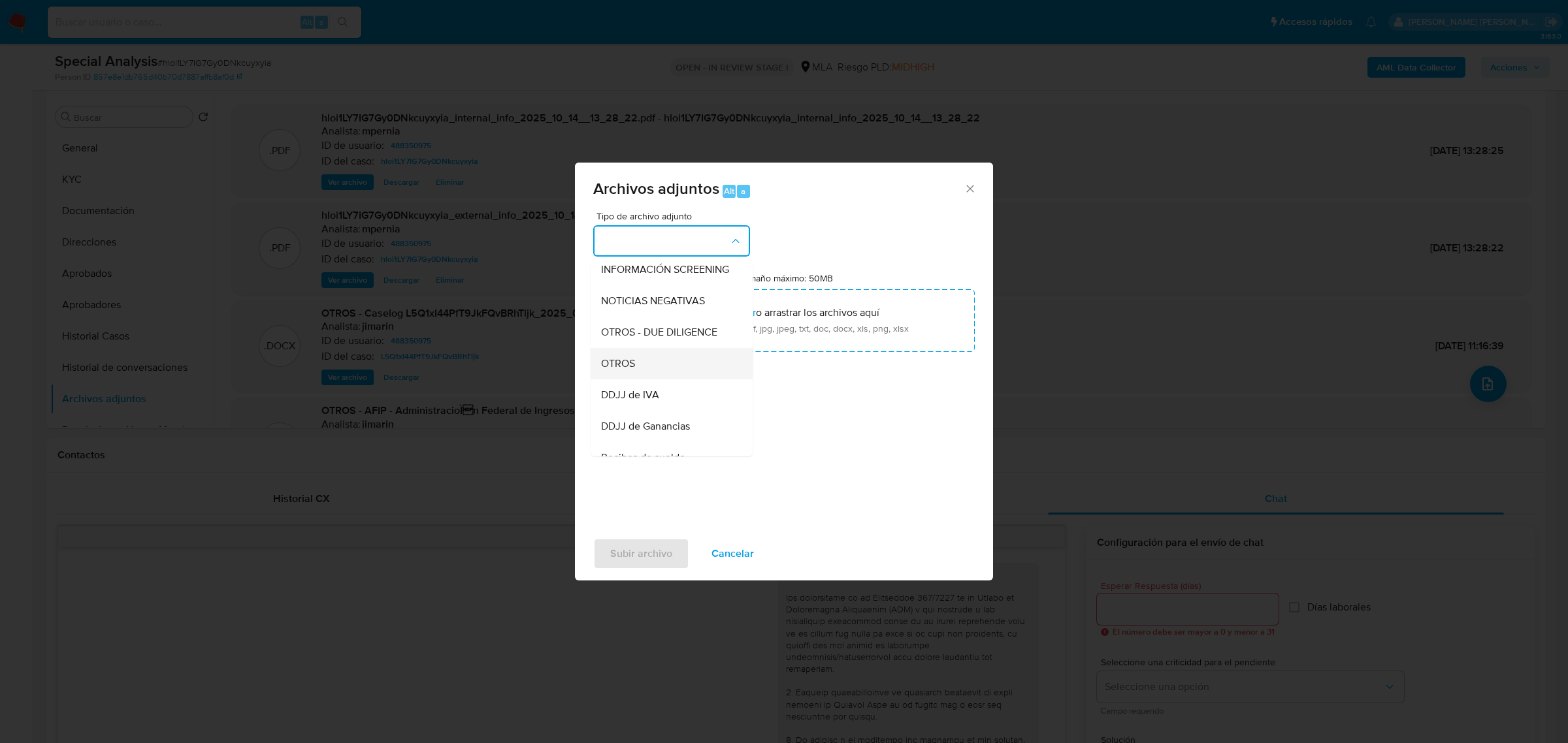
click at [660, 370] on div "OTROS" at bounding box center [668, 364] width 134 height 32
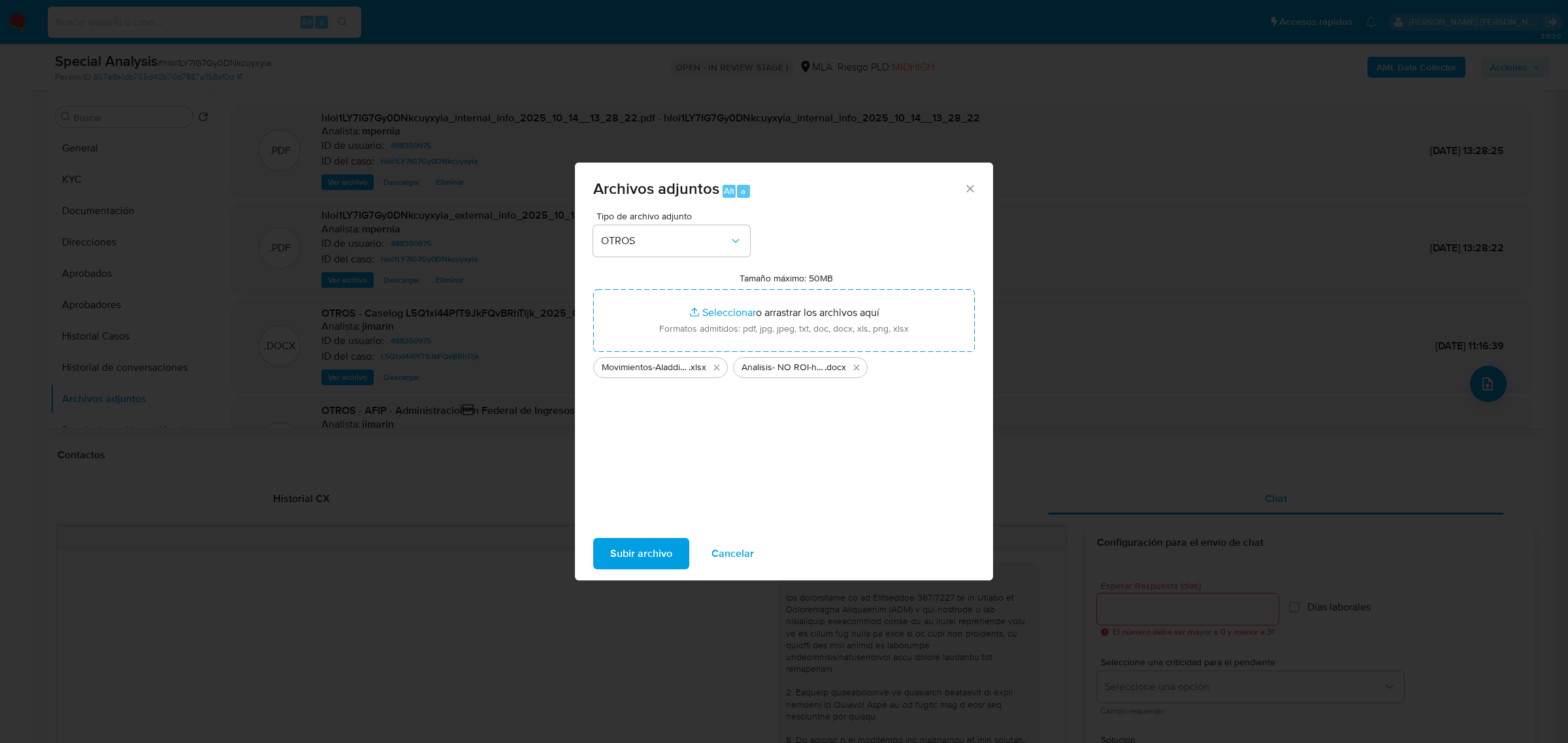
click at [627, 557] on span "Subir archivo" at bounding box center [641, 554] width 62 height 29
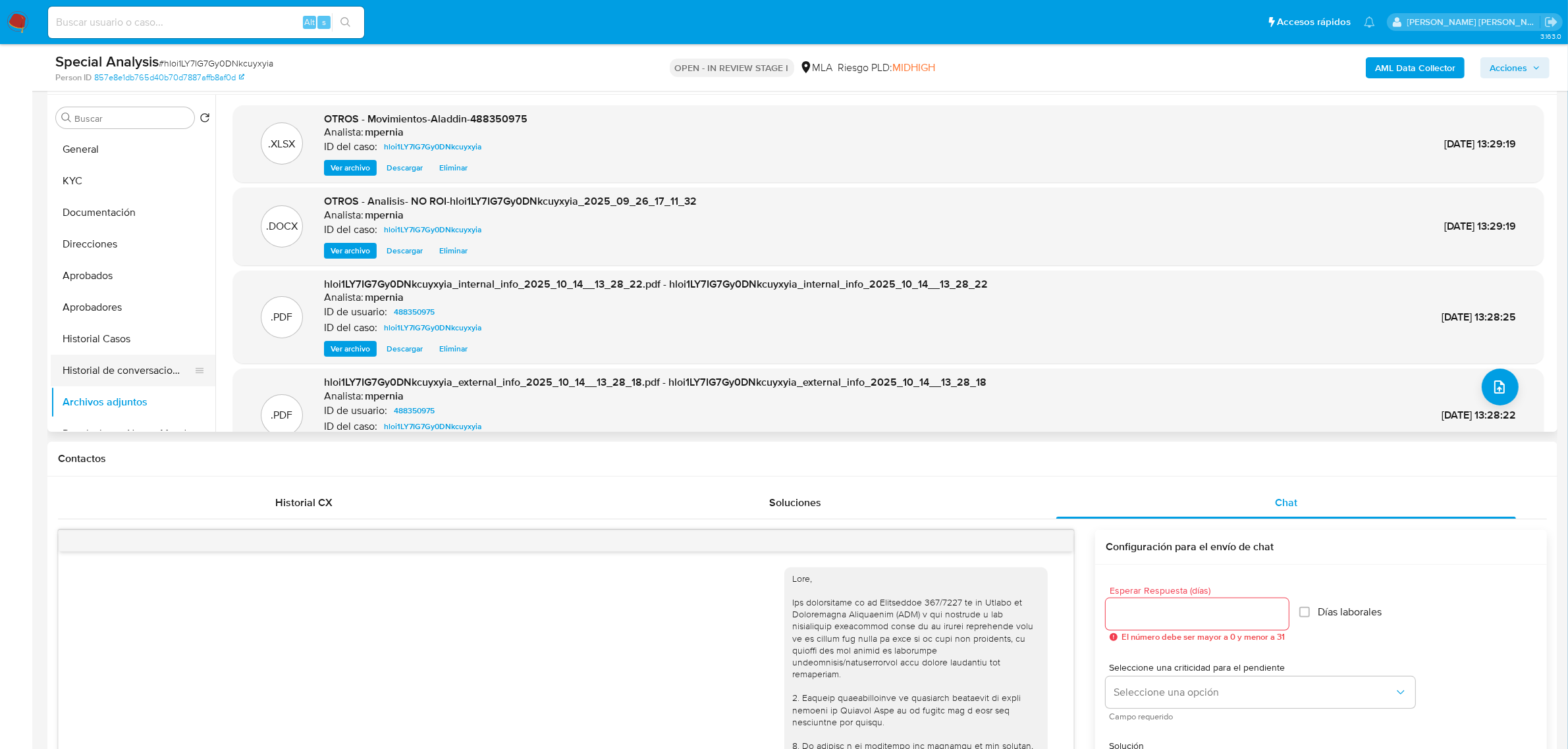
click at [107, 376] on button "Historial de conversaciones" at bounding box center [128, 371] width 154 height 32
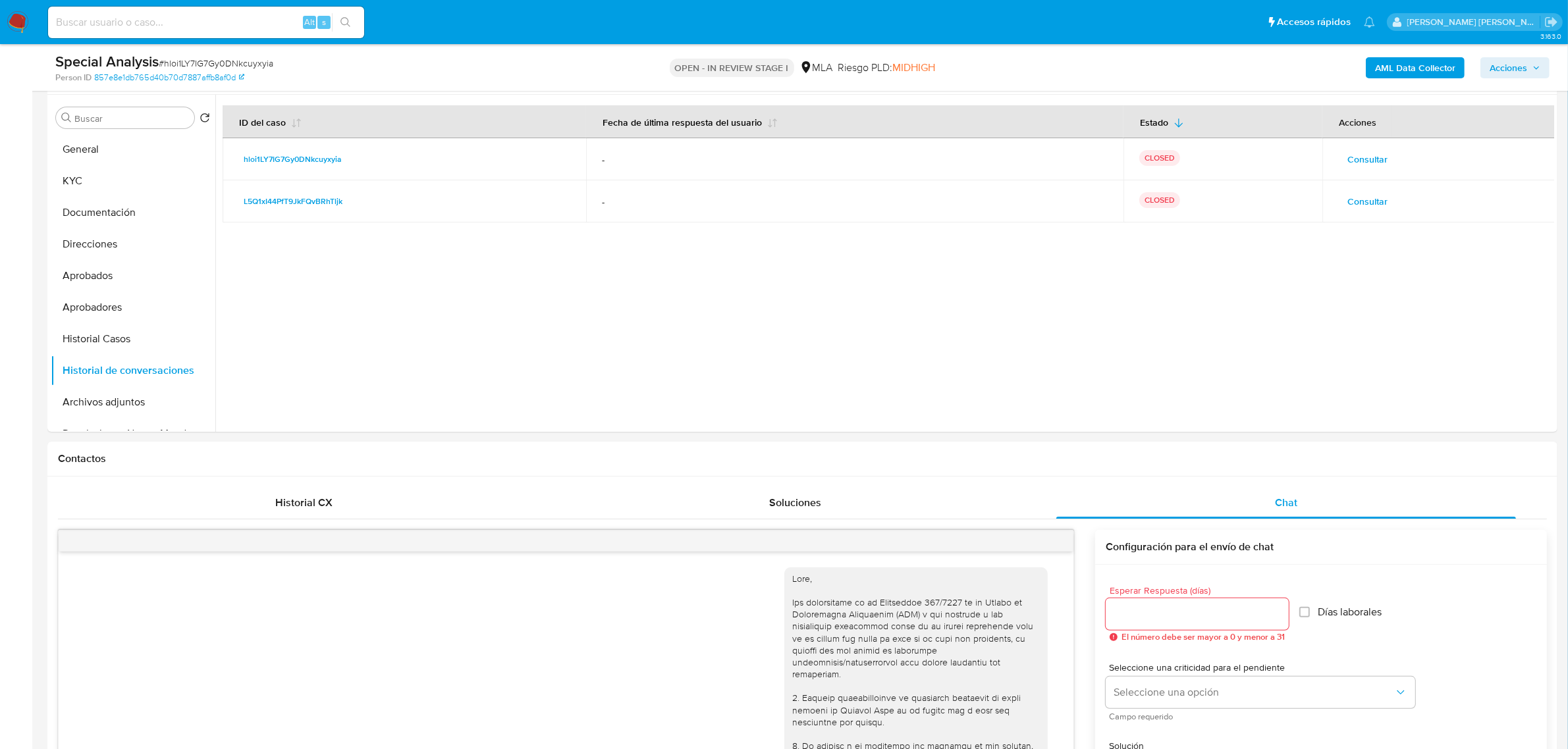
click at [1505, 63] on span "Acciones" at bounding box center [1508, 67] width 38 height 21
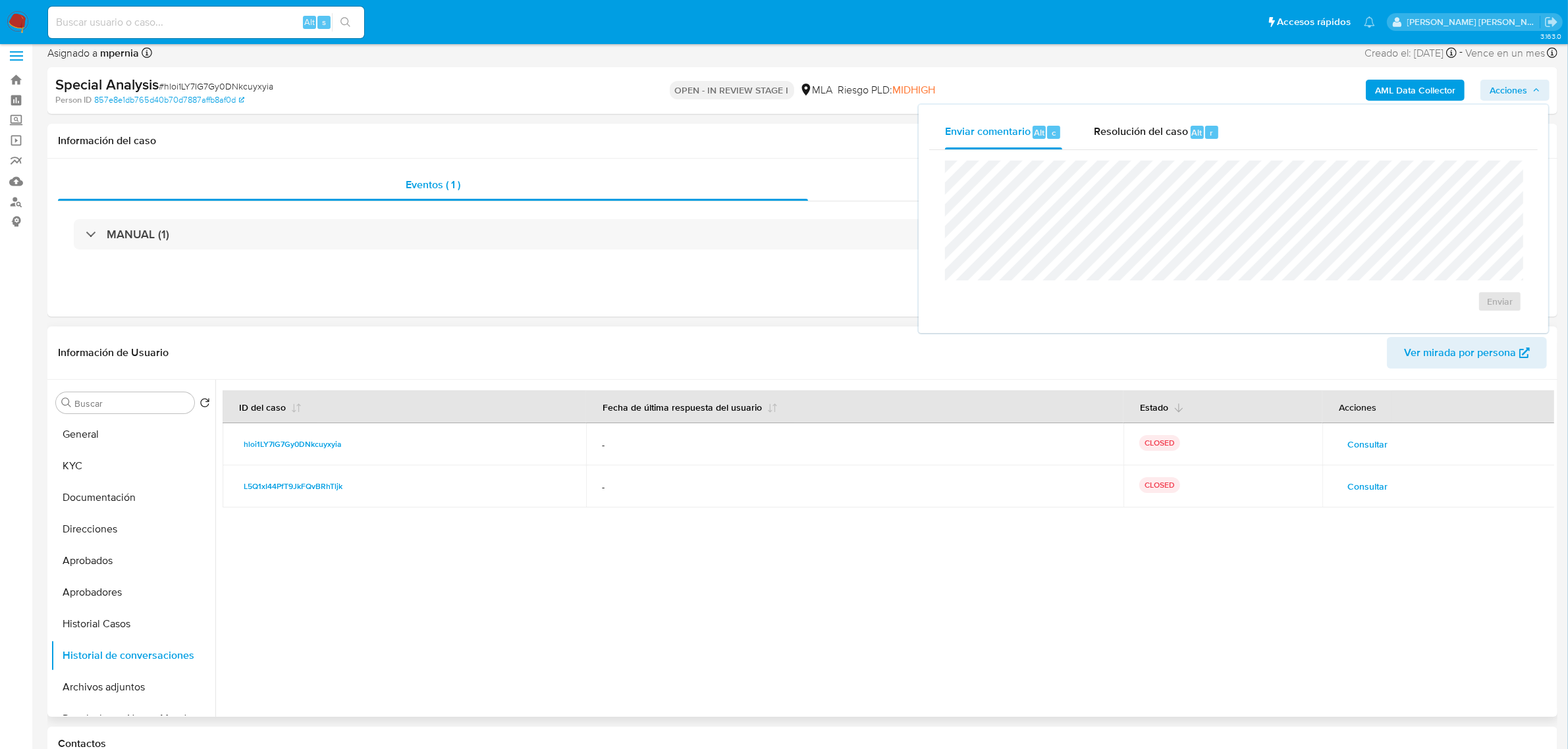
scroll to position [0, 0]
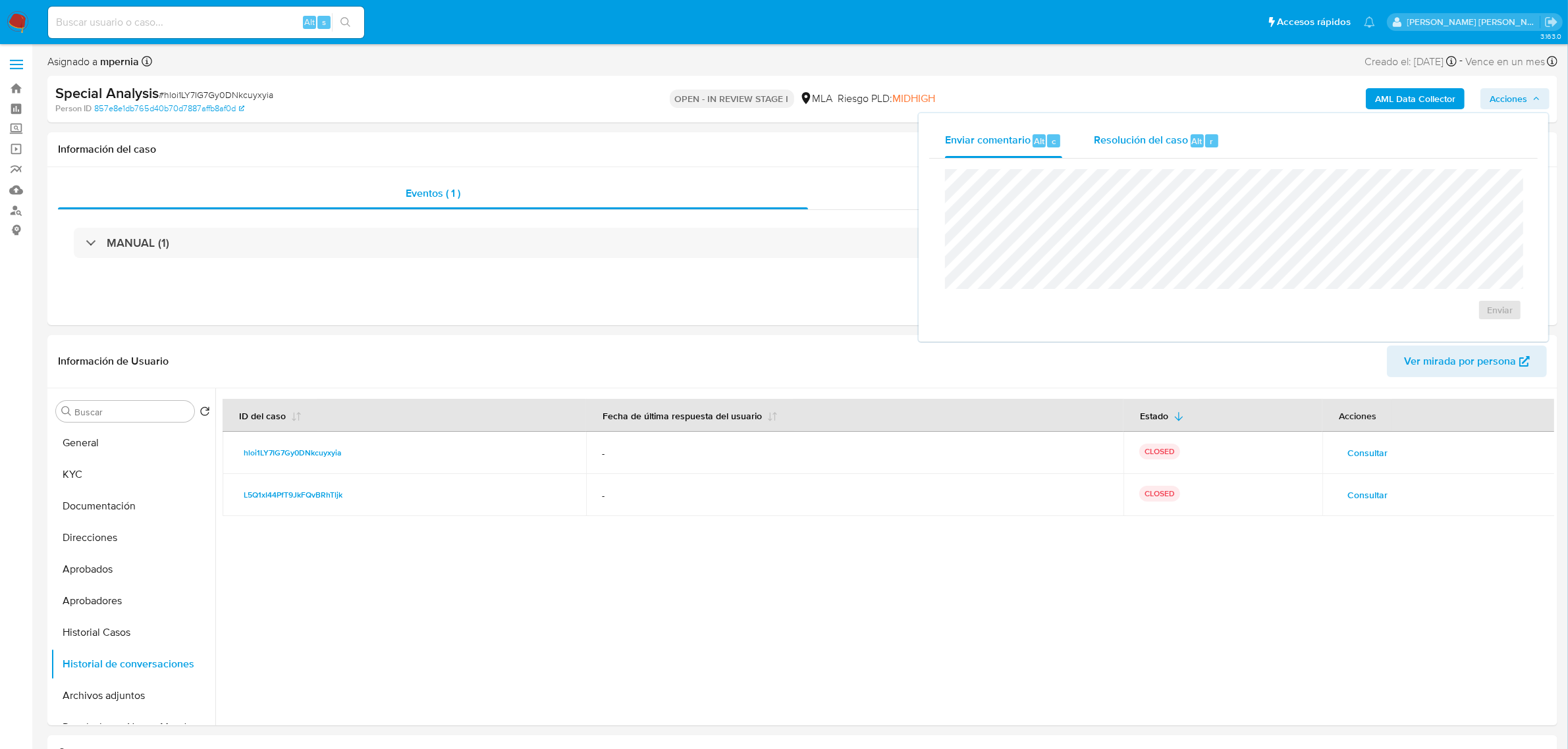
click at [1180, 138] on span "Resolución del caso" at bounding box center [1140, 141] width 95 height 15
click at [1343, 327] on span "No ROI Proposal" at bounding box center [1371, 318] width 69 height 18
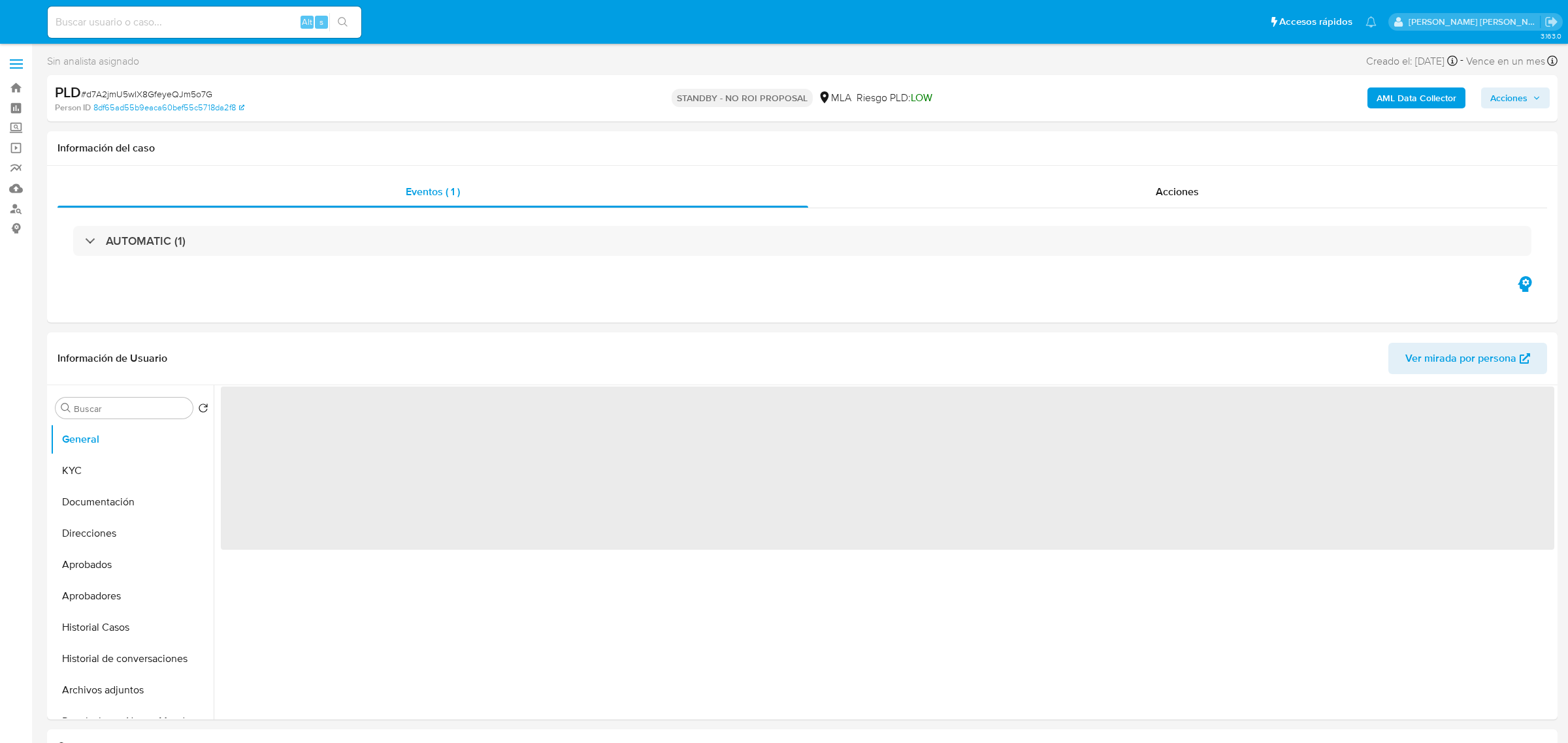
select select "10"
